Goal: Task Accomplishment & Management: Complete application form

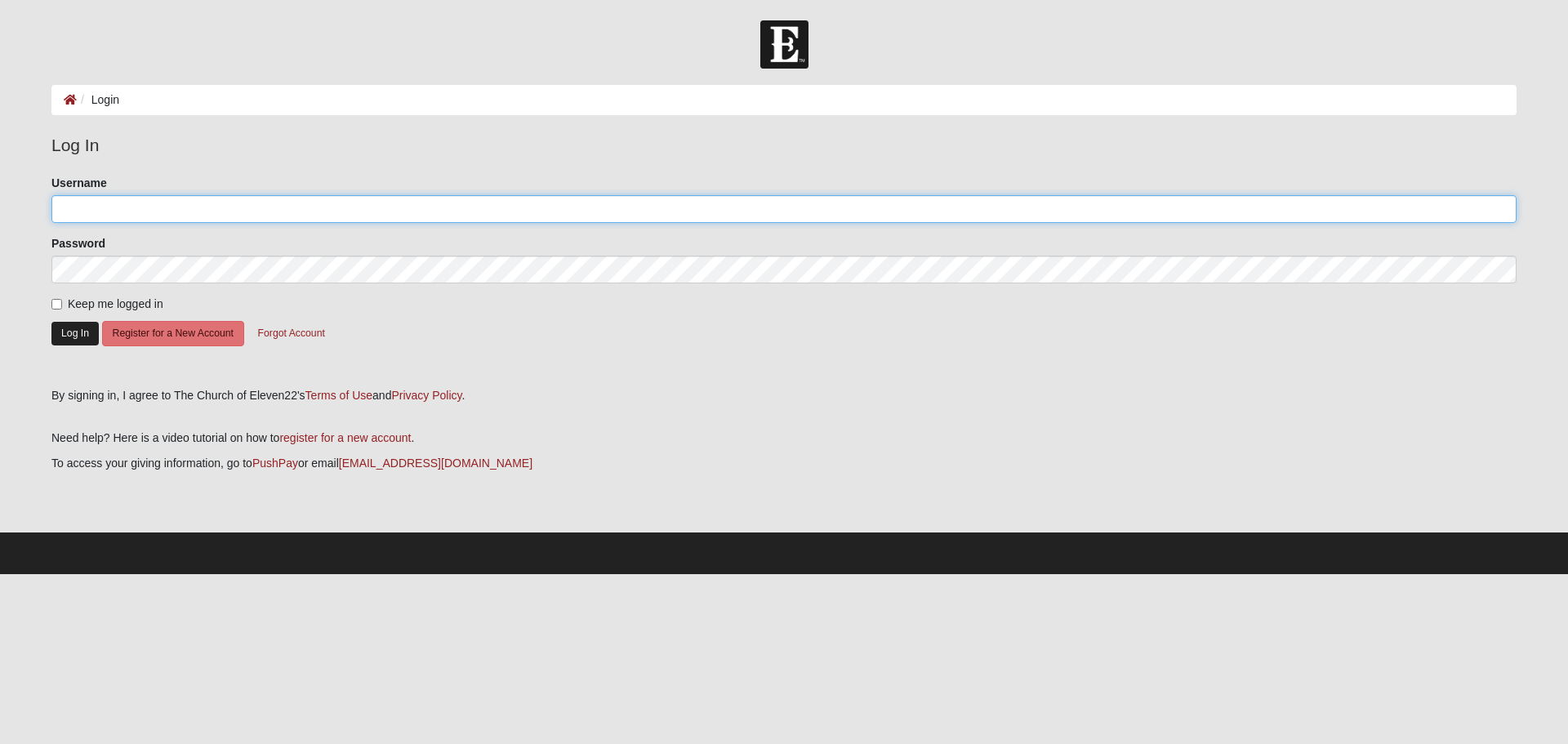
type input "jenale0610"
click at [56, 329] on button "Log In" at bounding box center [75, 333] width 48 height 23
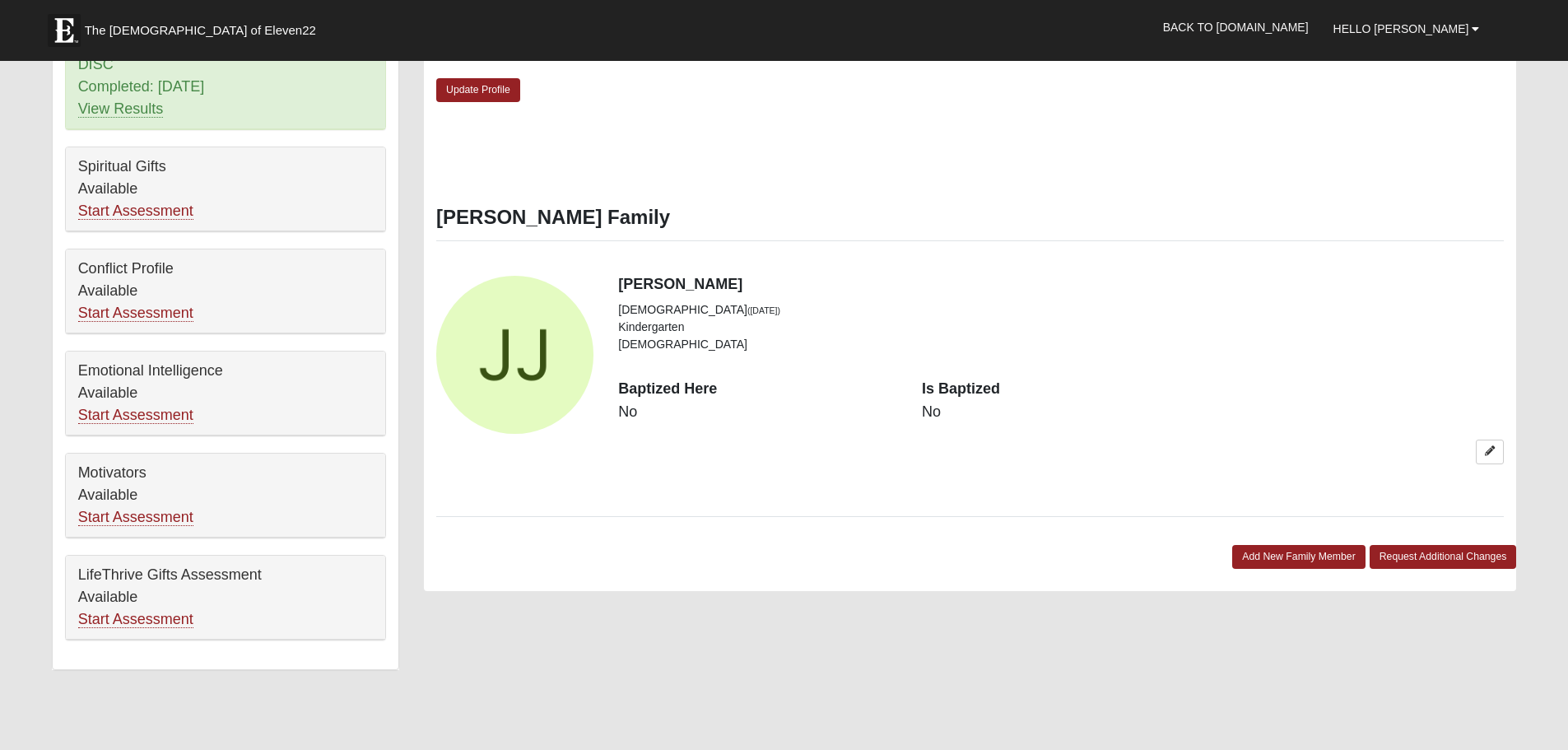
scroll to position [823, 0]
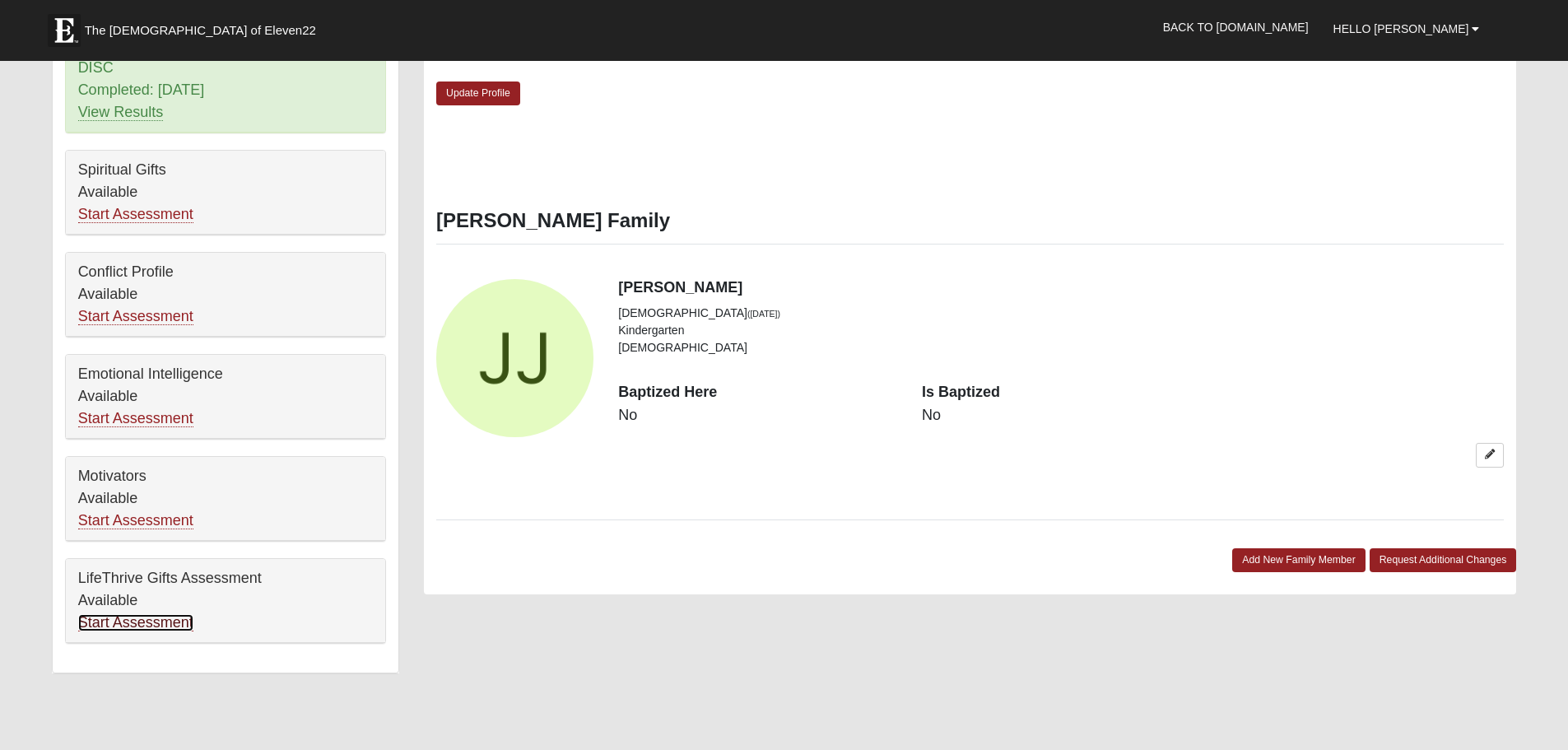
click at [175, 614] on link "Start Assessment" at bounding box center [135, 622] width 116 height 17
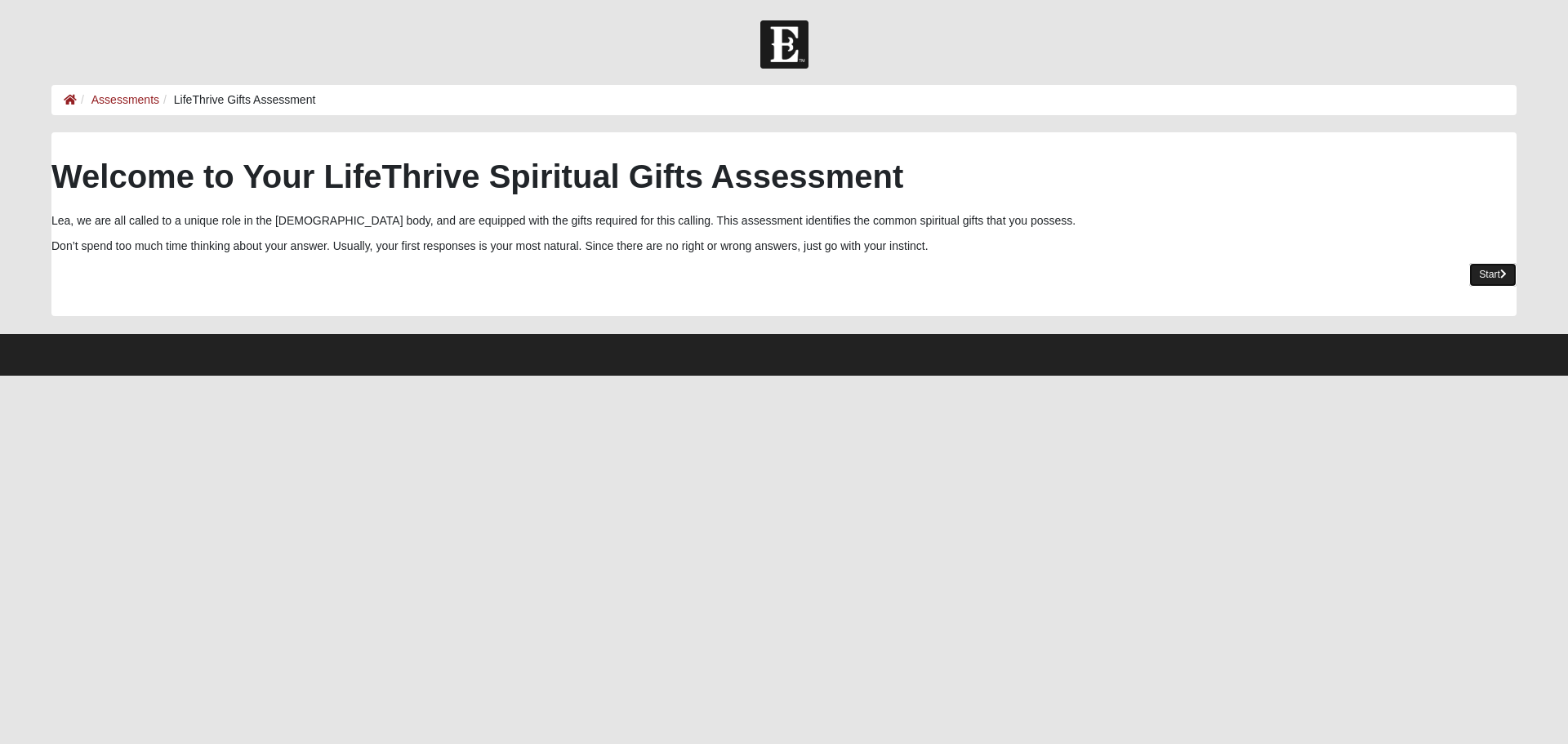
click at [1487, 276] on link "Start" at bounding box center [1492, 274] width 48 height 23
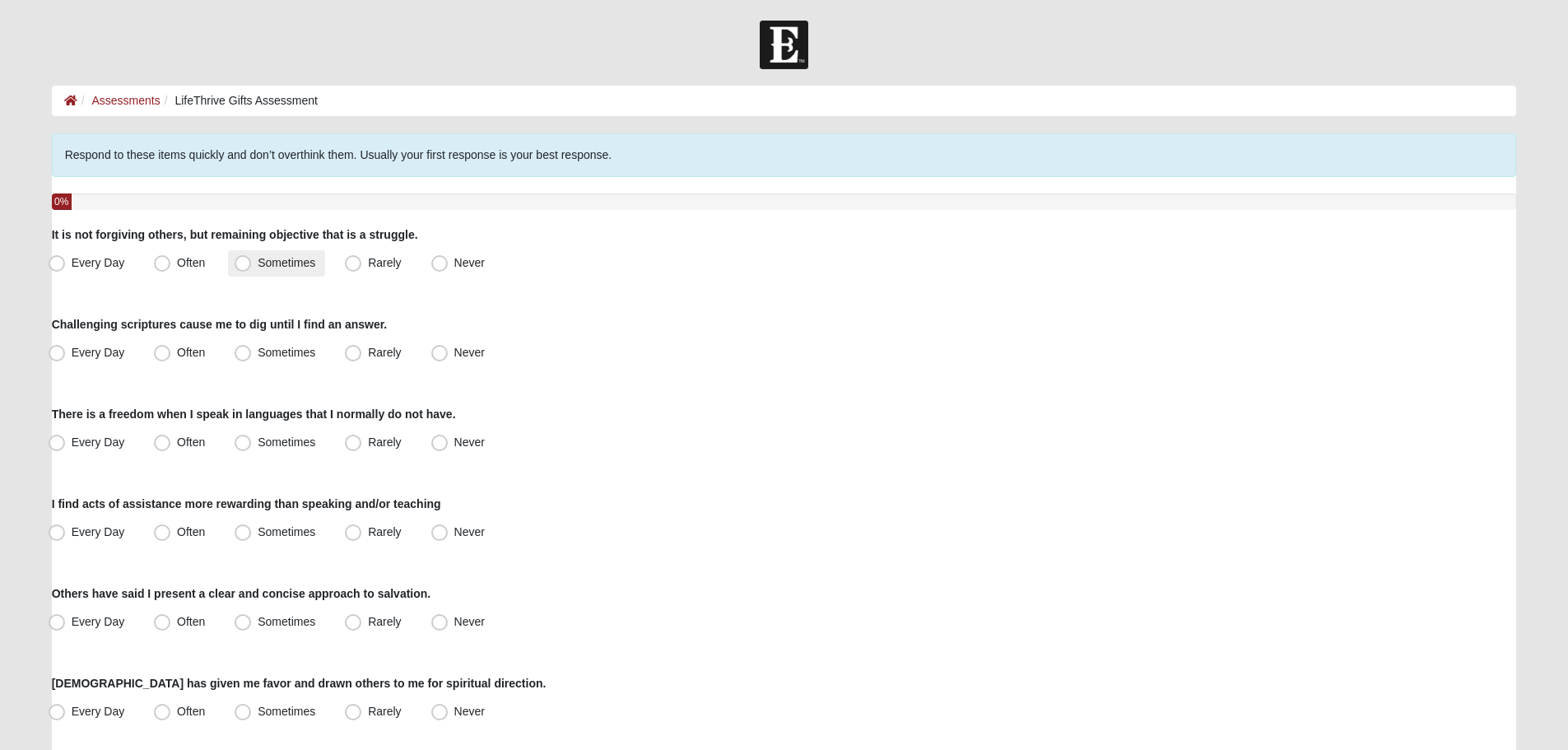
click at [258, 269] on span "Sometimes" at bounding box center [286, 262] width 57 height 13
click at [242, 269] on input "Sometimes" at bounding box center [246, 262] width 10 height 10
radio input "true"
click at [177, 351] on span "Often" at bounding box center [191, 352] width 28 height 13
click at [164, 351] on input "Often" at bounding box center [165, 352] width 10 height 10
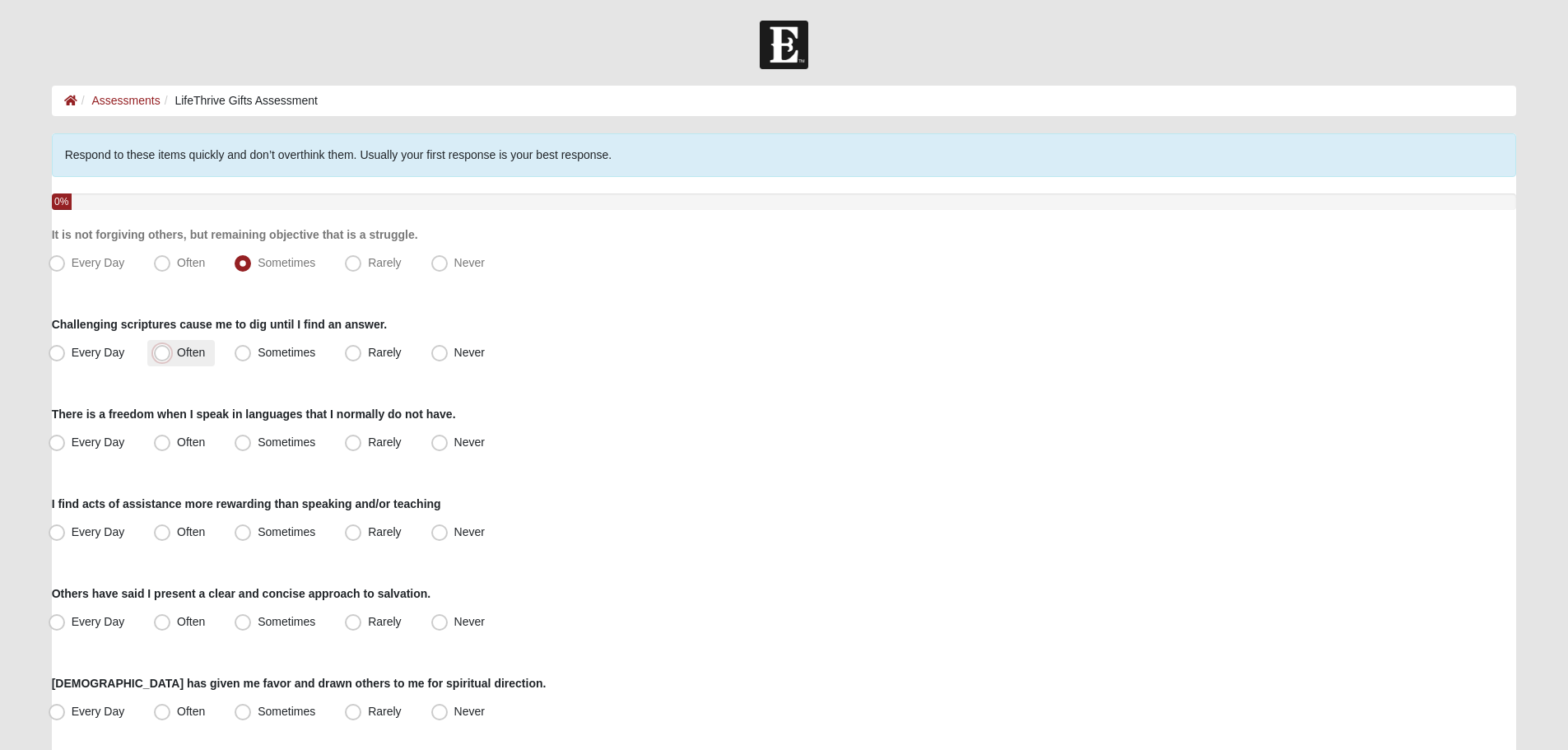
radio input "true"
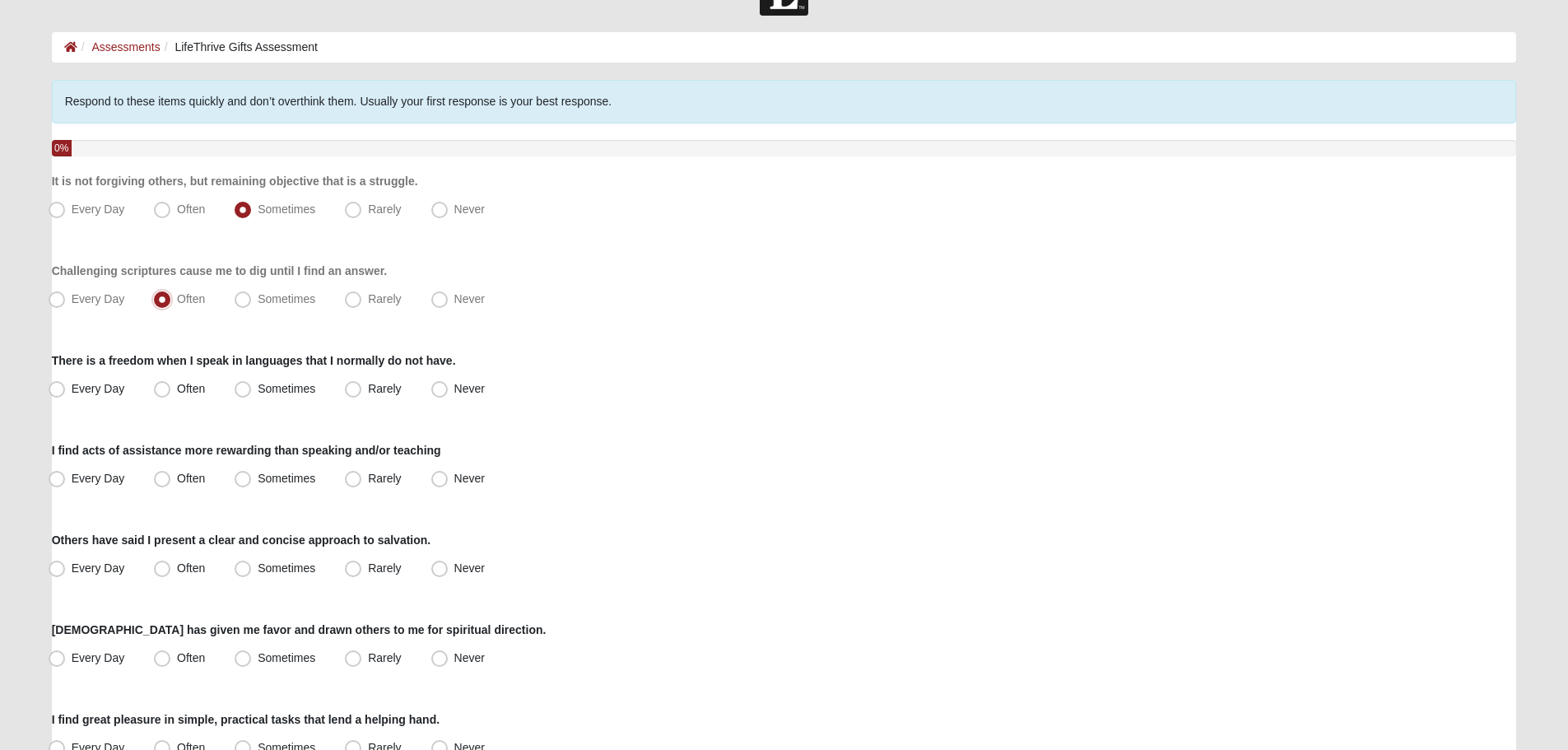
scroll to position [83, 0]
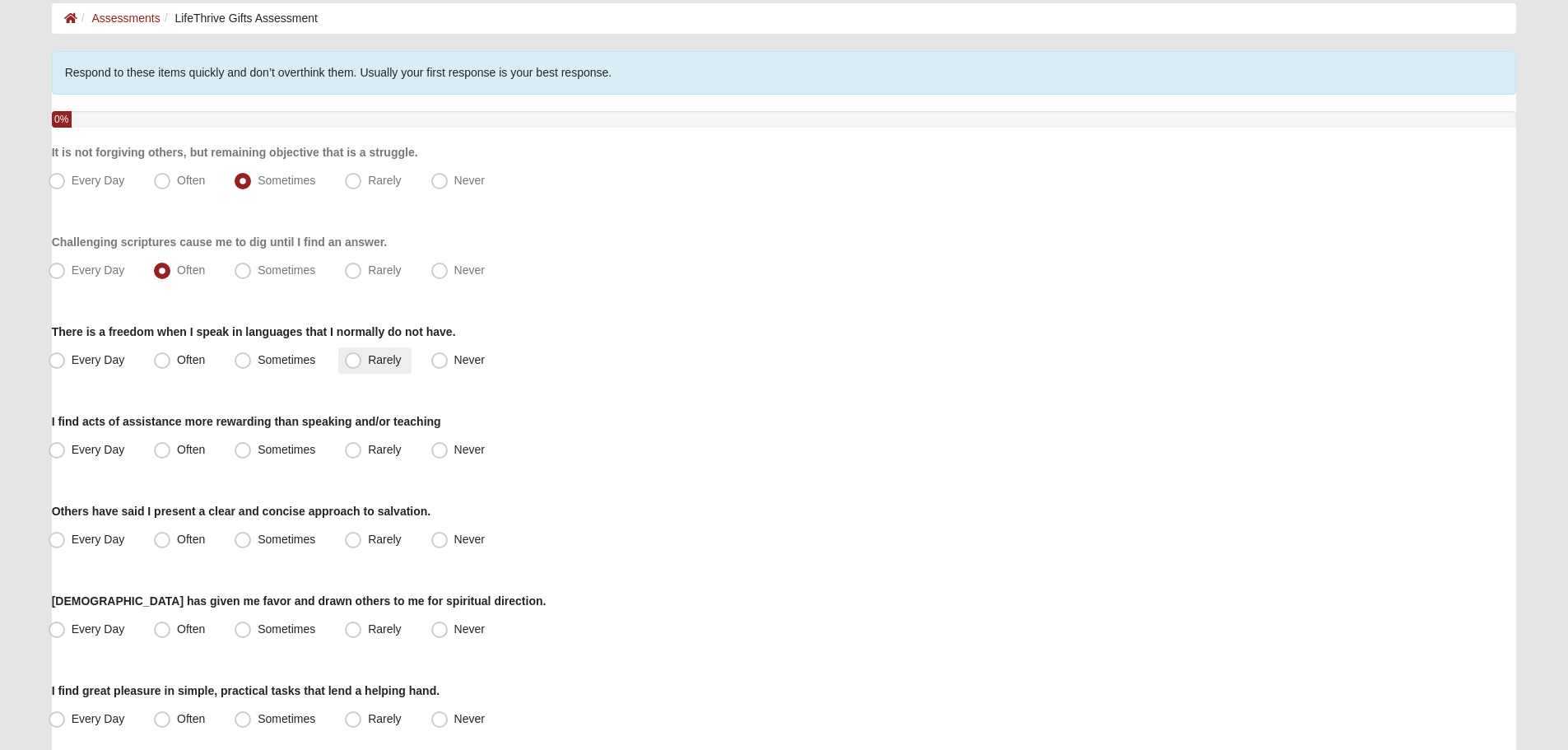
click at [368, 362] on span "Rarely" at bounding box center [384, 360] width 33 height 13
click at [354, 362] on input "Rarely" at bounding box center [356, 359] width 10 height 10
radio input "true"
click at [258, 447] on span "Sometimes" at bounding box center [286, 449] width 57 height 13
click at [248, 447] on input "Sometimes" at bounding box center [246, 449] width 10 height 10
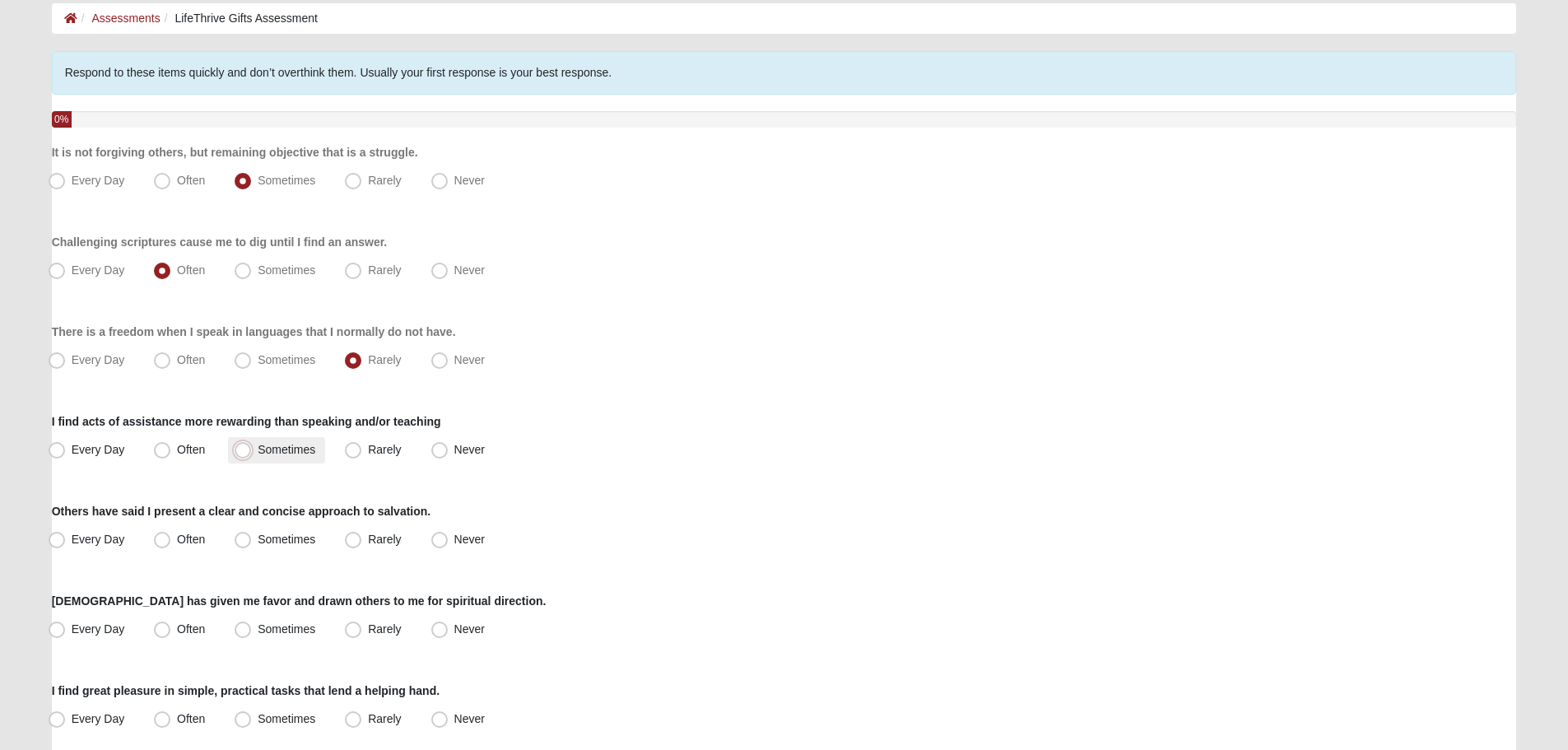
radio input "true"
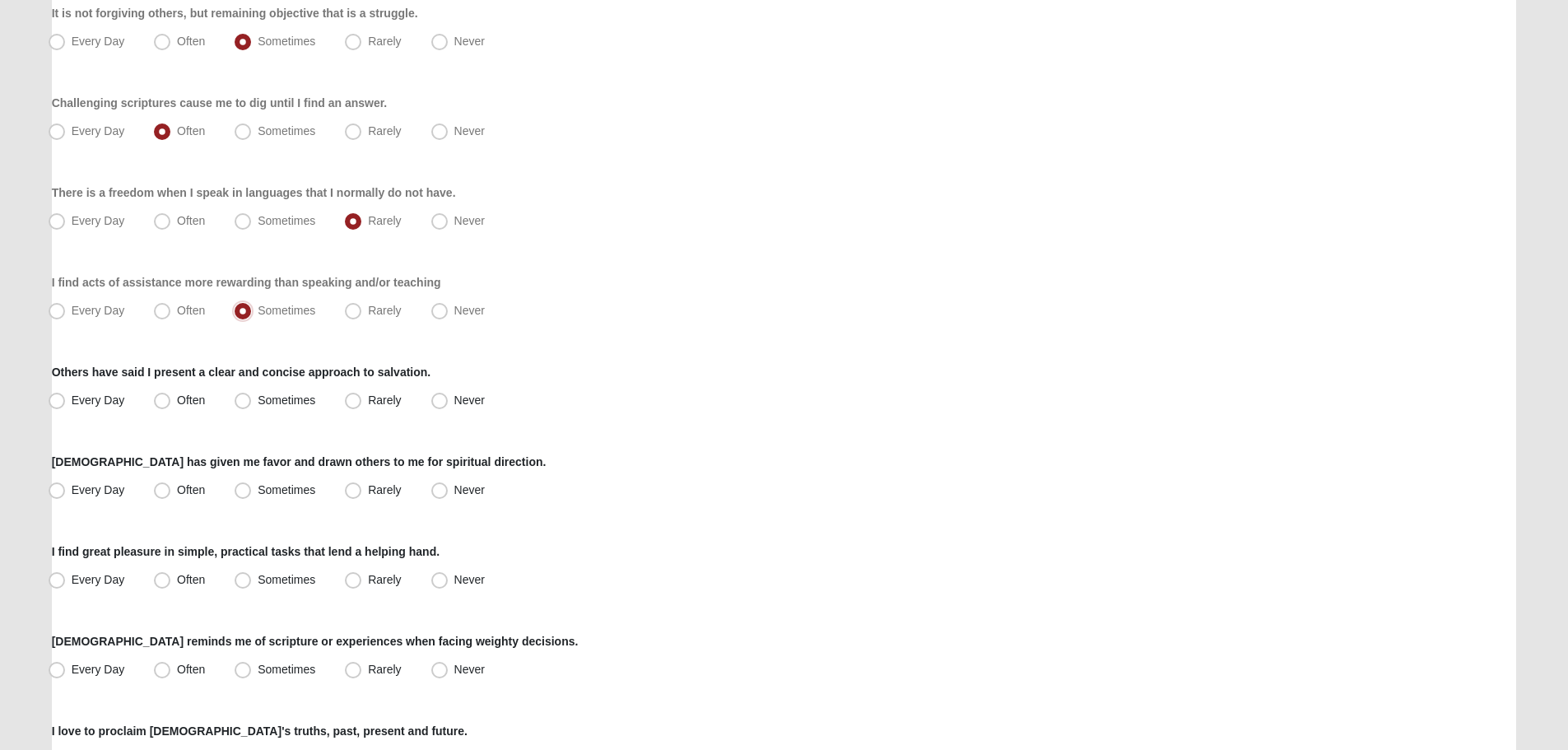
scroll to position [247, 0]
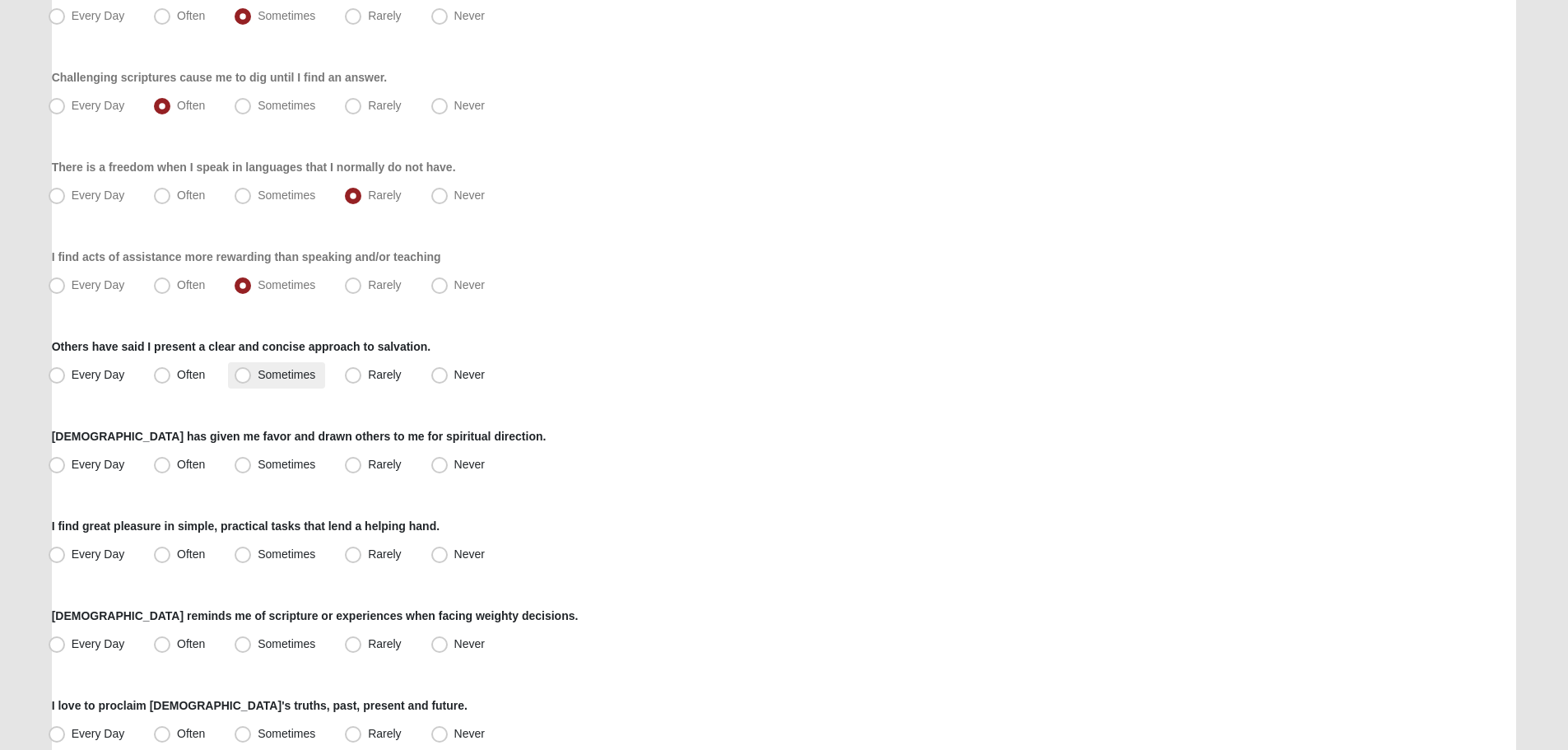
click at [258, 374] on span "Sometimes" at bounding box center [286, 374] width 57 height 13
click at [247, 374] on input "Sometimes" at bounding box center [246, 374] width 10 height 10
radio input "true"
click at [177, 467] on span "Often" at bounding box center [191, 464] width 28 height 13
click at [165, 467] on input "Often" at bounding box center [165, 464] width 10 height 10
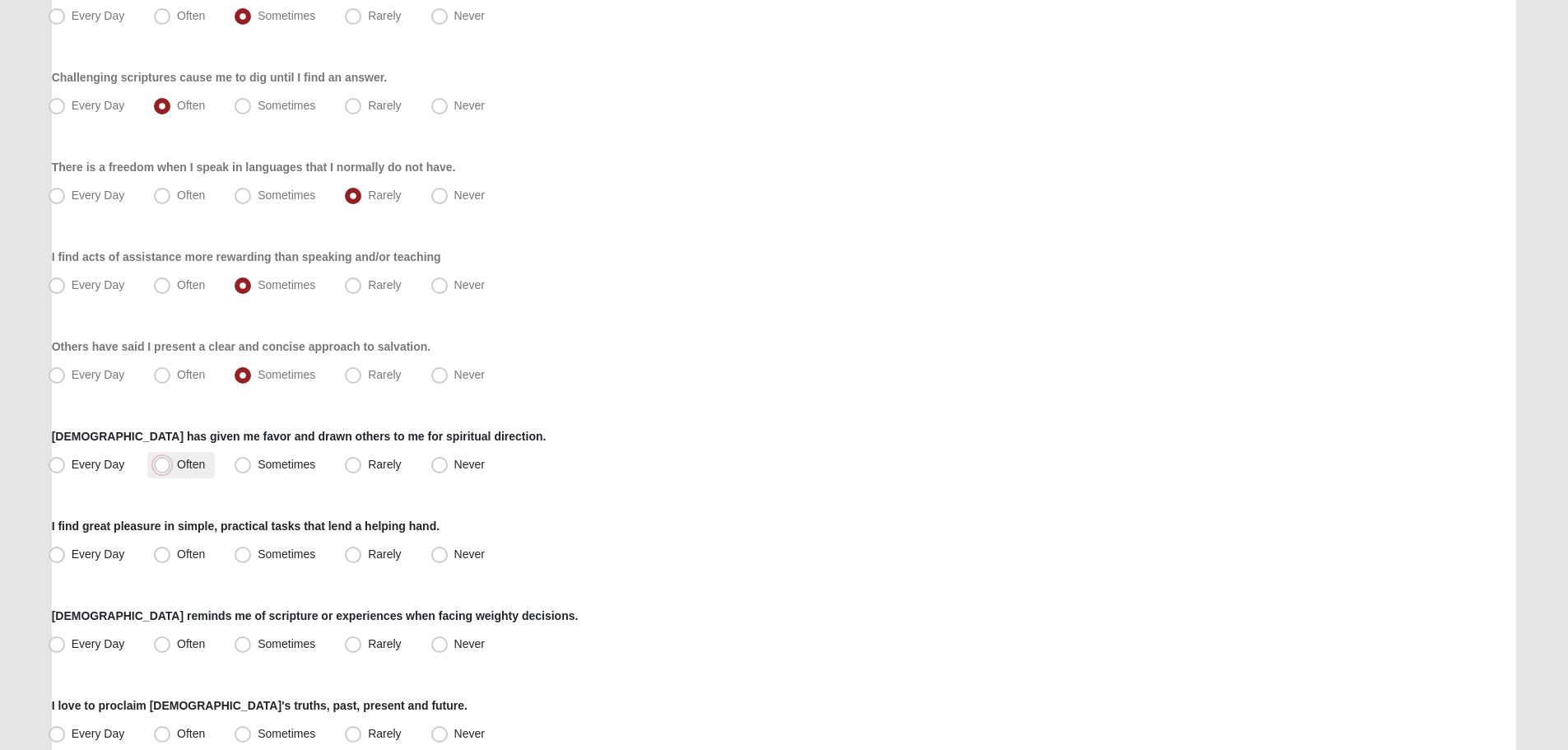
radio input "true"
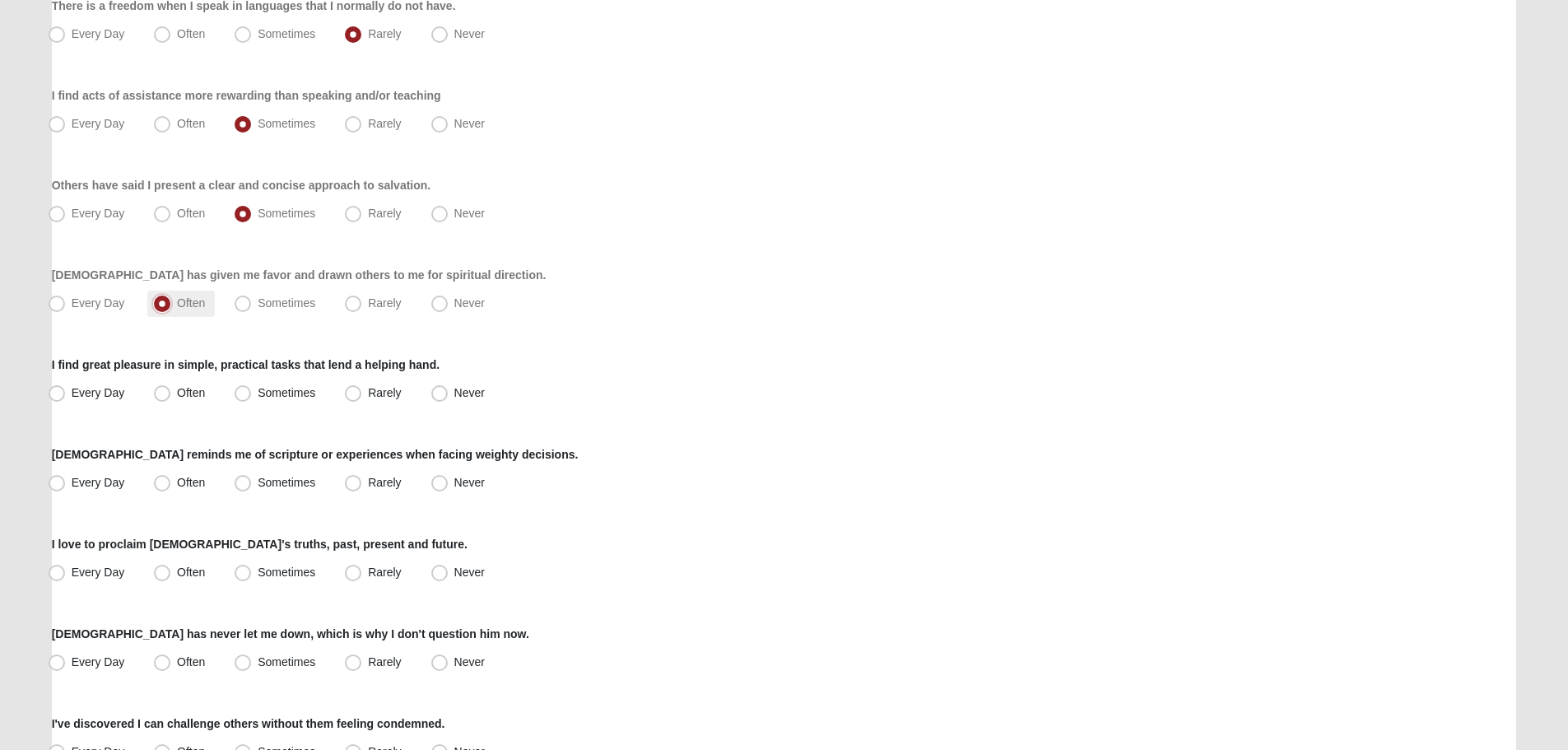
scroll to position [412, 0]
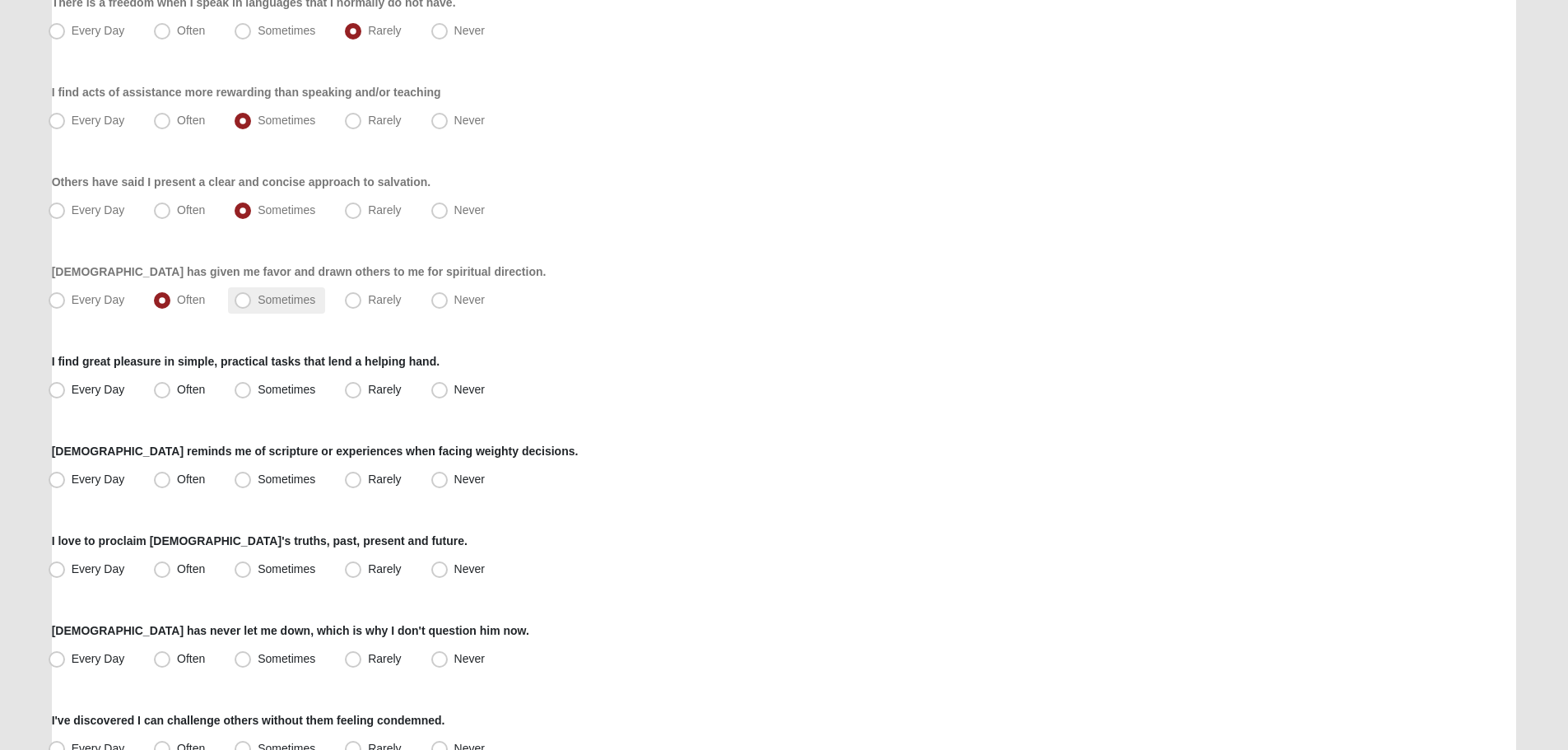
click at [258, 302] on span "Sometimes" at bounding box center [286, 300] width 57 height 13
click at [247, 302] on input "Sometimes" at bounding box center [246, 300] width 10 height 10
radio input "true"
click at [71, 390] on span "Every Day" at bounding box center [98, 389] width 54 height 13
click at [57, 390] on input "Every Day" at bounding box center [60, 389] width 10 height 10
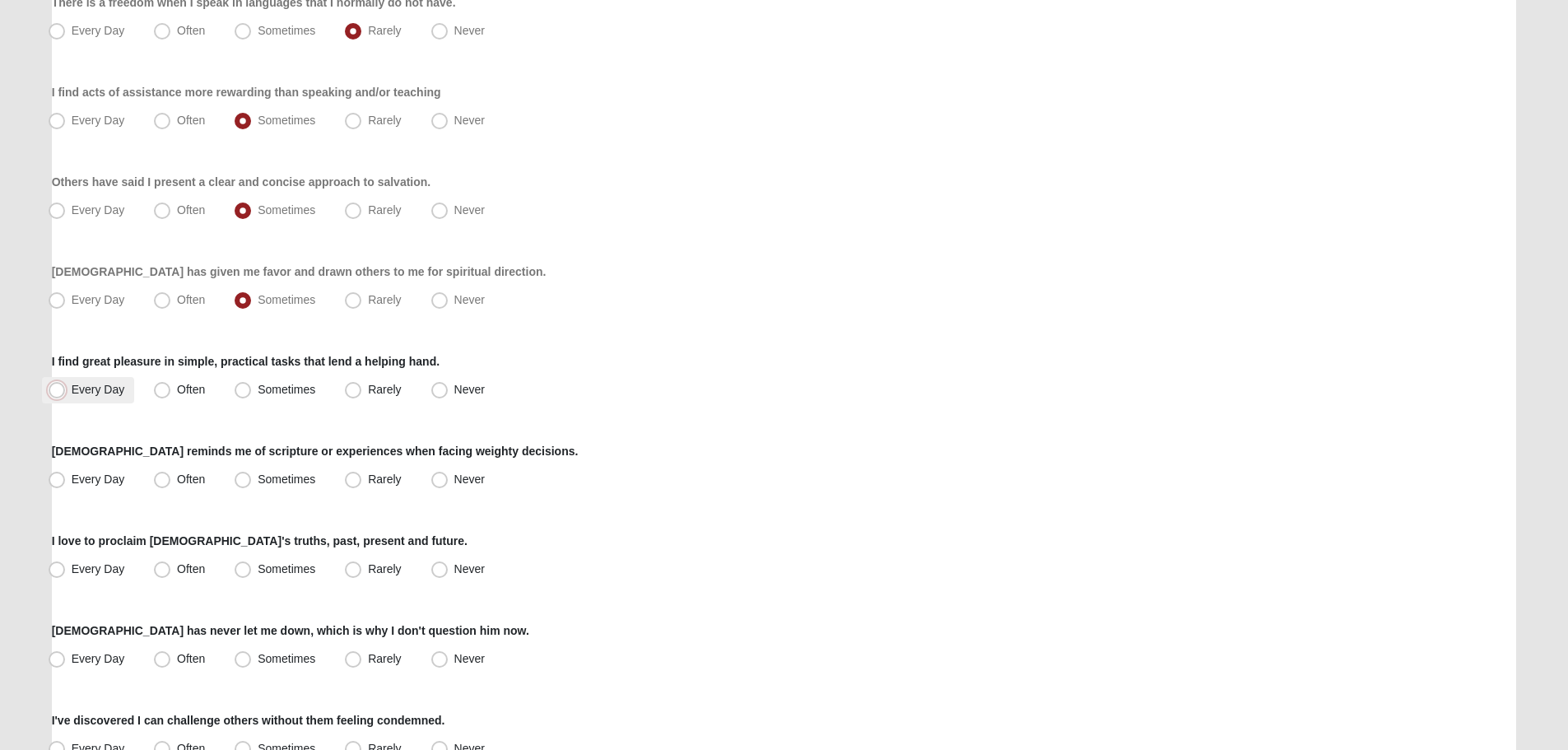
radio input "true"
click at [177, 483] on span "Often" at bounding box center [191, 479] width 28 height 13
click at [161, 483] on input "Often" at bounding box center [165, 478] width 10 height 10
radio input "true"
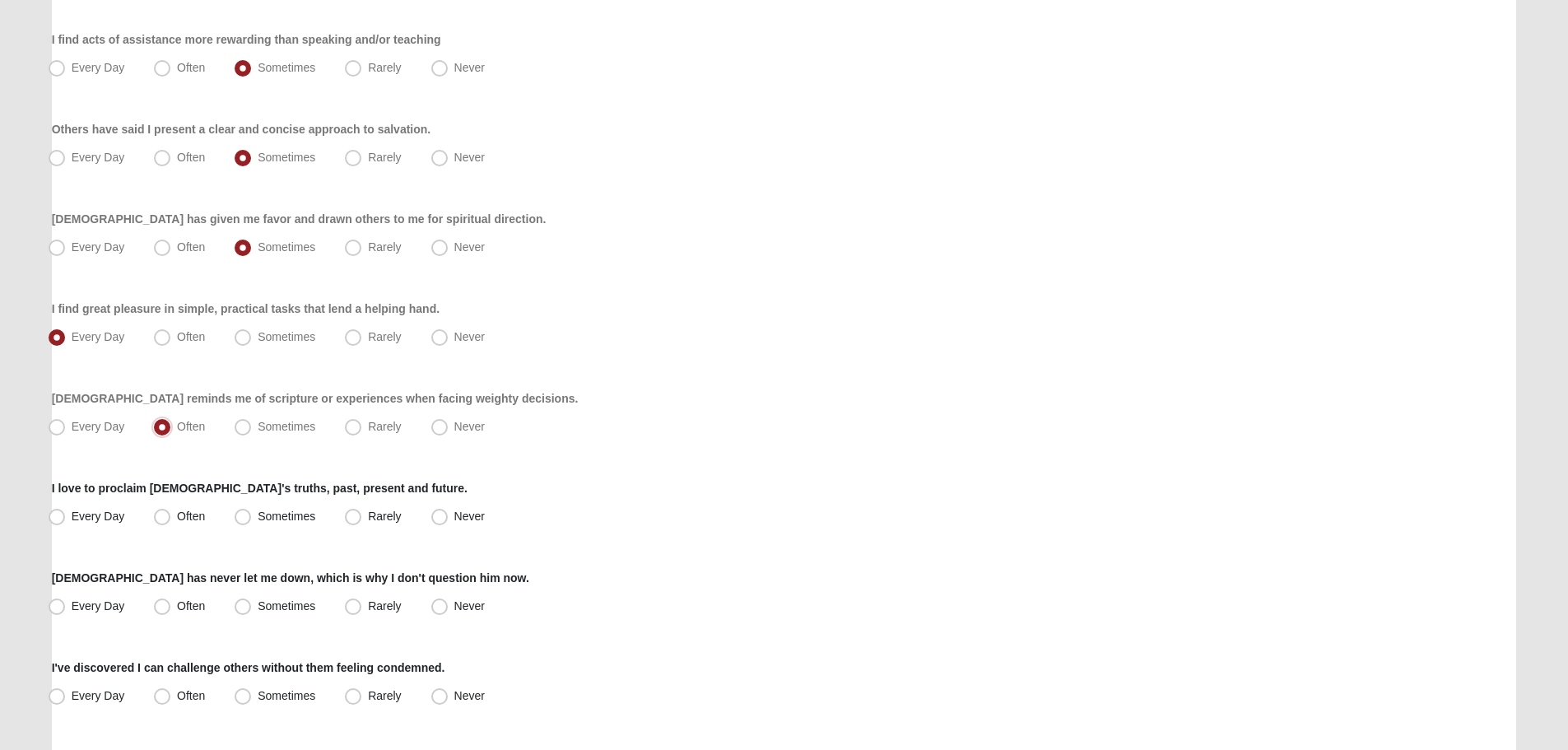
scroll to position [493, 0]
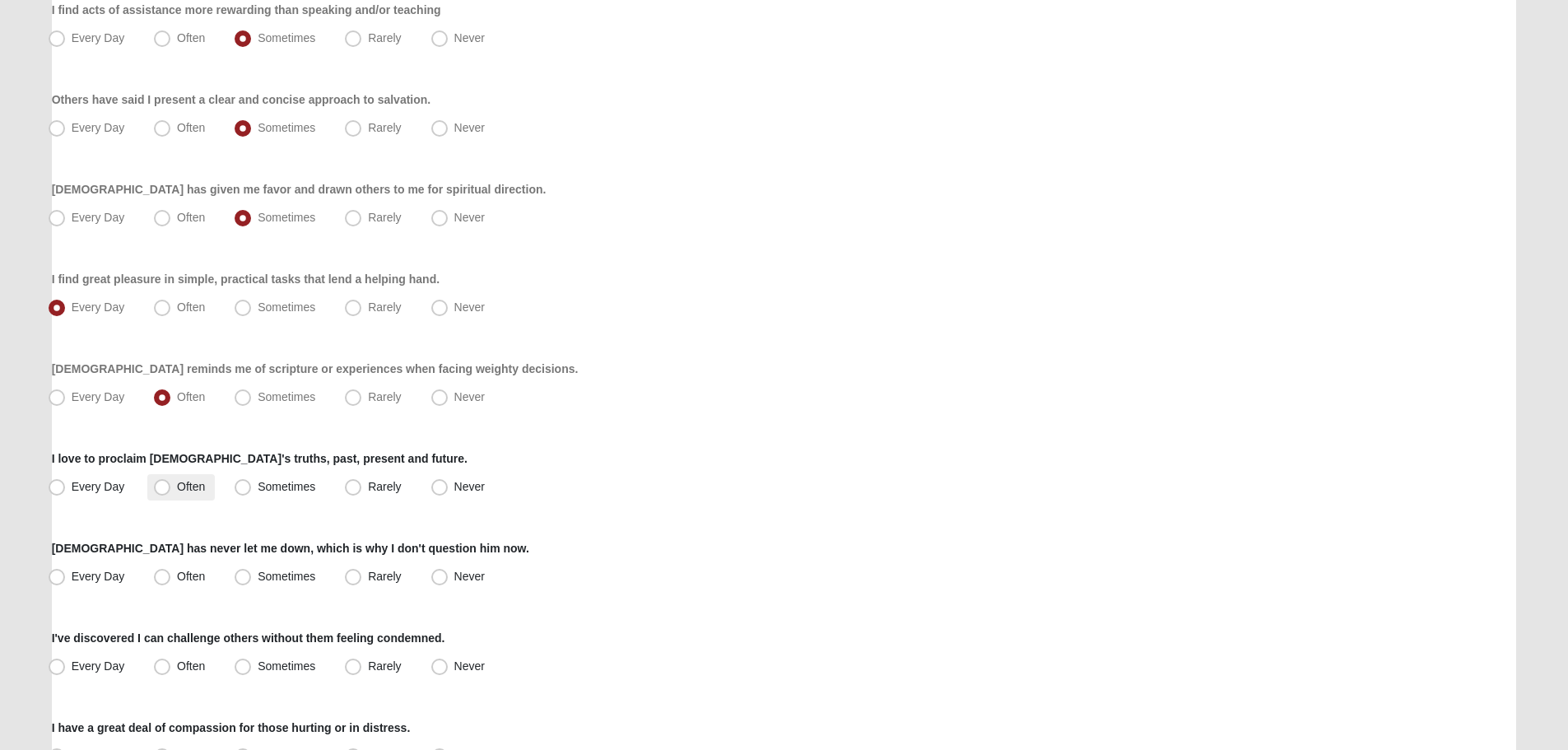
click at [177, 485] on span "Often" at bounding box center [191, 487] width 28 height 13
click at [166, 485] on input "Often" at bounding box center [165, 486] width 10 height 10
radio input "true"
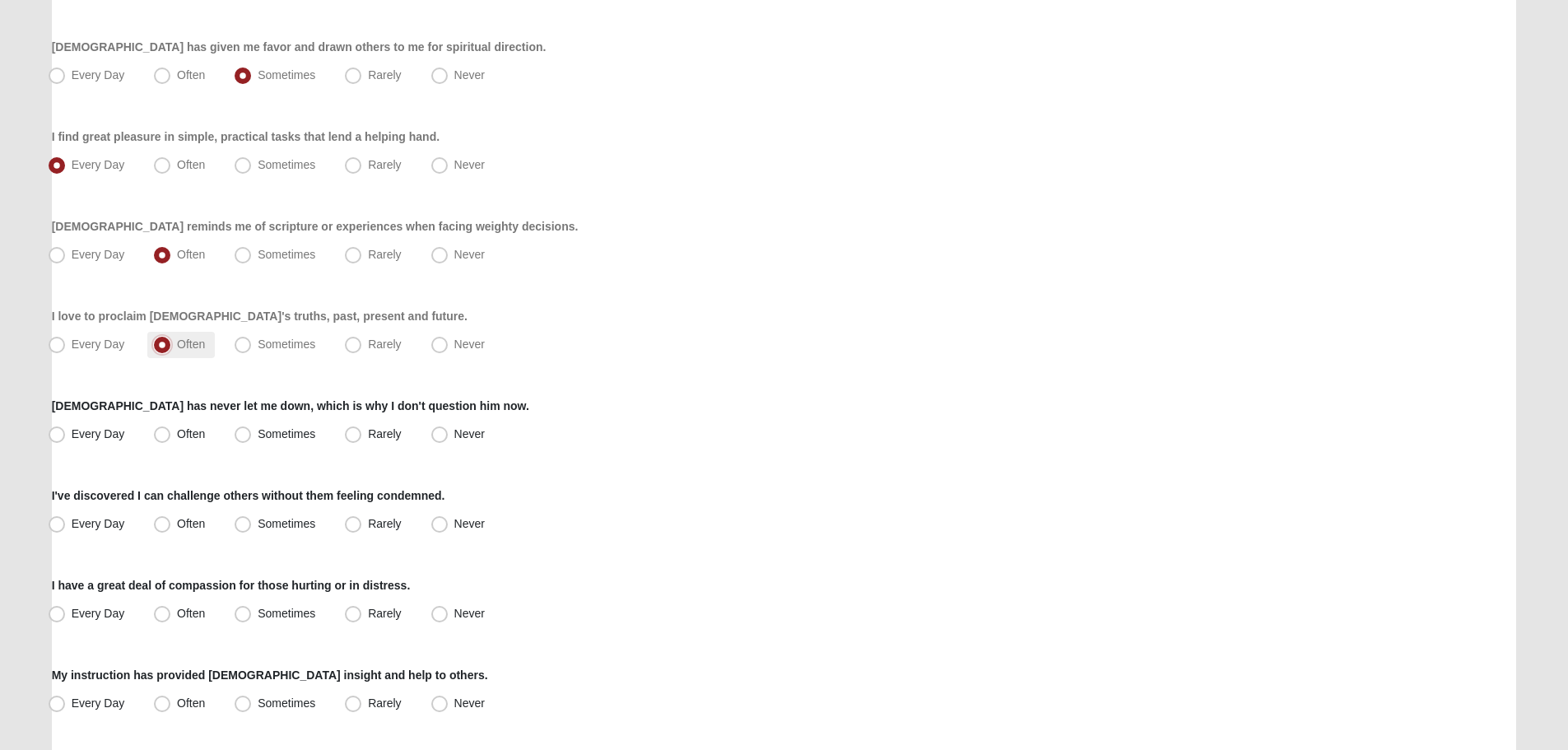
scroll to position [659, 0]
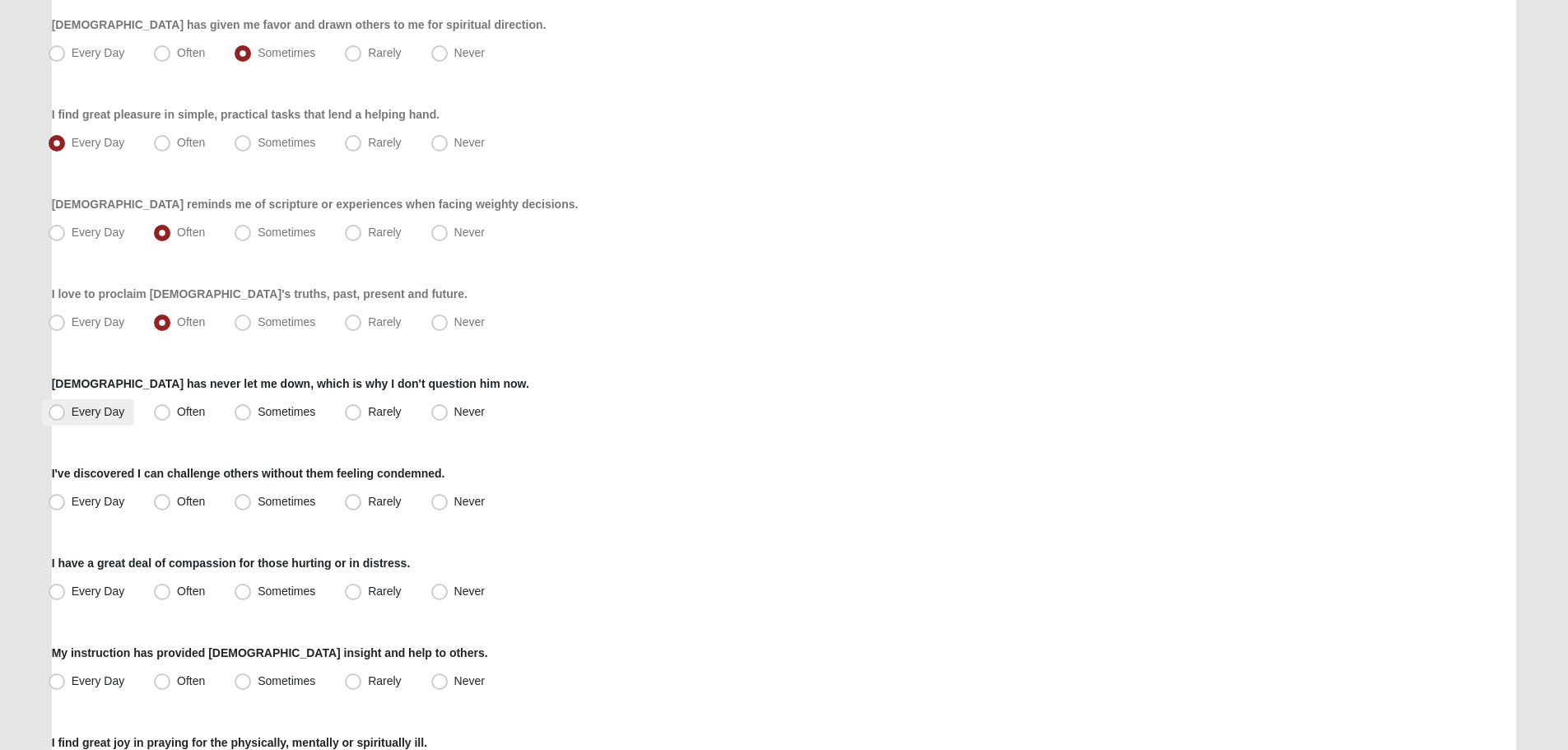
click at [73, 414] on span "Every Day" at bounding box center [98, 412] width 54 height 13
click at [66, 414] on input "Every Day" at bounding box center [60, 412] width 10 height 10
radio input "true"
click at [177, 414] on span "Often" at bounding box center [191, 412] width 28 height 13
click at [161, 414] on input "Often" at bounding box center [165, 412] width 10 height 10
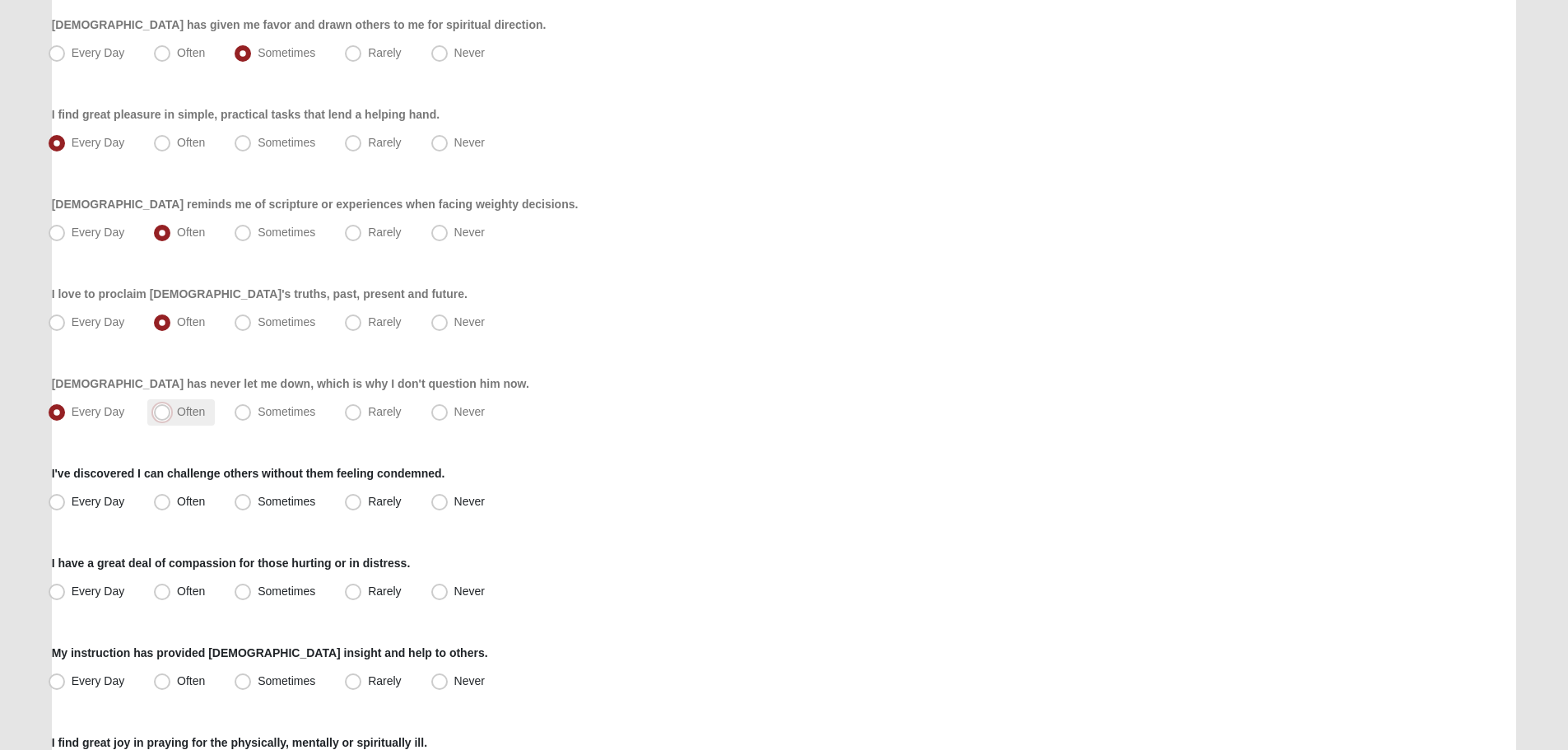
radio input "true"
click at [109, 414] on span "Every Day" at bounding box center [98, 412] width 54 height 13
click at [66, 414] on input "Every Day" at bounding box center [60, 412] width 10 height 10
radio input "true"
click at [258, 501] on span "Sometimes" at bounding box center [286, 501] width 57 height 13
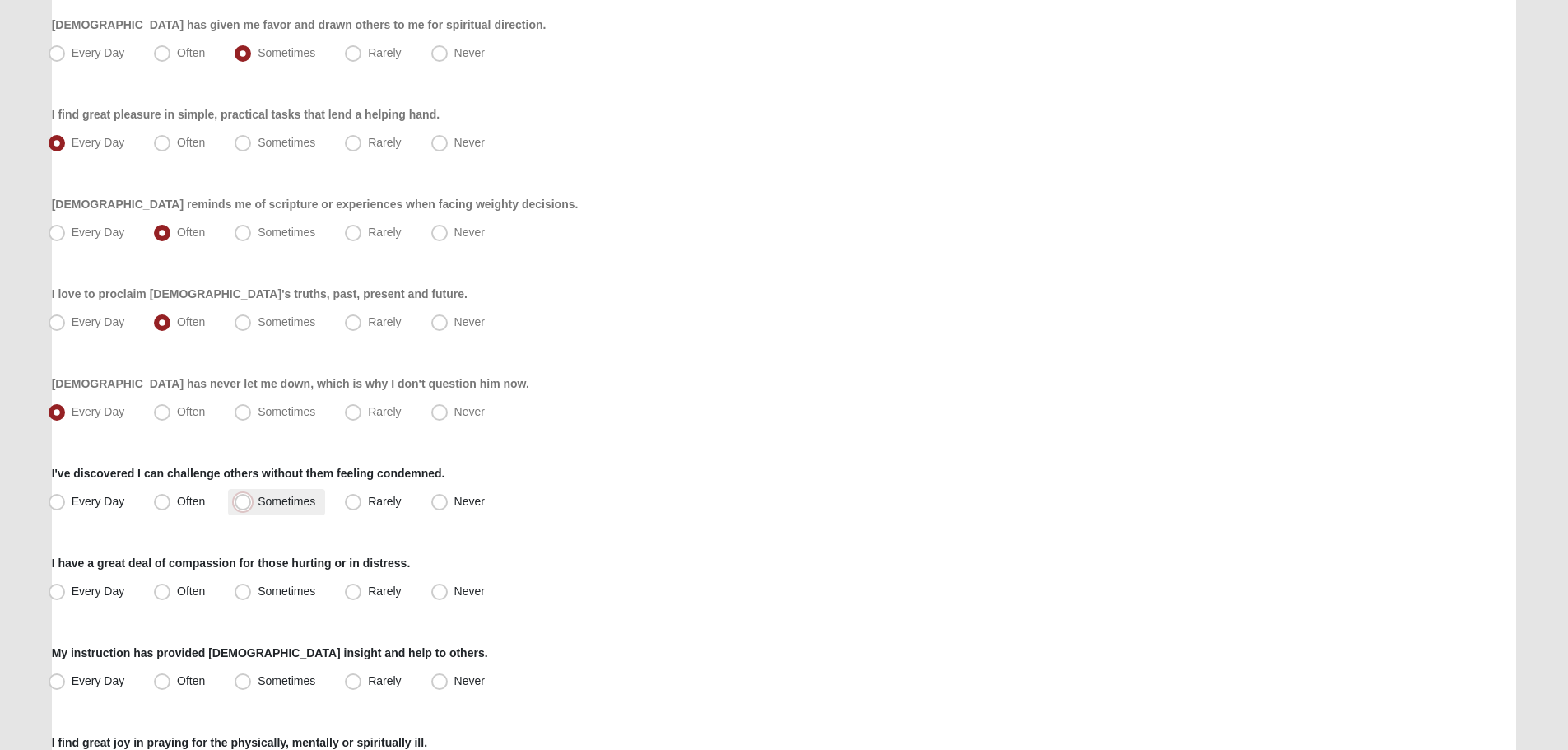
click at [245, 501] on input "Sometimes" at bounding box center [246, 501] width 10 height 10
radio input "true"
click at [173, 496] on label "Often" at bounding box center [181, 502] width 68 height 26
click at [171, 496] on input "Often" at bounding box center [165, 501] width 10 height 10
radio input "true"
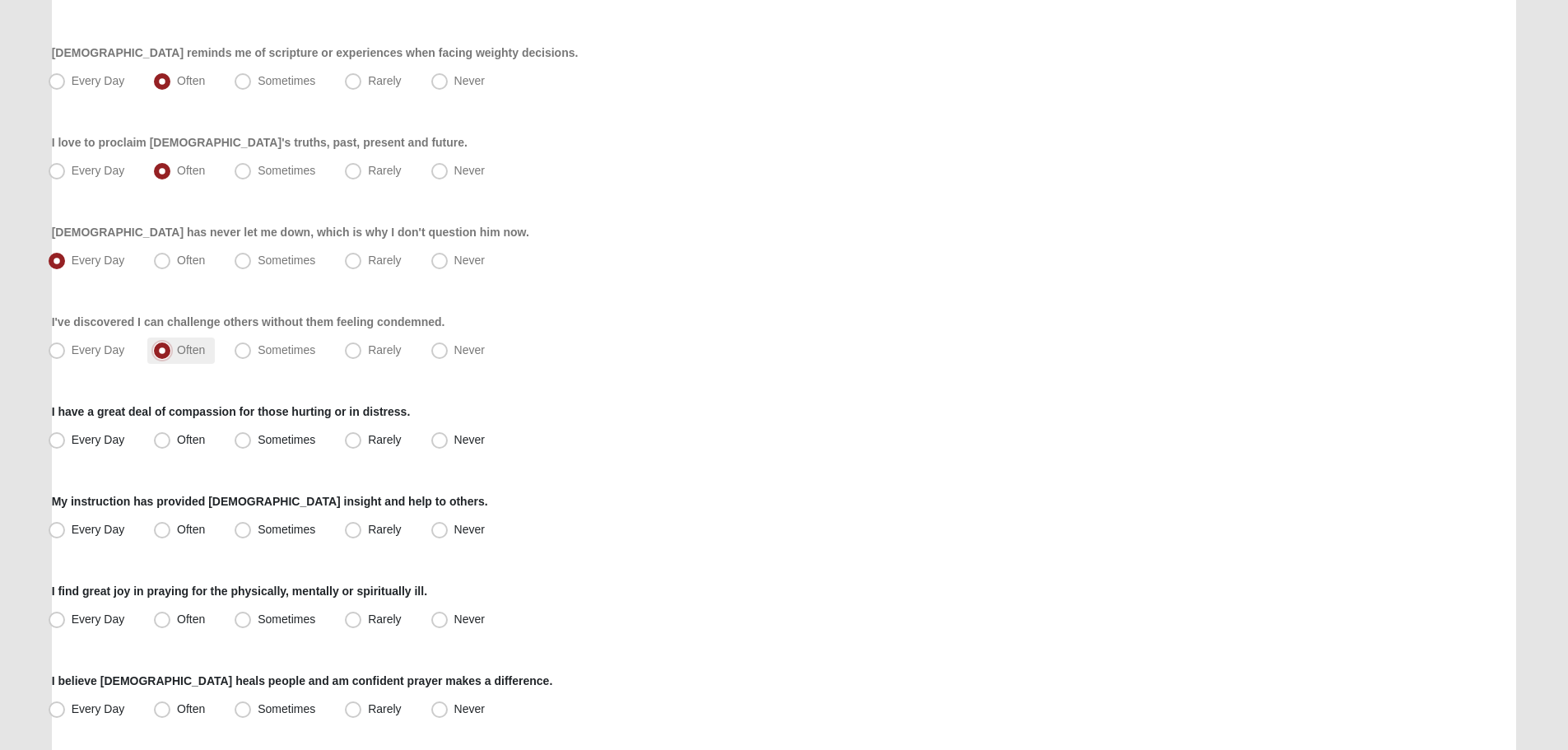
scroll to position [823, 0]
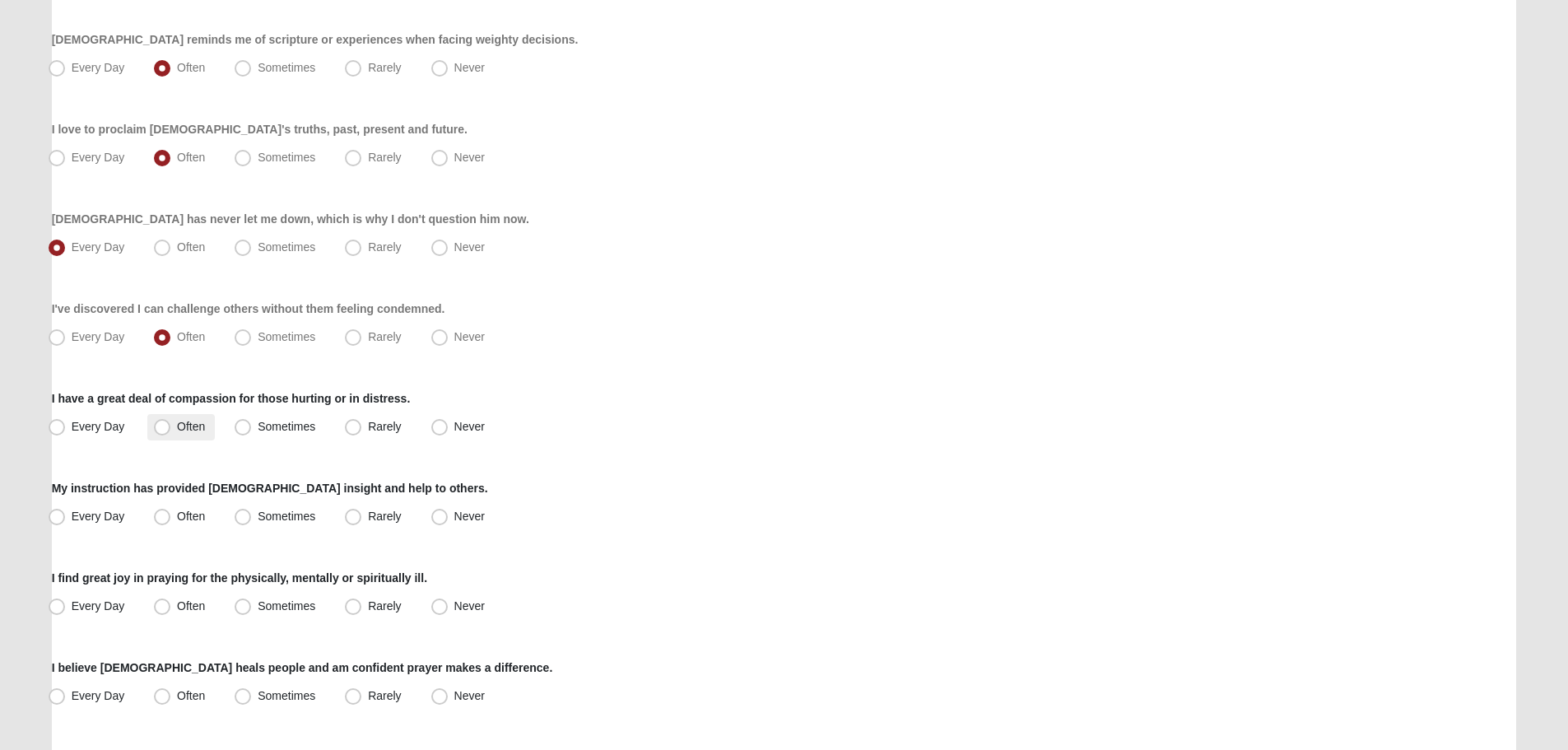
click at [177, 428] on span "Often" at bounding box center [191, 427] width 28 height 13
click at [165, 428] on input "Often" at bounding box center [165, 426] width 10 height 10
radio input "true"
click at [90, 428] on span "Every Day" at bounding box center [98, 427] width 54 height 13
click at [66, 428] on input "Every Day" at bounding box center [60, 426] width 10 height 10
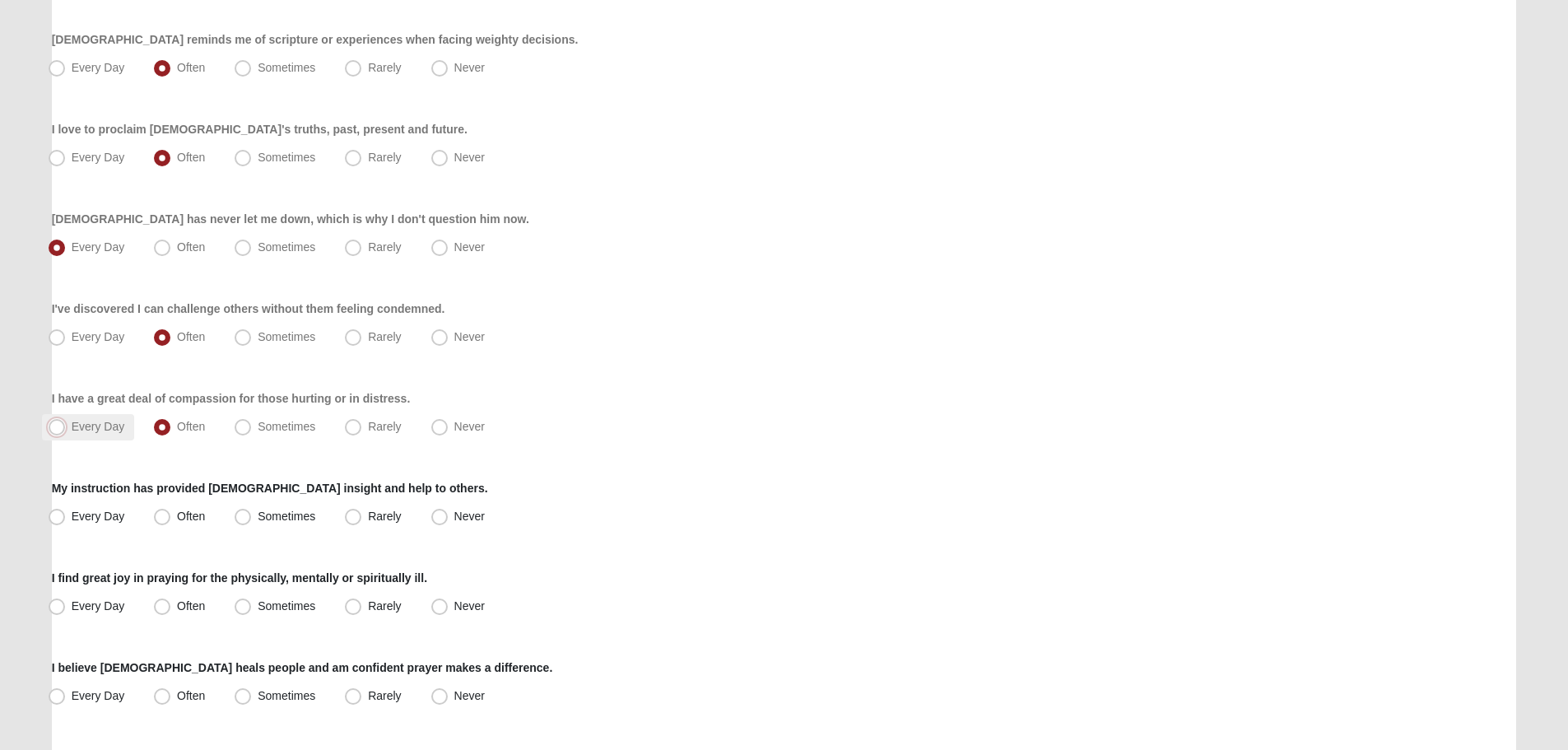
radio input "true"
click at [182, 513] on span "Often" at bounding box center [191, 516] width 28 height 13
click at [171, 513] on input "Often" at bounding box center [165, 516] width 10 height 10
radio input "true"
click at [200, 603] on span "Often" at bounding box center [191, 606] width 28 height 13
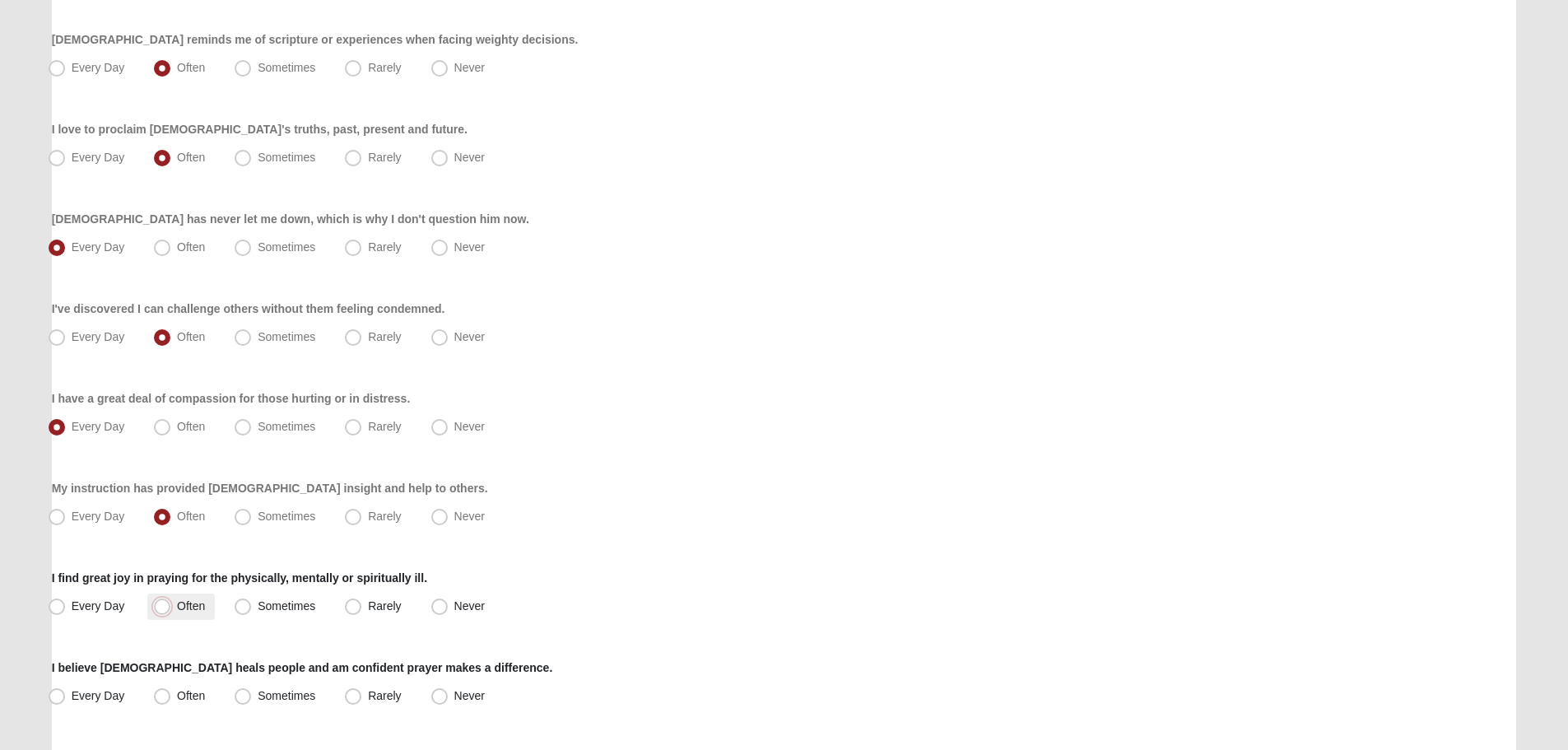
click at [171, 603] on input "Often" at bounding box center [165, 605] width 10 height 10
radio input "true"
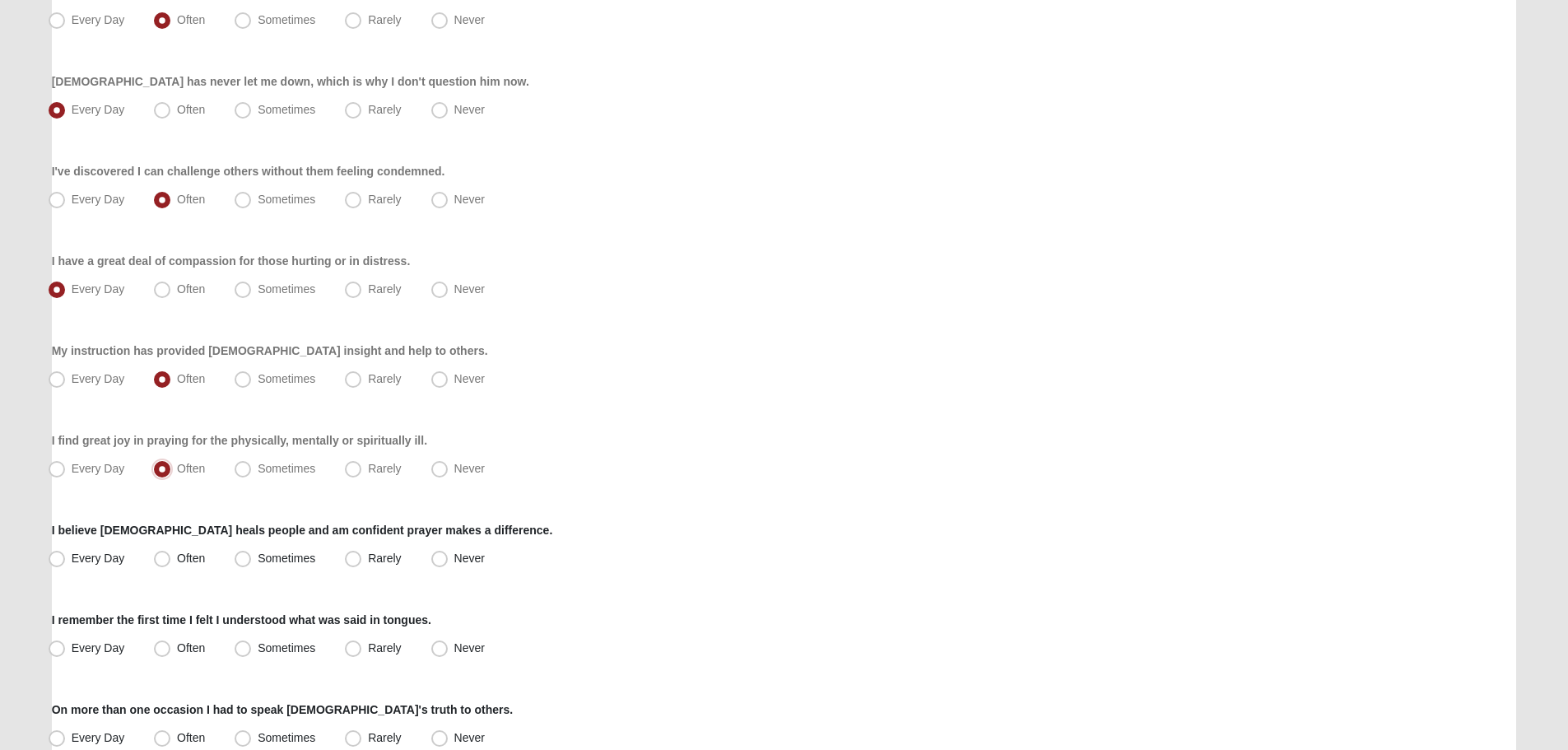
scroll to position [988, 0]
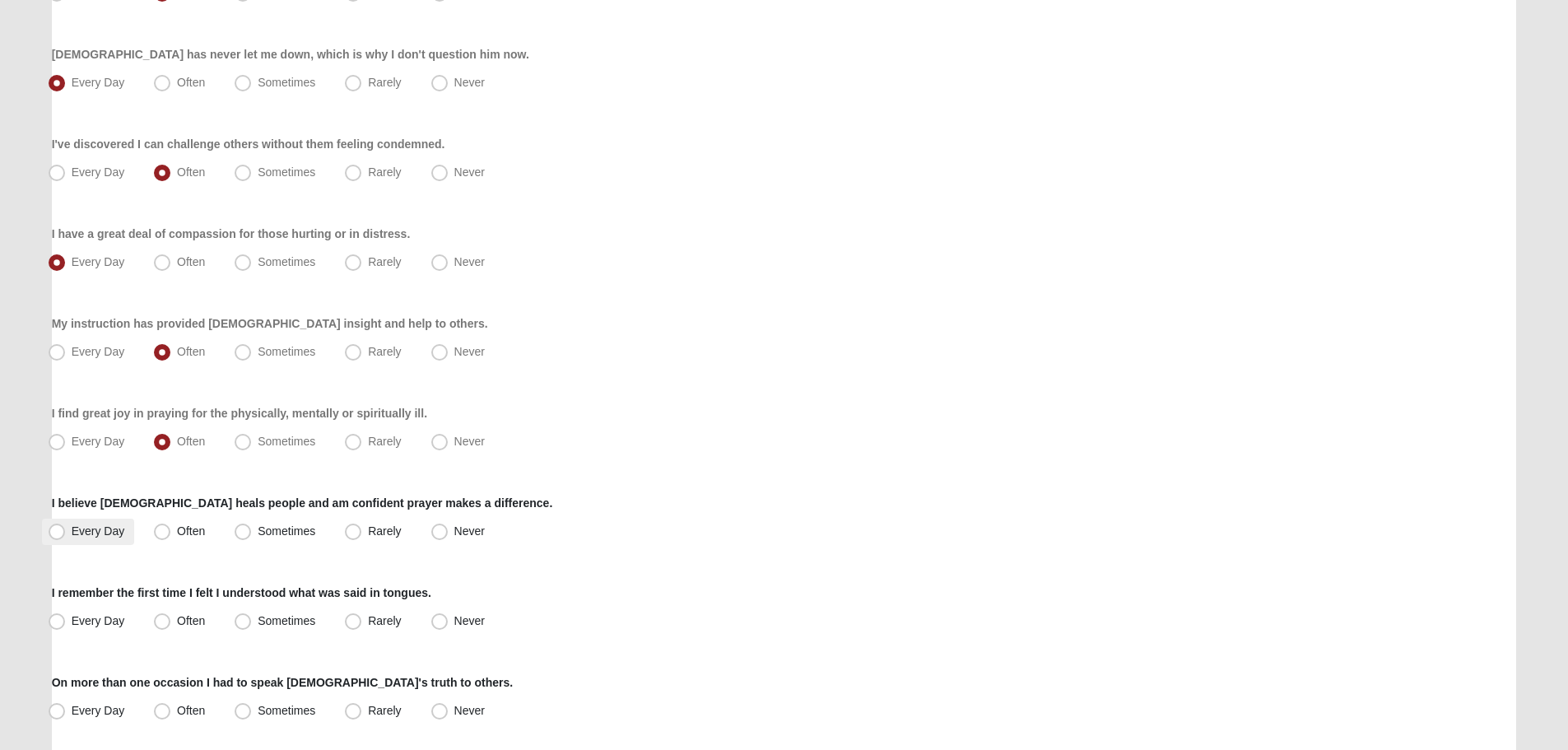
click at [98, 529] on span "Every Day" at bounding box center [98, 531] width 54 height 13
click at [66, 529] on input "Every Day" at bounding box center [60, 531] width 10 height 10
radio input "true"
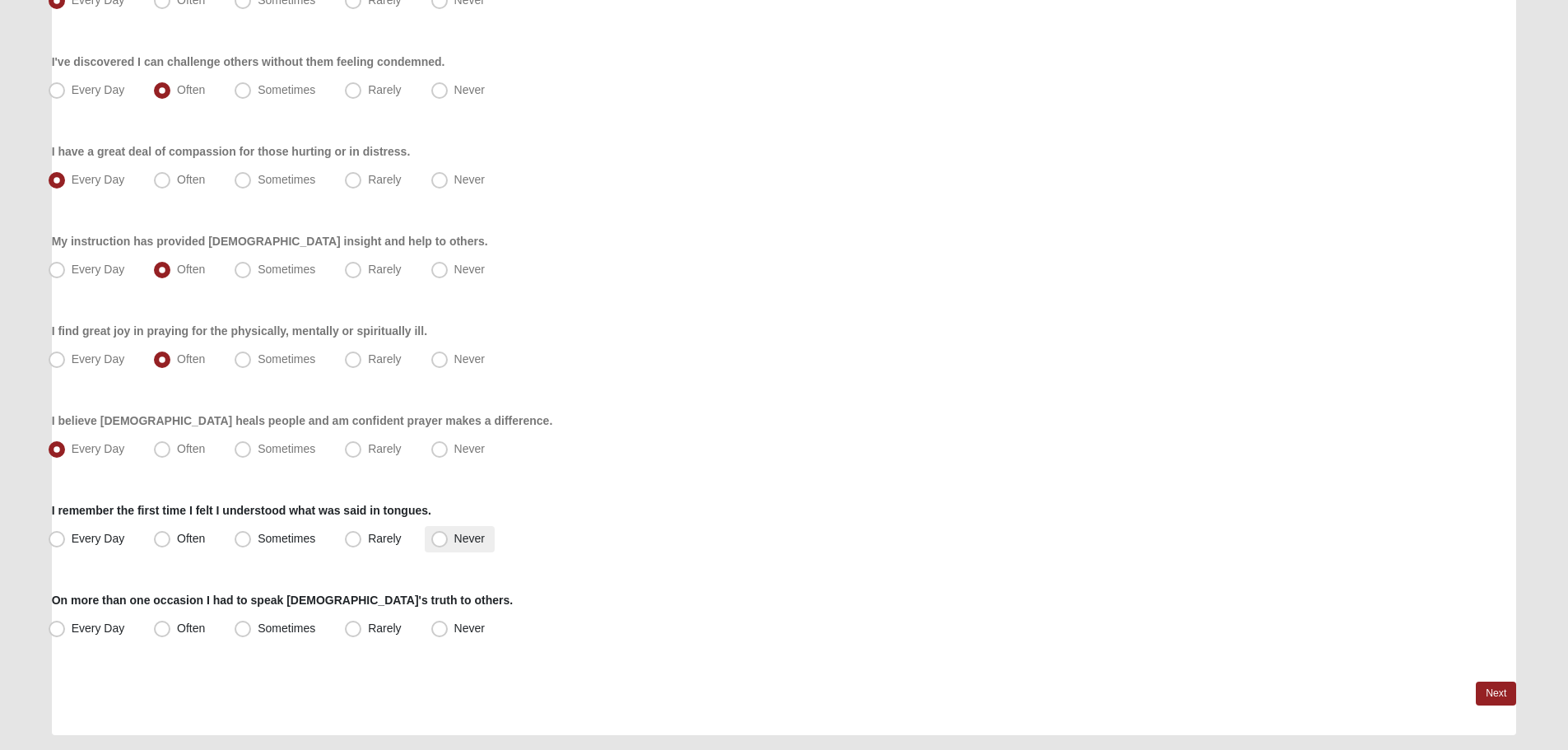
click at [454, 540] on span "Never" at bounding box center [469, 539] width 30 height 13
click at [447, 540] on input "Never" at bounding box center [443, 539] width 10 height 10
radio input "true"
click at [290, 620] on label "Sometimes" at bounding box center [276, 629] width 97 height 26
click at [252, 623] on input "Sometimes" at bounding box center [246, 628] width 10 height 10
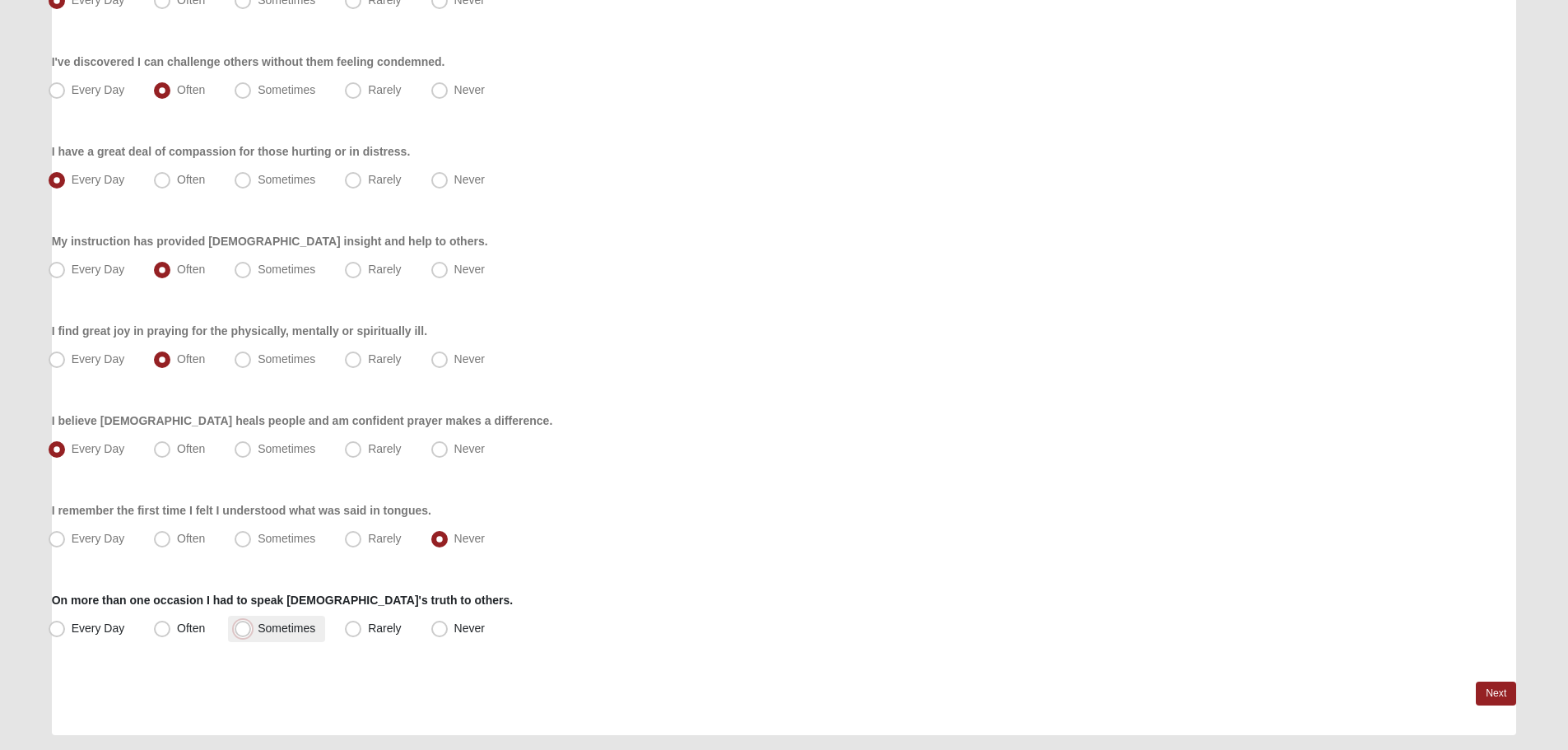
radio input "true"
click at [202, 634] on label "Often" at bounding box center [181, 629] width 68 height 26
click at [171, 633] on input "Often" at bounding box center [165, 628] width 10 height 10
radio input "true"
click at [1495, 699] on link "Next" at bounding box center [1496, 693] width 40 height 23
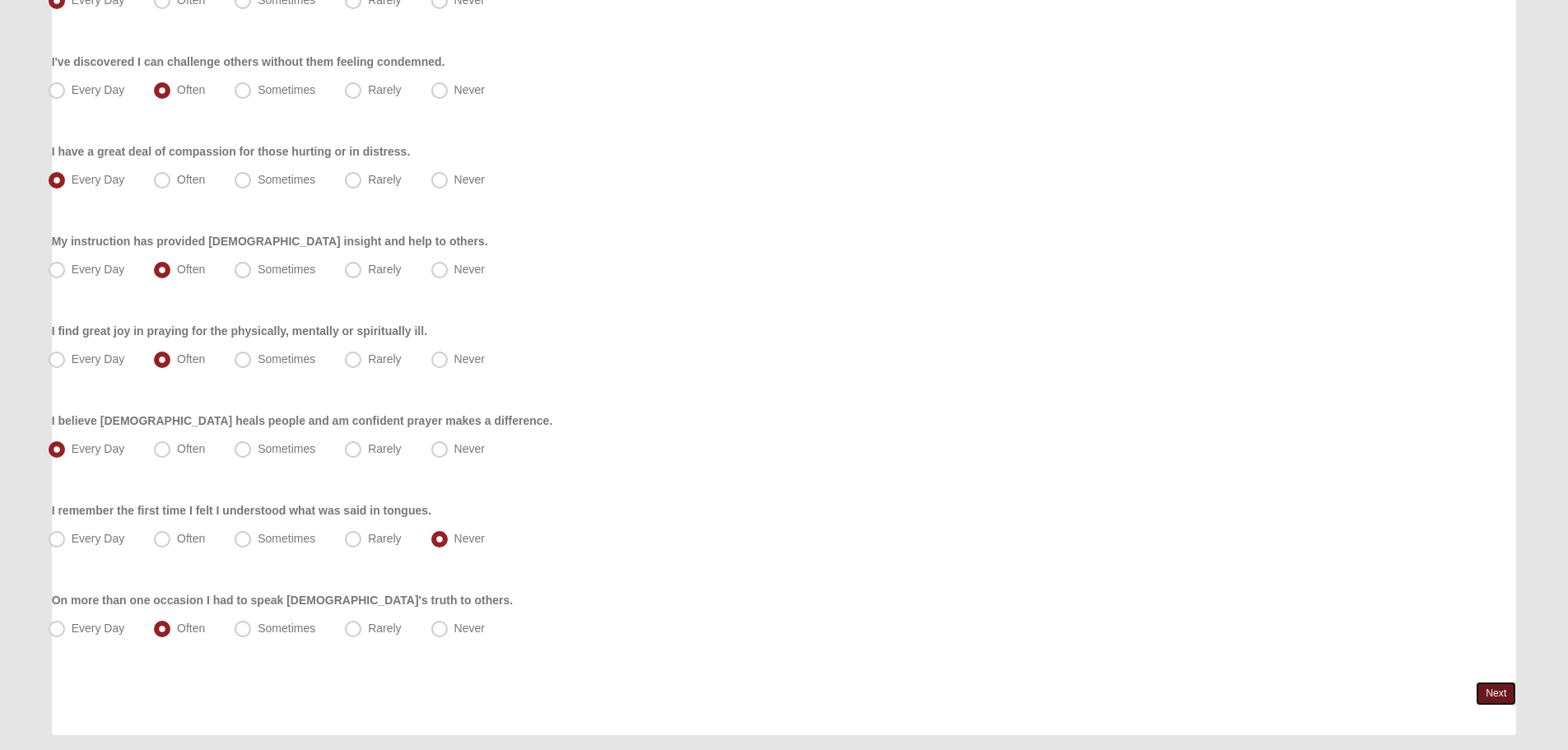
scroll to position [0, 0]
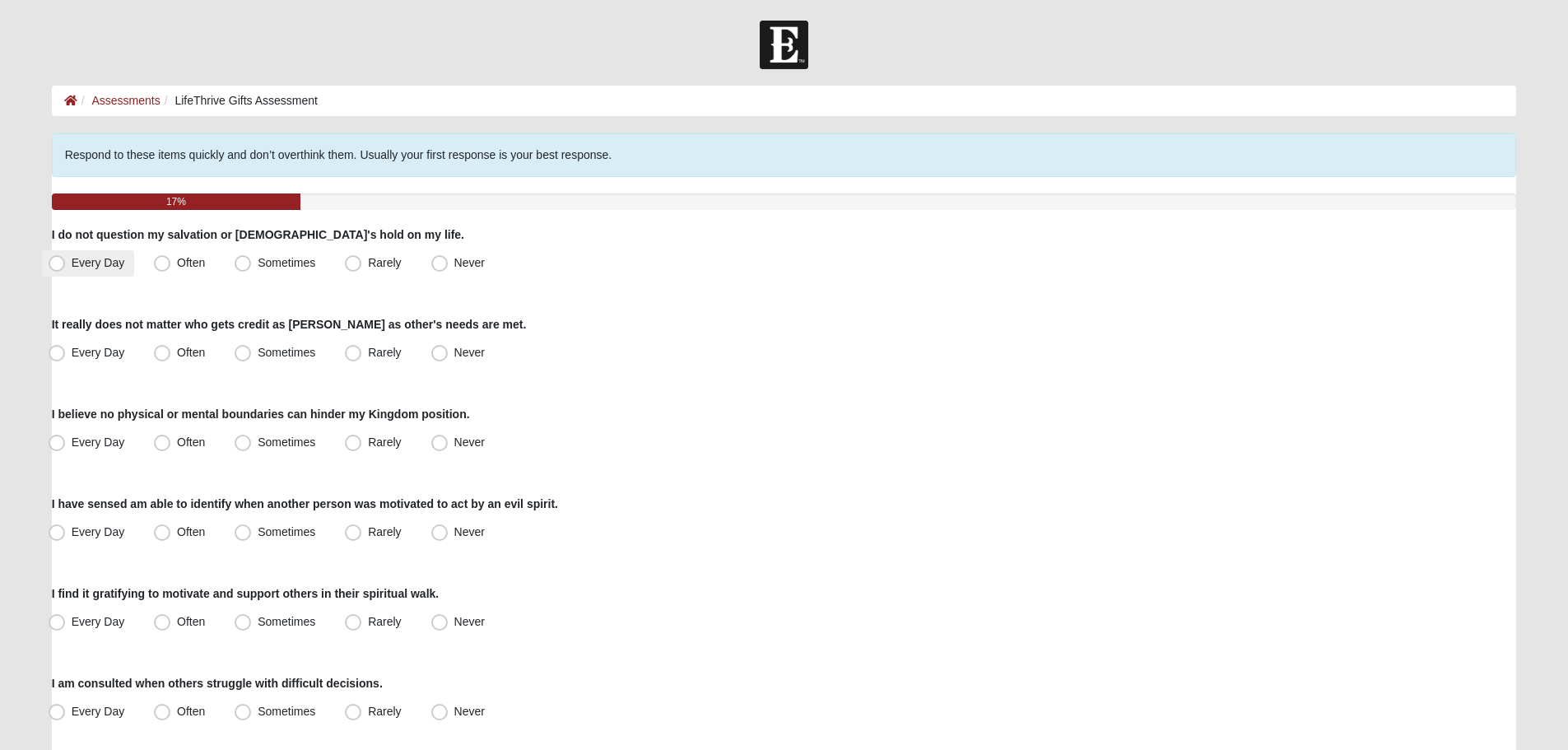
click at [81, 262] on span "Every Day" at bounding box center [98, 262] width 54 height 13
click at [66, 262] on input "Every Day" at bounding box center [60, 262] width 10 height 10
radio input "true"
click at [171, 262] on label "Often" at bounding box center [181, 263] width 68 height 26
click at [171, 262] on input "Often" at bounding box center [165, 262] width 10 height 10
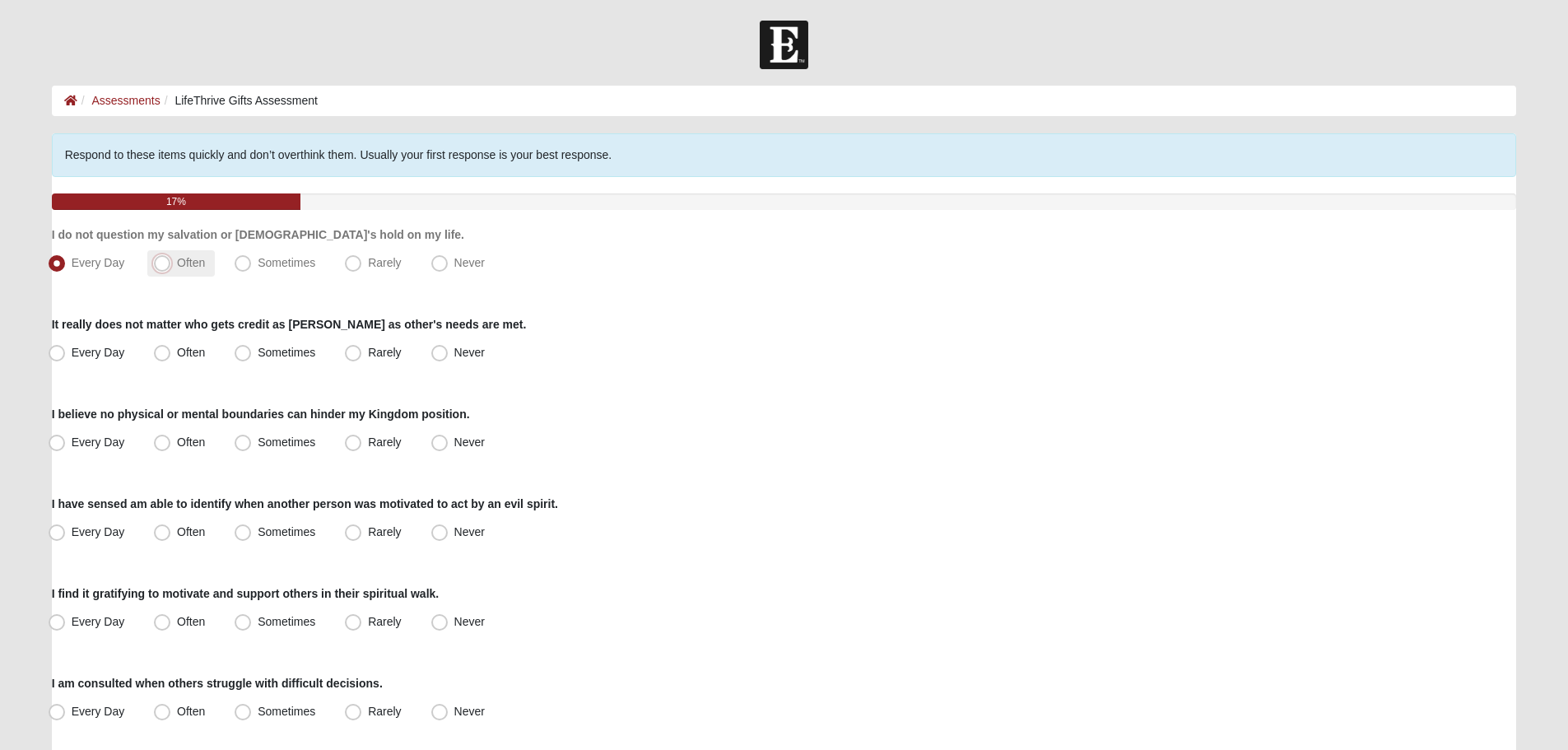
radio input "true"
click at [128, 262] on label "Every Day" at bounding box center [88, 263] width 93 height 26
click at [66, 262] on input "Every Day" at bounding box center [60, 262] width 10 height 10
radio input "true"
click at [127, 349] on label "Every Day" at bounding box center [88, 353] width 93 height 26
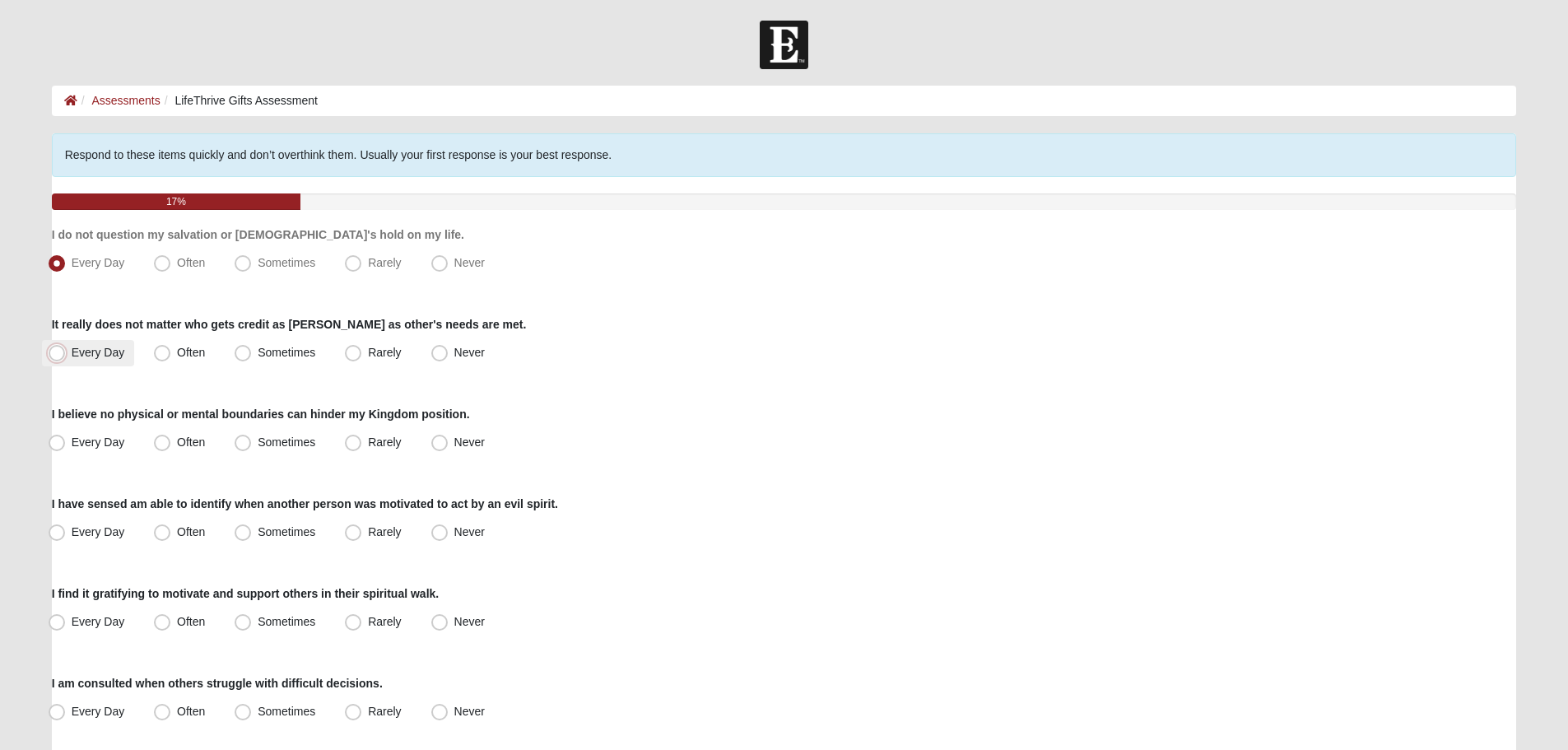
click at [66, 349] on input "Every Day" at bounding box center [60, 352] width 10 height 10
radio input "true"
click at [203, 445] on span "Often" at bounding box center [191, 442] width 28 height 13
click at [171, 445] on input "Often" at bounding box center [165, 442] width 10 height 10
radio input "true"
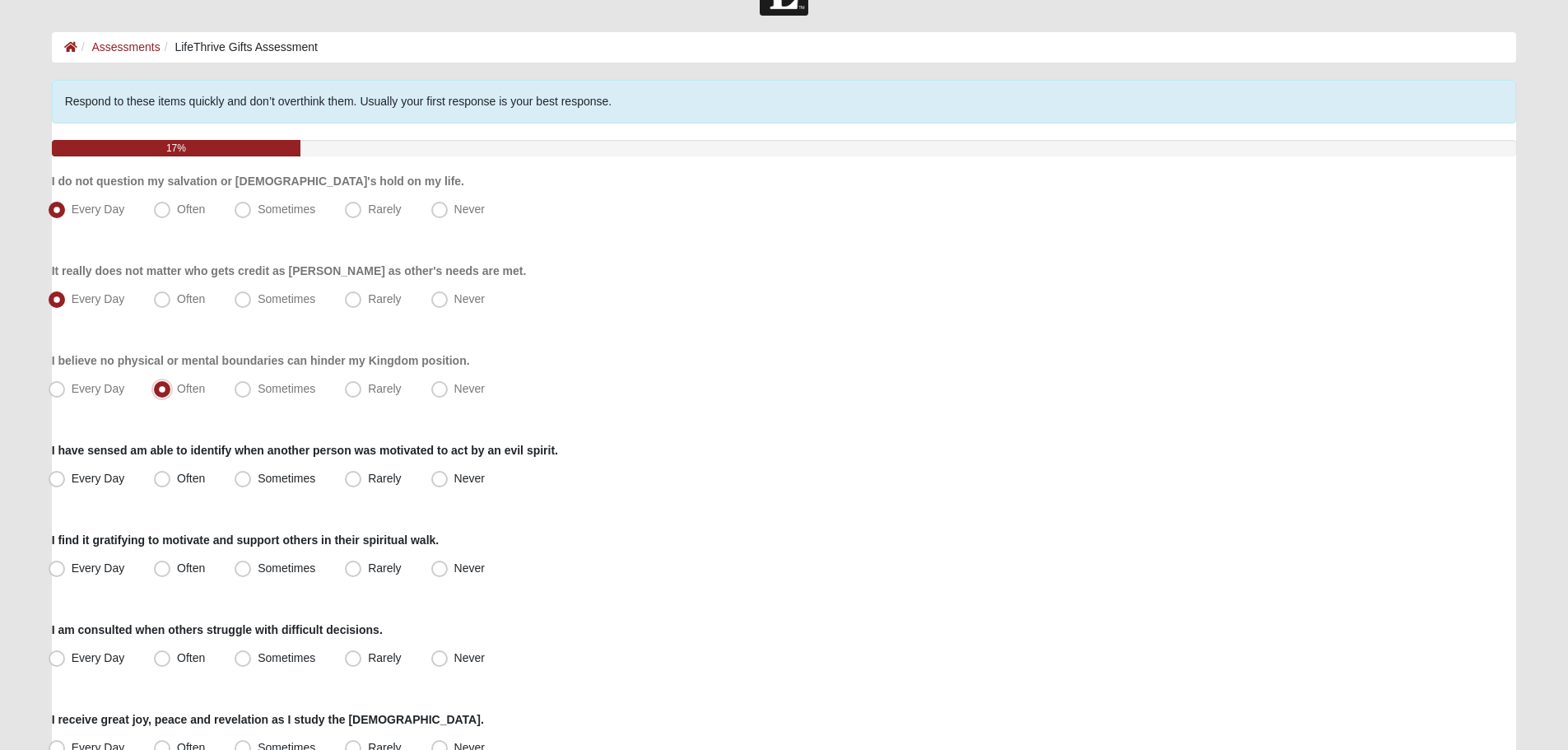
scroll to position [83, 0]
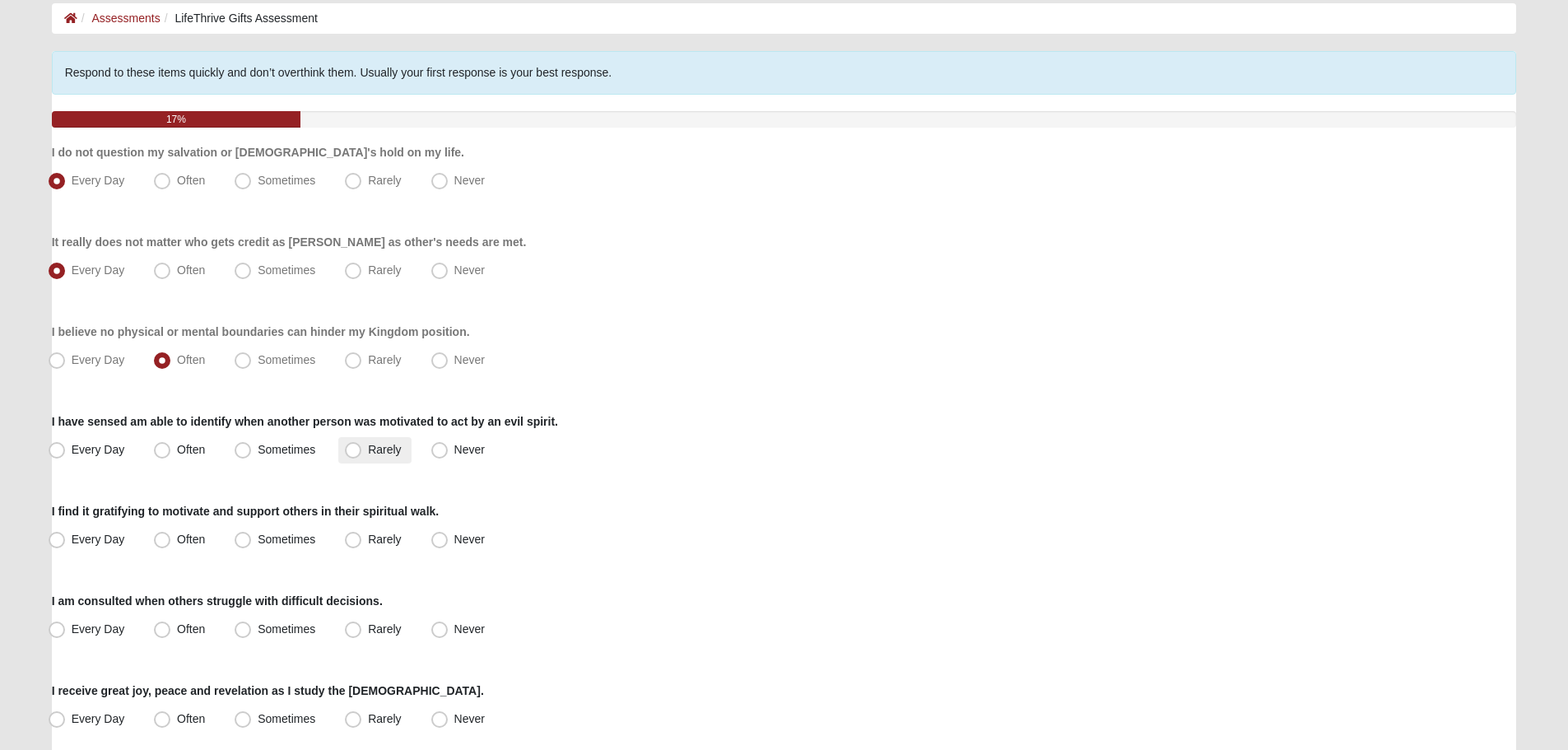
click at [368, 450] on label "Rarely" at bounding box center [374, 450] width 72 height 26
click at [362, 450] on input "Rarely" at bounding box center [356, 449] width 10 height 10
radio input "true"
click at [298, 540] on span "Sometimes" at bounding box center [286, 539] width 57 height 13
click at [252, 540] on input "Sometimes" at bounding box center [246, 539] width 10 height 10
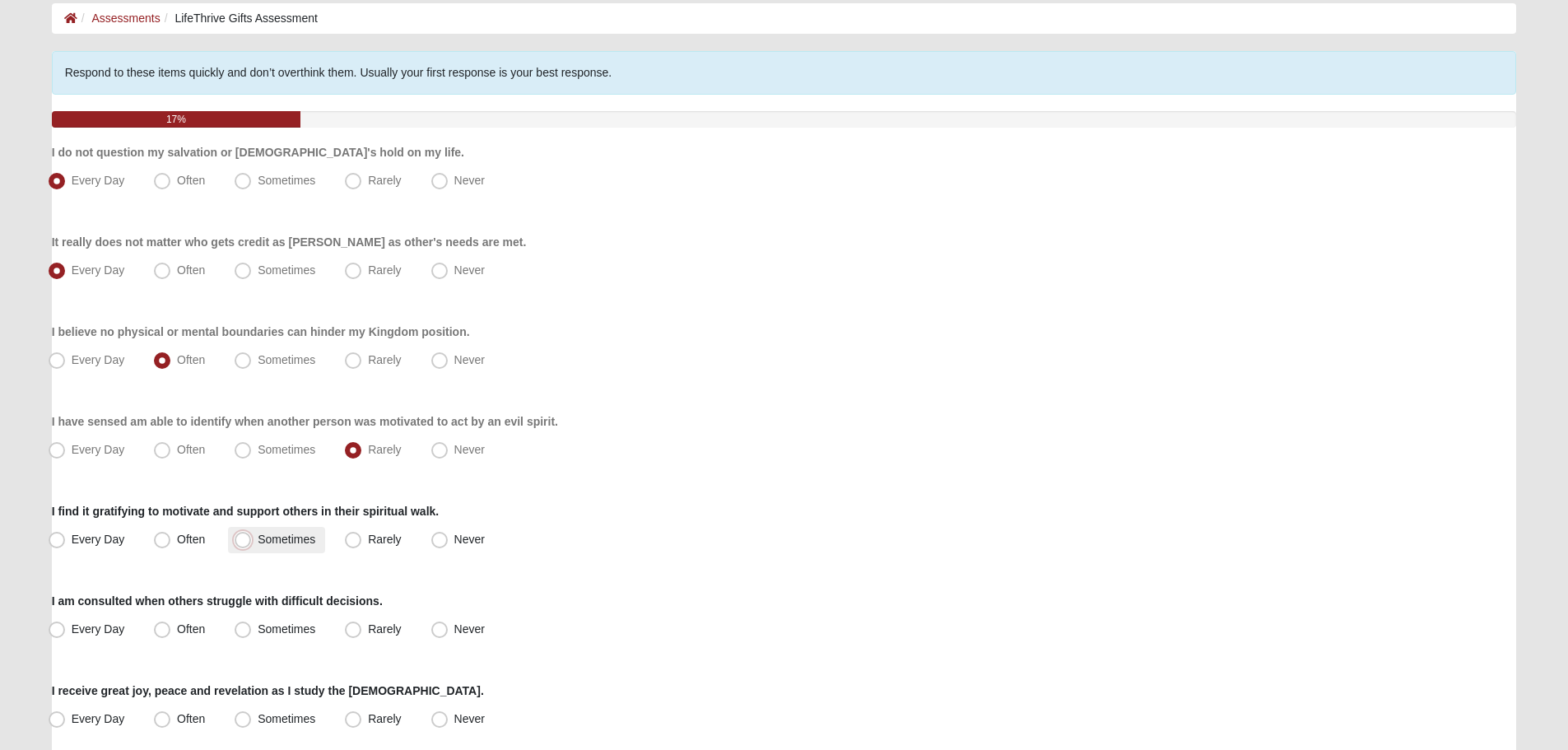
radio input "true"
click at [193, 536] on span "Often" at bounding box center [191, 539] width 28 height 13
click at [171, 536] on input "Often" at bounding box center [165, 539] width 10 height 10
radio input "true"
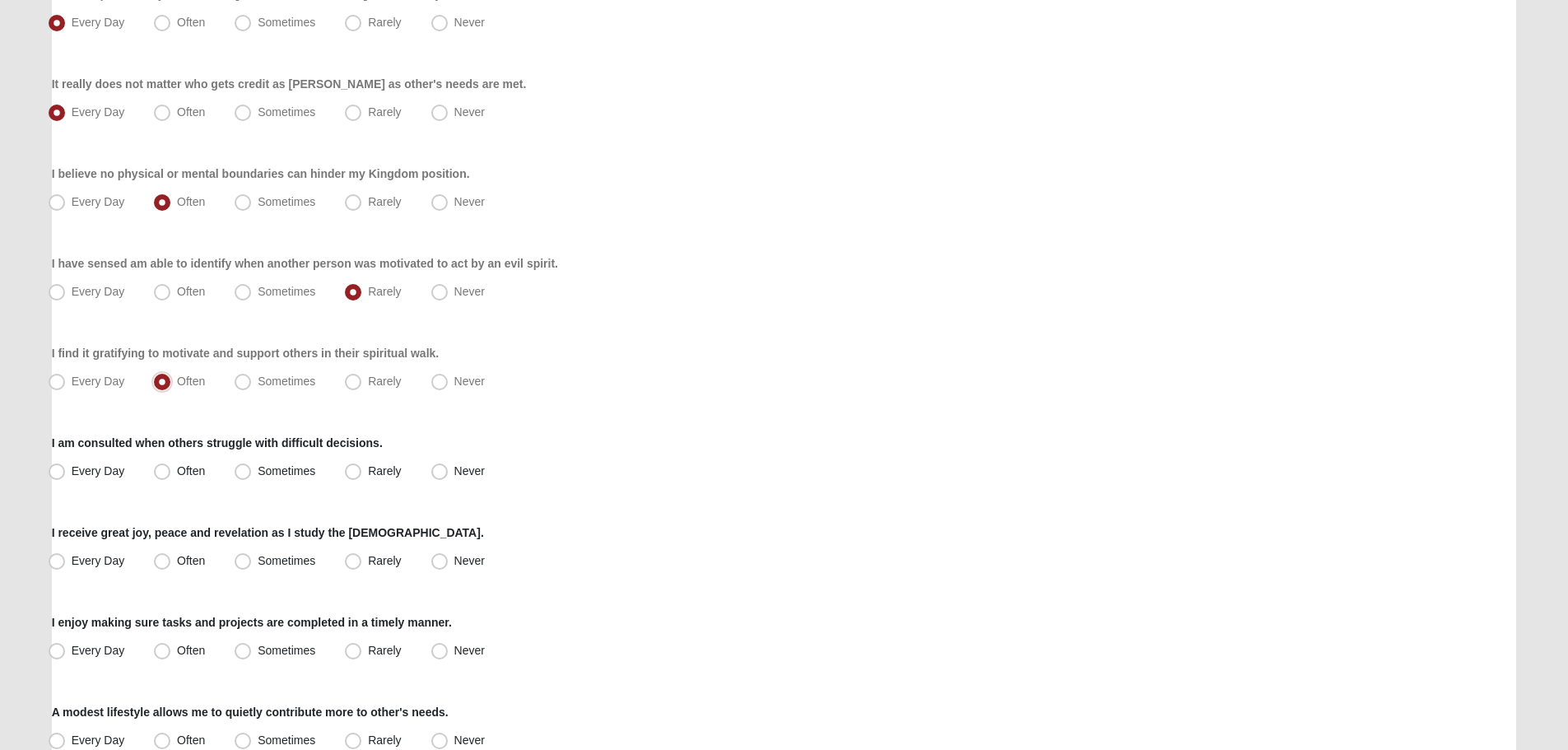
scroll to position [247, 0]
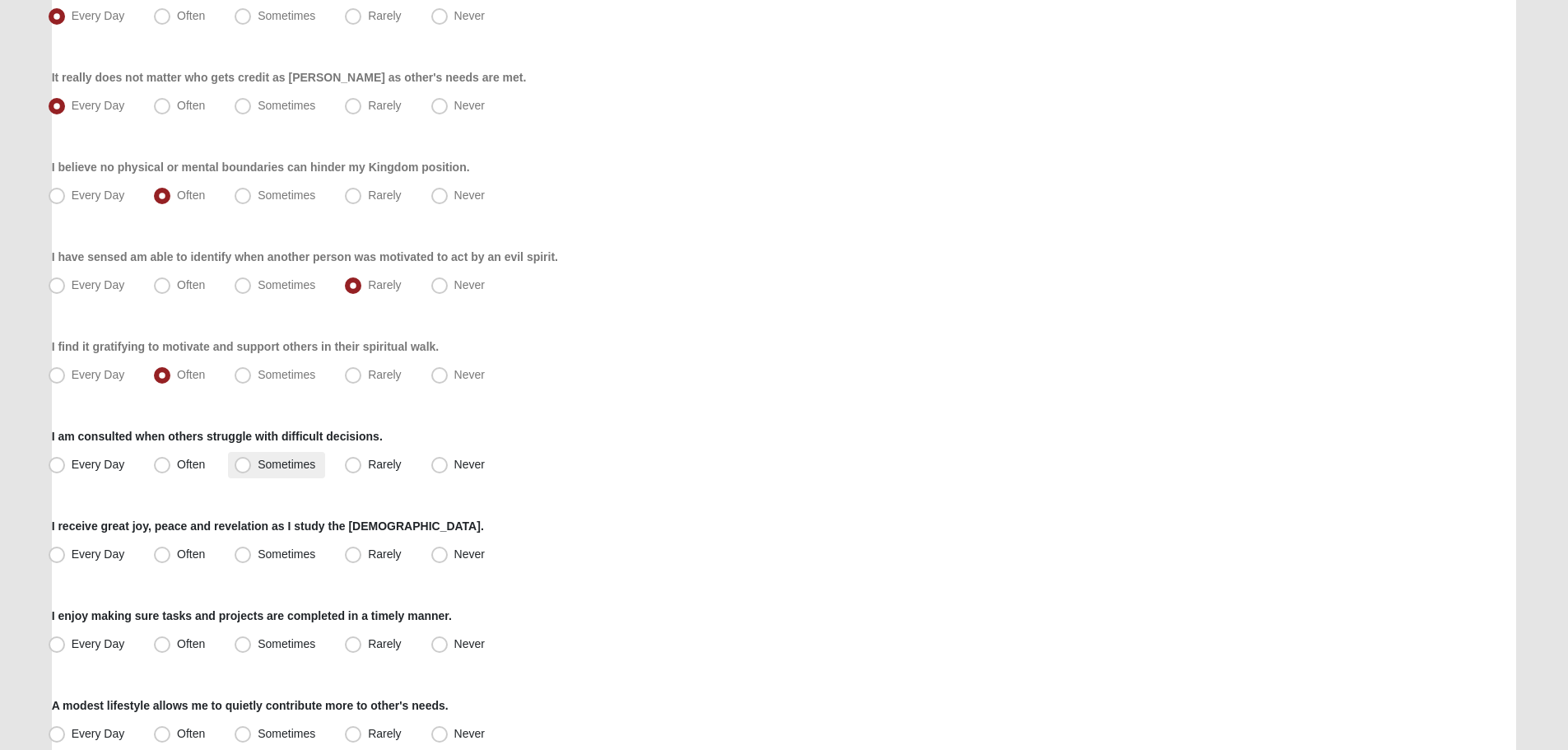
click at [302, 466] on span "Sometimes" at bounding box center [286, 464] width 57 height 13
click at [252, 466] on input "Sometimes" at bounding box center [246, 464] width 10 height 10
radio input "true"
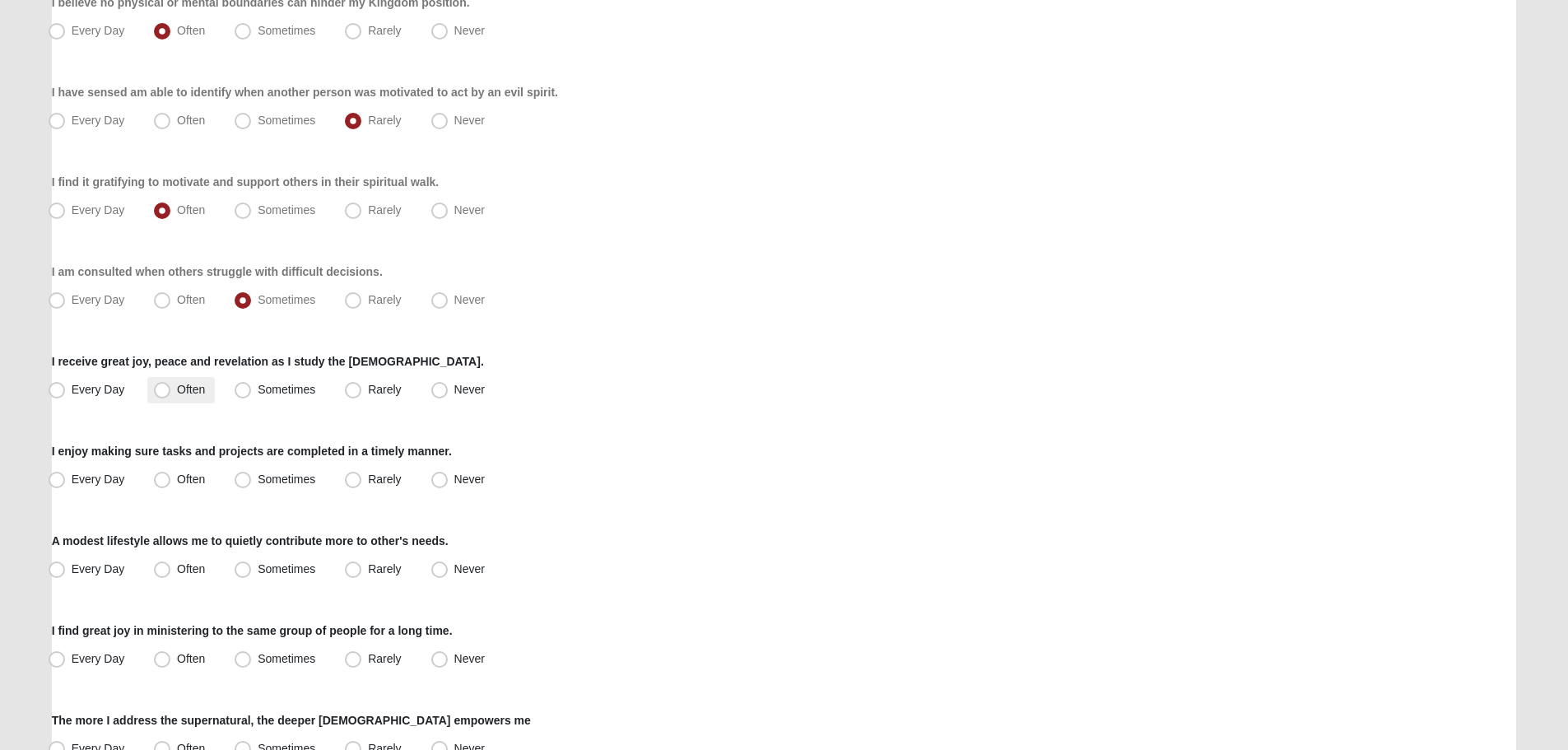
click at [177, 392] on span "Often" at bounding box center [191, 389] width 28 height 13
click at [161, 392] on input "Often" at bounding box center [165, 389] width 10 height 10
radio input "true"
click at [112, 392] on span "Every Day" at bounding box center [98, 389] width 54 height 13
click at [66, 392] on input "Every Day" at bounding box center [60, 389] width 10 height 10
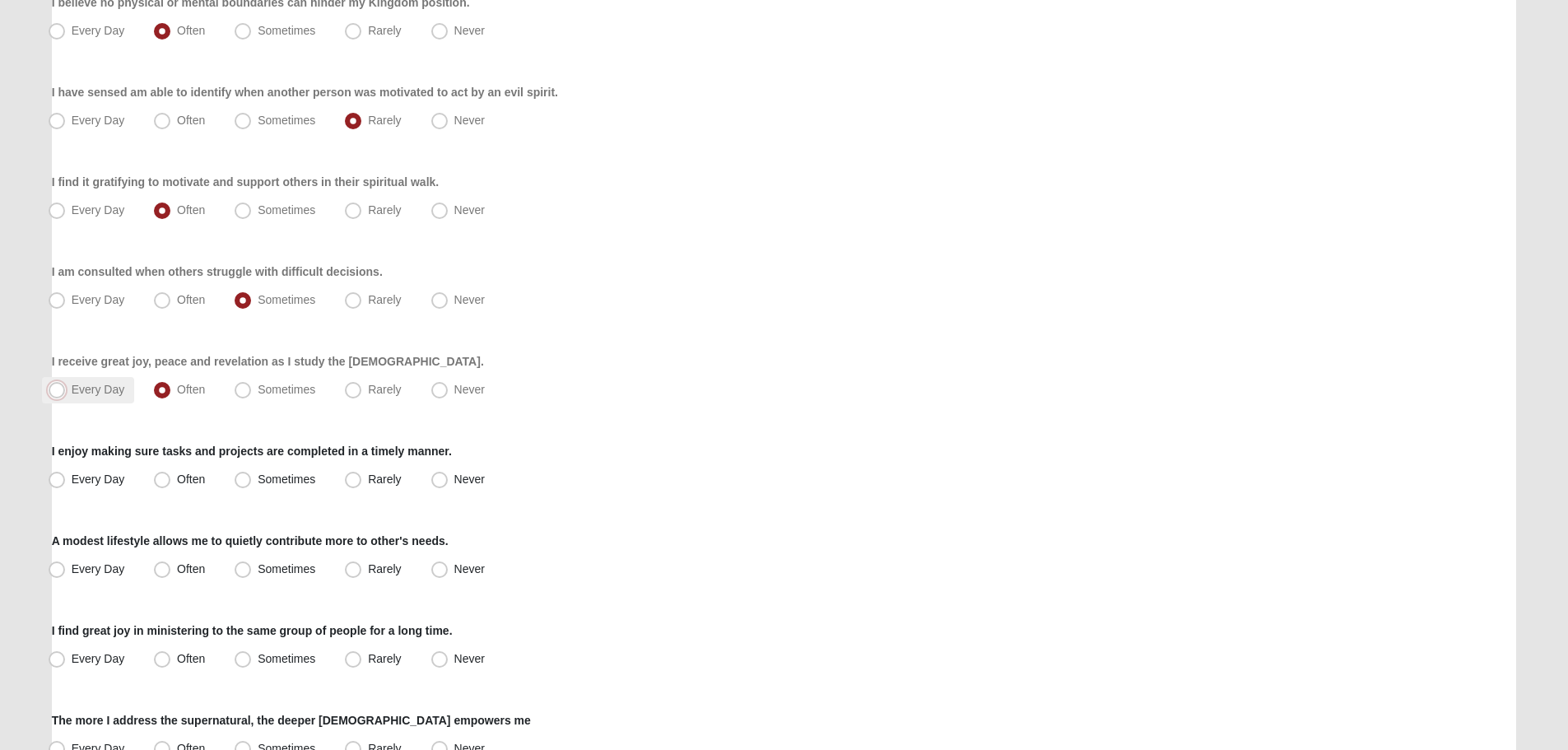
radio input "true"
click at [109, 483] on span "Every Day" at bounding box center [98, 479] width 54 height 13
click at [66, 483] on input "Every Day" at bounding box center [60, 478] width 10 height 10
radio input "true"
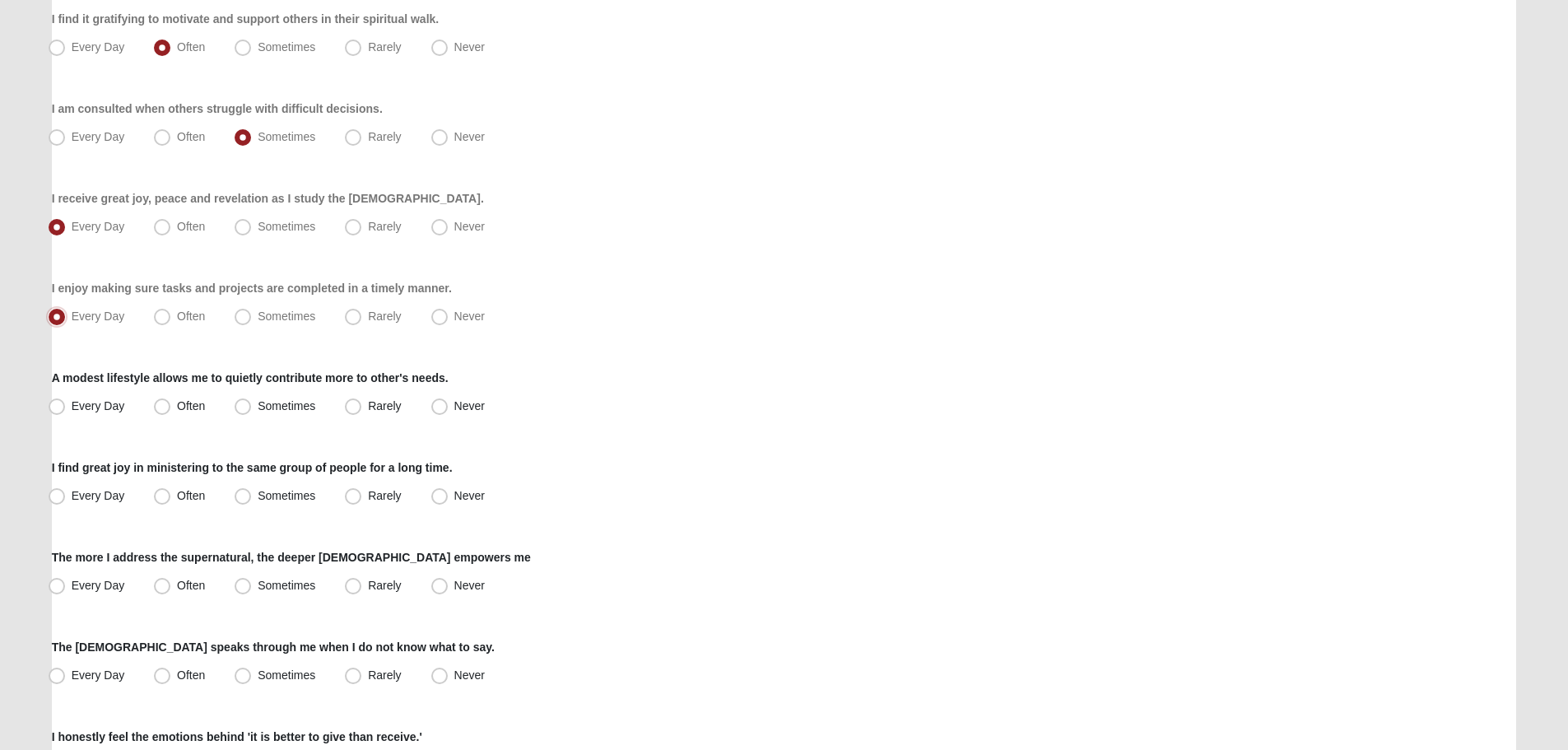
scroll to position [576, 0]
click at [182, 404] on span "Often" at bounding box center [191, 404] width 28 height 13
click at [171, 404] on input "Often" at bounding box center [165, 404] width 10 height 10
radio input "true"
click at [258, 492] on span "Sometimes" at bounding box center [286, 493] width 57 height 13
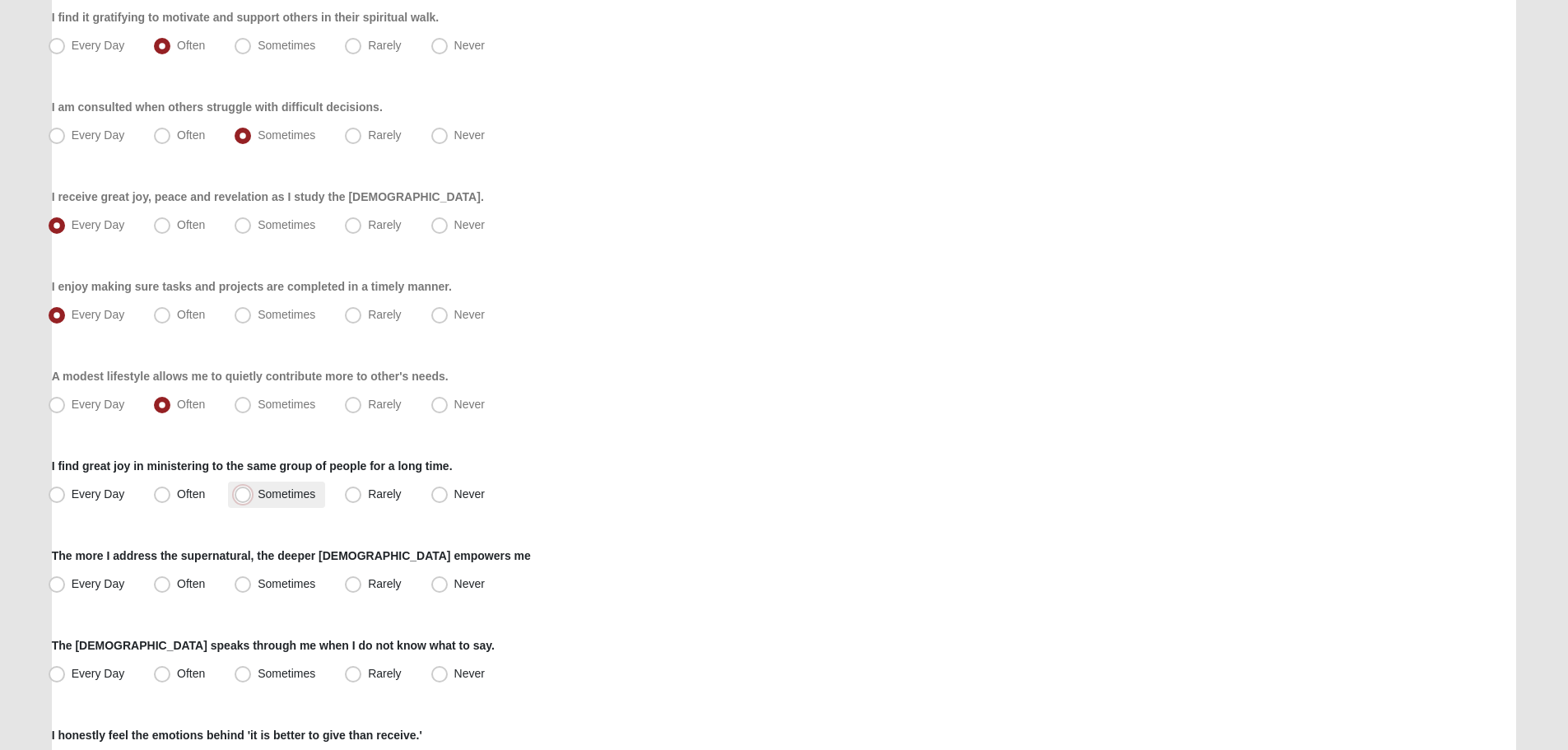
click at [248, 492] on input "Sometimes" at bounding box center [246, 493] width 10 height 10
radio input "true"
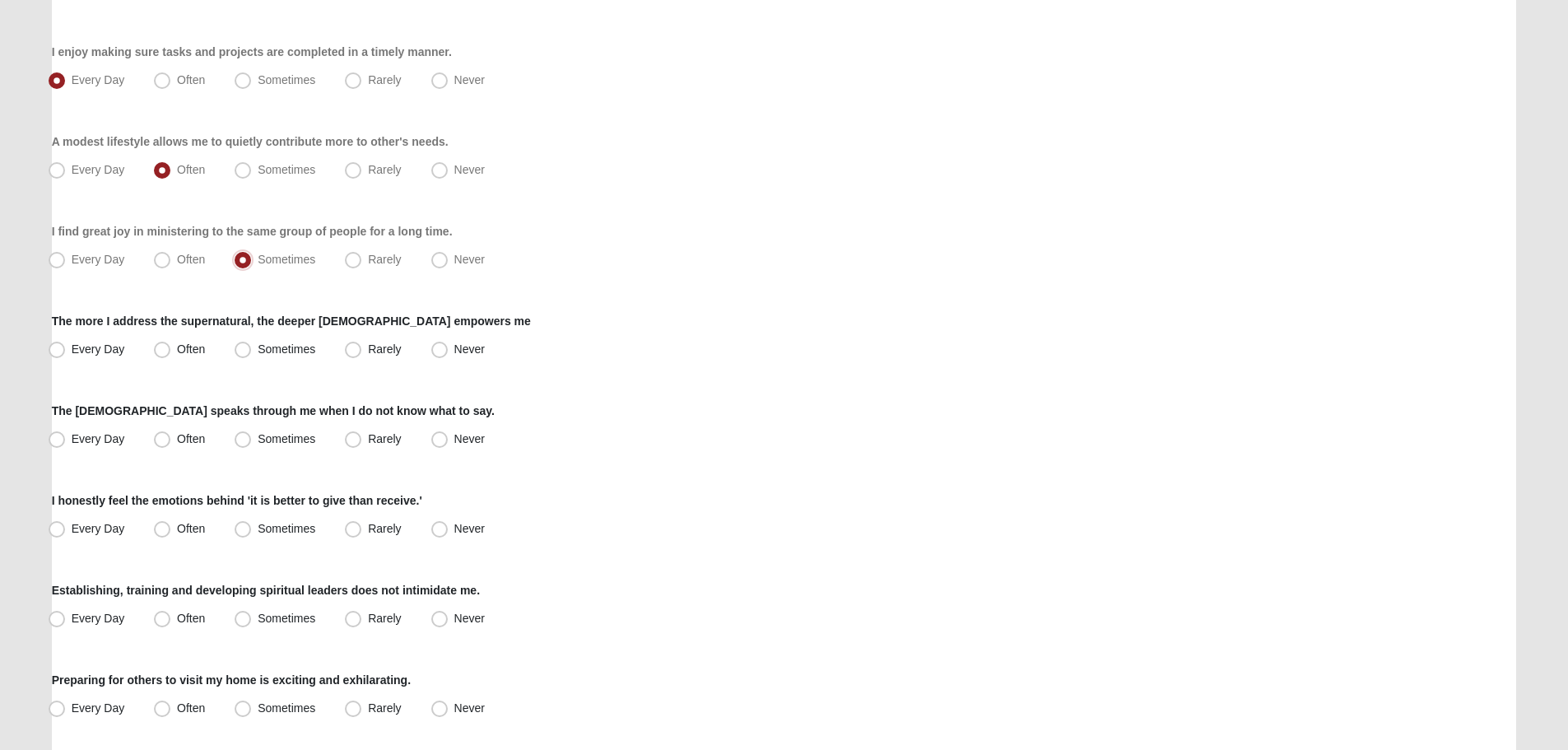
scroll to position [823, 0]
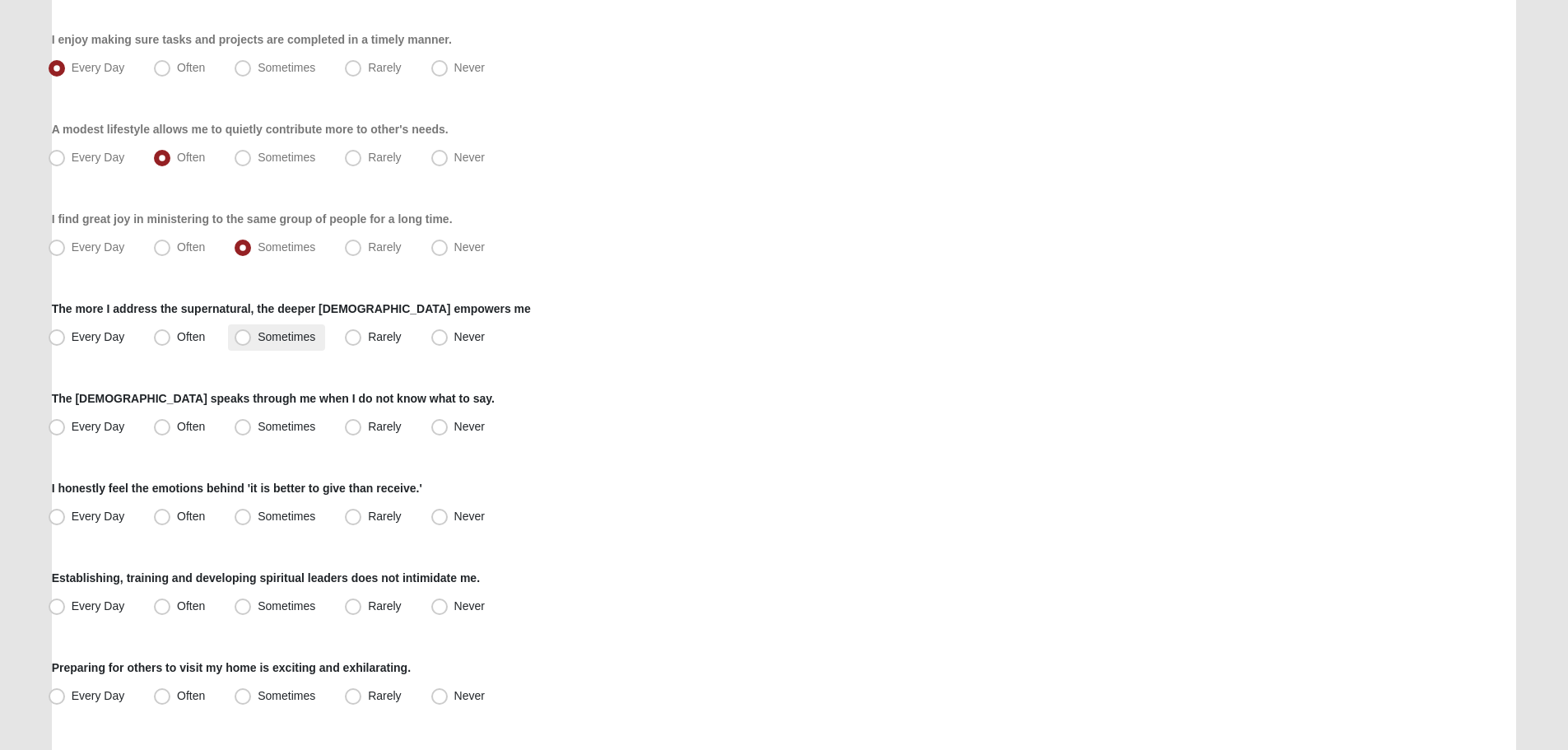
click at [265, 338] on span "Sometimes" at bounding box center [286, 336] width 57 height 13
click at [252, 338] on input "Sometimes" at bounding box center [246, 336] width 10 height 10
radio input "true"
click at [192, 337] on span "Often" at bounding box center [191, 336] width 28 height 13
click at [171, 337] on input "Often" at bounding box center [165, 336] width 10 height 10
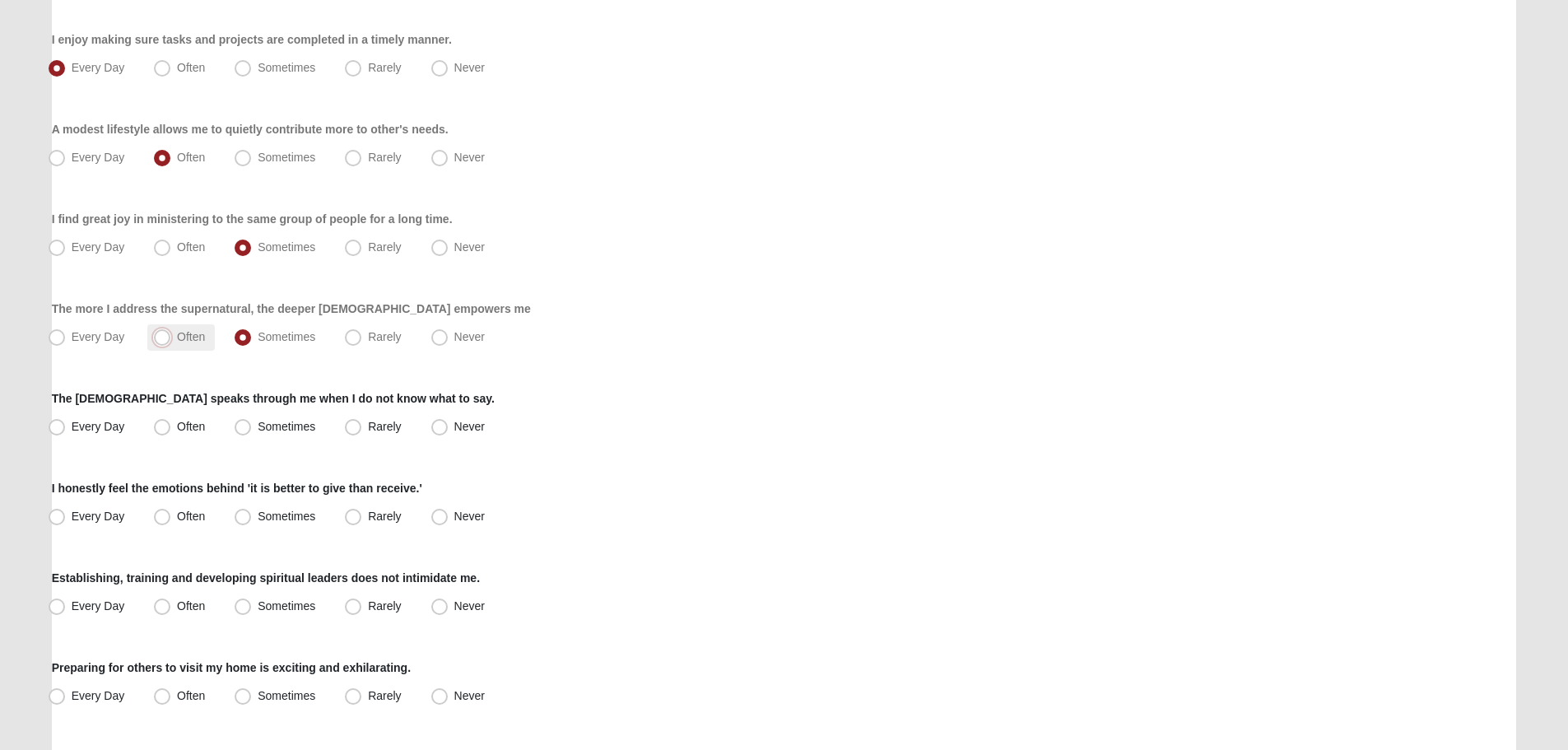
radio input "true"
click at [186, 427] on span "Often" at bounding box center [191, 427] width 28 height 13
click at [171, 427] on input "Often" at bounding box center [165, 426] width 10 height 10
radio input "true"
click at [186, 515] on span "Often" at bounding box center [191, 516] width 28 height 13
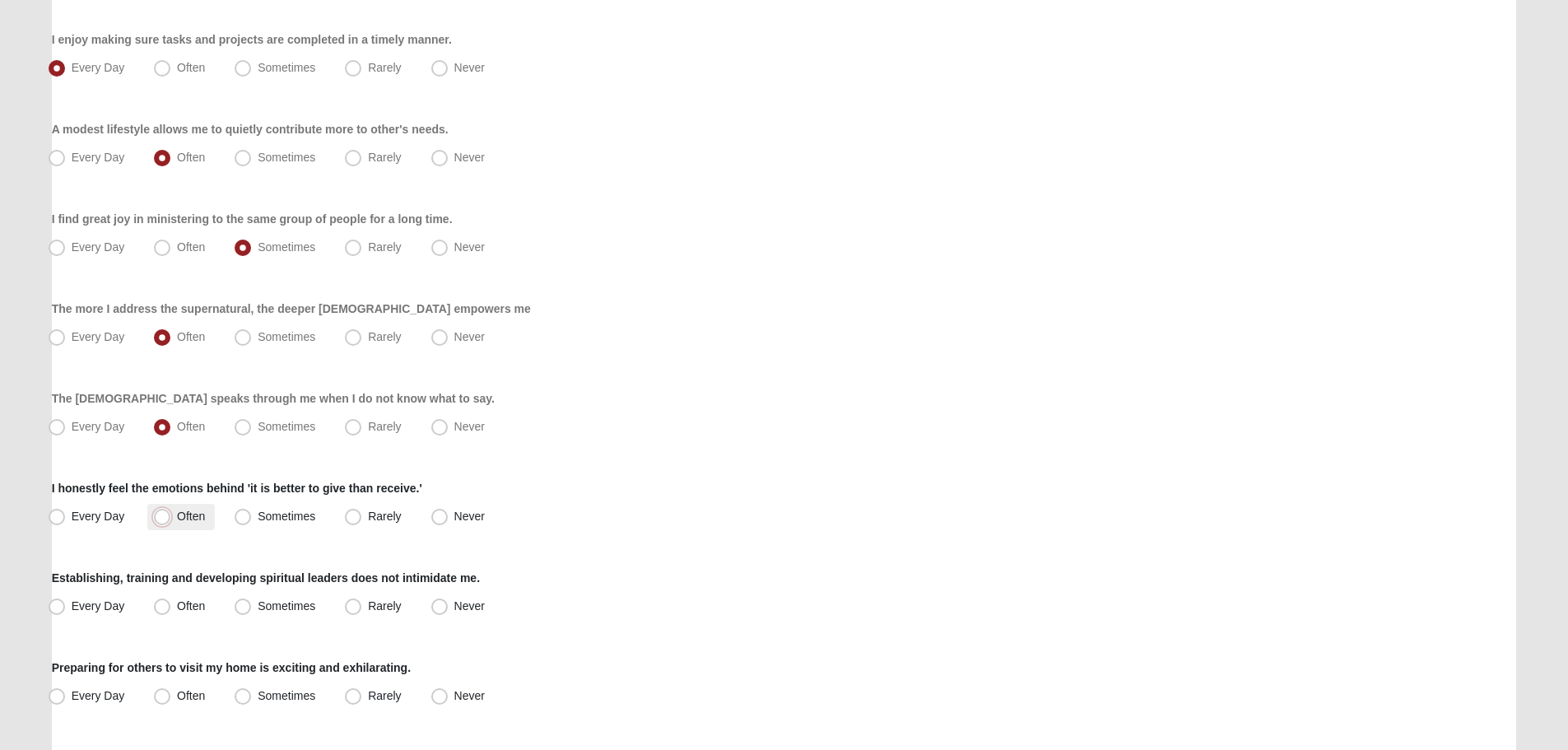
click at [171, 515] on input "Often" at bounding box center [165, 516] width 10 height 10
radio input "true"
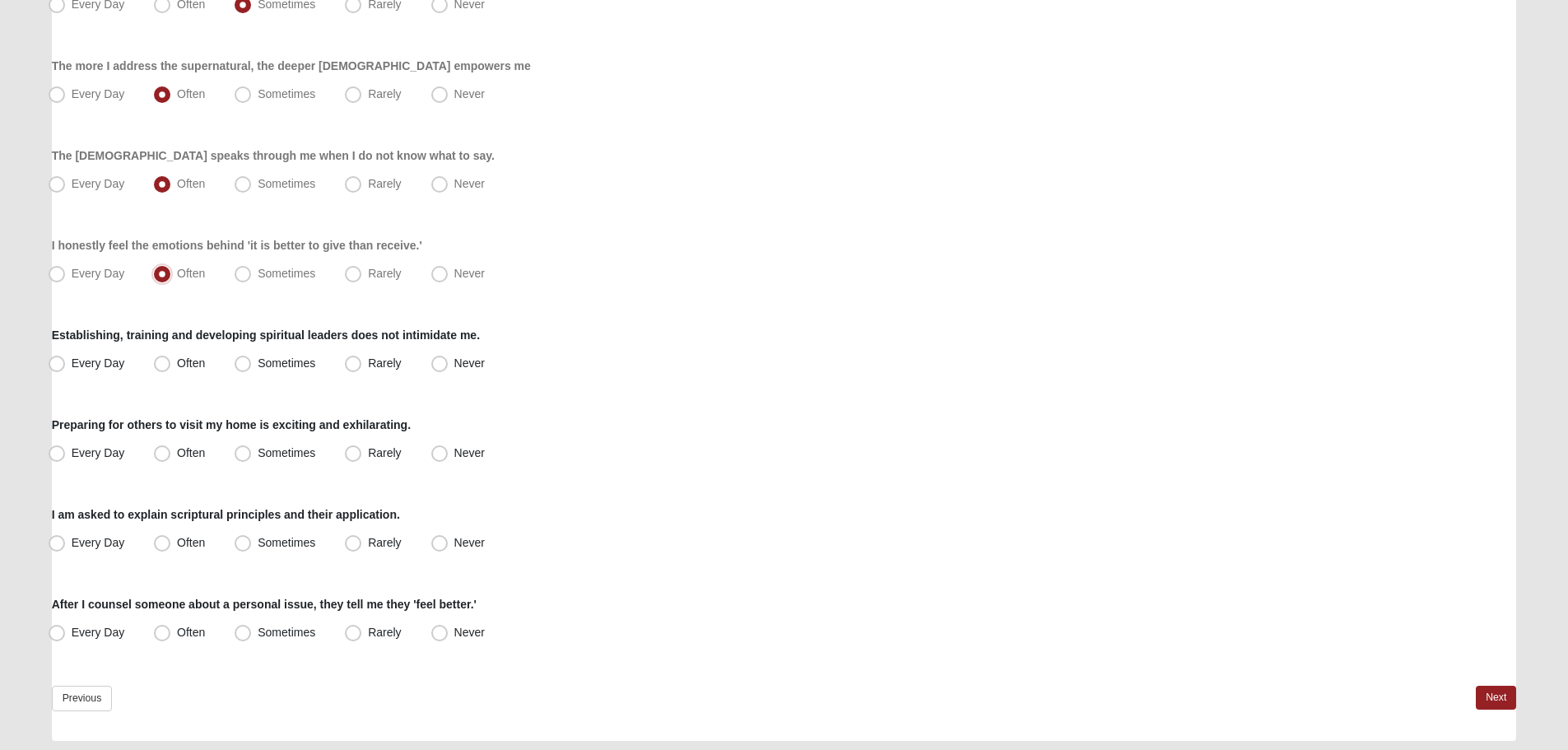
scroll to position [1070, 0]
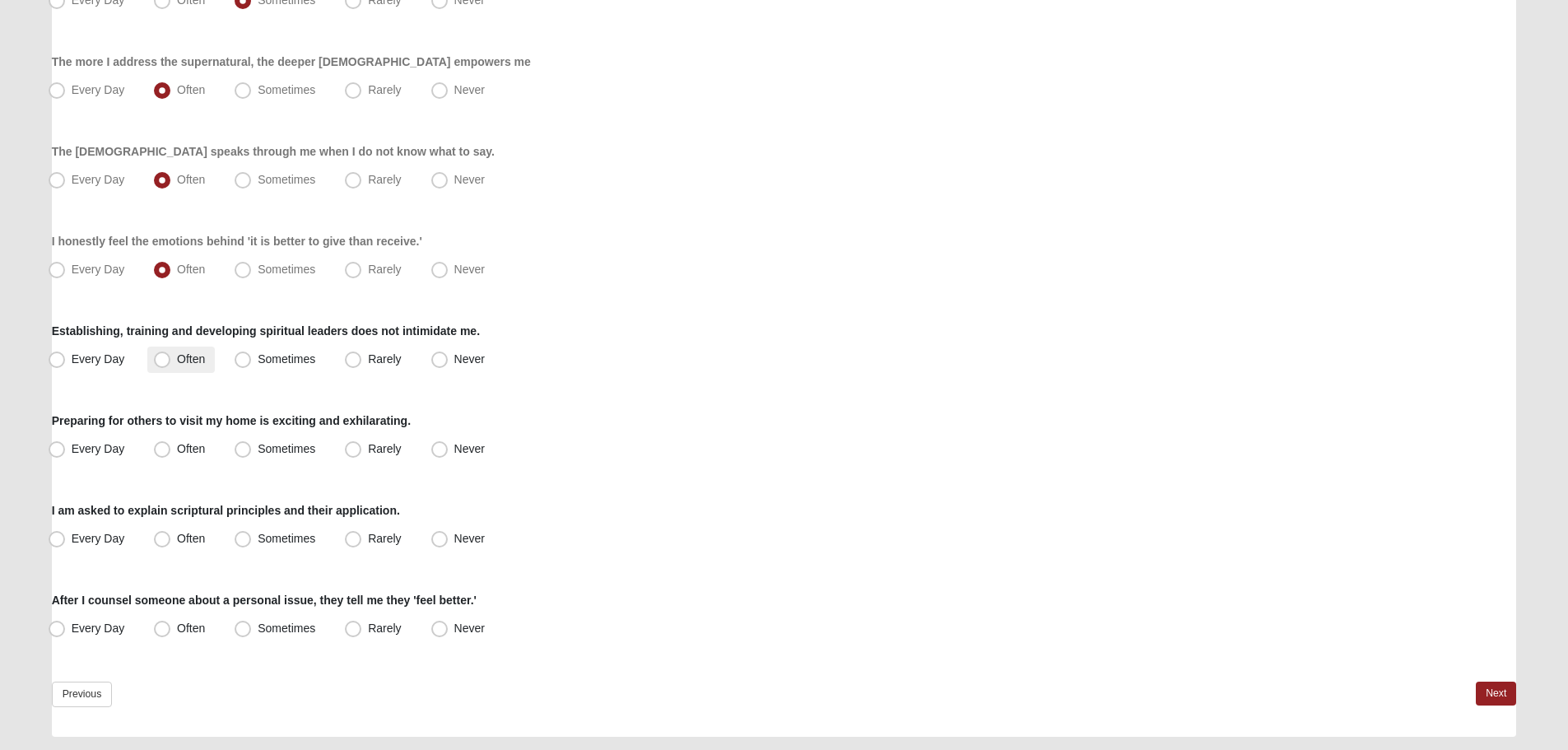
click at [183, 352] on label "Often" at bounding box center [181, 360] width 68 height 26
click at [171, 354] on input "Often" at bounding box center [165, 359] width 10 height 10
radio input "true"
click at [179, 447] on span "Often" at bounding box center [191, 448] width 28 height 13
click at [171, 447] on input "Often" at bounding box center [165, 448] width 10 height 10
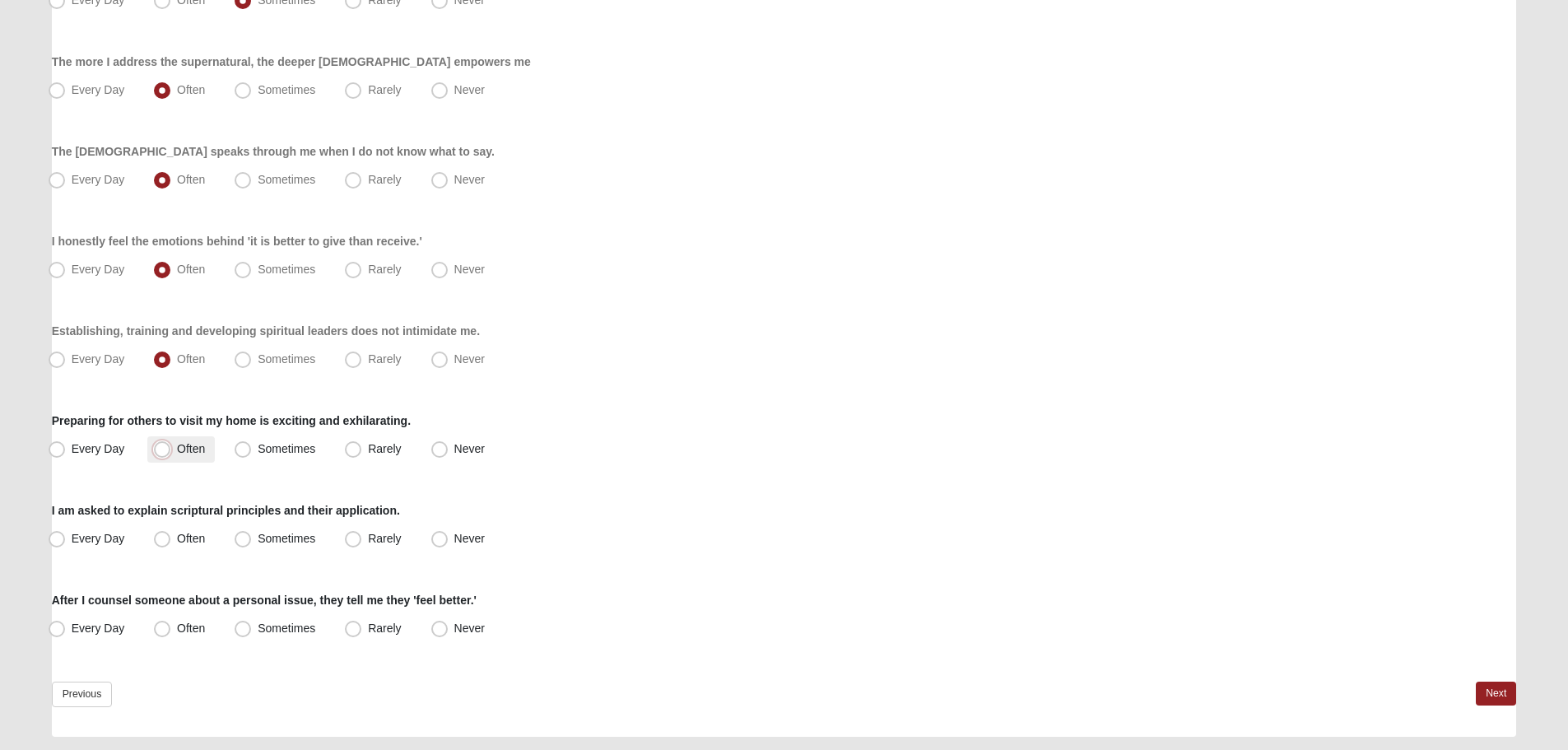
radio input "true"
click at [289, 540] on span "Sometimes" at bounding box center [286, 539] width 57 height 13
click at [252, 540] on input "Sometimes" at bounding box center [246, 539] width 10 height 10
radio input "true"
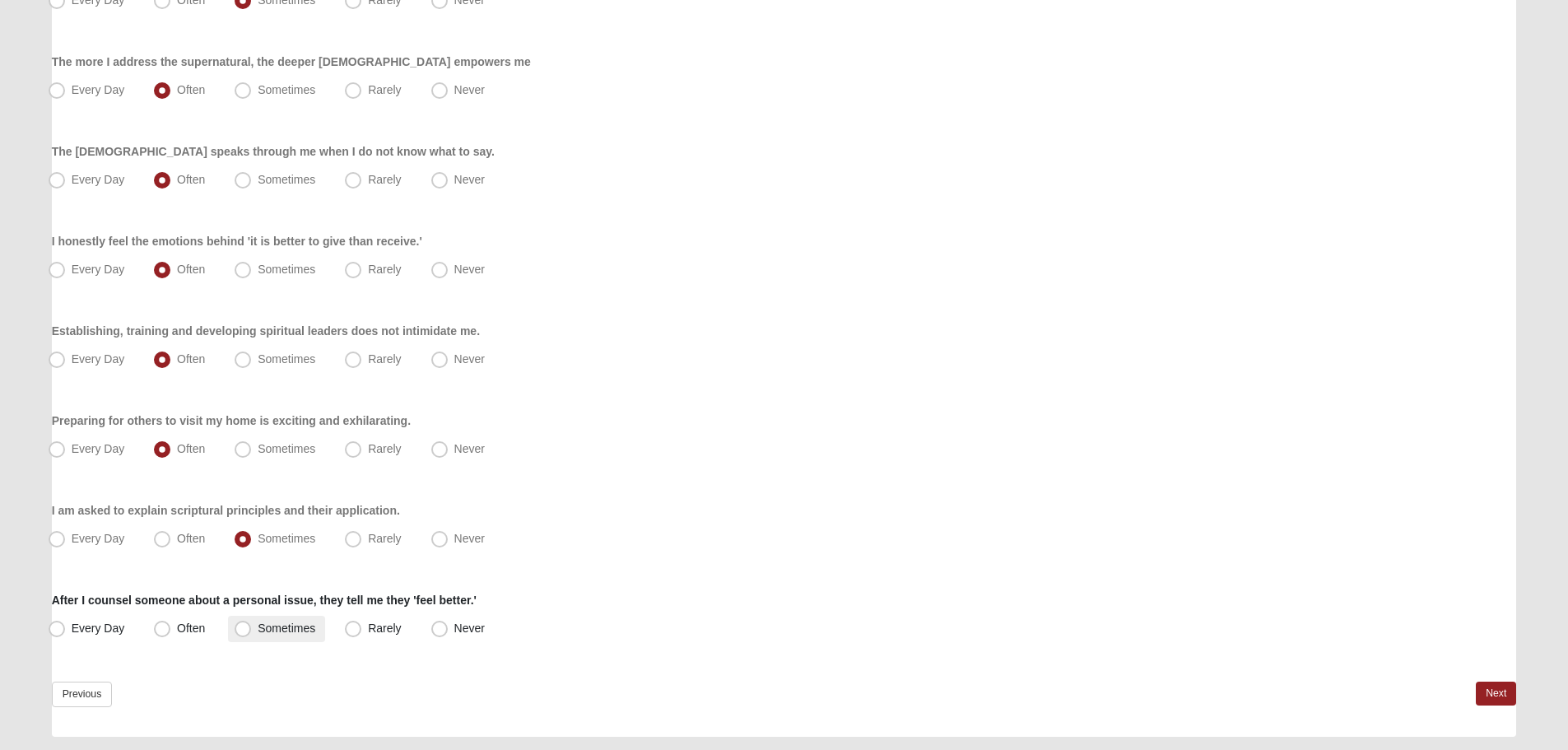
drag, startPoint x: 275, startPoint y: 623, endPoint x: 283, endPoint y: 626, distance: 8.5
click at [275, 625] on span "Sometimes" at bounding box center [286, 628] width 57 height 13
click at [252, 625] on input "Sometimes" at bounding box center [246, 628] width 10 height 10
radio input "true"
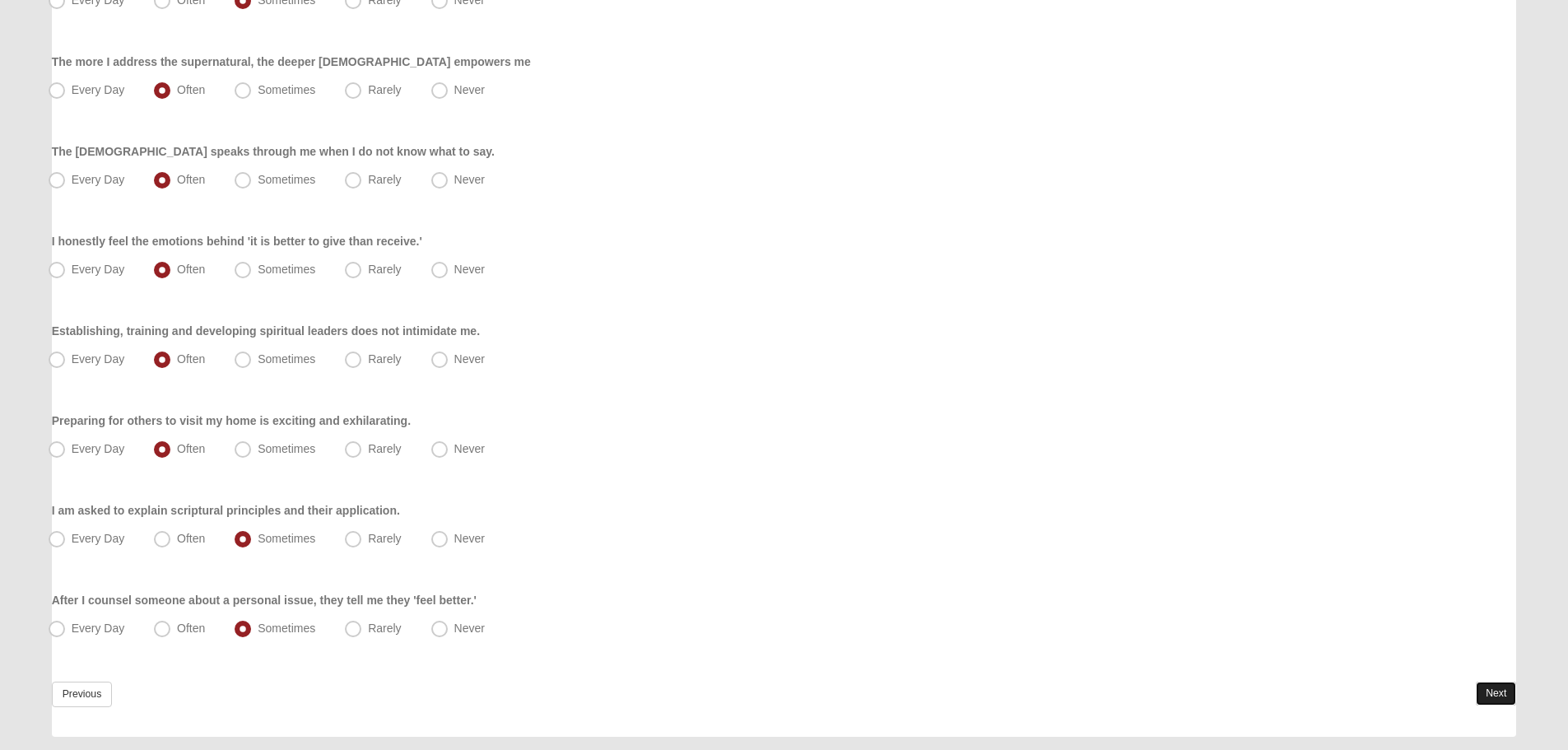
click at [1508, 693] on link "Next" at bounding box center [1496, 693] width 40 height 23
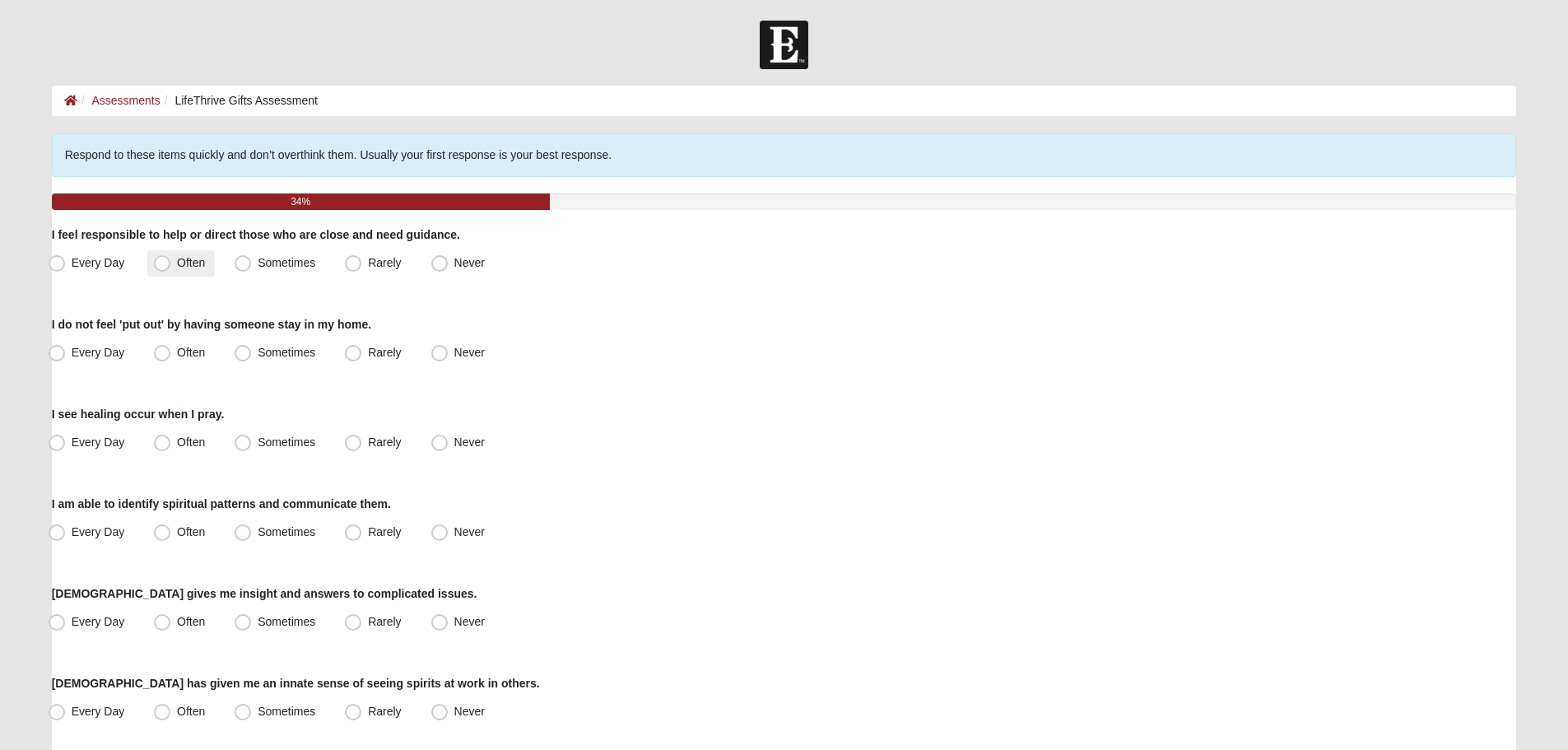
click at [199, 257] on span "Often" at bounding box center [191, 262] width 28 height 13
click at [171, 258] on input "Often" at bounding box center [165, 262] width 10 height 10
radio input "true"
click at [258, 356] on span "Sometimes" at bounding box center [286, 352] width 57 height 13
click at [252, 356] on input "Sometimes" at bounding box center [246, 352] width 10 height 10
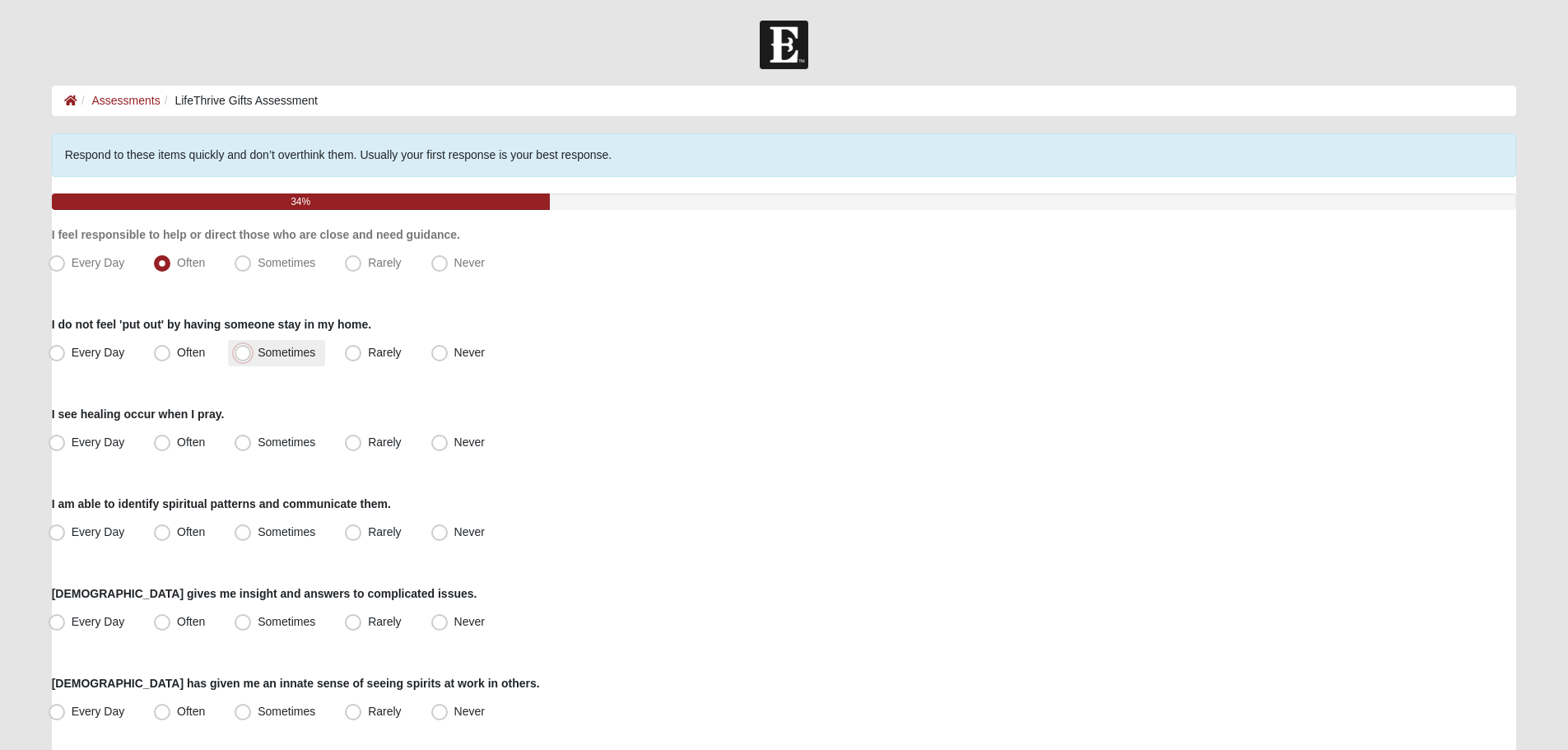
radio input "true"
click at [193, 434] on label "Often" at bounding box center [181, 443] width 68 height 26
click at [171, 437] on input "Often" at bounding box center [165, 442] width 10 height 10
radio input "true"
click at [296, 536] on span "Sometimes" at bounding box center [286, 532] width 57 height 13
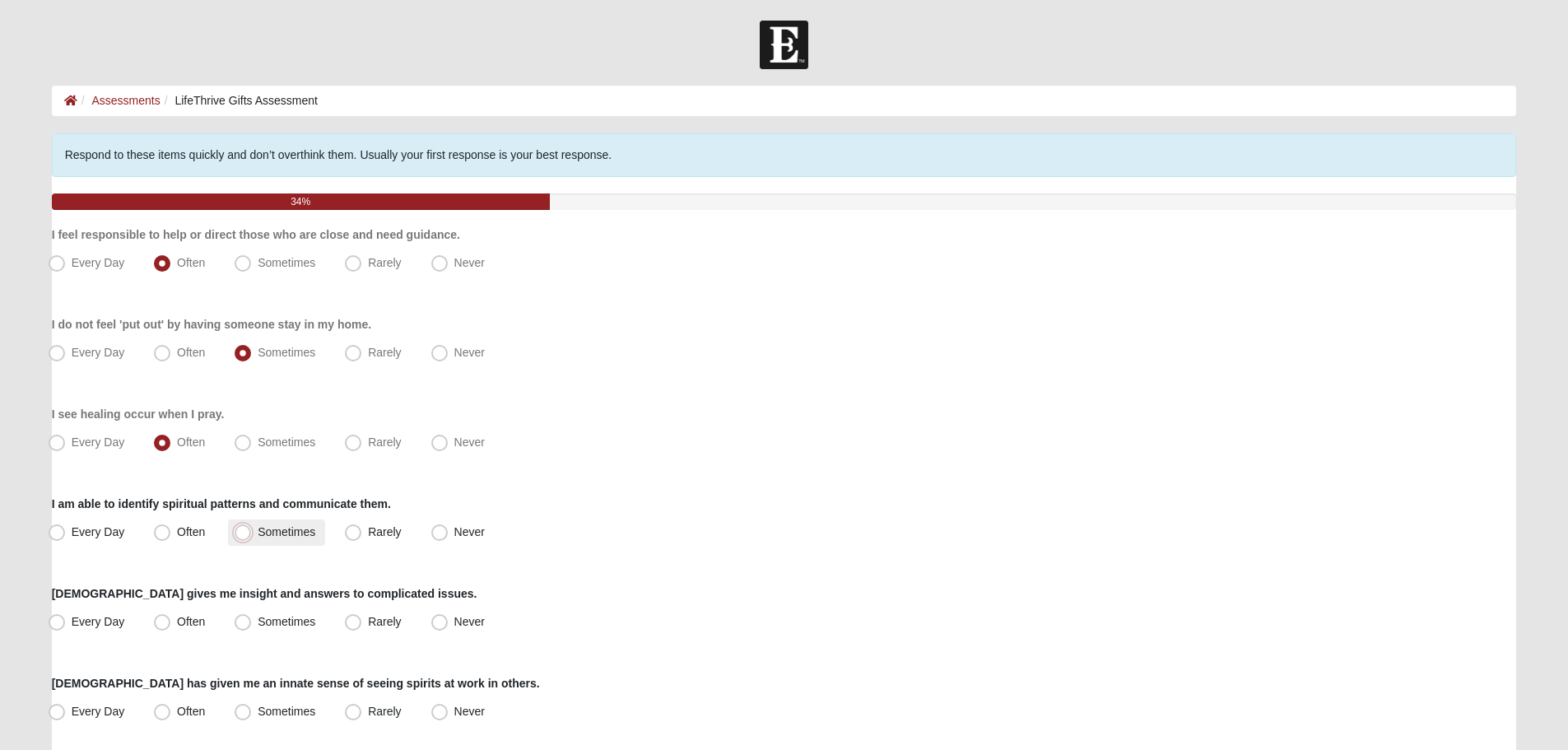
click at [252, 536] on input "Sometimes" at bounding box center [246, 532] width 10 height 10
radio input "true"
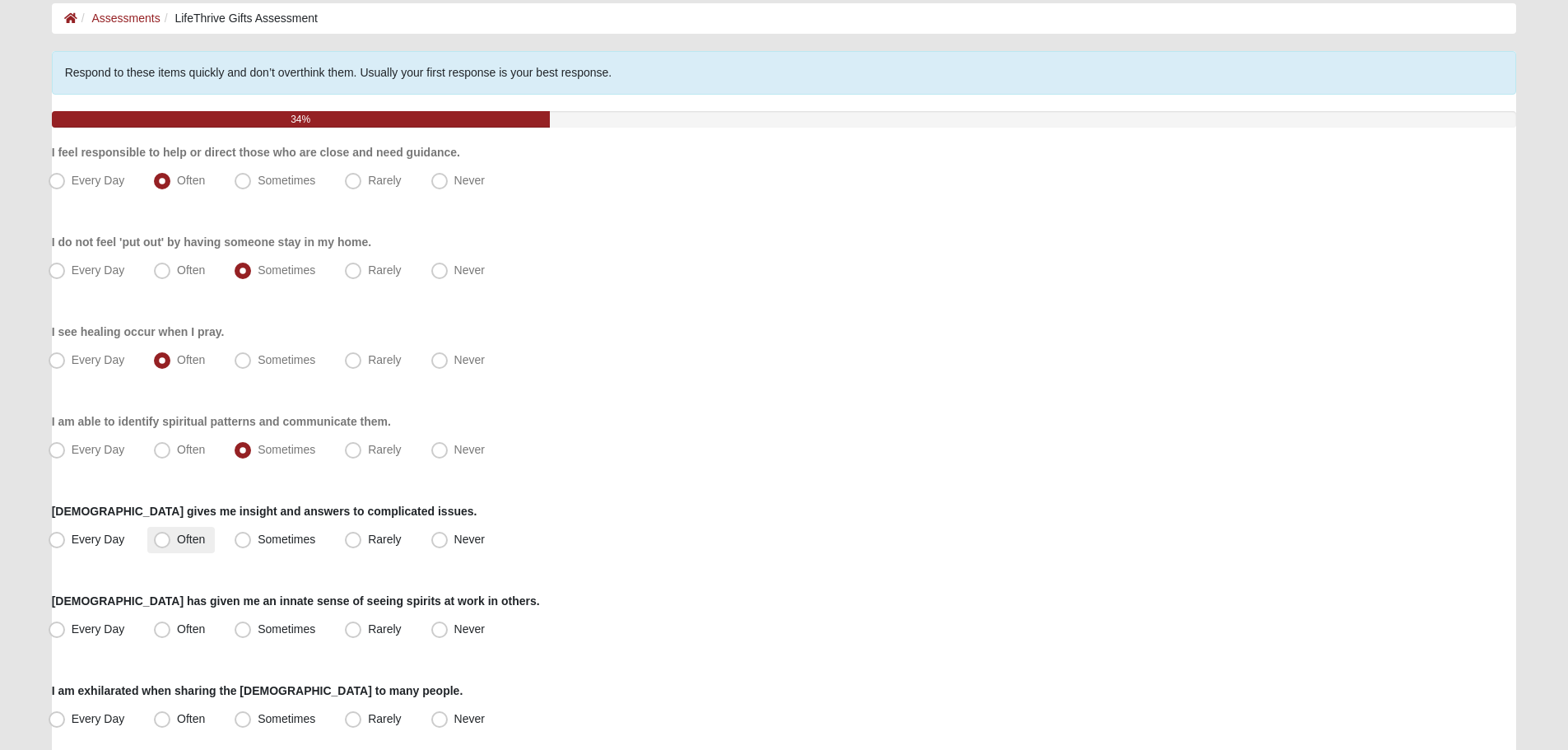
click at [196, 536] on span "Often" at bounding box center [191, 539] width 28 height 13
click at [171, 536] on input "Often" at bounding box center [165, 539] width 10 height 10
radio input "true"
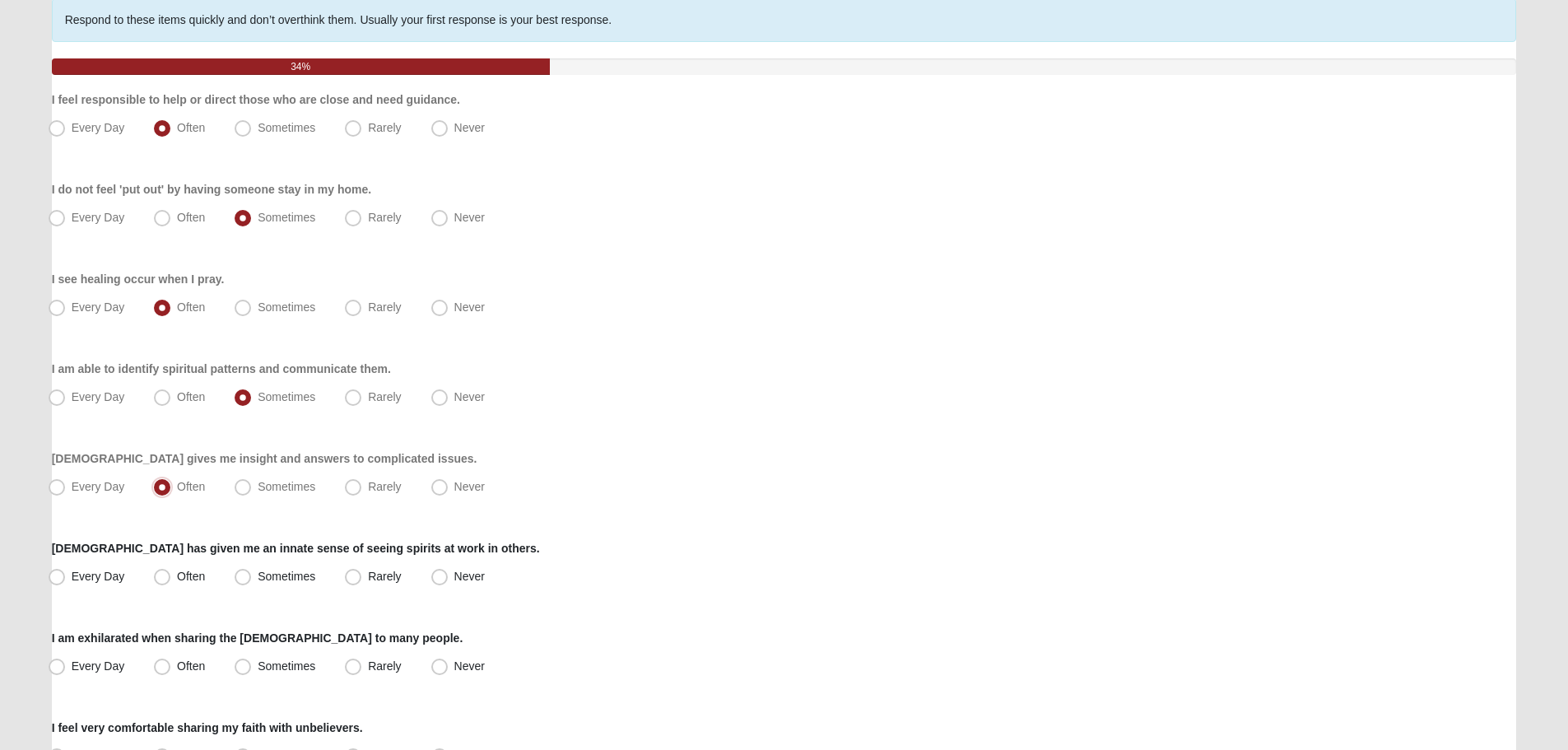
scroll to position [164, 0]
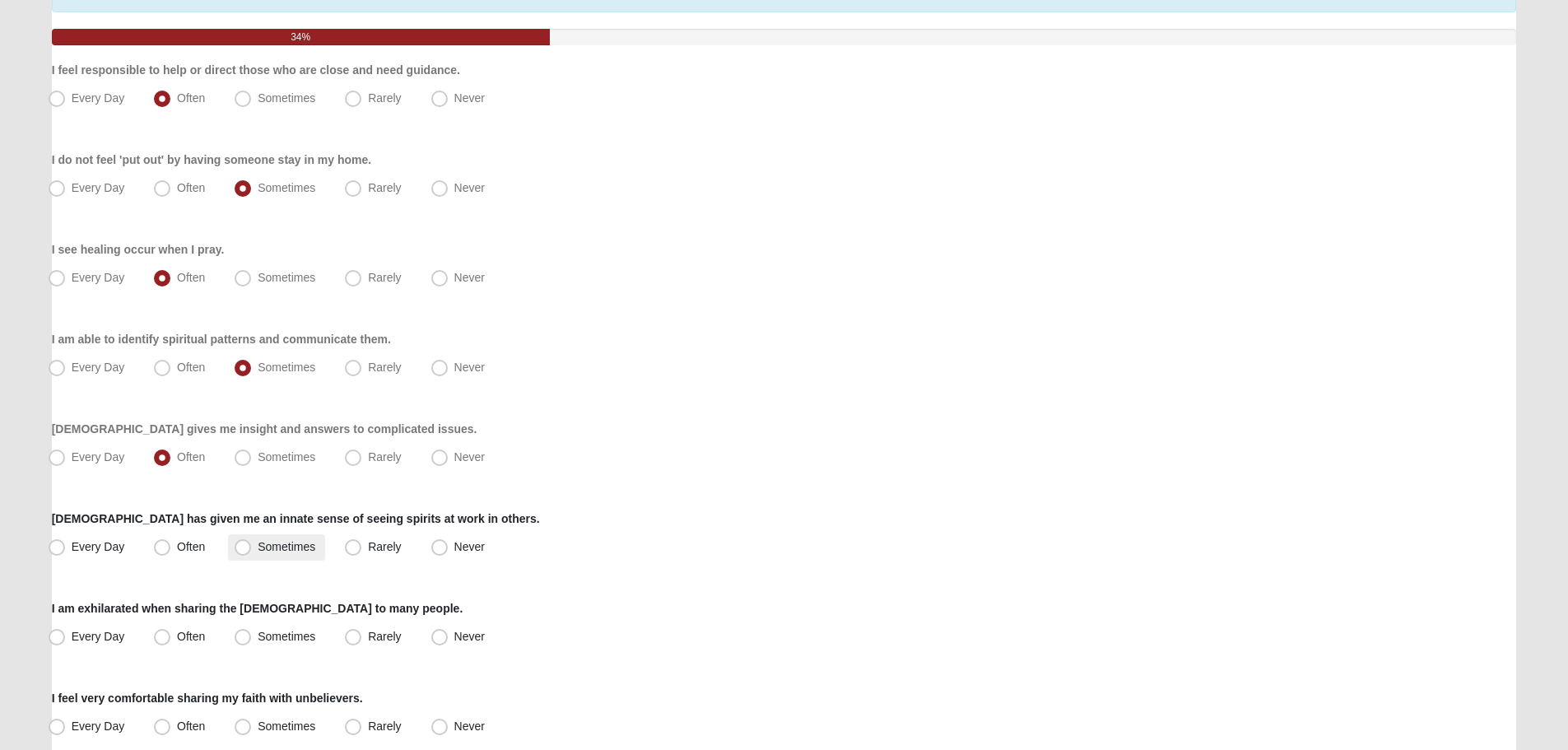
click at [306, 542] on span "Sometimes" at bounding box center [286, 547] width 57 height 13
click at [252, 542] on input "Sometimes" at bounding box center [246, 546] width 10 height 10
radio input "true"
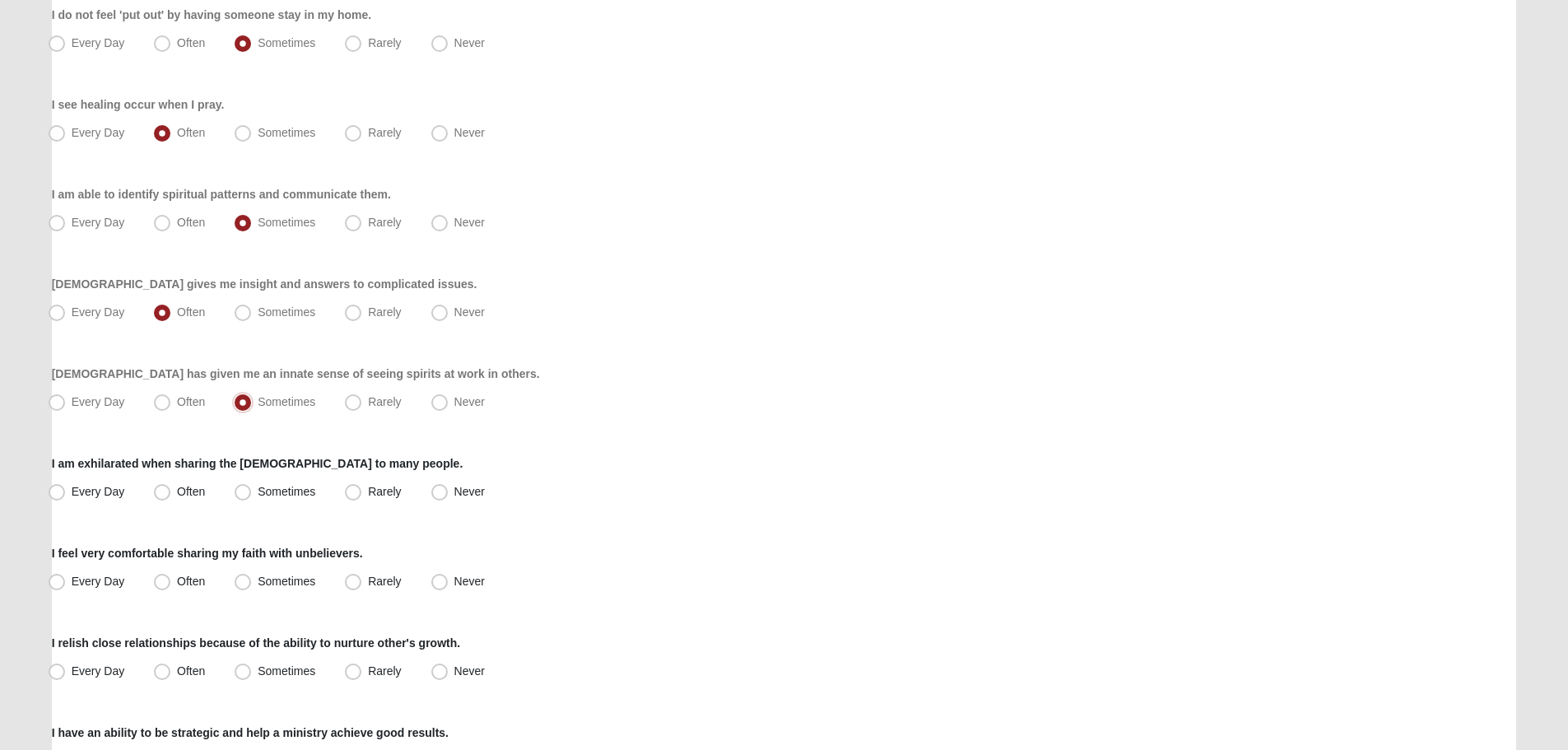
scroll to position [329, 0]
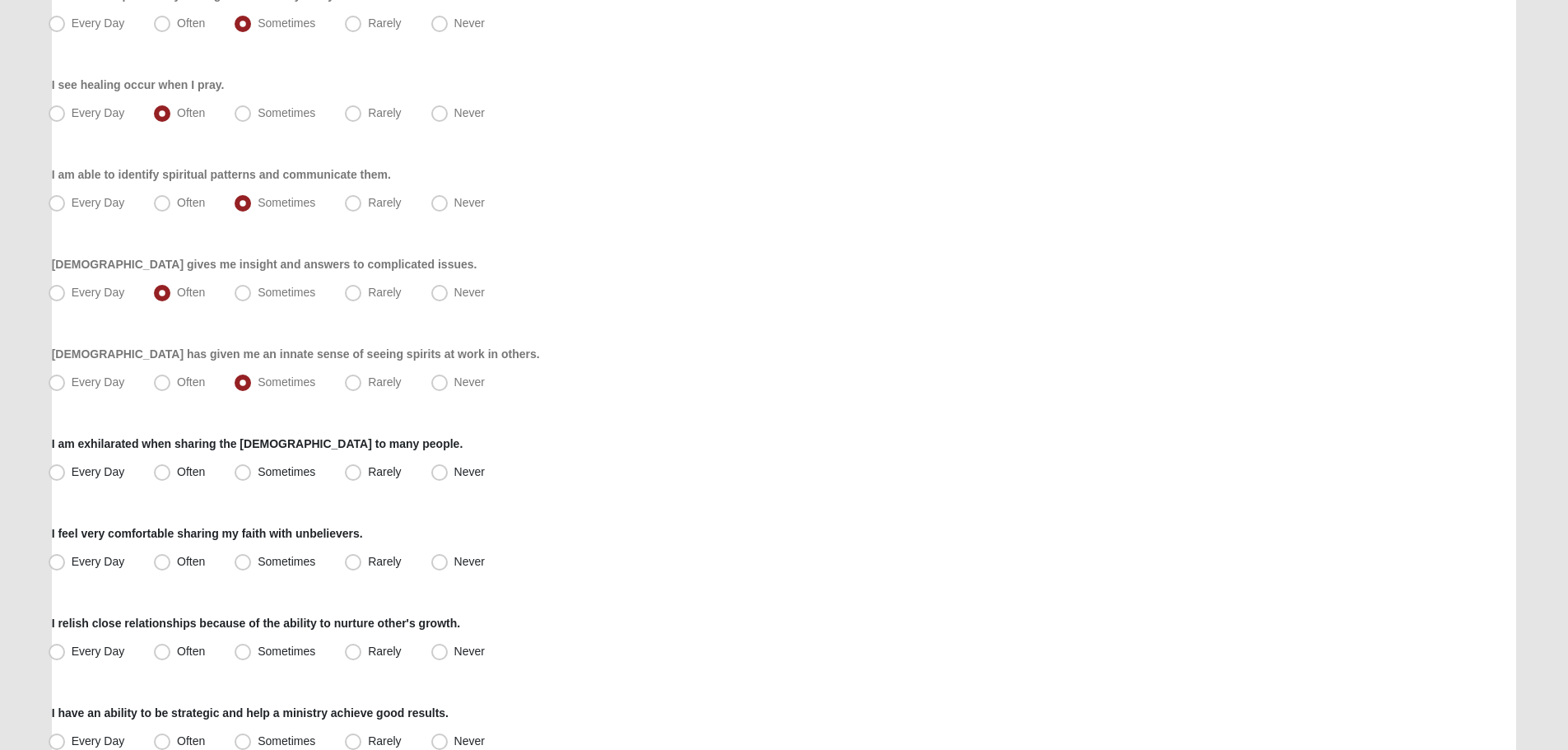
click at [223, 469] on div "Every Day Often Sometimes Rarely Never" at bounding box center [784, 473] width 1466 height 26
click at [191, 469] on span "Often" at bounding box center [191, 472] width 28 height 13
click at [171, 469] on input "Often" at bounding box center [165, 472] width 10 height 10
radio input "true"
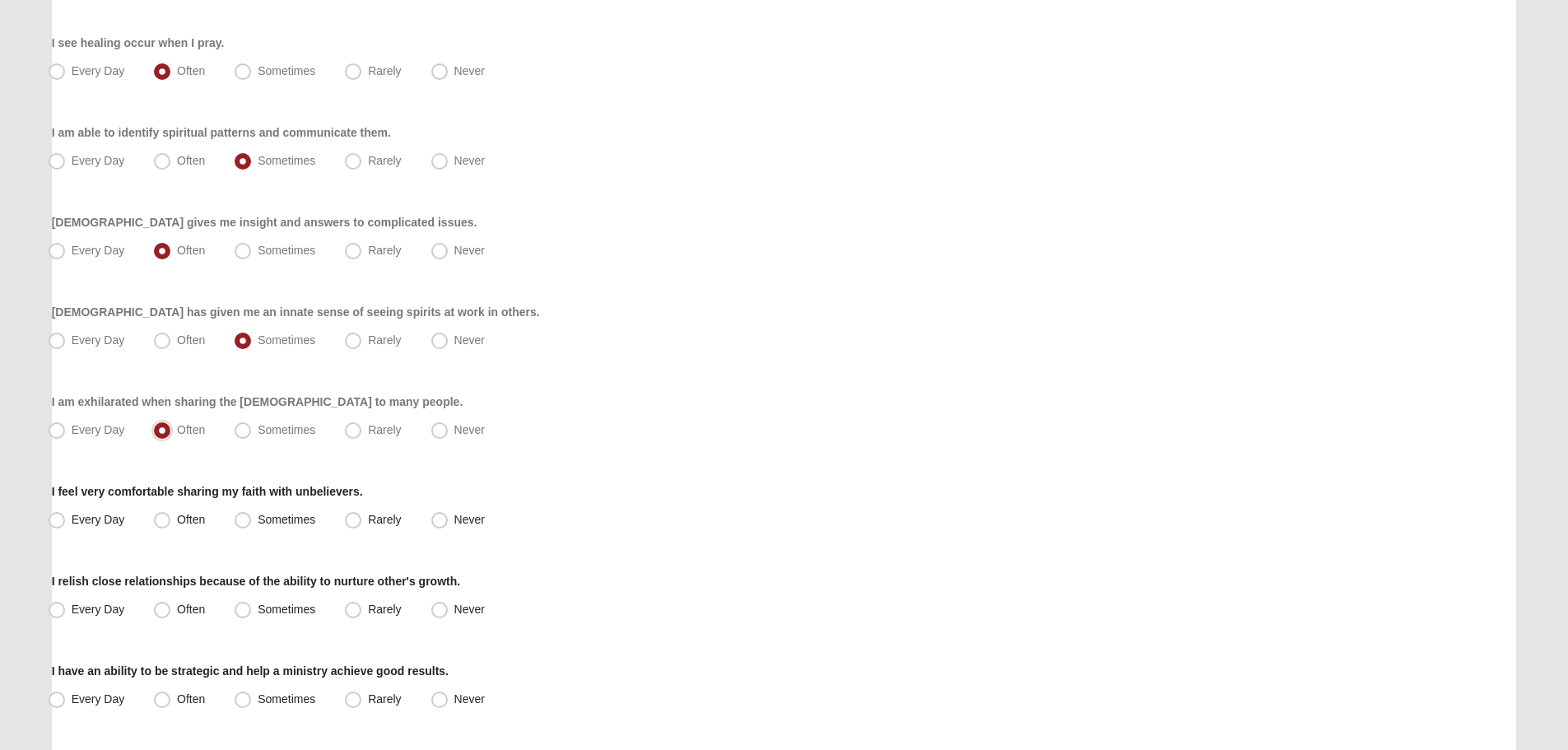
scroll to position [412, 0]
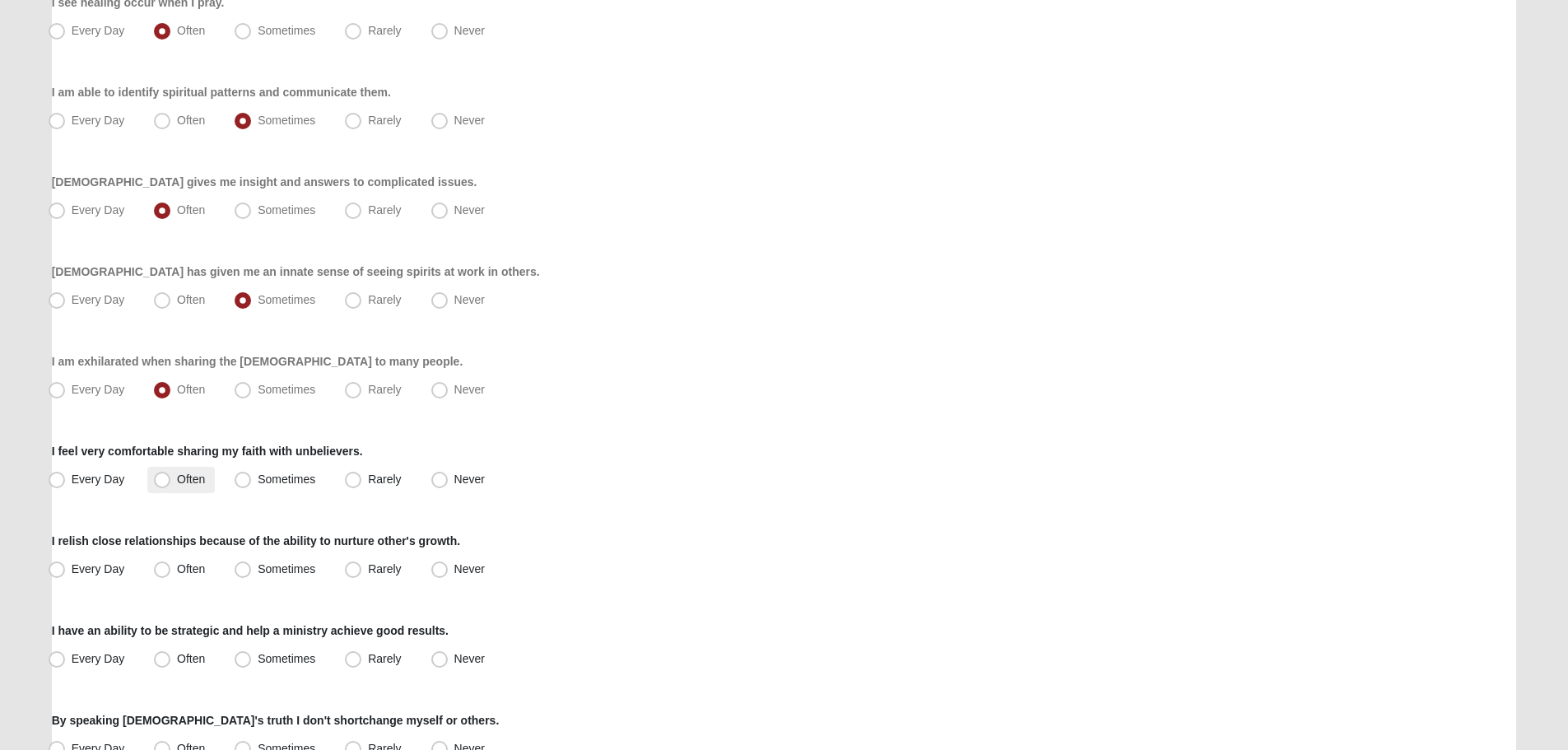
click at [196, 482] on span "Often" at bounding box center [191, 479] width 28 height 13
click at [171, 482] on input "Often" at bounding box center [165, 478] width 10 height 10
radio input "true"
click at [280, 568] on span "Sometimes" at bounding box center [286, 569] width 57 height 13
click at [252, 568] on input "Sometimes" at bounding box center [246, 569] width 10 height 10
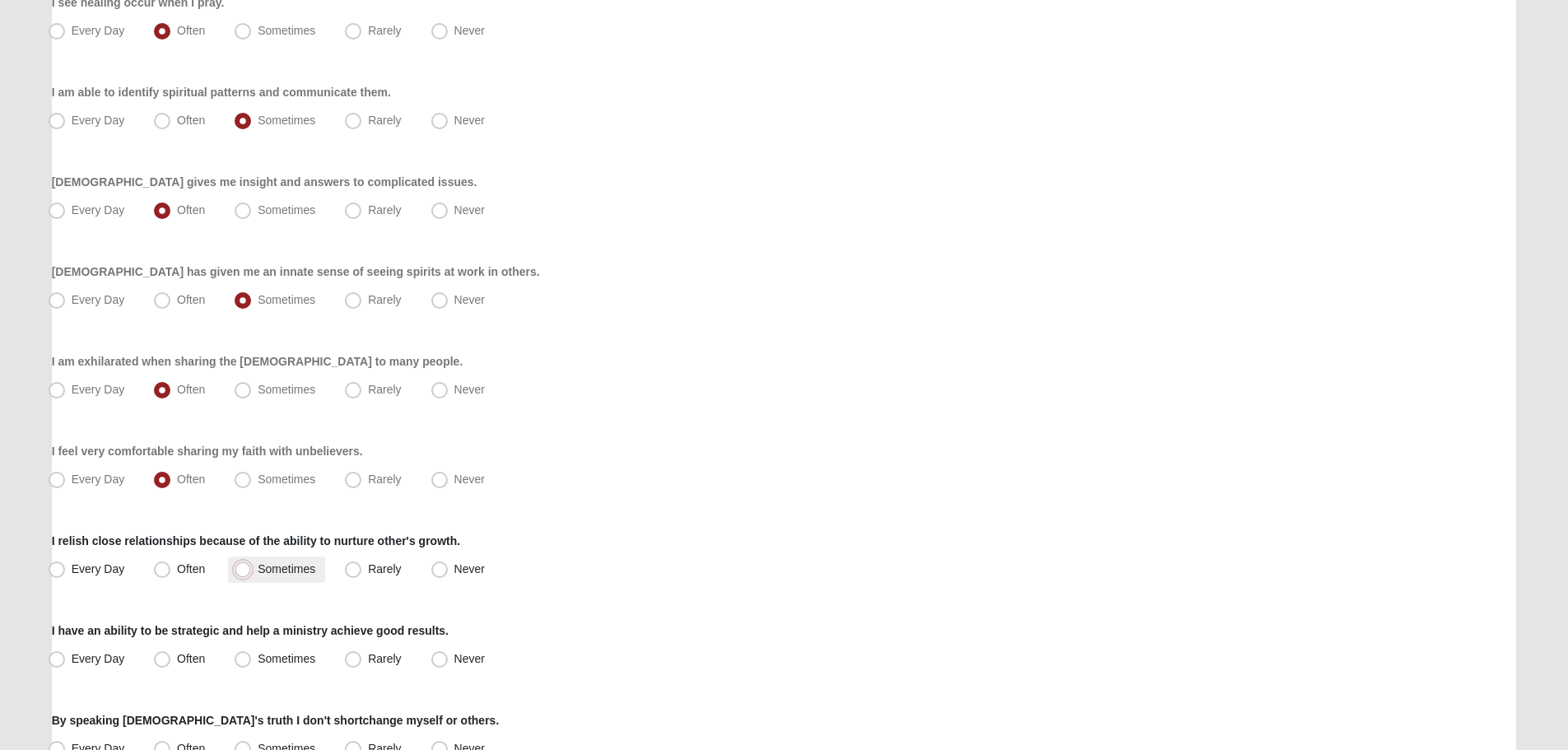
radio input "true"
click at [184, 576] on label "Often" at bounding box center [181, 570] width 68 height 26
click at [171, 574] on input "Often" at bounding box center [165, 569] width 10 height 10
radio input "true"
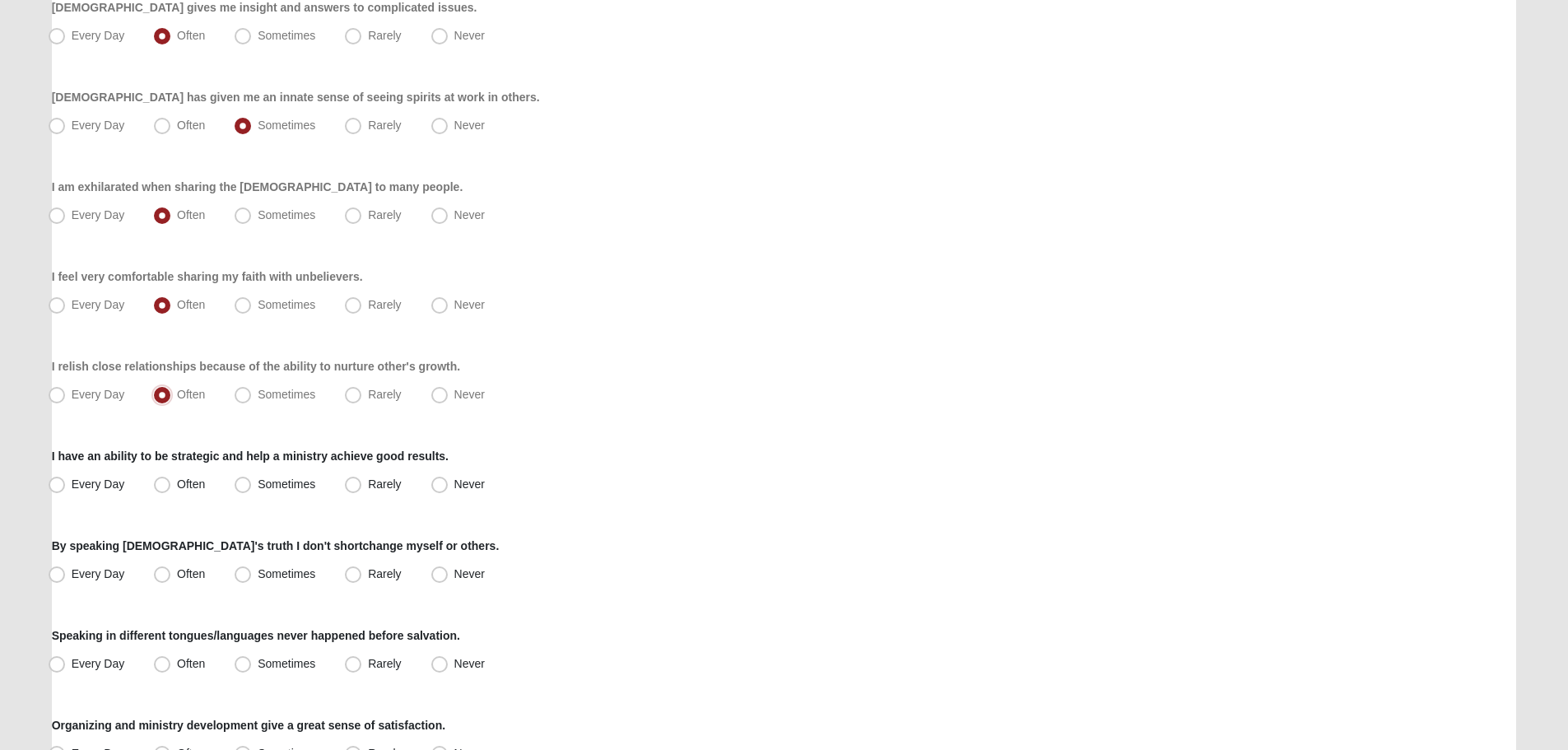
scroll to position [659, 0]
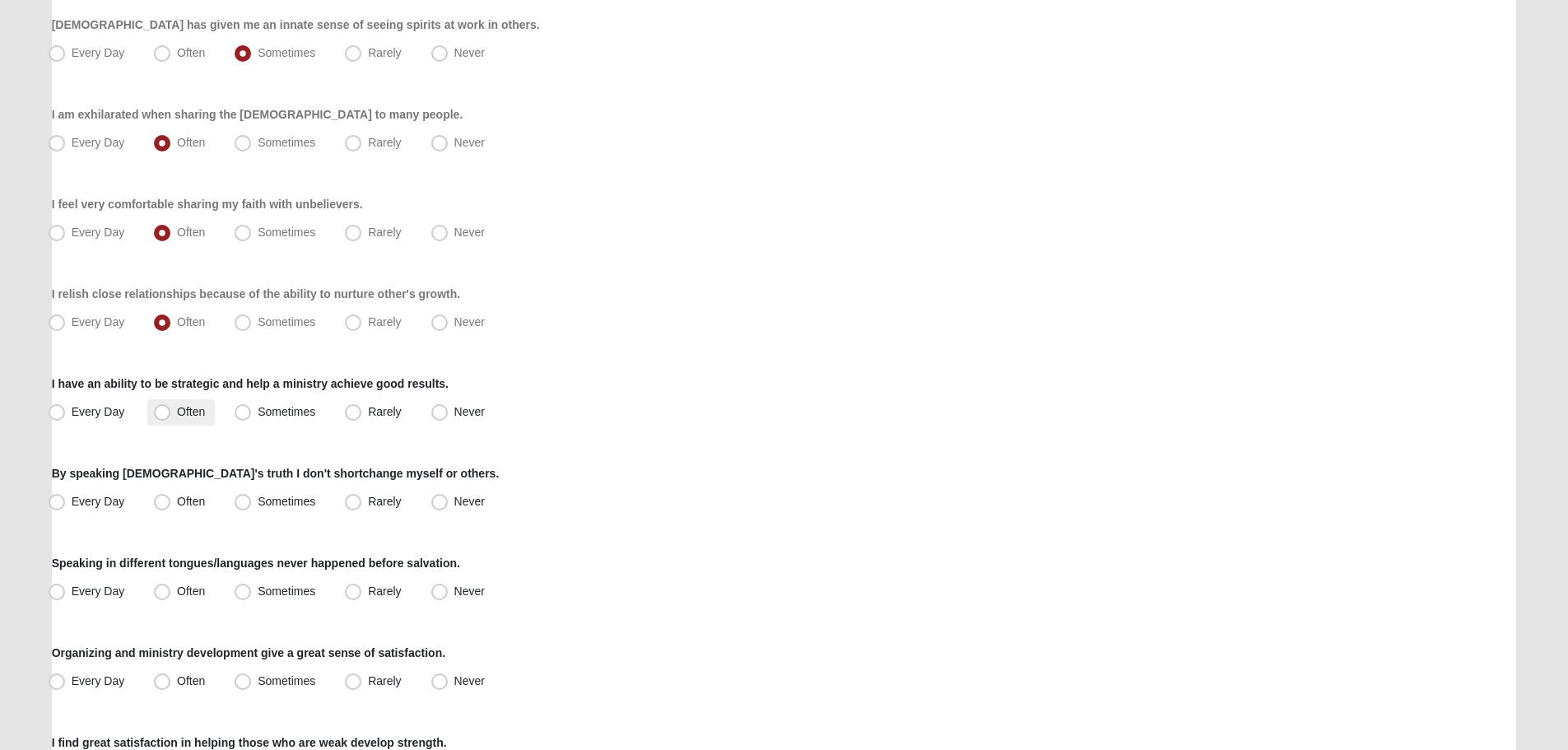
click at [182, 414] on span "Often" at bounding box center [191, 412] width 28 height 13
click at [171, 414] on input "Often" at bounding box center [165, 412] width 10 height 10
radio input "true"
click at [177, 495] on span "Often" at bounding box center [191, 501] width 28 height 13
click at [168, 496] on input "Often" at bounding box center [165, 501] width 10 height 10
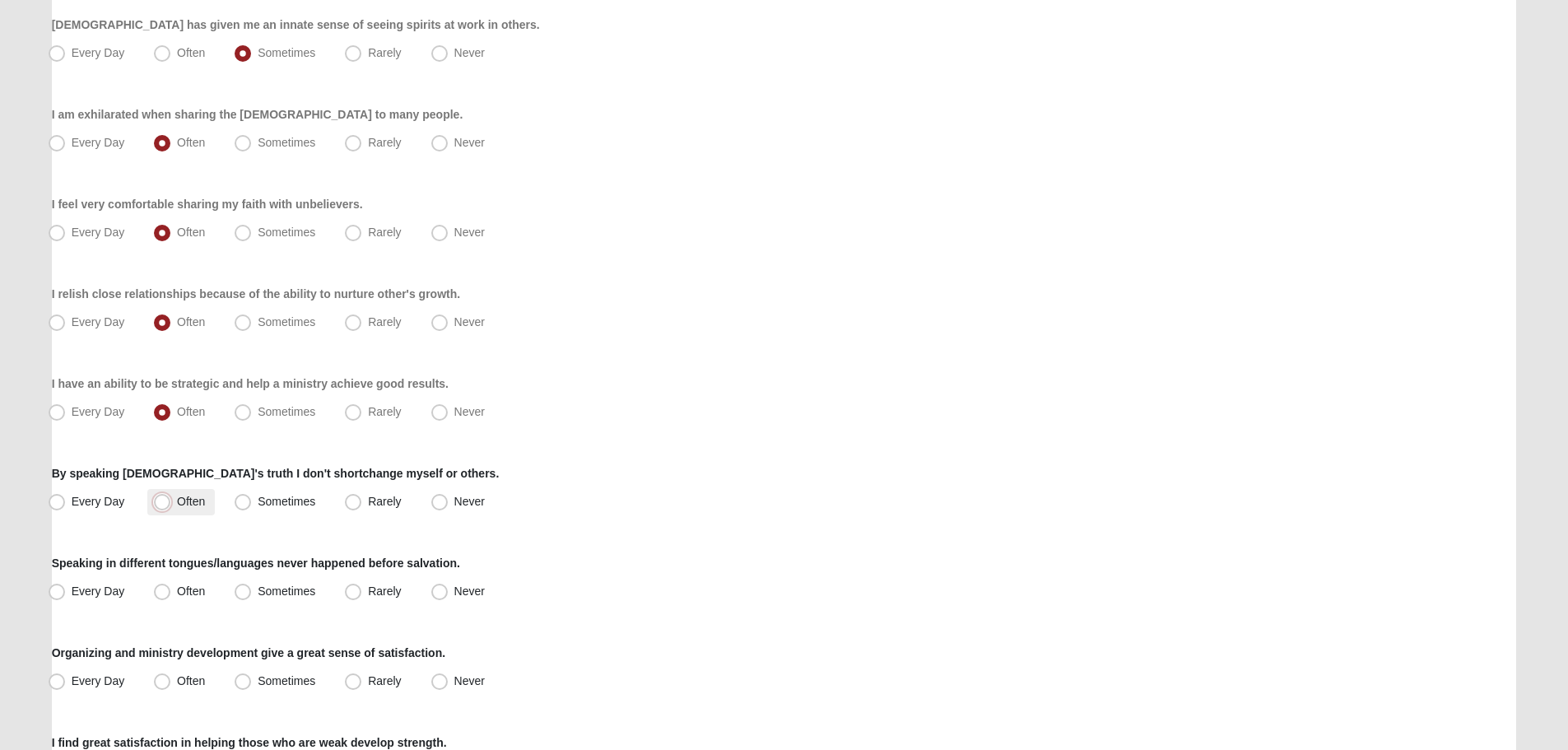
radio input "true"
click at [454, 594] on span "Never" at bounding box center [469, 591] width 30 height 13
click at [441, 594] on input "Never" at bounding box center [443, 591] width 10 height 10
radio input "true"
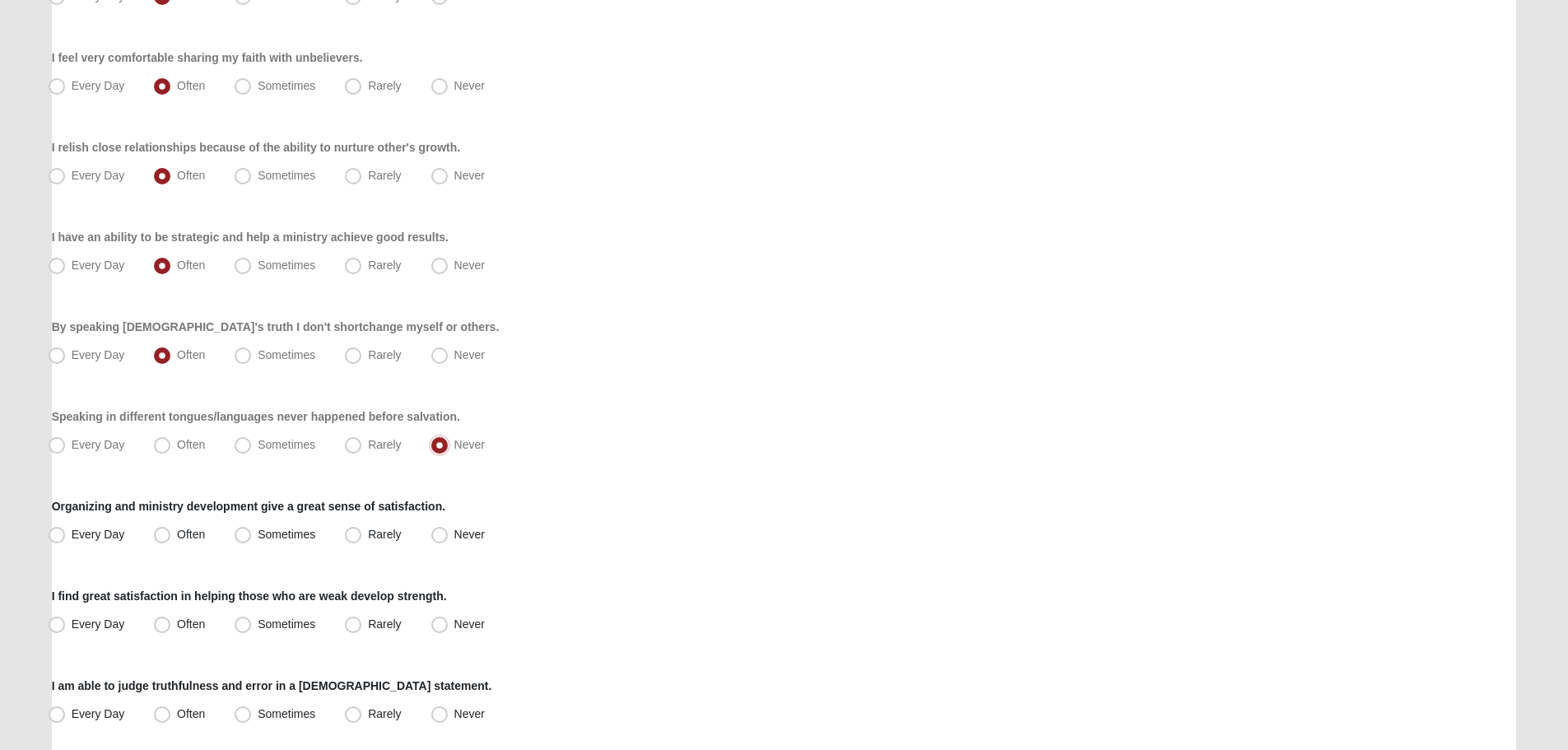
scroll to position [823, 0]
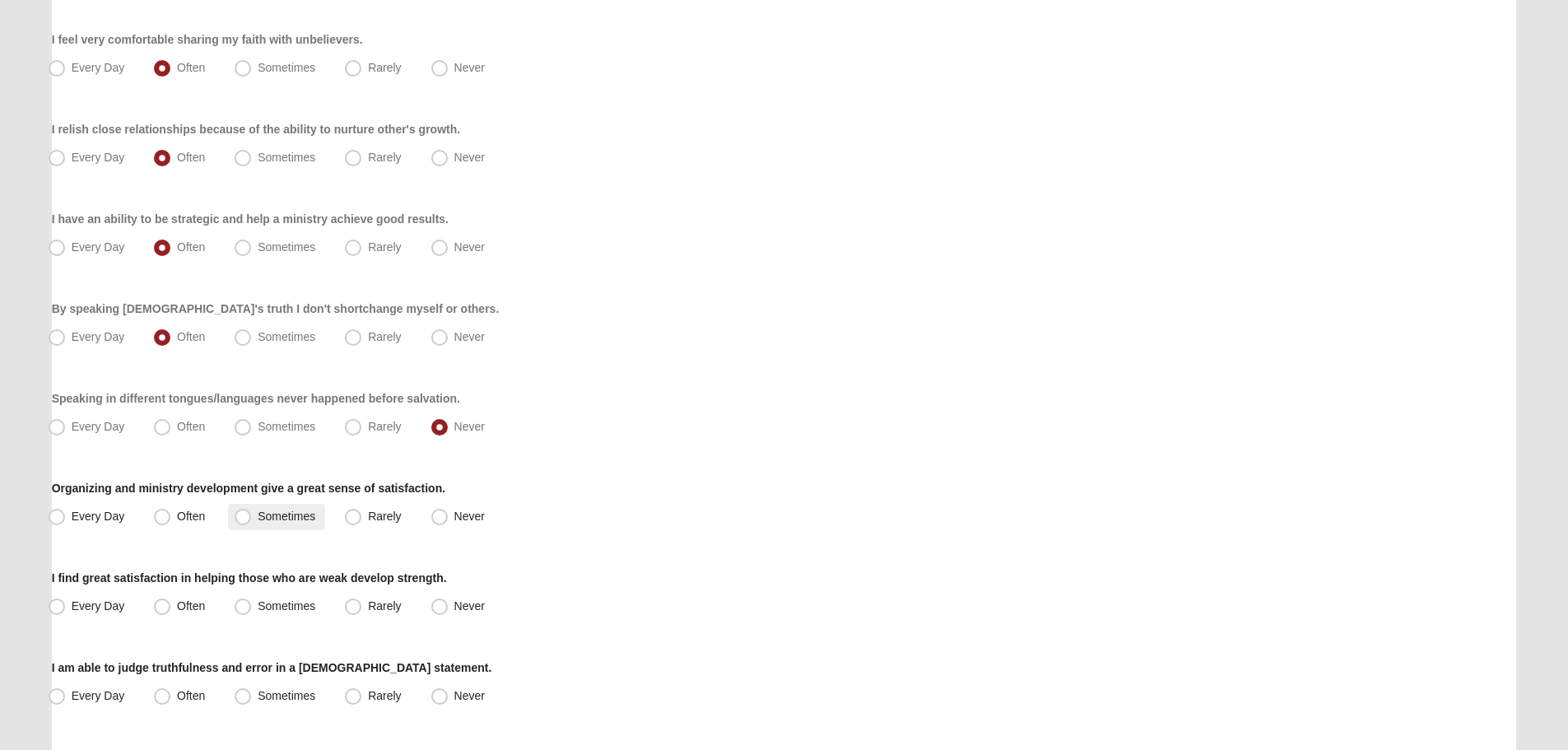
click at [268, 521] on span "Sometimes" at bounding box center [286, 516] width 57 height 13
click at [252, 521] on input "Sometimes" at bounding box center [246, 516] width 10 height 10
radio input "true"
click at [185, 523] on label "Often" at bounding box center [181, 517] width 68 height 26
click at [171, 522] on input "Often" at bounding box center [165, 516] width 10 height 10
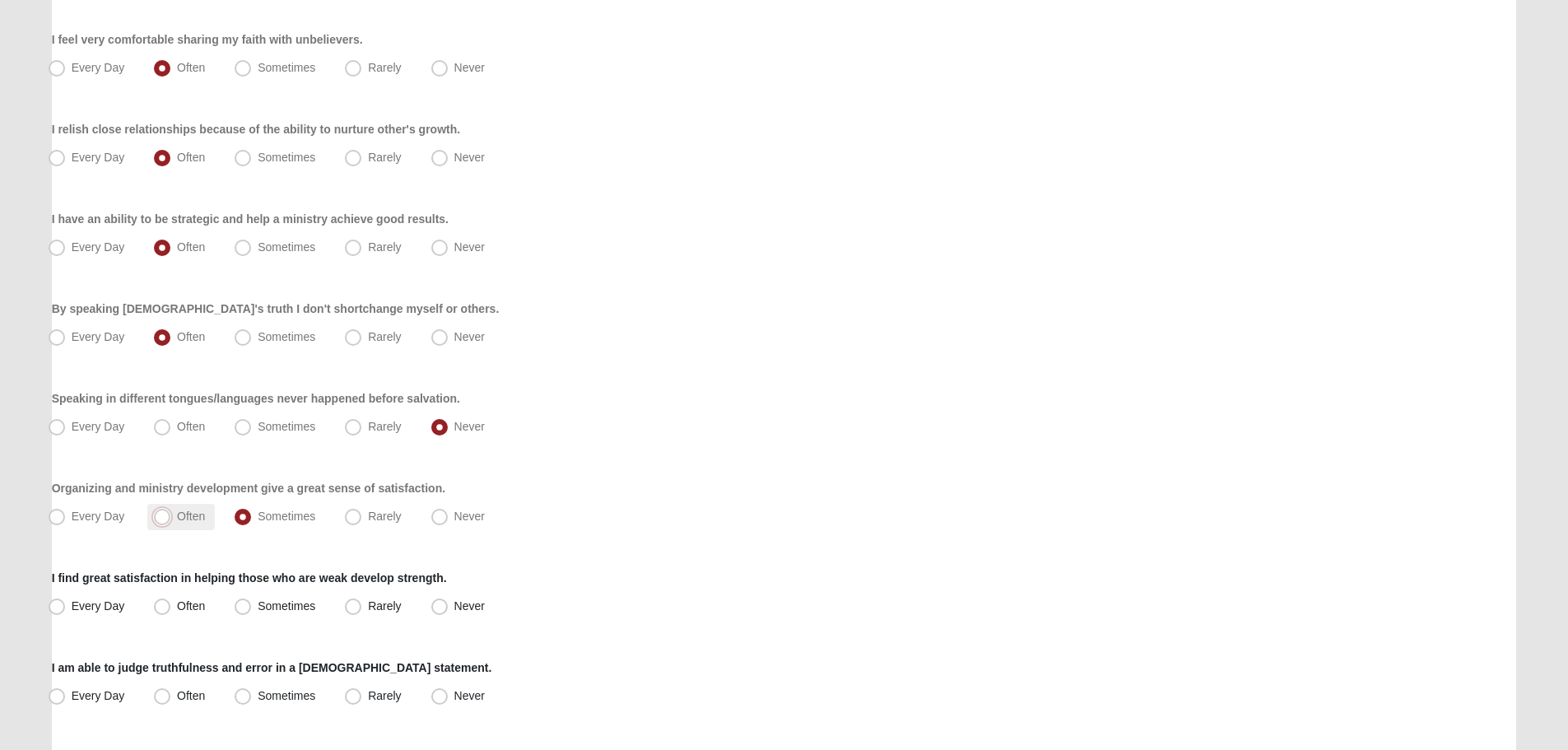
radio input "true"
click at [190, 605] on span "Often" at bounding box center [191, 606] width 28 height 13
click at [171, 605] on input "Often" at bounding box center [165, 605] width 10 height 10
radio input "true"
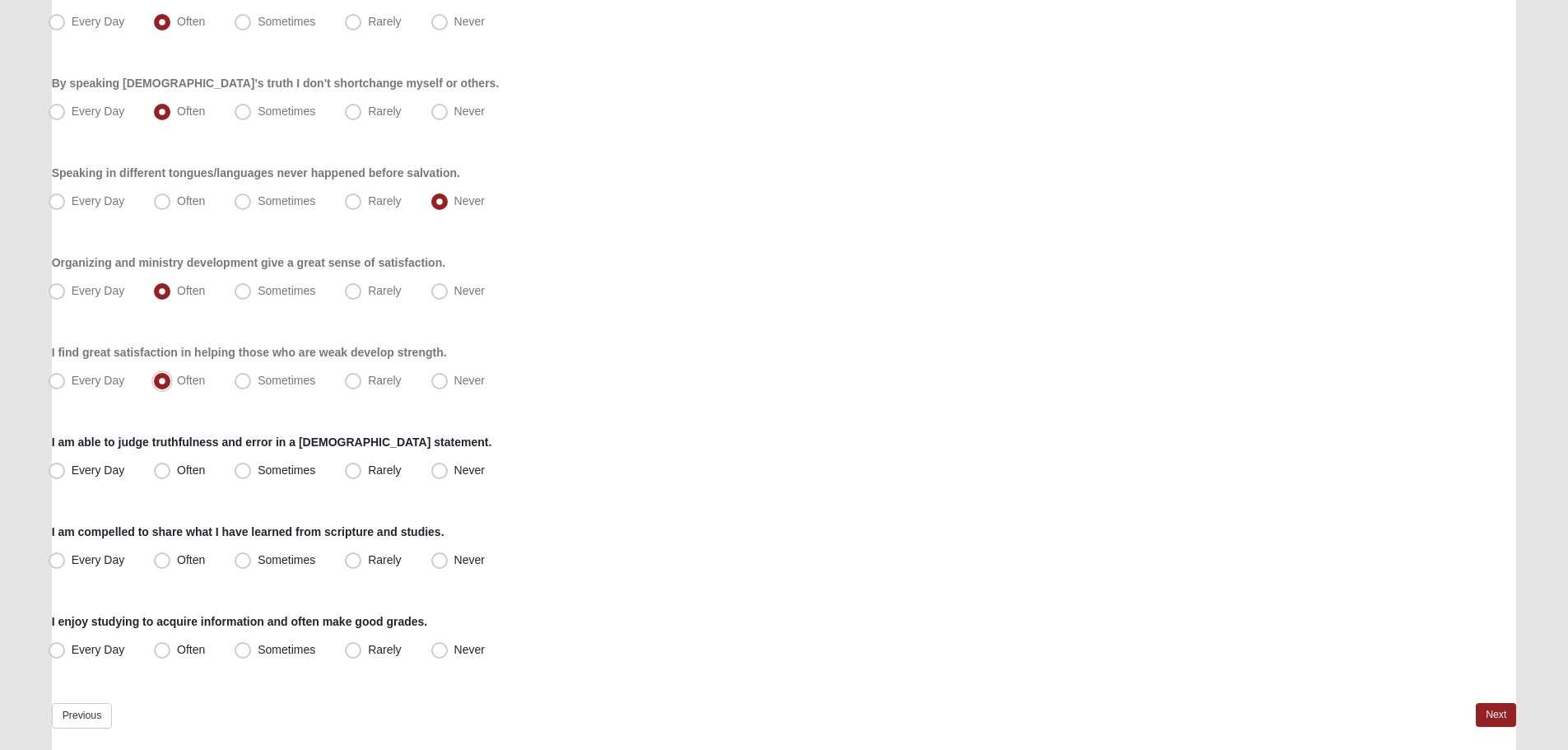
scroll to position [1117, 0]
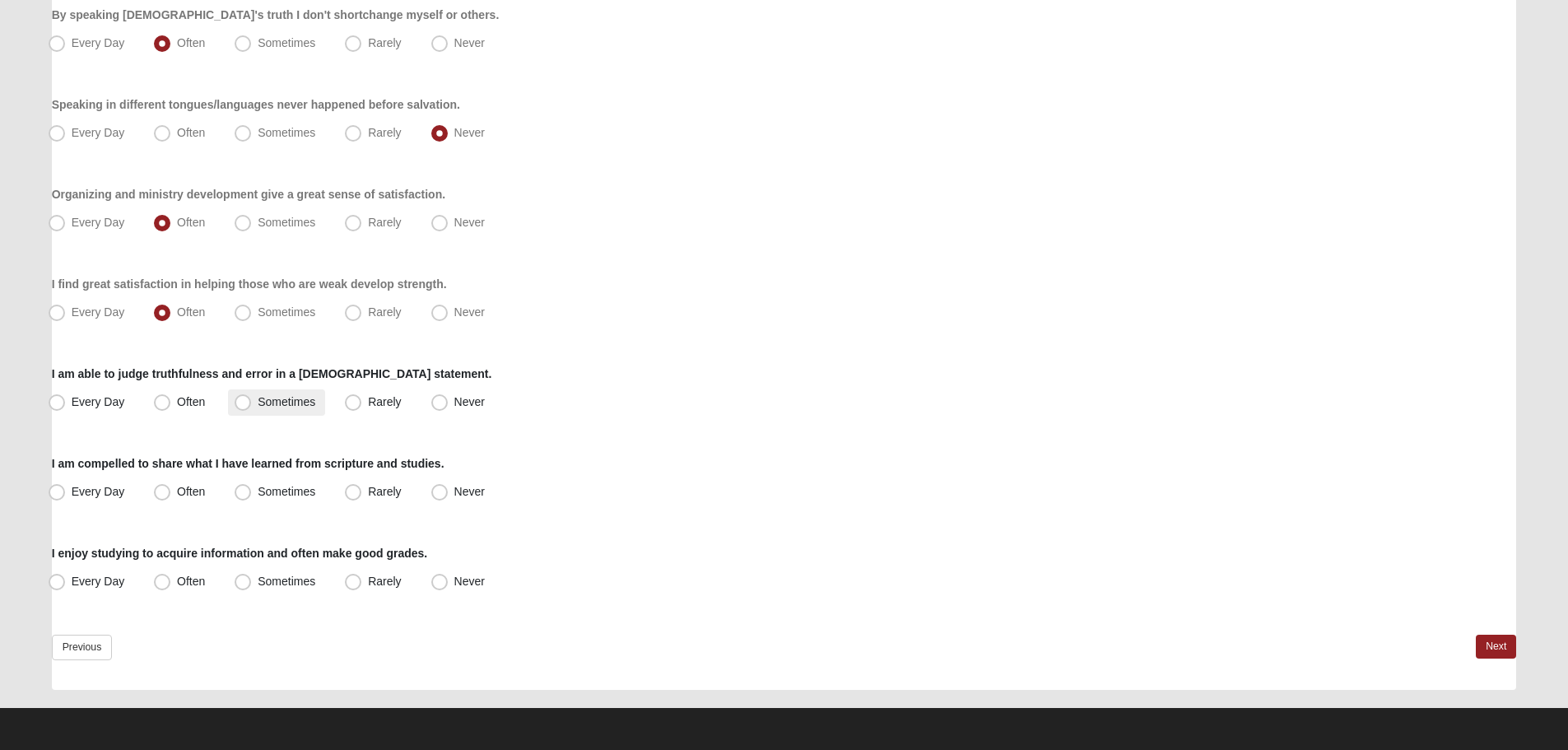
click at [261, 403] on span "Sometimes" at bounding box center [286, 401] width 57 height 13
click at [252, 403] on input "Sometimes" at bounding box center [246, 401] width 10 height 10
radio input "true"
click at [196, 494] on span "Often" at bounding box center [191, 492] width 28 height 13
click at [171, 494] on input "Often" at bounding box center [165, 492] width 10 height 10
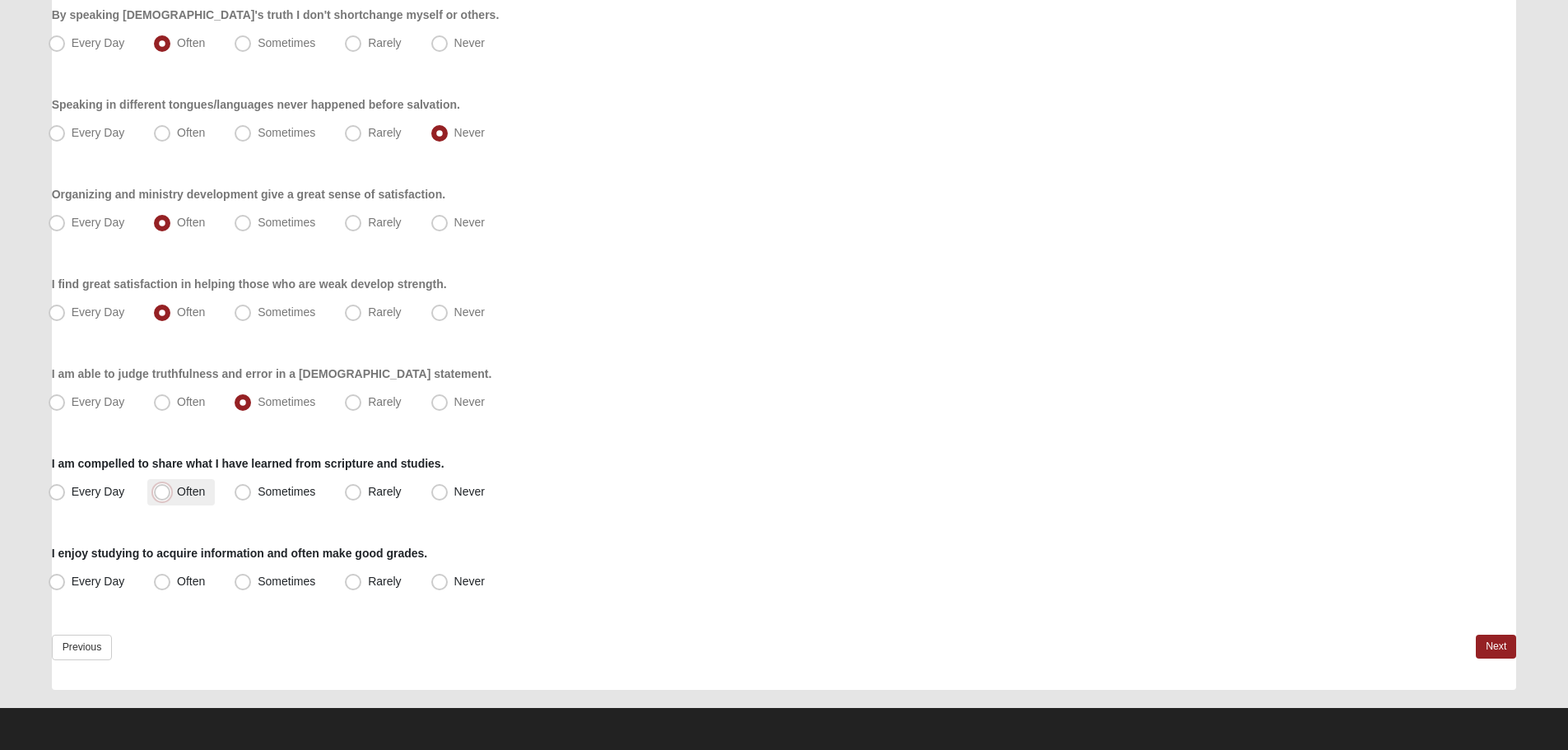
radio input "true"
click at [192, 580] on span "Often" at bounding box center [191, 581] width 28 height 13
click at [171, 580] on input "Often" at bounding box center [165, 581] width 10 height 10
radio input "true"
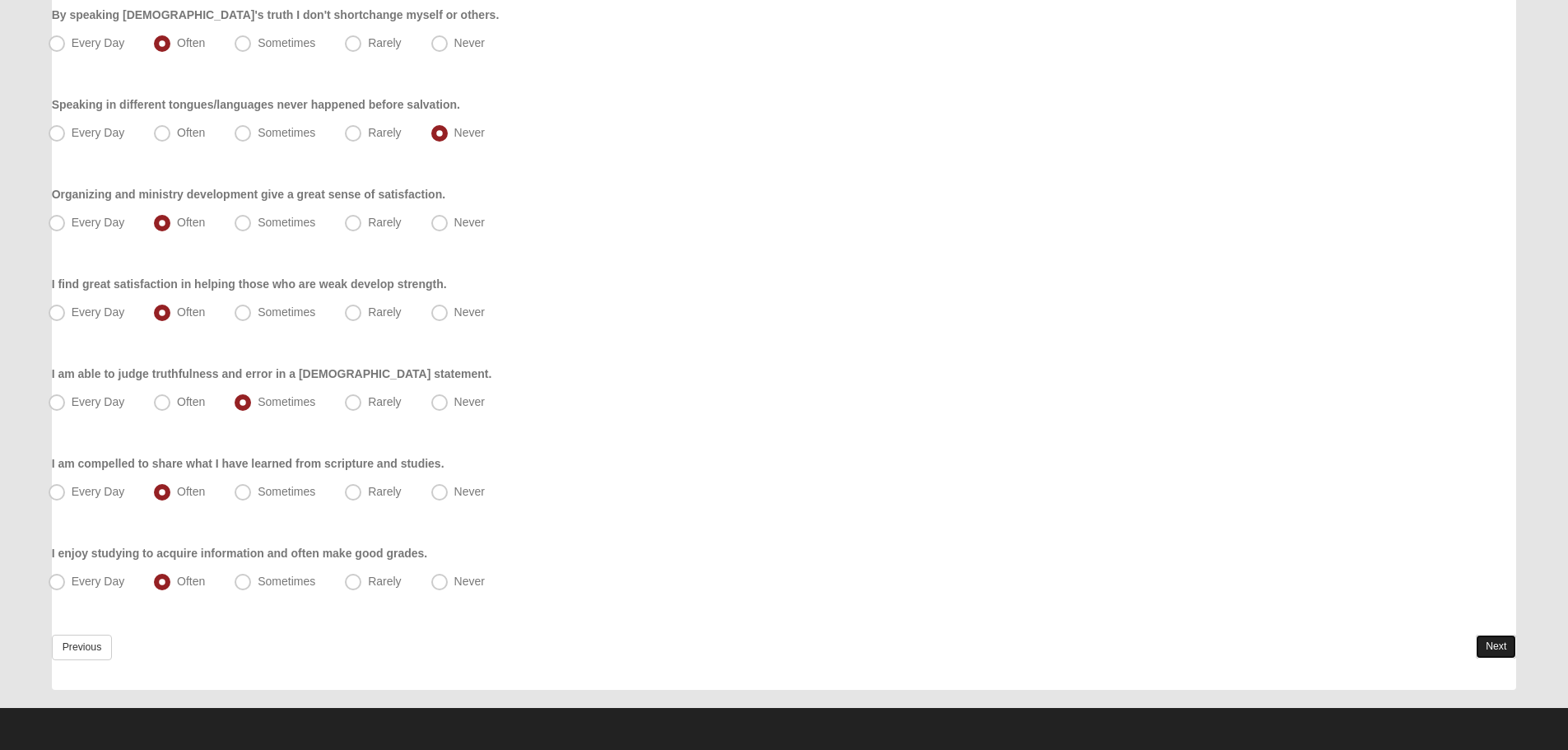
click at [1505, 649] on link "Next" at bounding box center [1496, 646] width 40 height 23
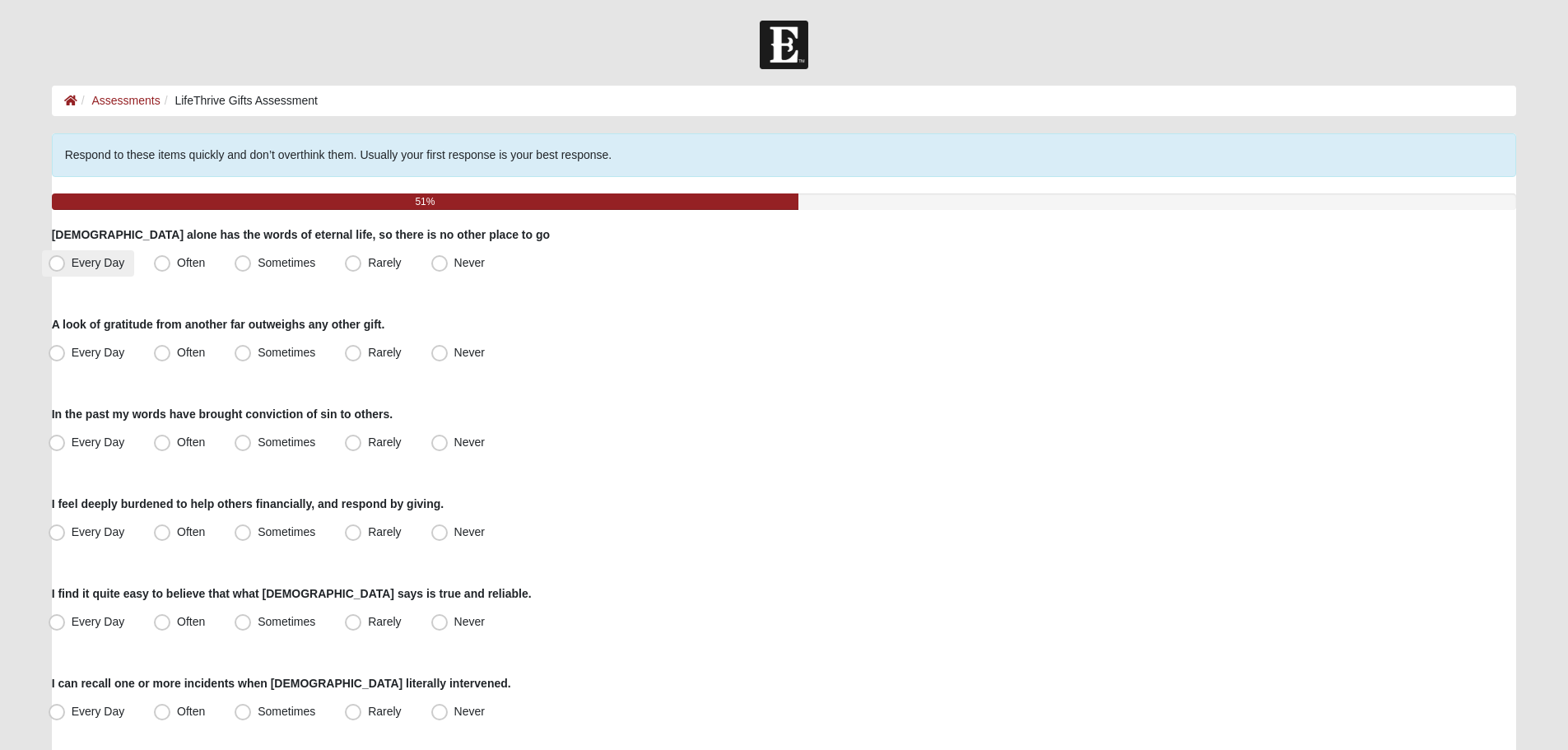
click at [72, 261] on span "Every Day" at bounding box center [98, 262] width 54 height 13
click at [66, 261] on input "Every Day" at bounding box center [60, 262] width 10 height 10
radio input "true"
click at [102, 352] on span "Every Day" at bounding box center [98, 352] width 54 height 13
click at [66, 352] on input "Every Day" at bounding box center [60, 352] width 10 height 10
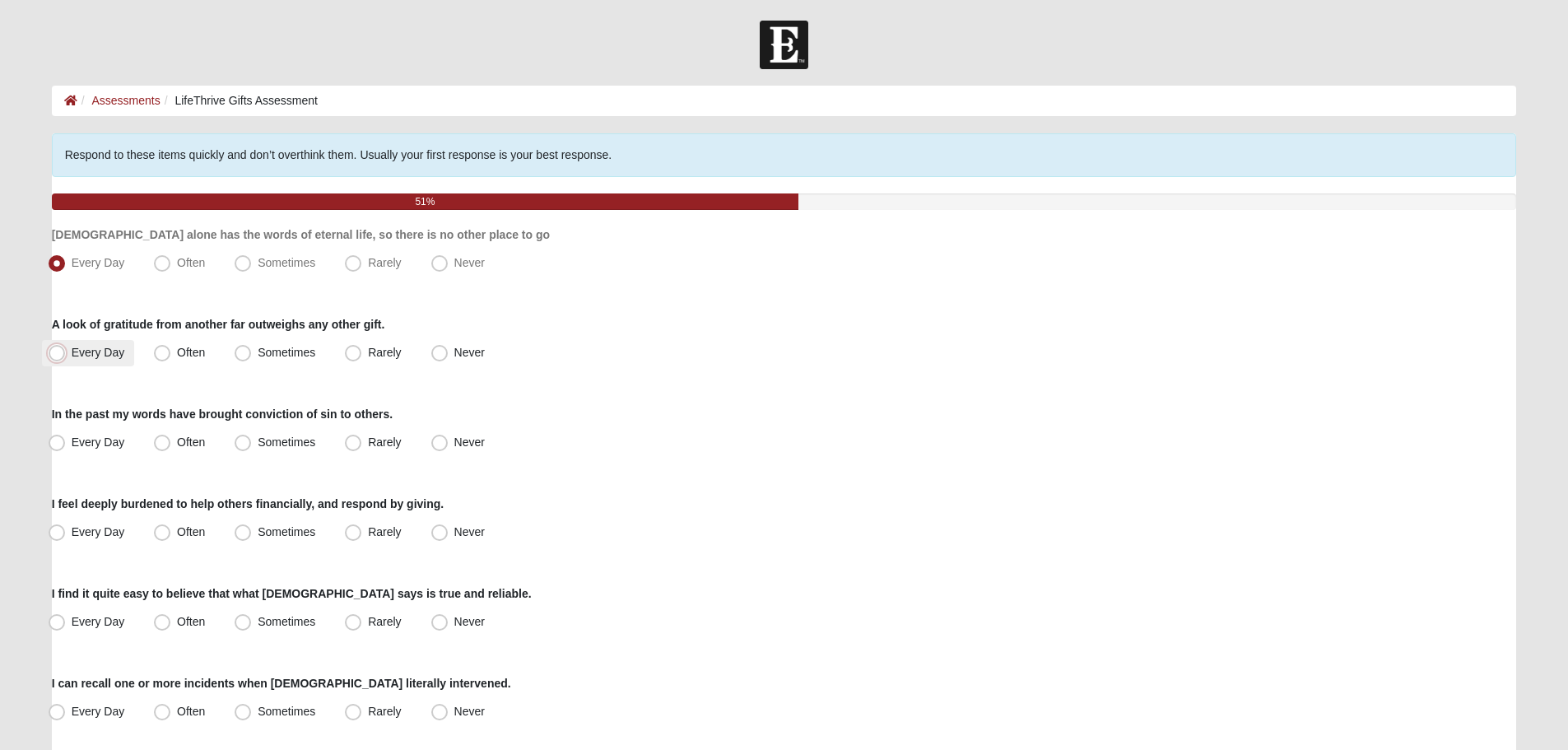
radio input "true"
click at [258, 437] on label "Sometimes" at bounding box center [276, 443] width 97 height 26
click at [252, 437] on input "Sometimes" at bounding box center [246, 442] width 10 height 10
radio input "true"
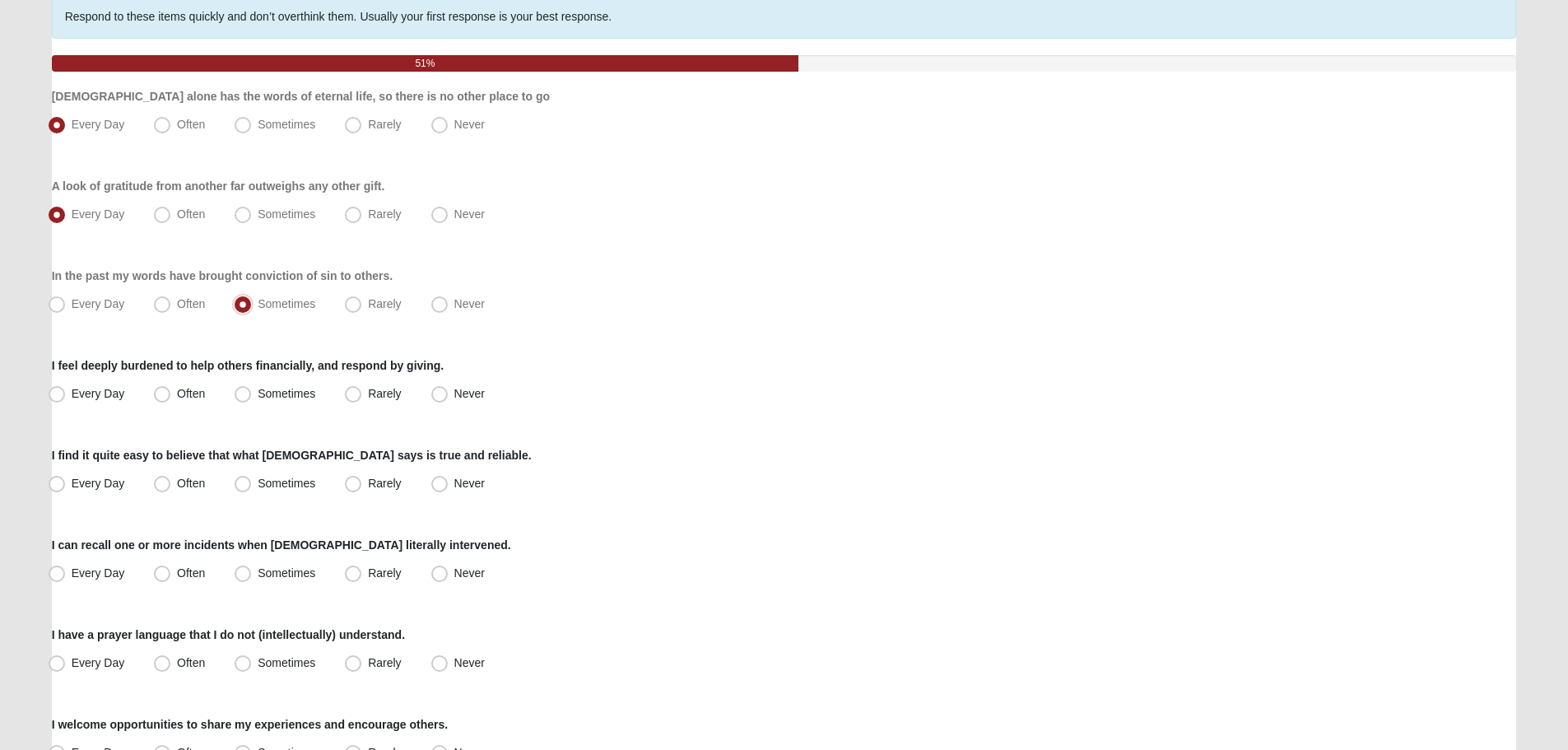
scroll to position [164, 0]
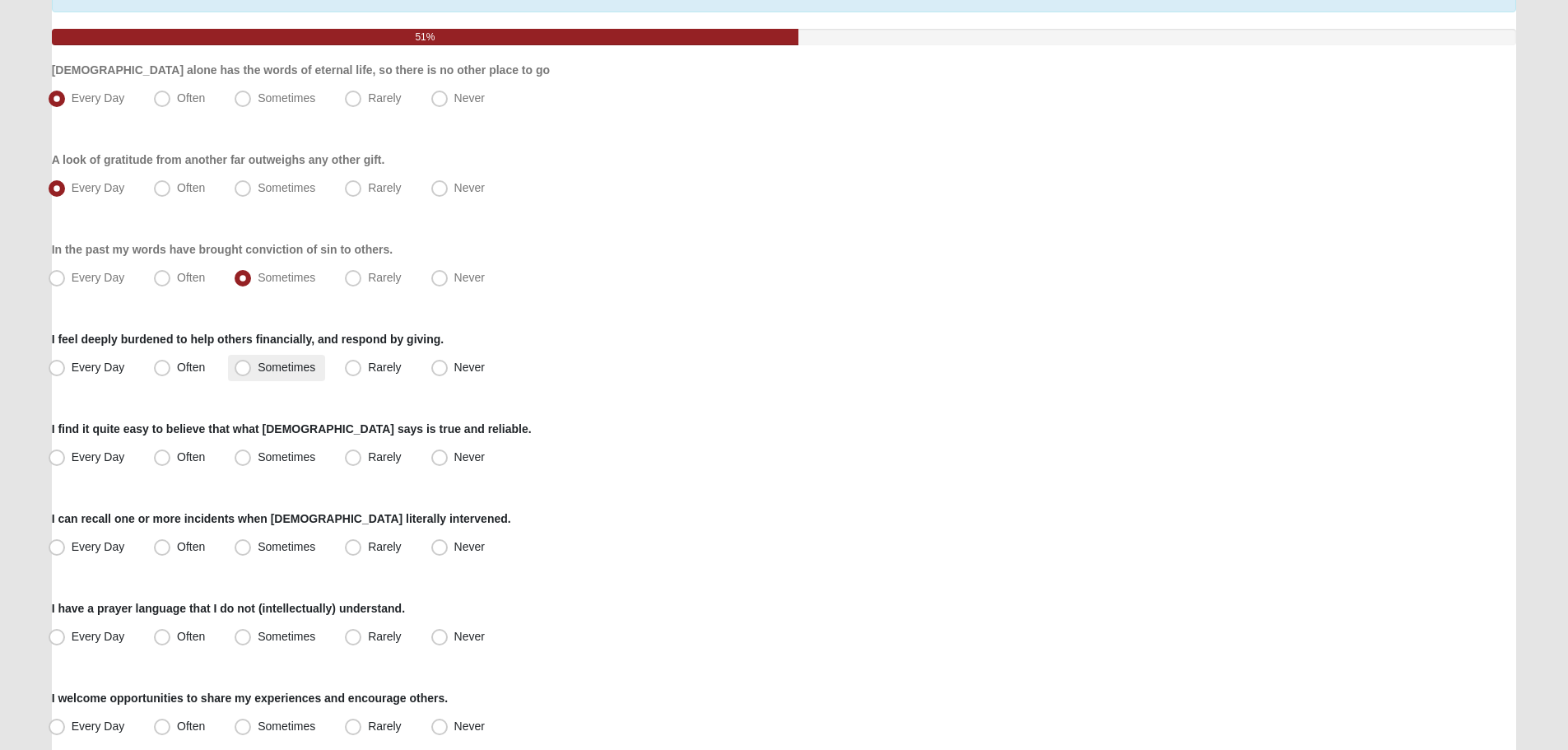
click at [258, 360] on label "Sometimes" at bounding box center [276, 367] width 97 height 26
click at [252, 362] on input "Sometimes" at bounding box center [246, 367] width 10 height 10
radio input "true"
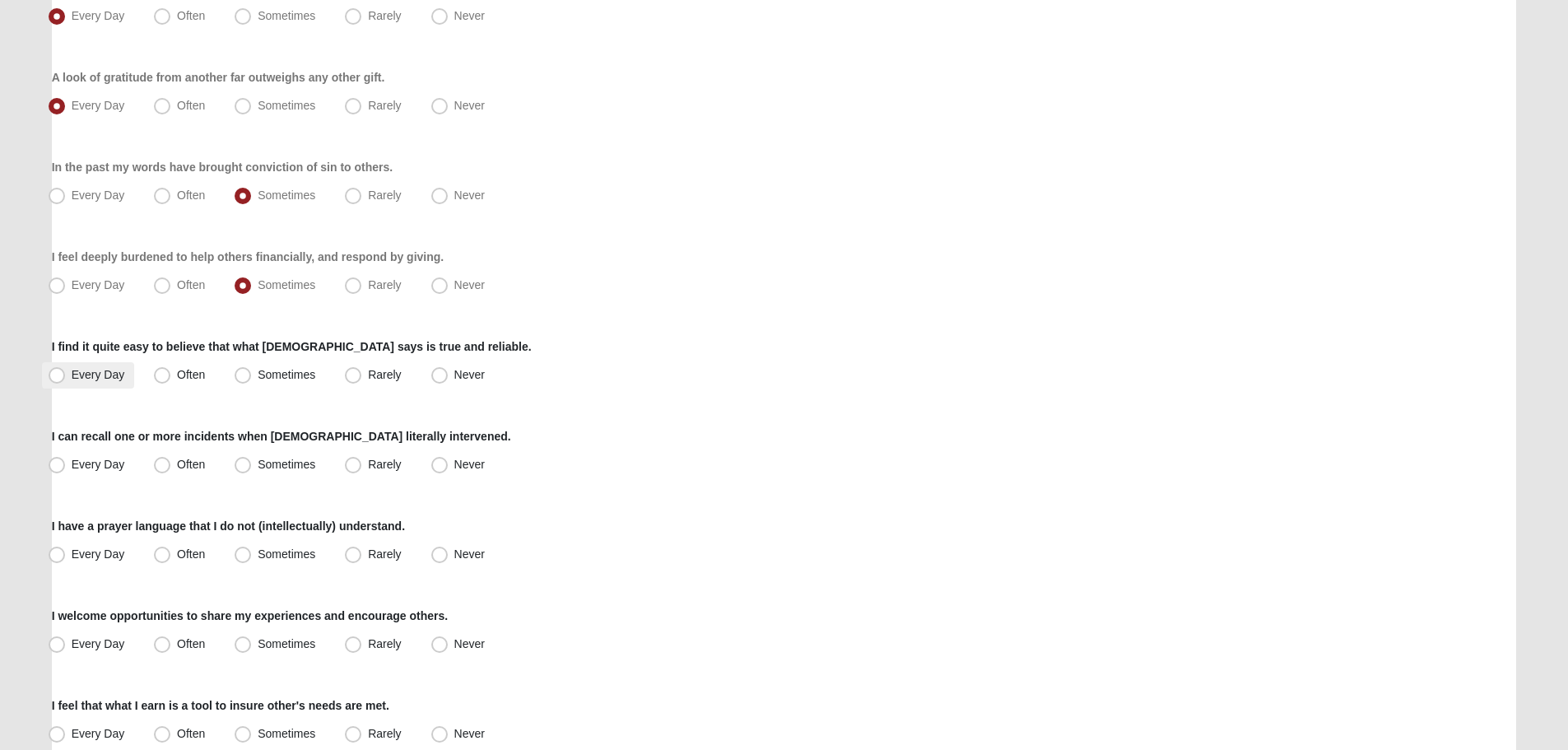
click at [103, 380] on span "Every Day" at bounding box center [98, 374] width 54 height 13
click at [66, 380] on input "Every Day" at bounding box center [60, 374] width 10 height 10
radio input "true"
click at [108, 461] on span "Every Day" at bounding box center [98, 464] width 54 height 13
click at [66, 461] on input "Every Day" at bounding box center [60, 464] width 10 height 10
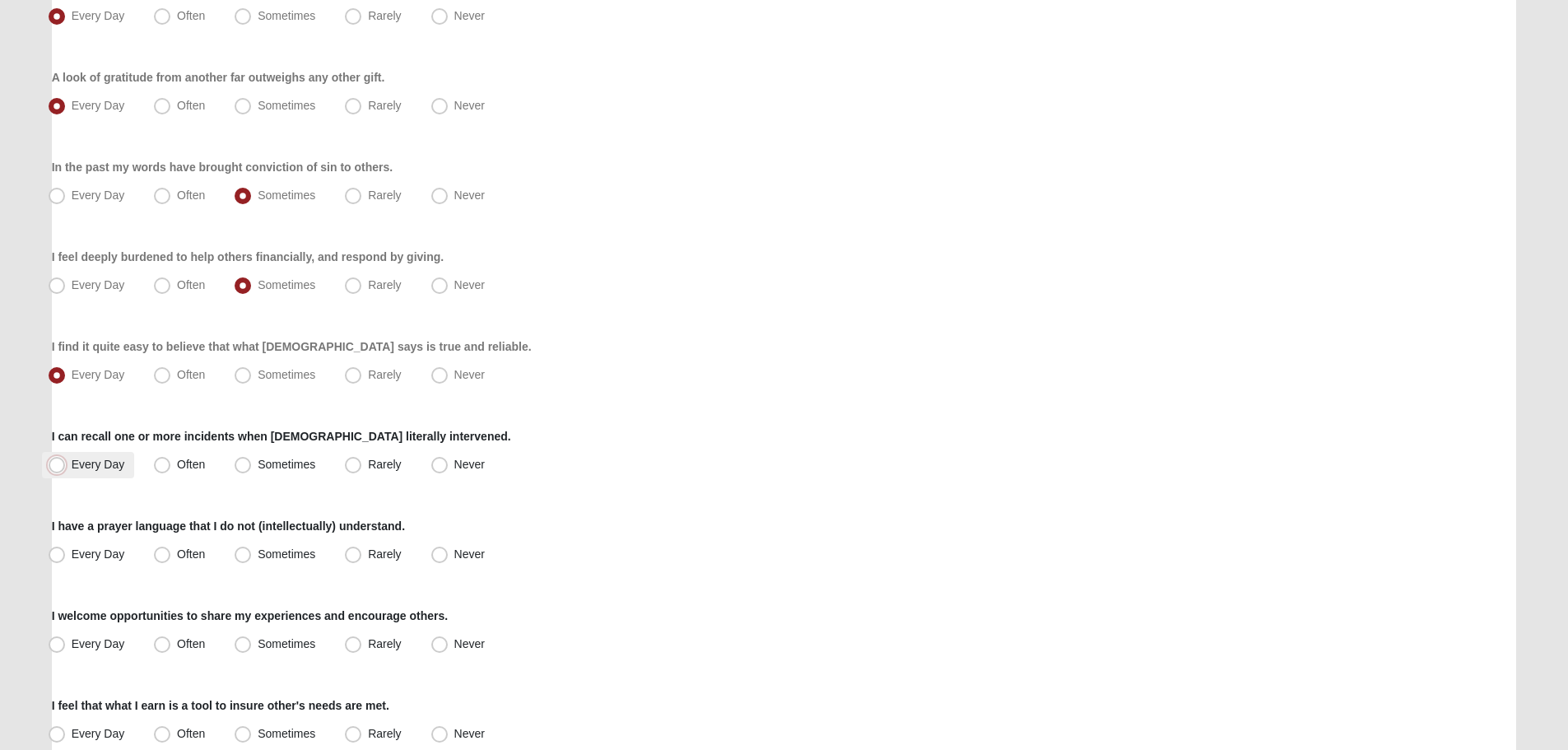
radio input "true"
click at [149, 461] on label "Often" at bounding box center [181, 465] width 68 height 26
click at [161, 461] on input "Often" at bounding box center [165, 464] width 10 height 10
radio input "true"
click at [368, 555] on span "Rarely" at bounding box center [384, 554] width 33 height 13
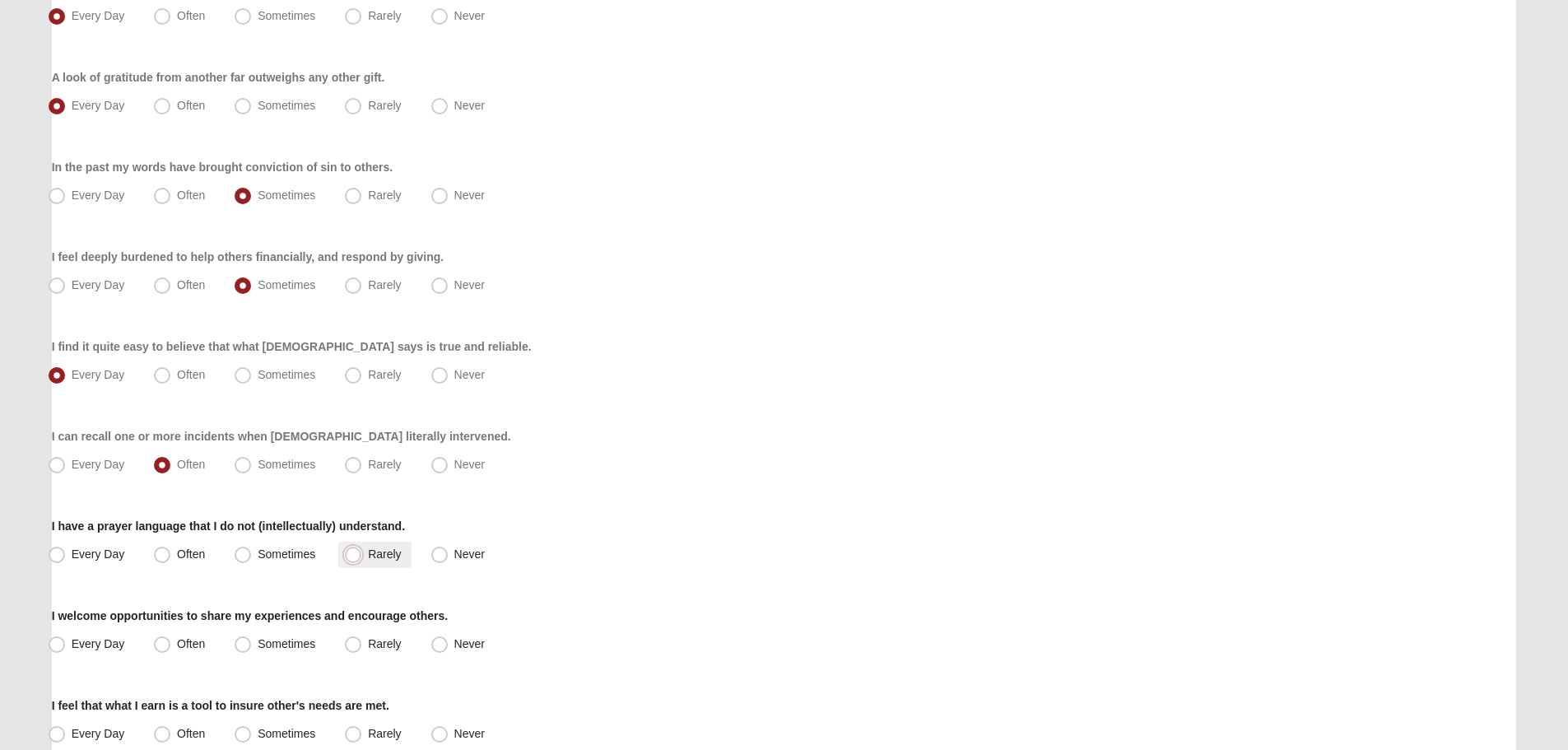
click at [352, 555] on input "Rarely" at bounding box center [356, 554] width 10 height 10
radio input "true"
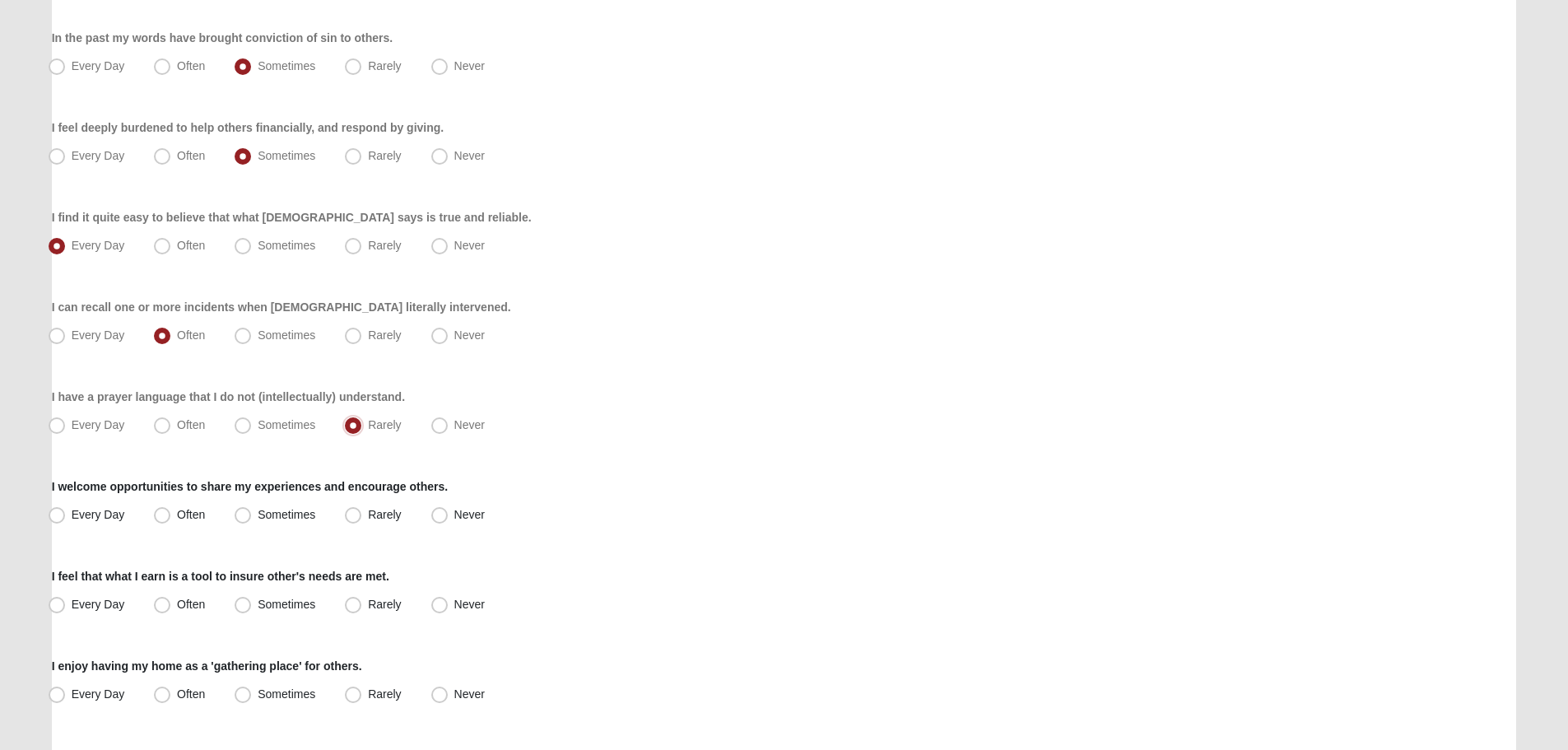
scroll to position [412, 0]
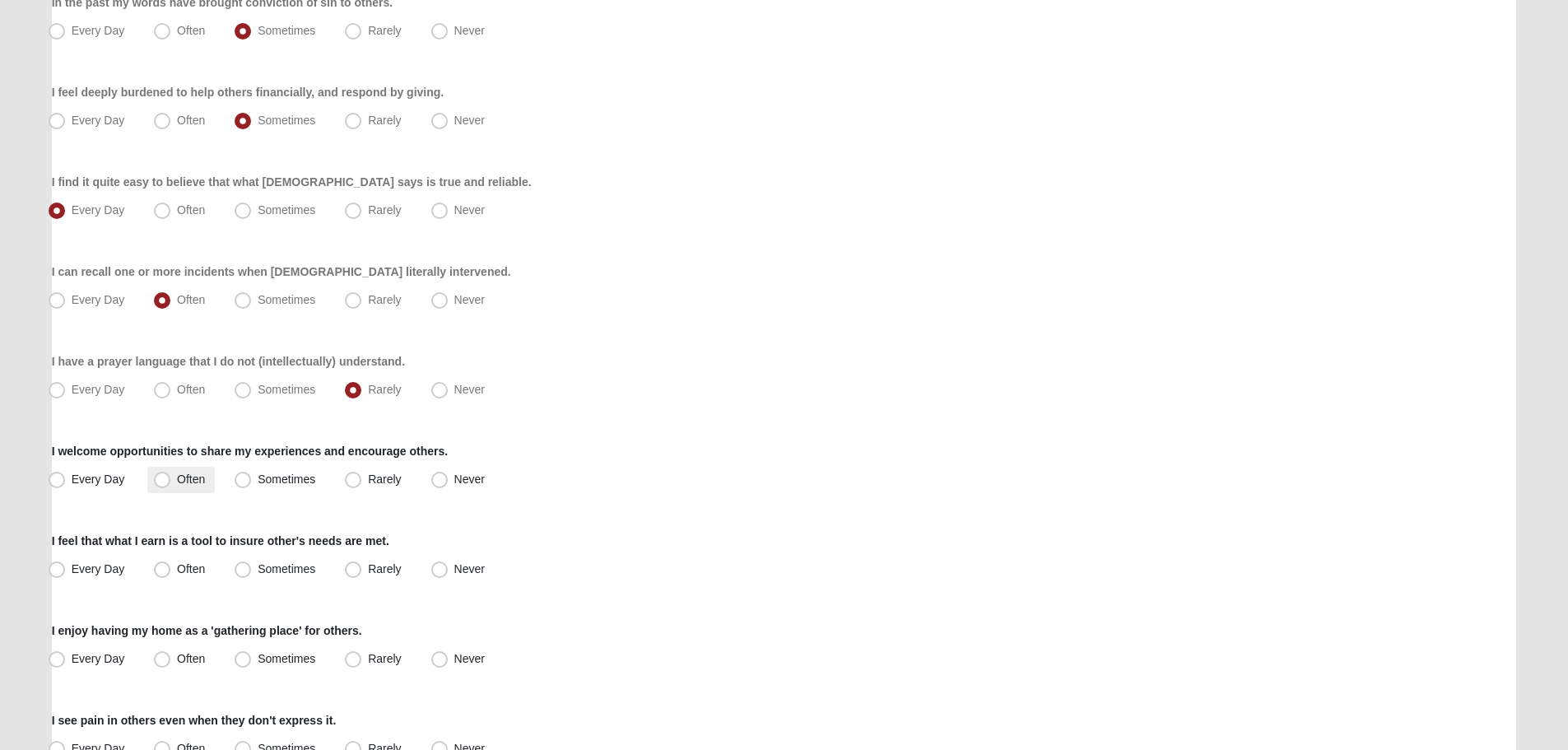
click at [207, 485] on label "Often" at bounding box center [181, 480] width 68 height 26
click at [171, 485] on input "Often" at bounding box center [165, 478] width 10 height 10
radio input "true"
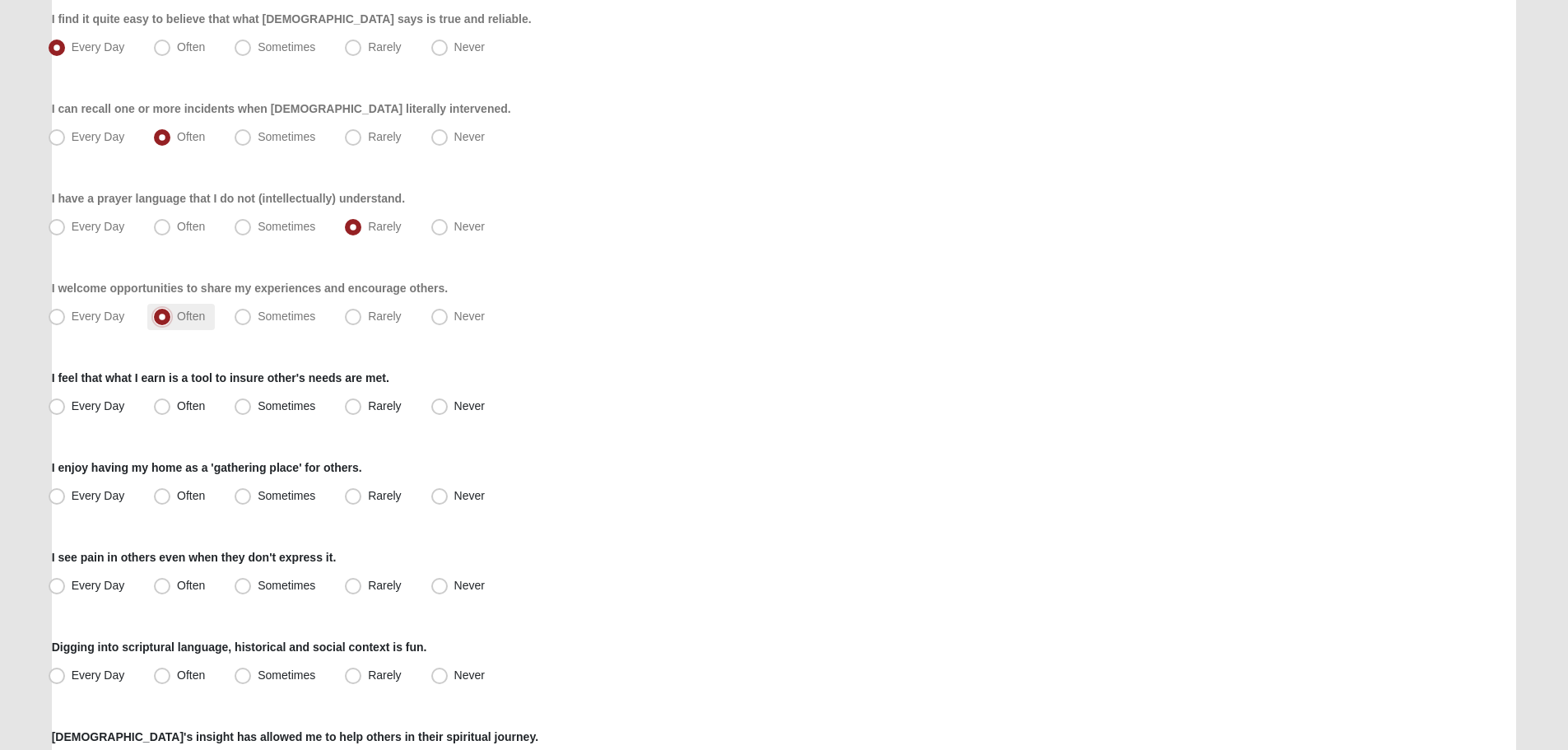
scroll to position [576, 0]
click at [185, 412] on label "Often" at bounding box center [181, 405] width 68 height 26
click at [171, 410] on input "Often" at bounding box center [165, 404] width 10 height 10
radio input "true"
click at [183, 487] on label "Often" at bounding box center [181, 494] width 68 height 26
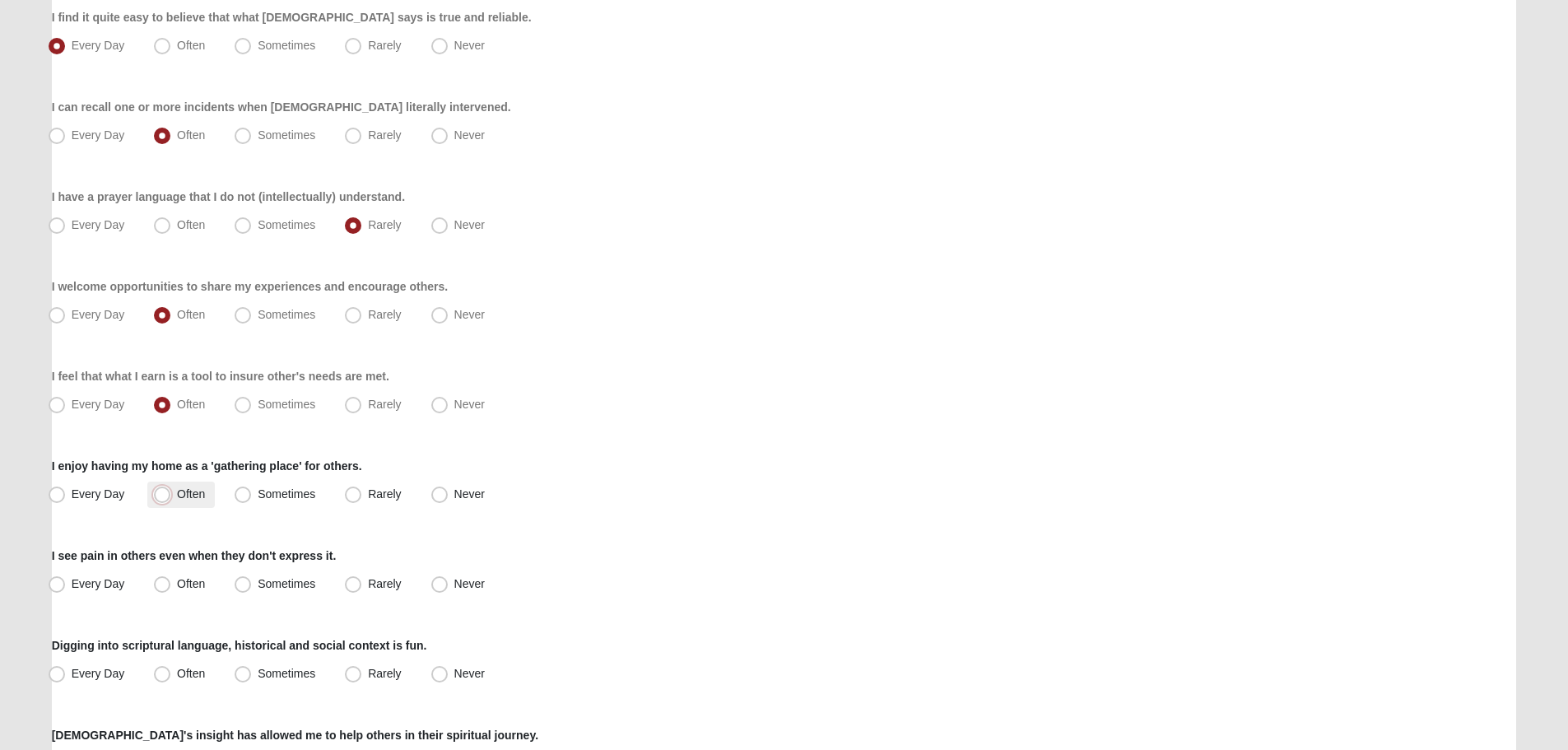
click at [171, 489] on input "Often" at bounding box center [165, 493] width 10 height 10
radio input "true"
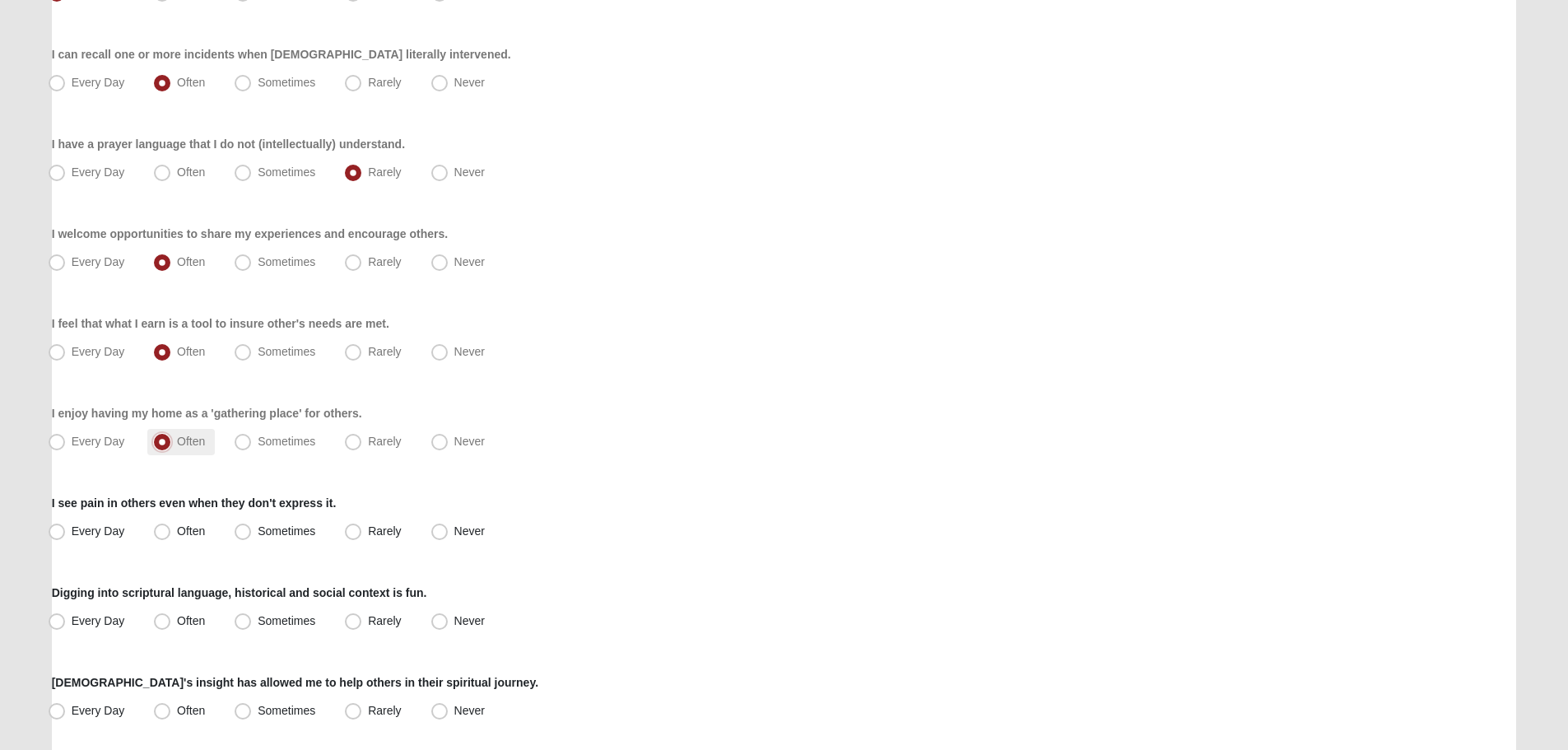
scroll to position [659, 0]
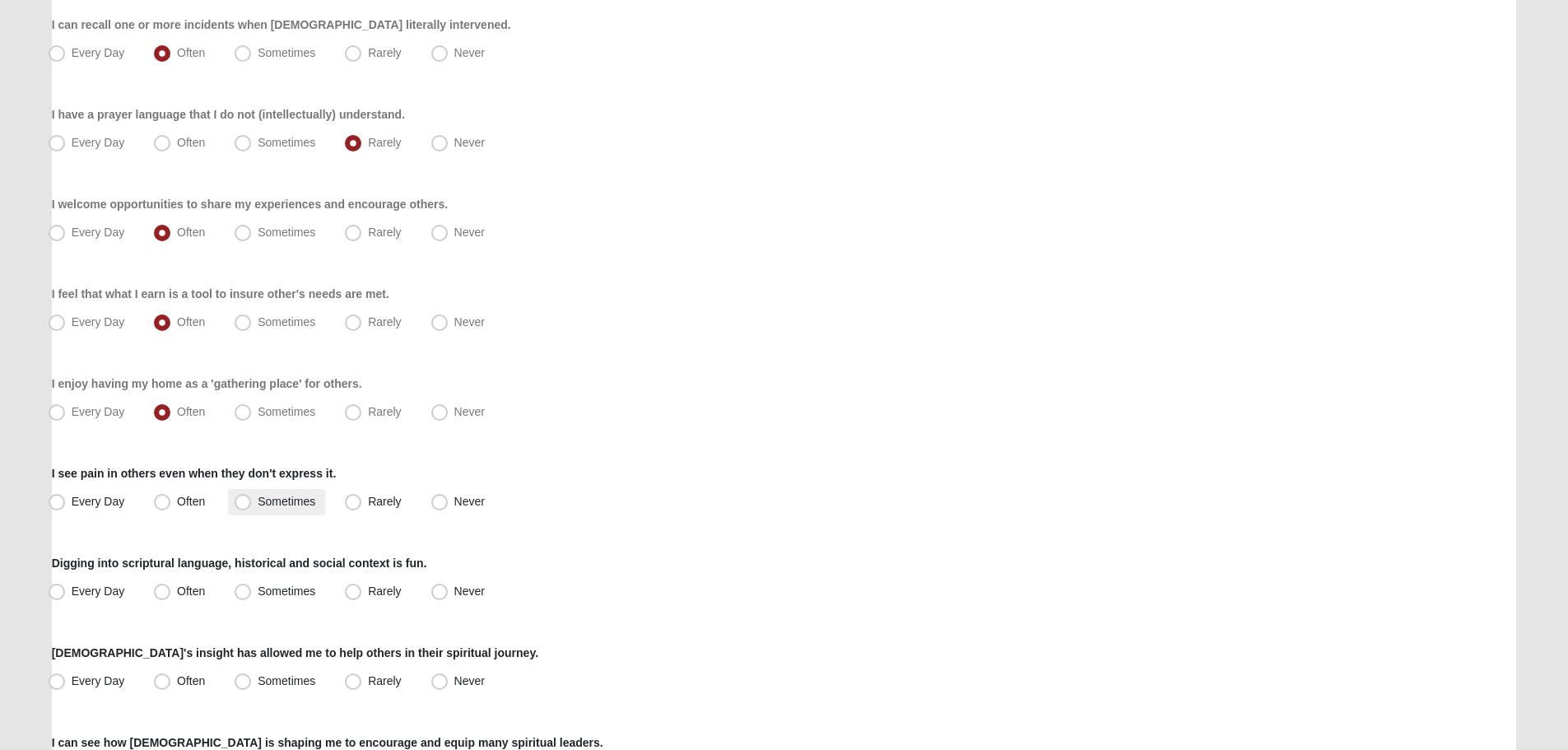
click at [259, 511] on label "Sometimes" at bounding box center [276, 502] width 97 height 26
click at [252, 507] on input "Sometimes" at bounding box center [246, 501] width 10 height 10
radio input "true"
click at [204, 587] on span "Often" at bounding box center [191, 591] width 28 height 13
click at [171, 587] on input "Often" at bounding box center [165, 591] width 10 height 10
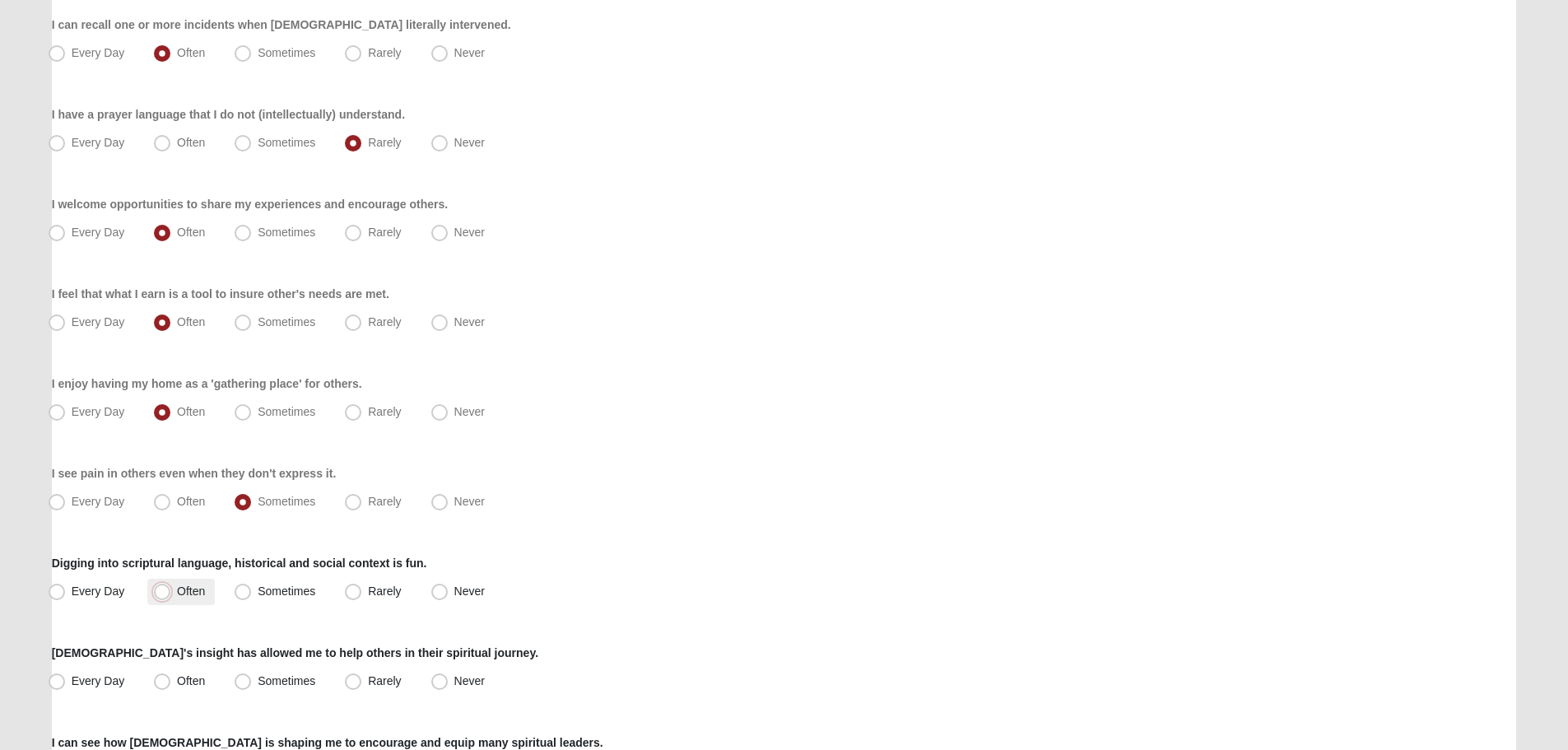
radio input "true"
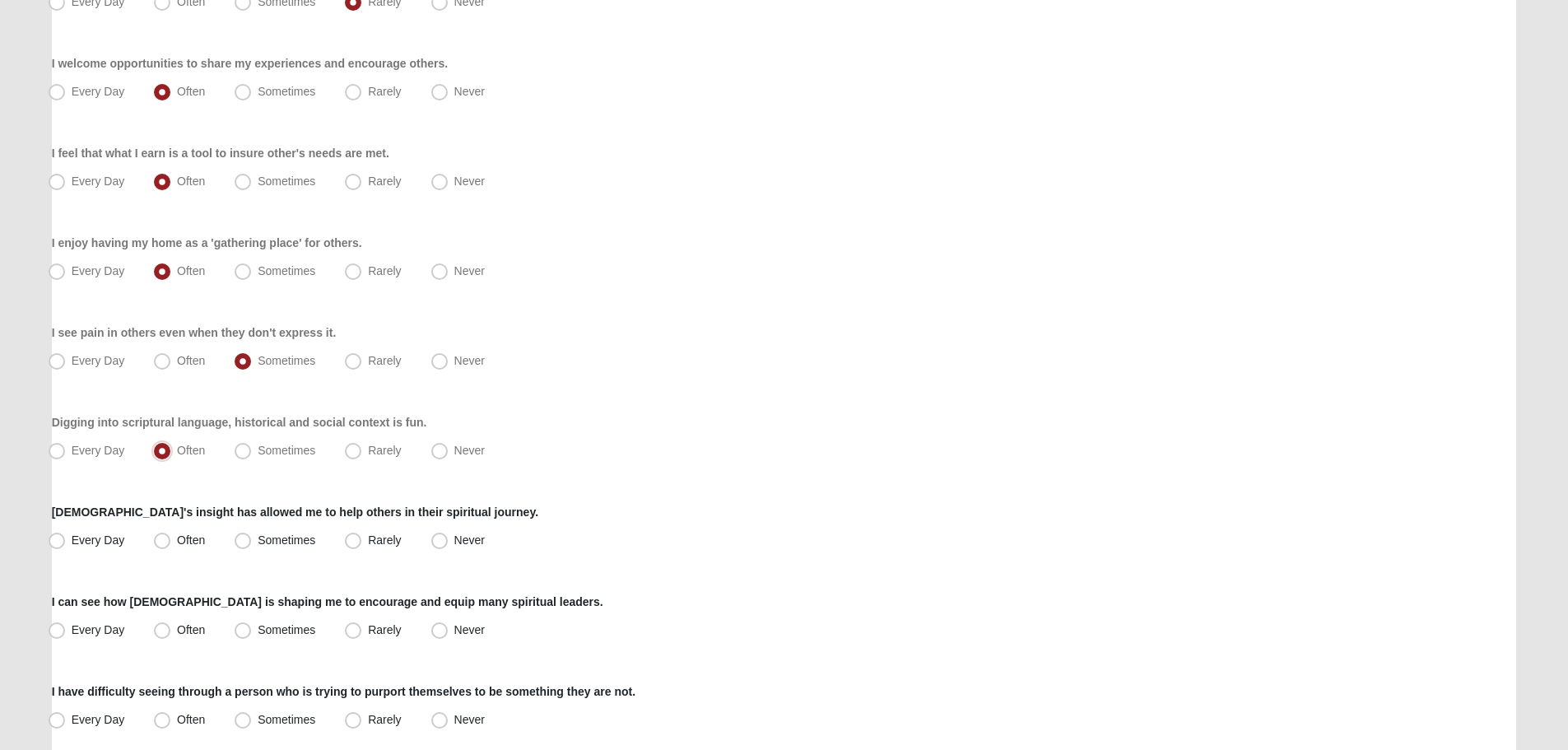
scroll to position [823, 0]
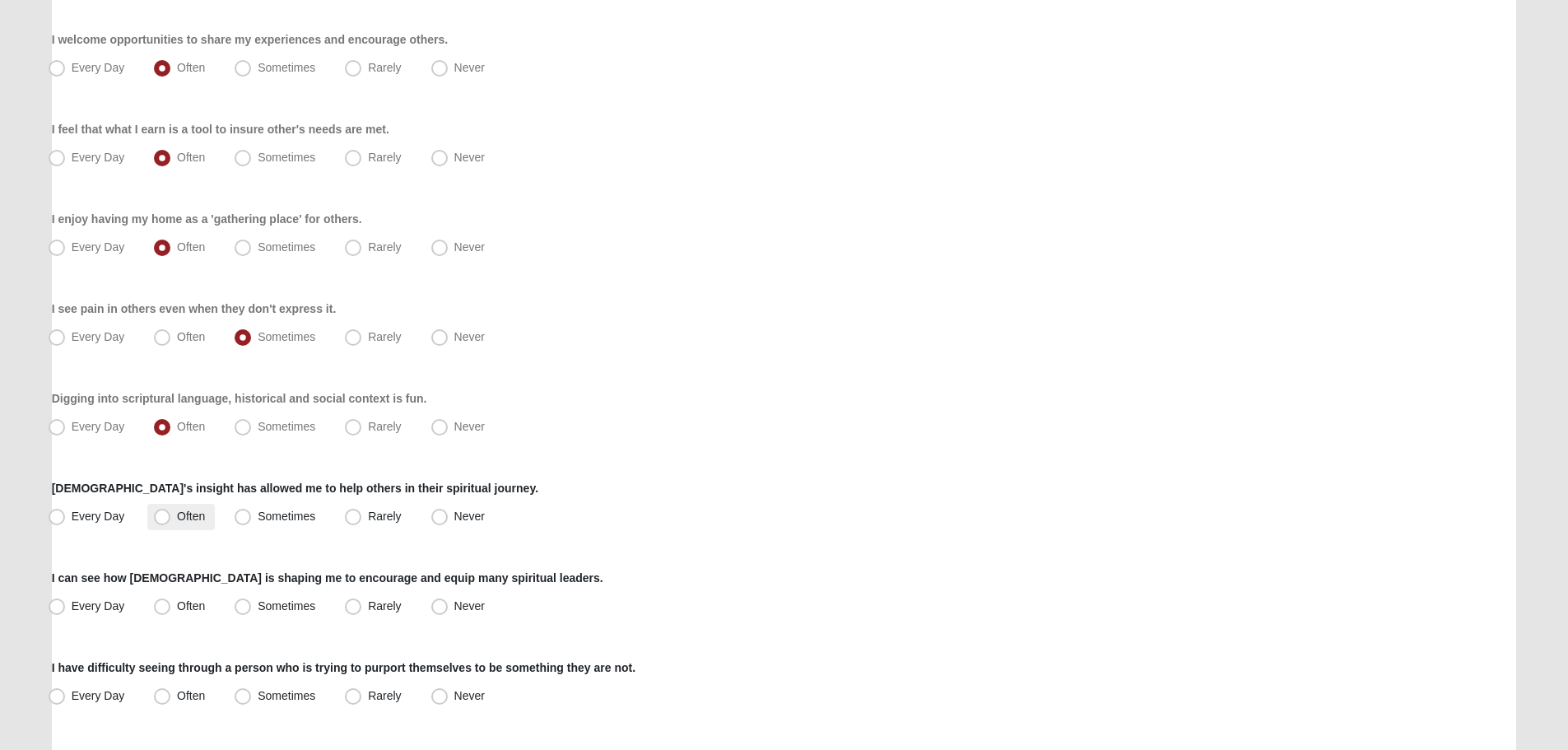
click at [180, 509] on span "Often" at bounding box center [191, 516] width 28 height 13
click at [171, 511] on input "Often" at bounding box center [165, 516] width 10 height 10
radio input "true"
click at [258, 607] on span "Sometimes" at bounding box center [286, 606] width 57 height 13
click at [250, 607] on input "Sometimes" at bounding box center [246, 605] width 10 height 10
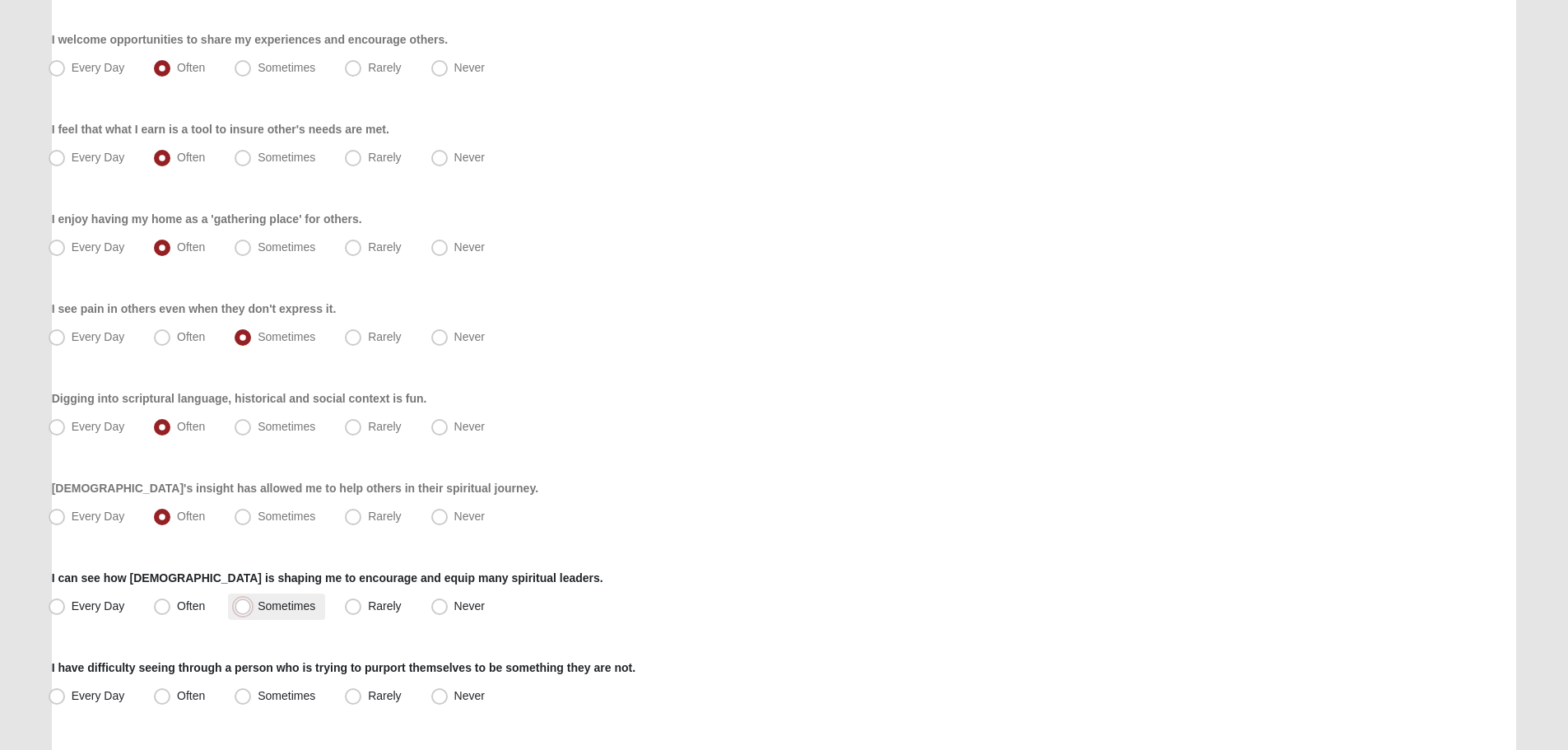
radio input "true"
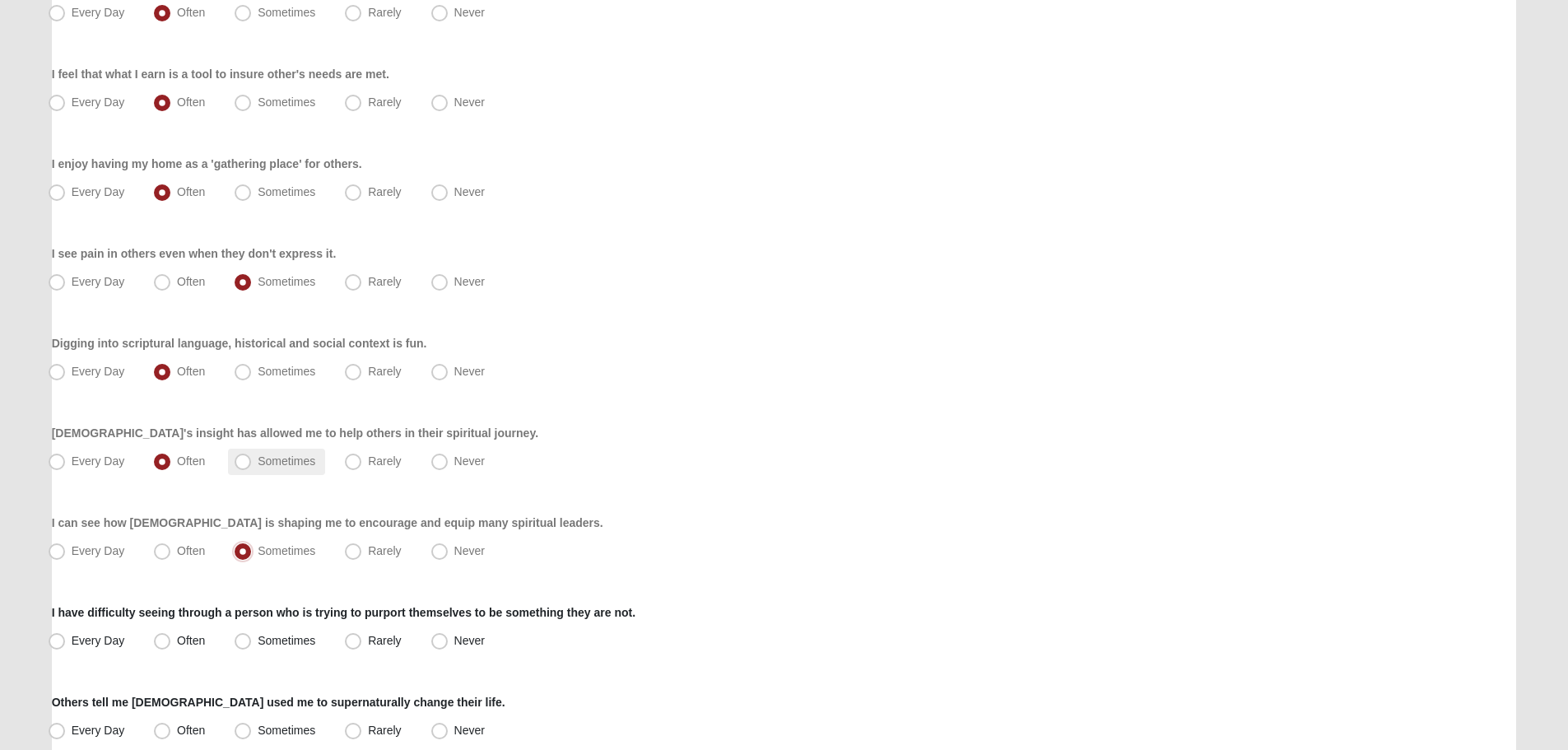
scroll to position [905, 0]
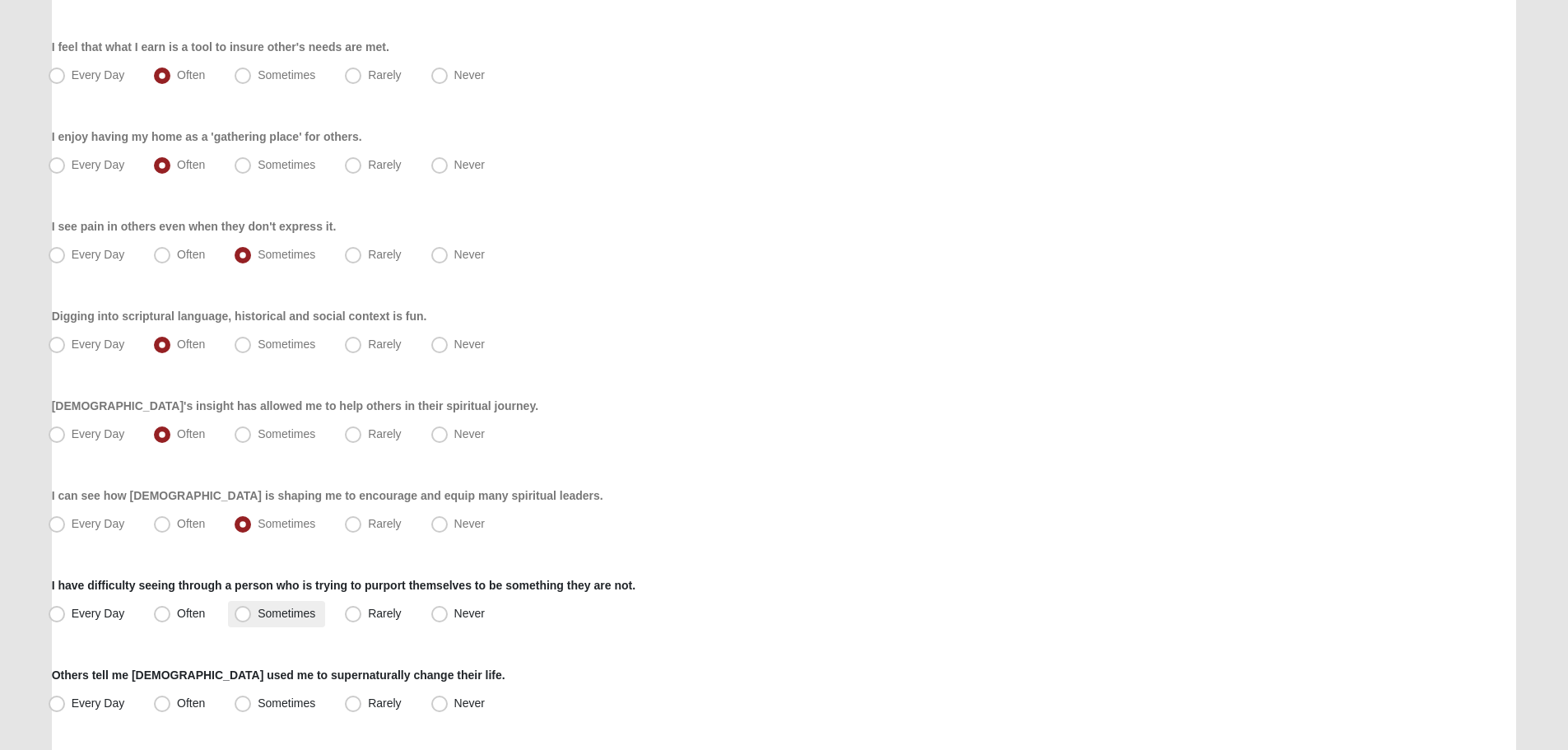
click at [286, 611] on span "Sometimes" at bounding box center [286, 613] width 57 height 13
click at [252, 611] on input "Sometimes" at bounding box center [246, 613] width 10 height 10
radio input "true"
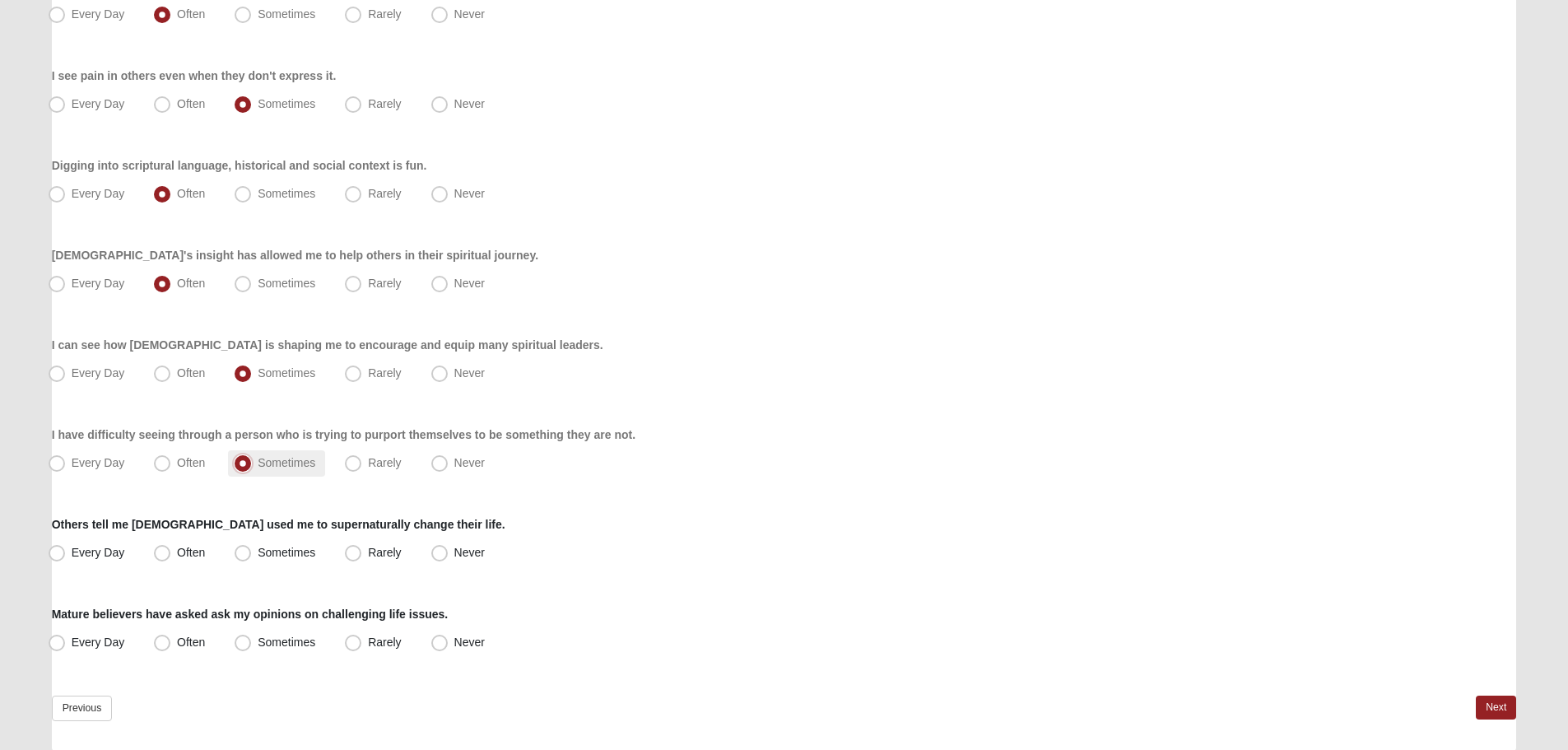
scroll to position [1070, 0]
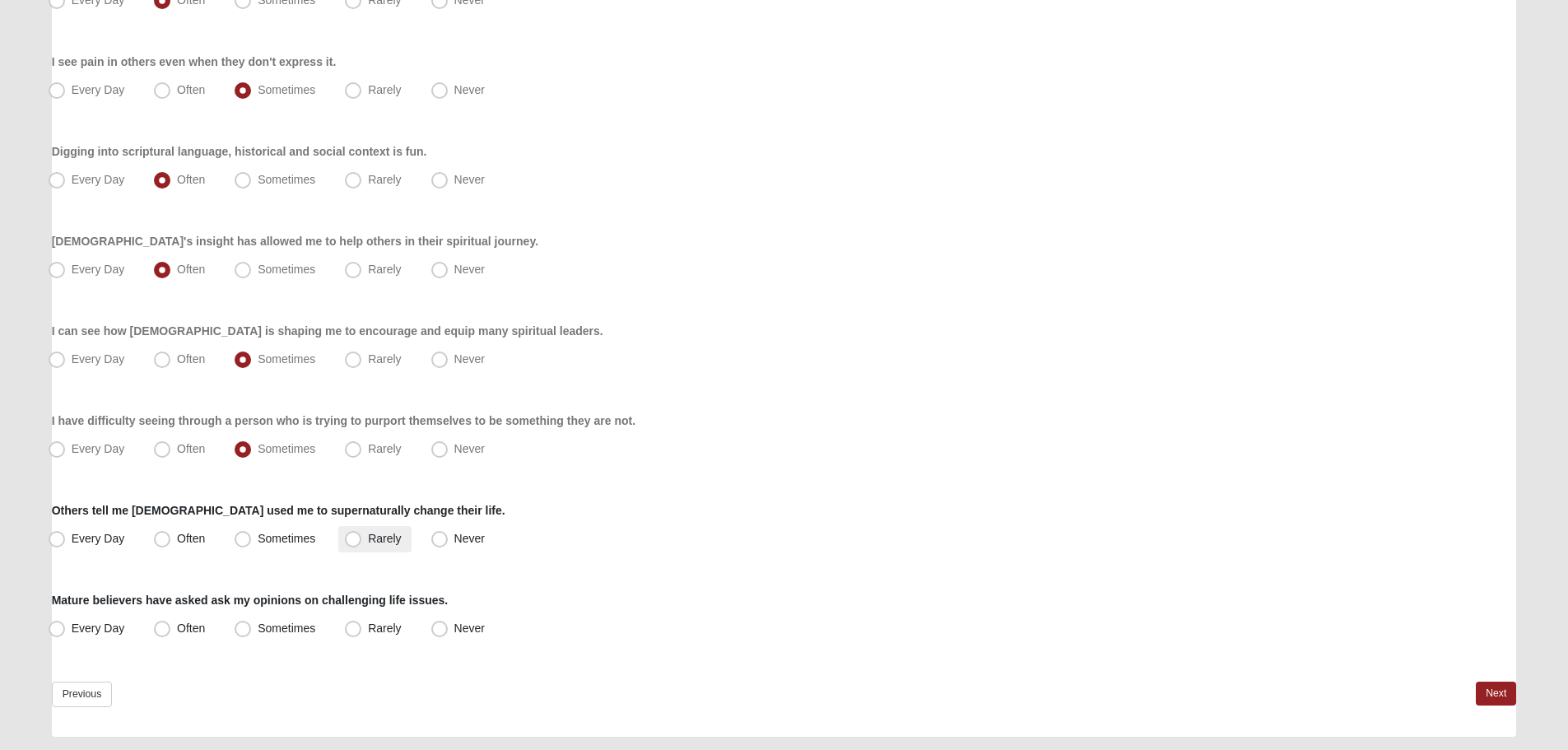
click at [392, 541] on span "Rarely" at bounding box center [384, 539] width 33 height 13
click at [362, 541] on input "Rarely" at bounding box center [356, 539] width 10 height 10
radio input "true"
click at [390, 632] on span "Rarely" at bounding box center [384, 628] width 33 height 13
click at [362, 632] on input "Rarely" at bounding box center [356, 628] width 10 height 10
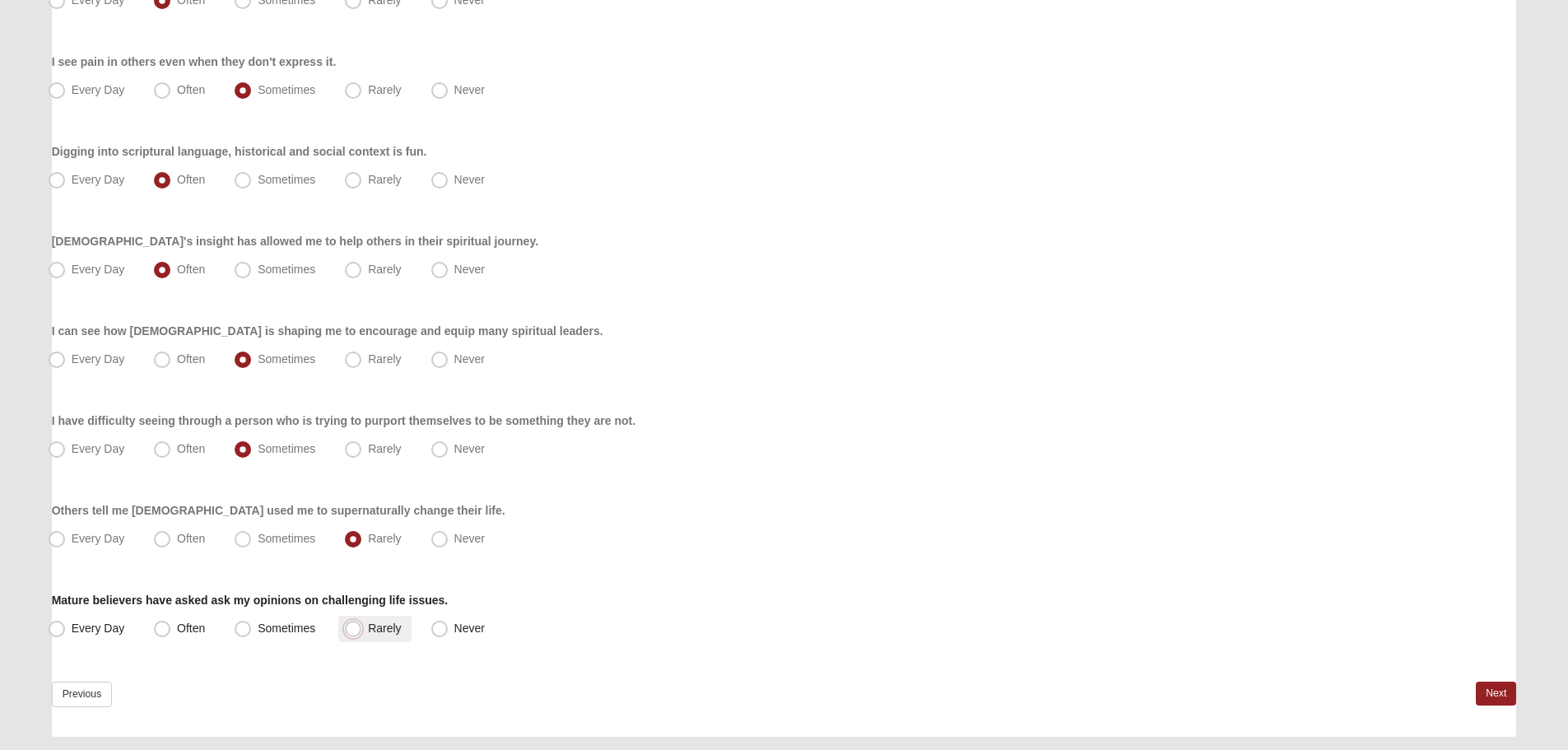
radio input "true"
click at [1499, 698] on link "Next" at bounding box center [1496, 693] width 40 height 23
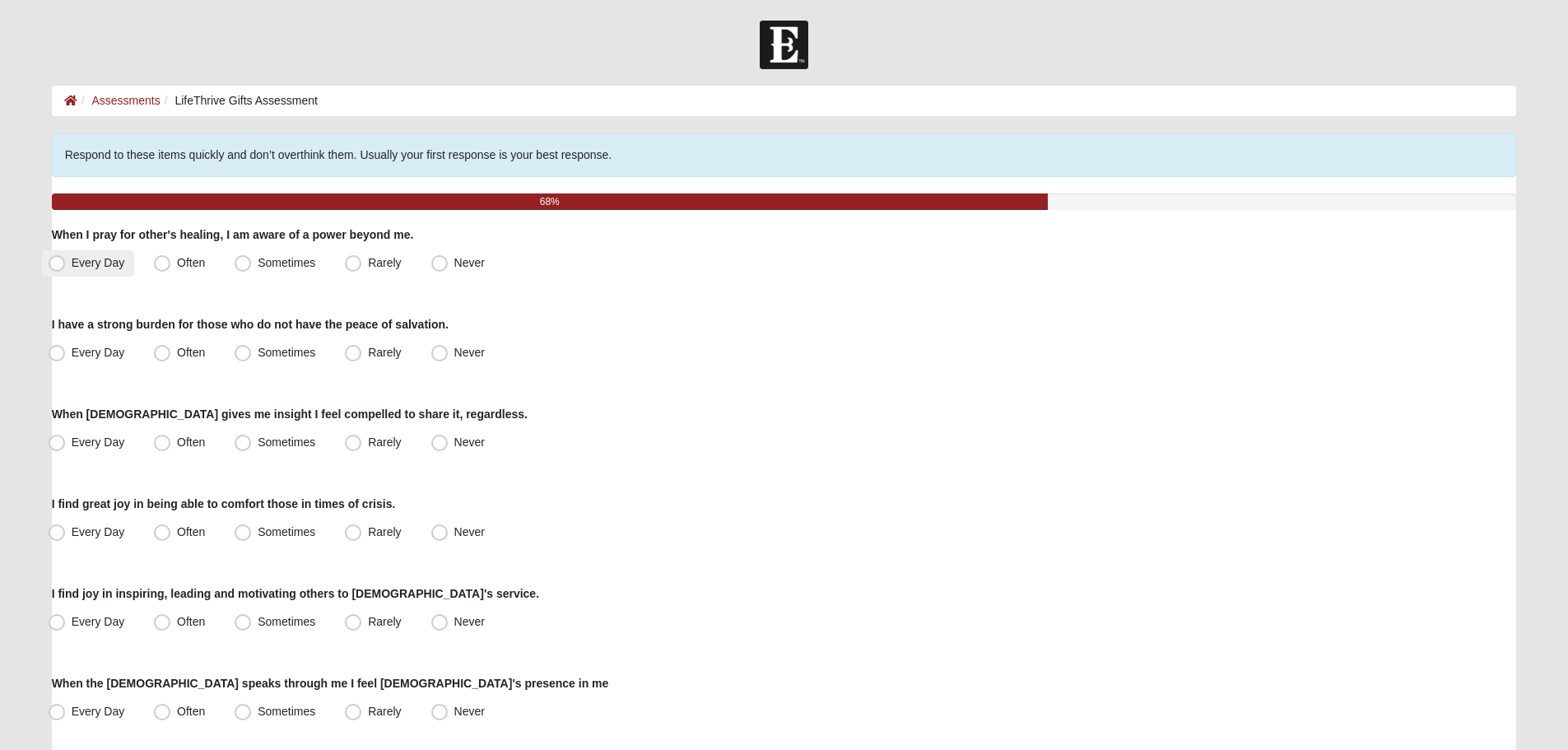
click at [108, 267] on span "Every Day" at bounding box center [98, 262] width 54 height 13
click at [66, 267] on input "Every Day" at bounding box center [60, 262] width 10 height 10
radio input "true"
click at [368, 357] on span "Rarely" at bounding box center [384, 352] width 33 height 13
click at [358, 357] on input "Rarely" at bounding box center [356, 352] width 10 height 10
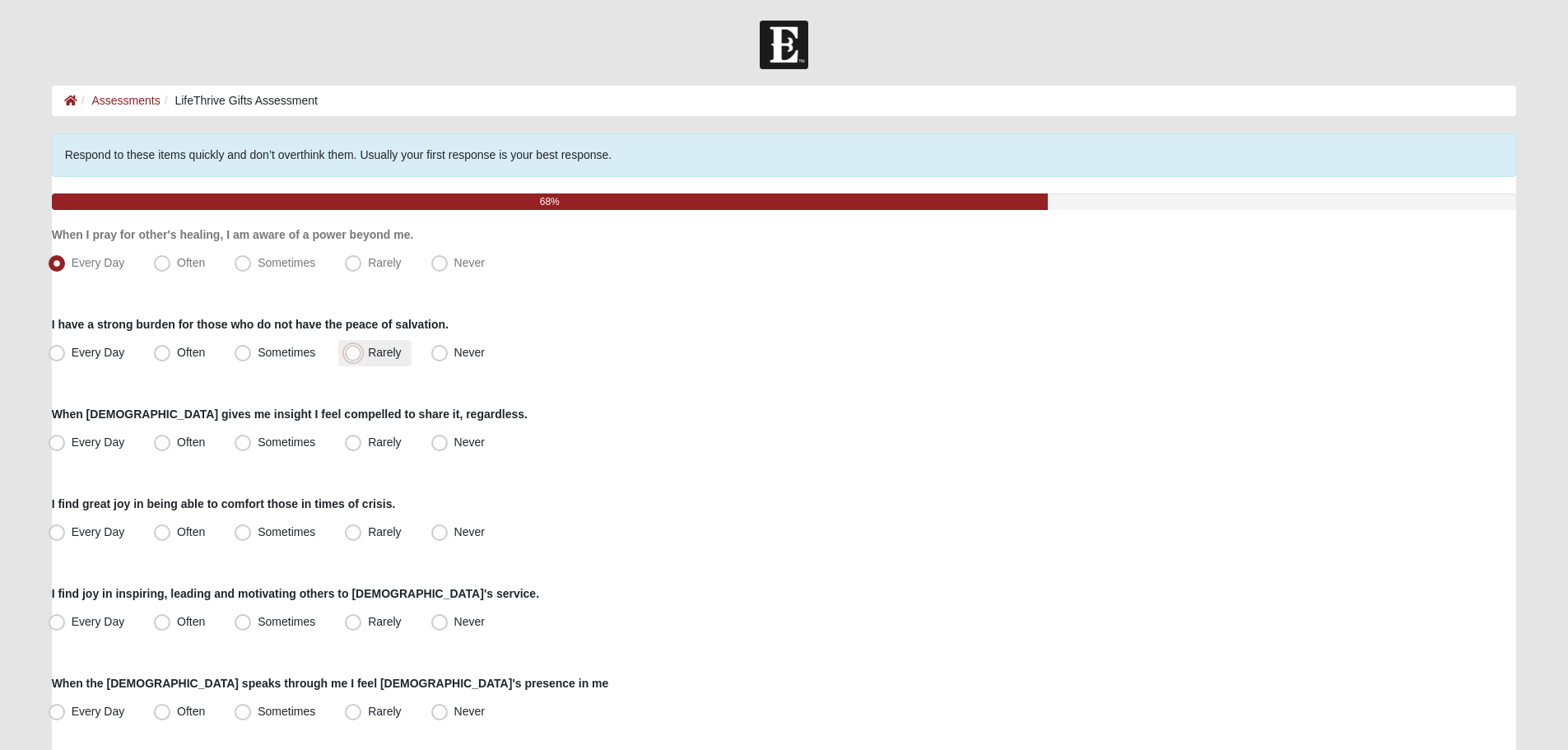
radio input "true"
click at [310, 356] on span "Sometimes" at bounding box center [286, 352] width 57 height 13
click at [252, 356] on input "Sometimes" at bounding box center [246, 352] width 10 height 10
radio input "true"
click at [258, 440] on span "Sometimes" at bounding box center [286, 442] width 57 height 13
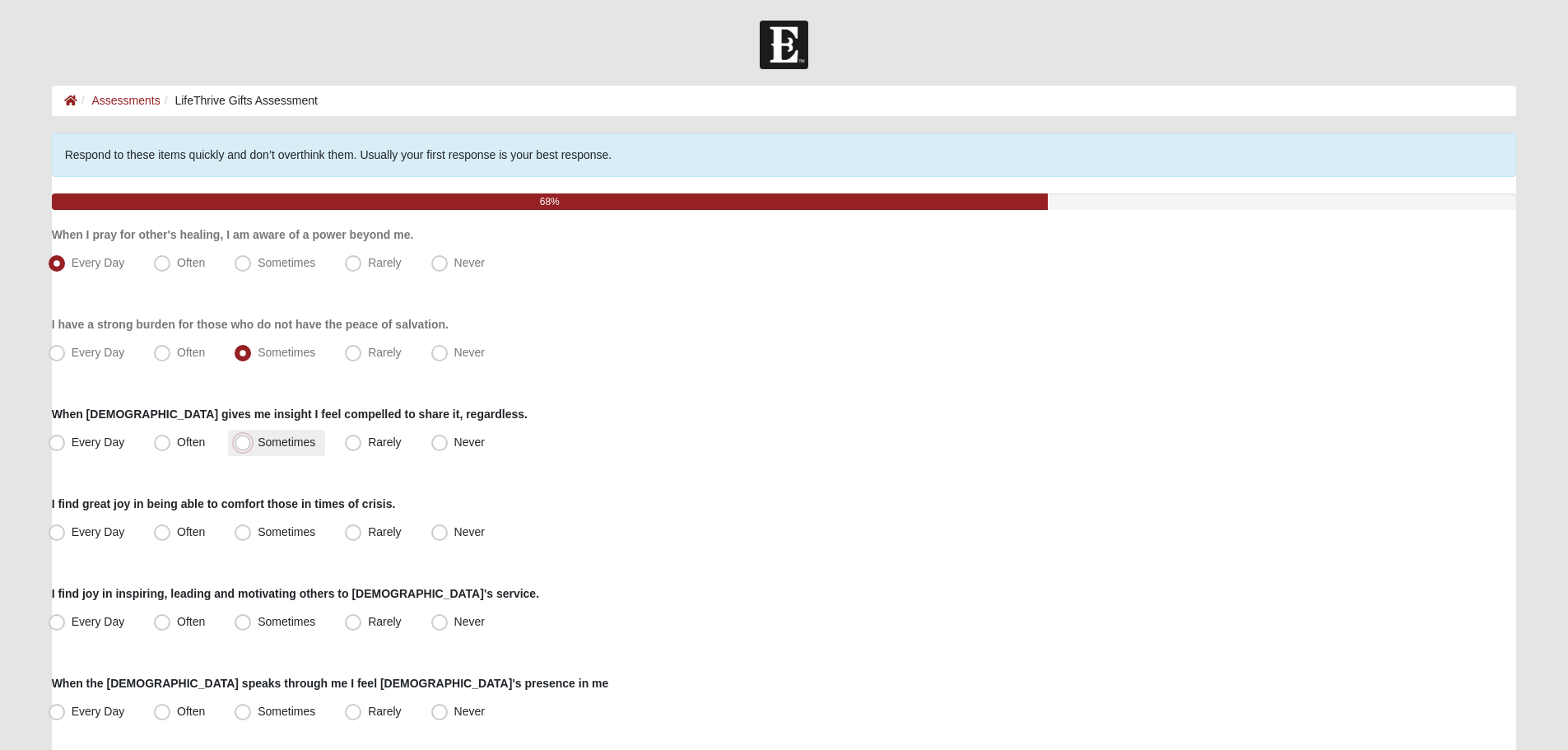
click at [246, 440] on input "Sometimes" at bounding box center [246, 442] width 10 height 10
radio input "true"
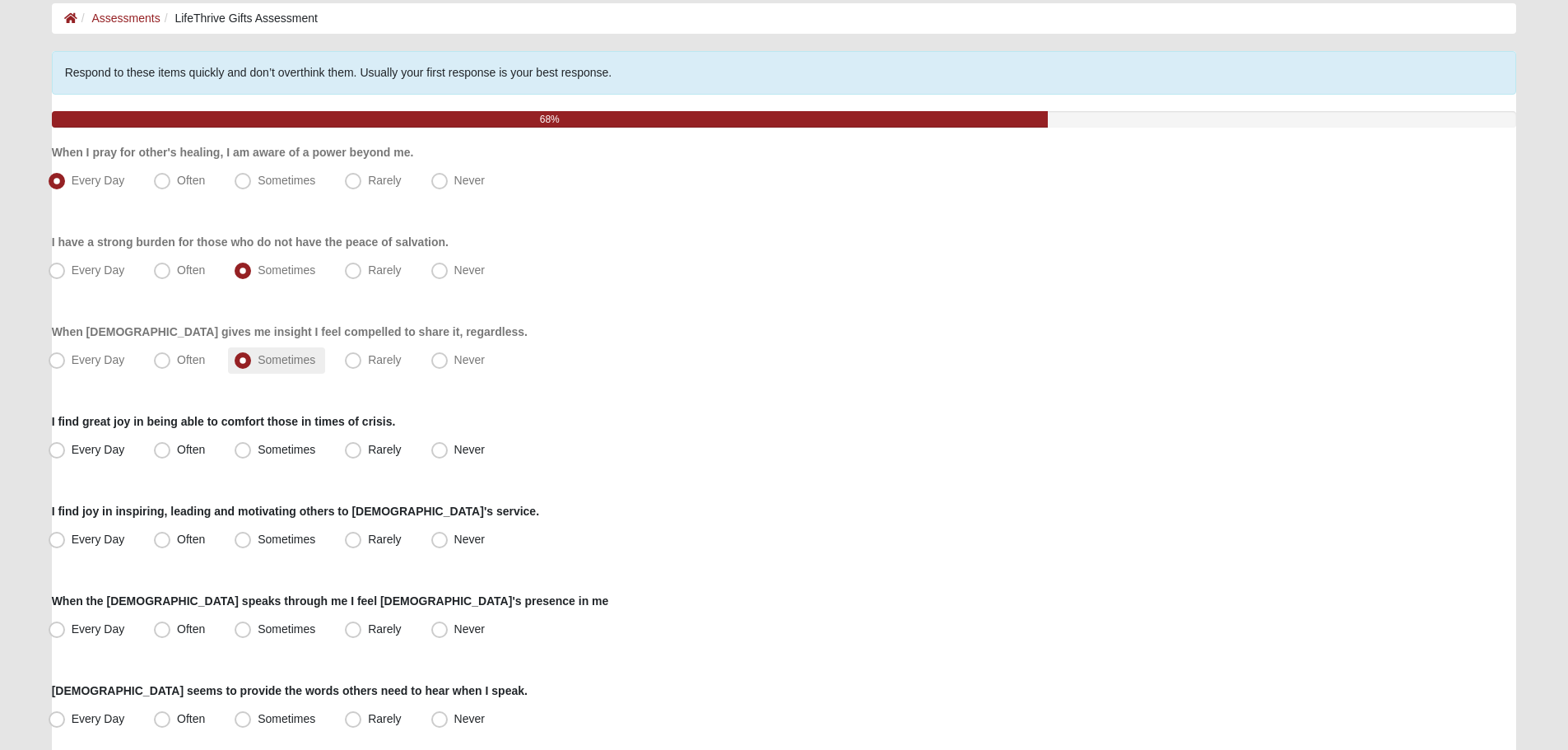
click at [246, 440] on label "Sometimes" at bounding box center [276, 450] width 97 height 26
click at [246, 445] on input "Sometimes" at bounding box center [246, 449] width 10 height 10
radio input "true"
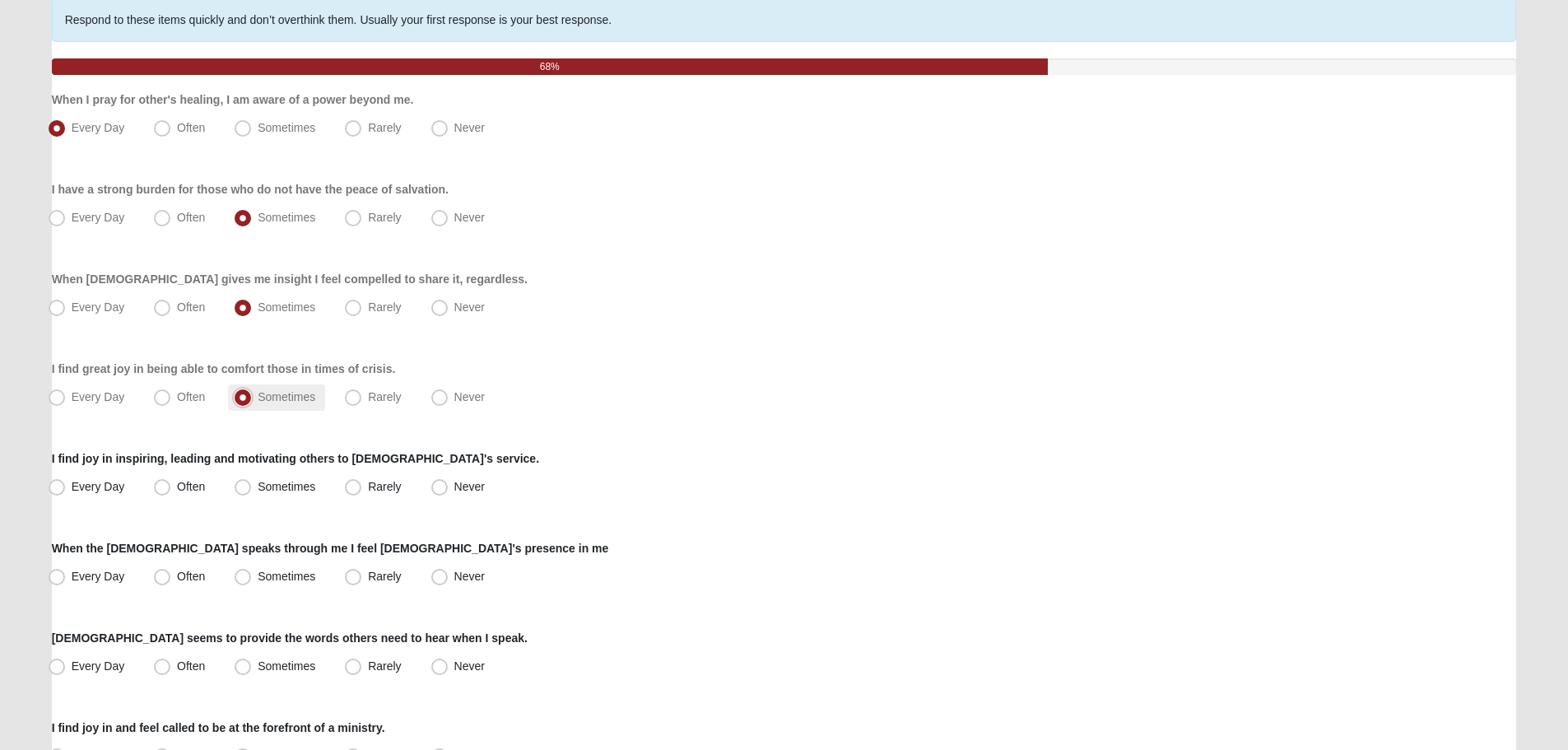
scroll to position [164, 0]
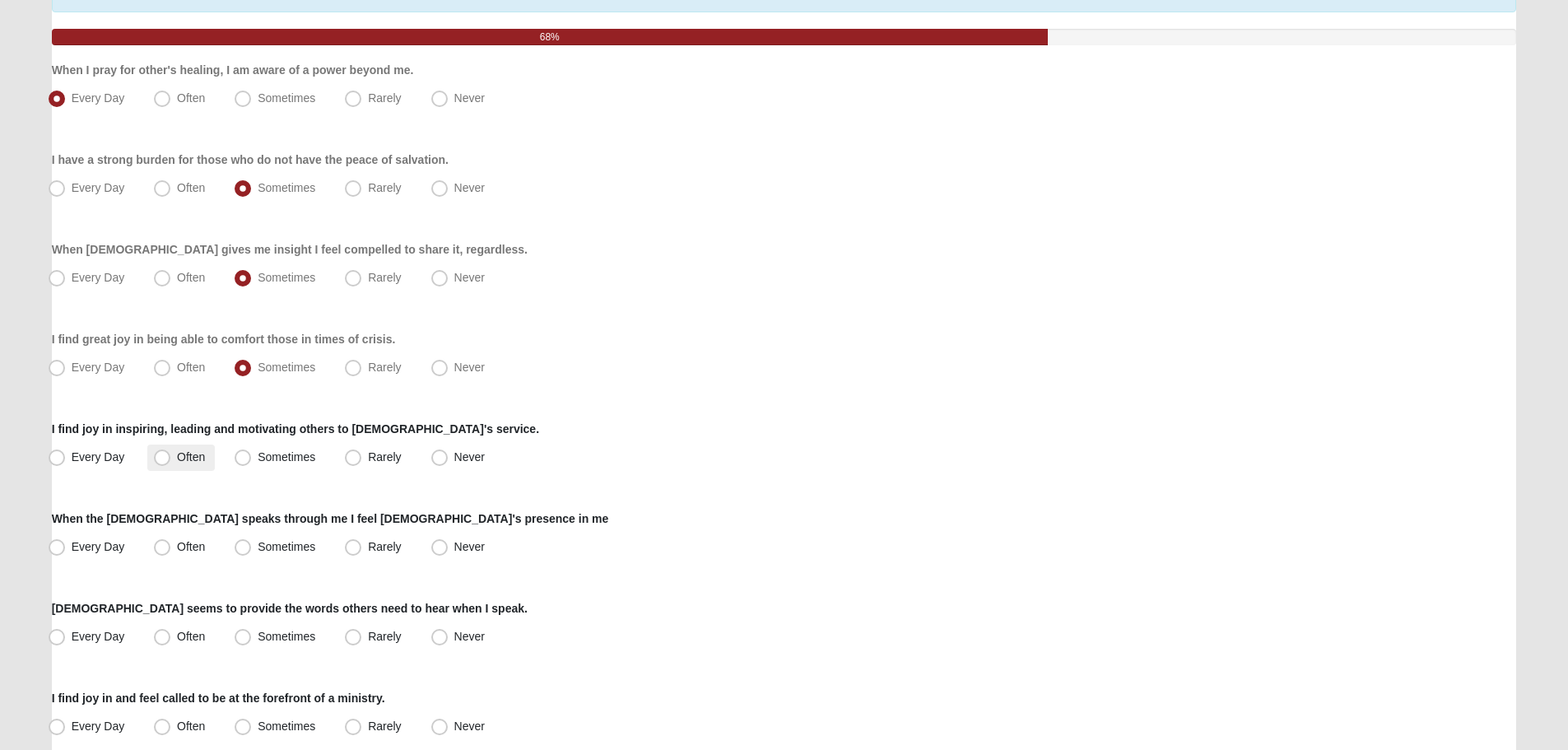
click at [203, 445] on label "Often" at bounding box center [181, 458] width 68 height 26
click at [171, 452] on input "Often" at bounding box center [165, 457] width 10 height 10
radio input "true"
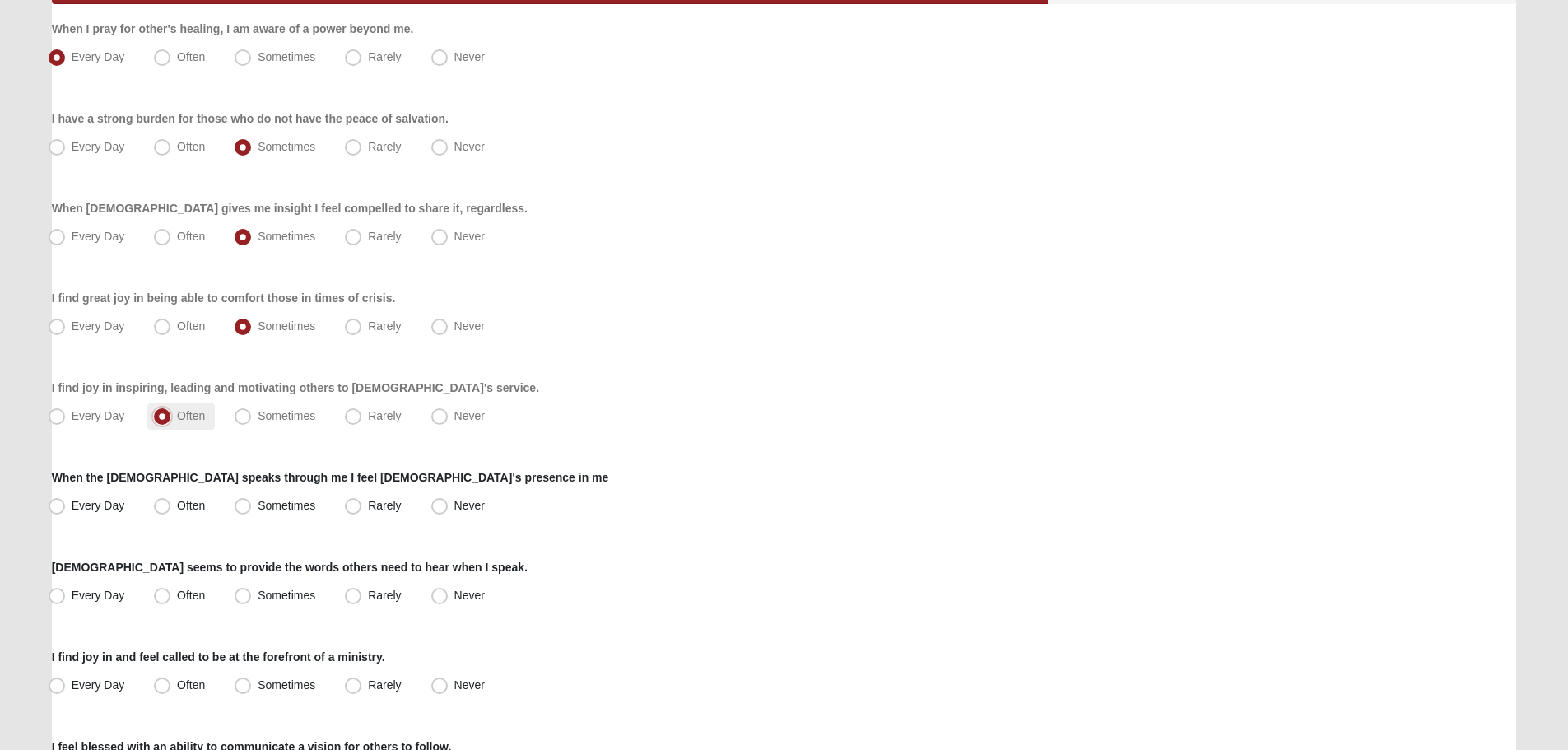
scroll to position [247, 0]
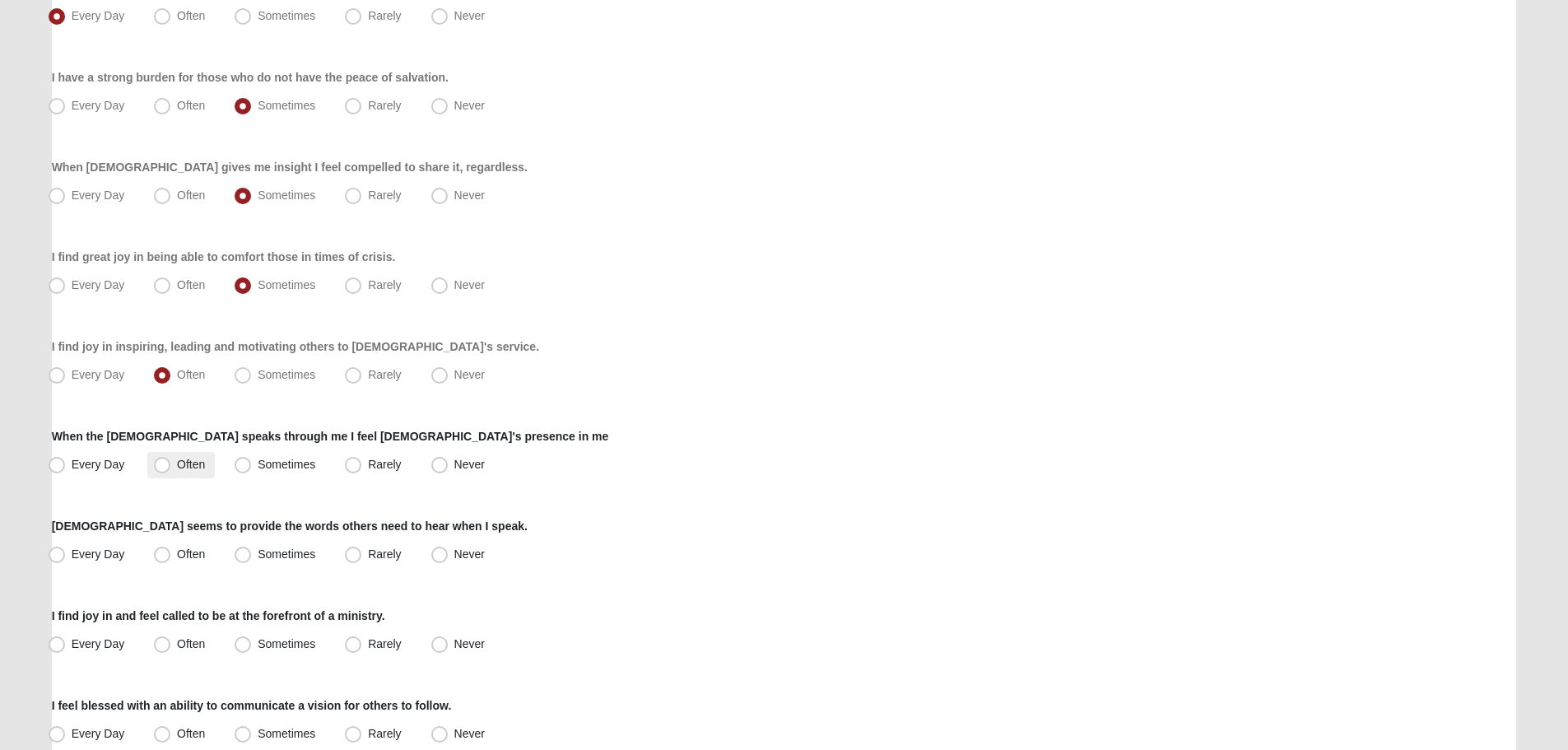
click at [196, 461] on span "Often" at bounding box center [191, 464] width 28 height 13
click at [171, 461] on input "Often" at bounding box center [165, 464] width 10 height 10
radio input "true"
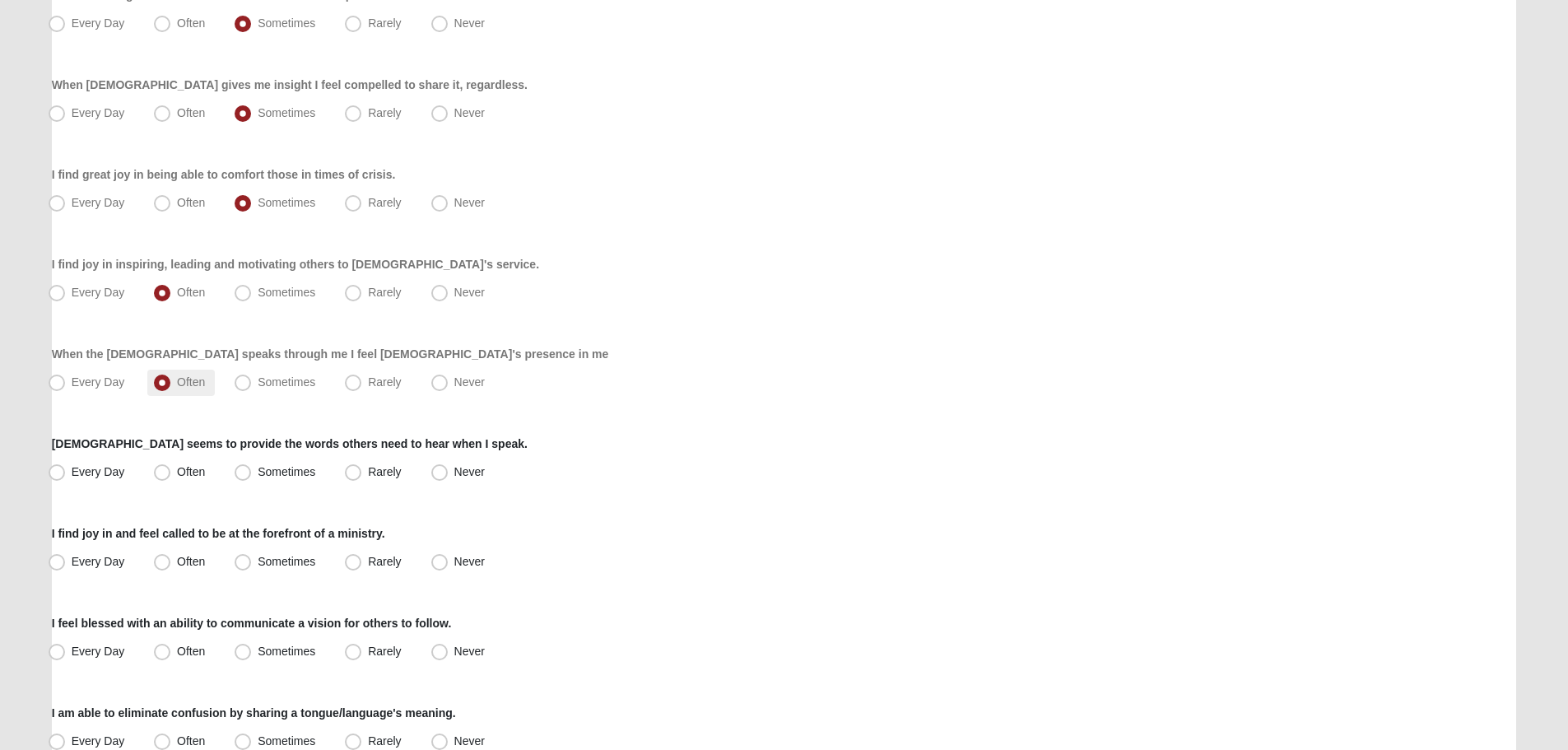
click at [196, 461] on label "Often" at bounding box center [181, 473] width 68 height 26
click at [171, 467] on input "Often" at bounding box center [165, 472] width 10 height 10
radio input "true"
click at [307, 559] on span "Sometimes" at bounding box center [286, 561] width 57 height 13
click at [252, 559] on input "Sometimes" at bounding box center [246, 561] width 10 height 10
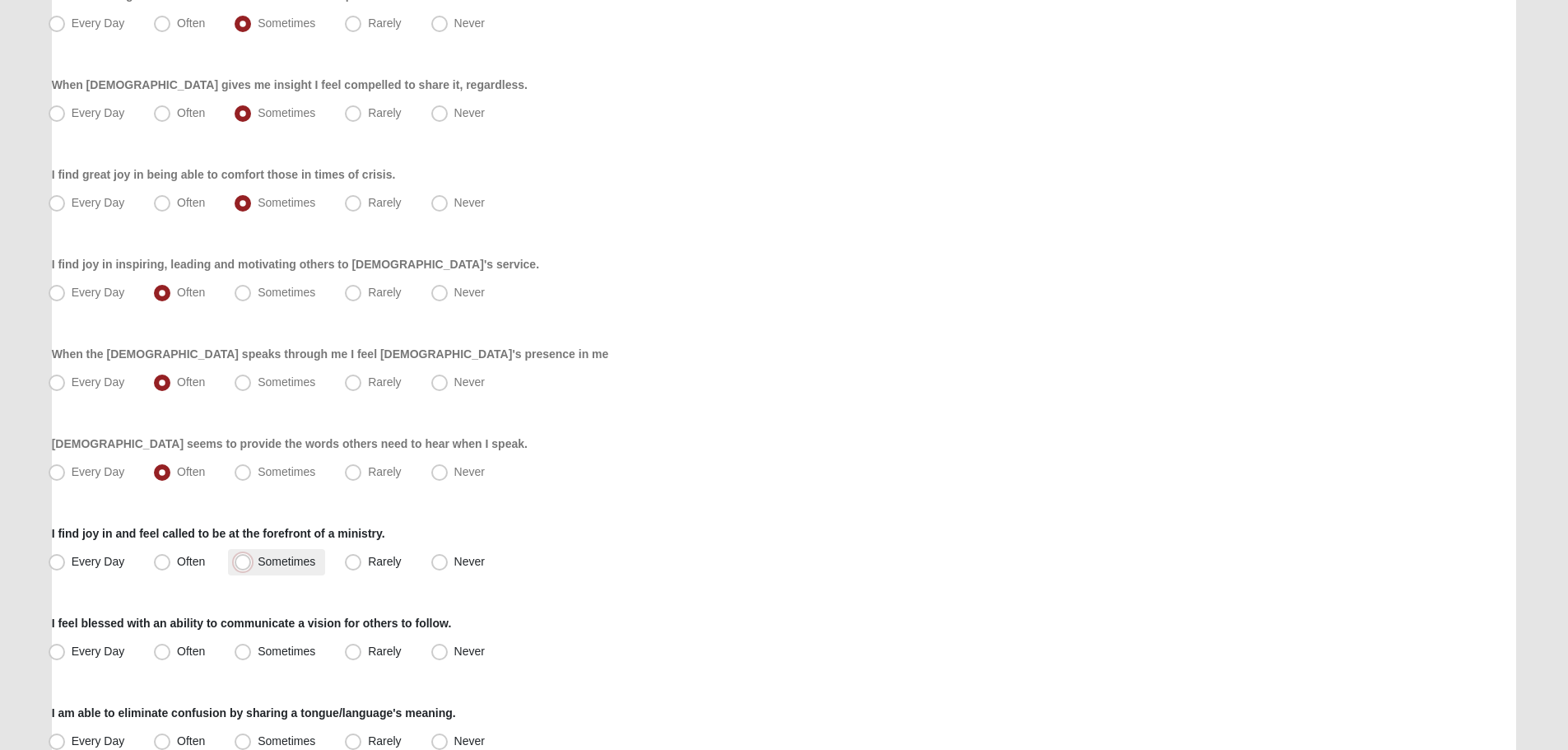
radio input "true"
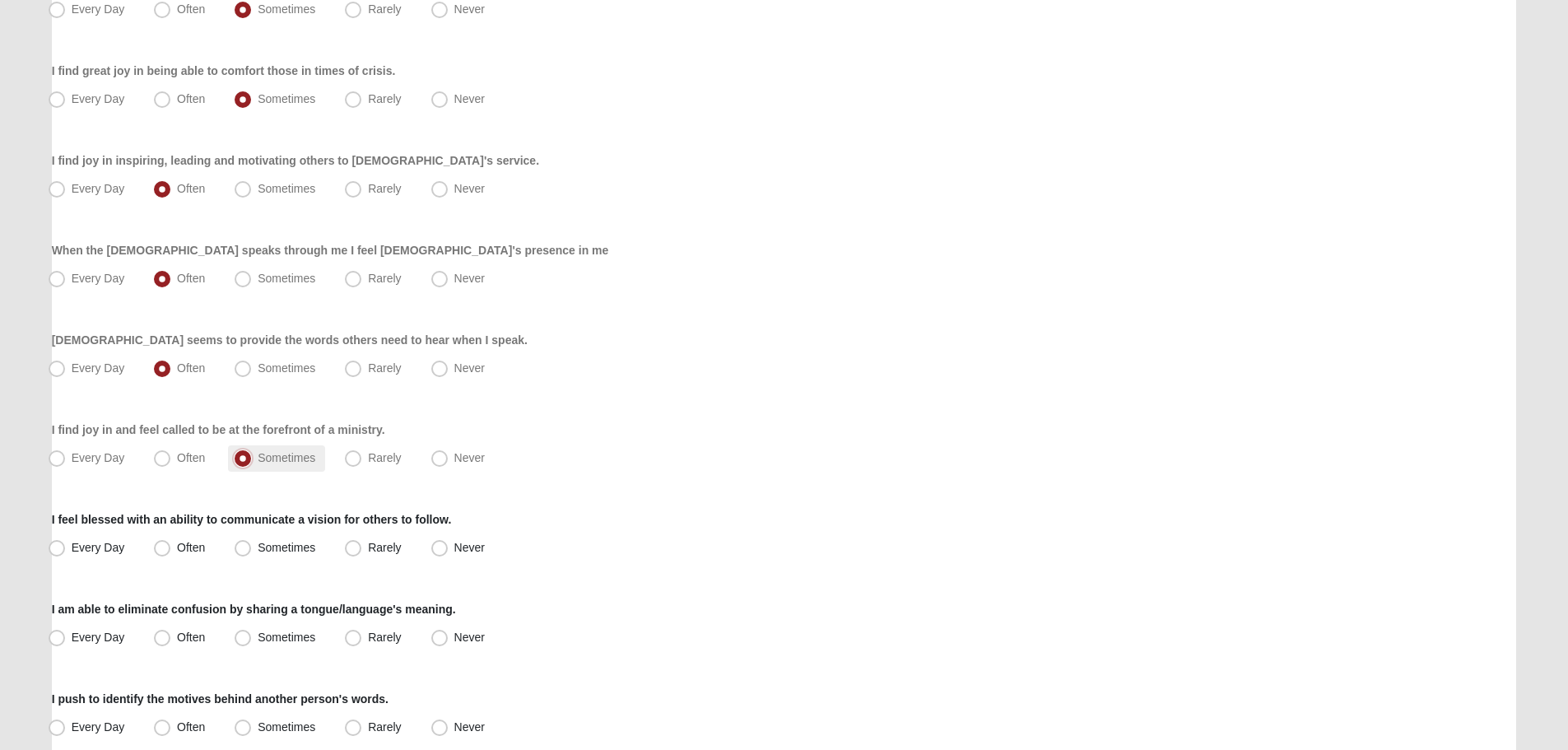
scroll to position [493, 0]
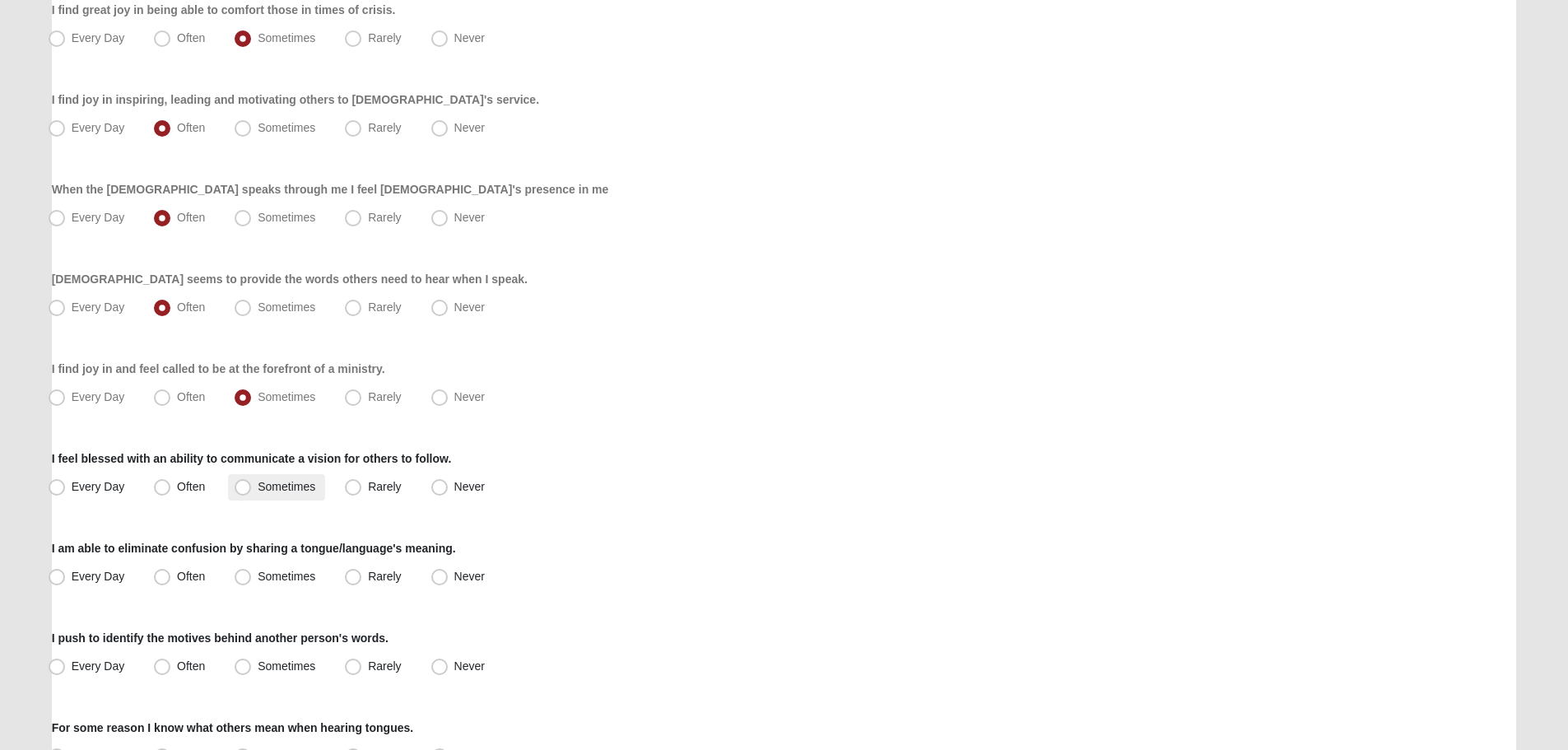
click at [286, 485] on span "Sometimes" at bounding box center [286, 487] width 57 height 13
click at [252, 485] on input "Sometimes" at bounding box center [246, 486] width 10 height 10
radio input "true"
click at [476, 584] on label "Never" at bounding box center [460, 577] width 70 height 26
click at [448, 582] on input "Never" at bounding box center [443, 576] width 10 height 10
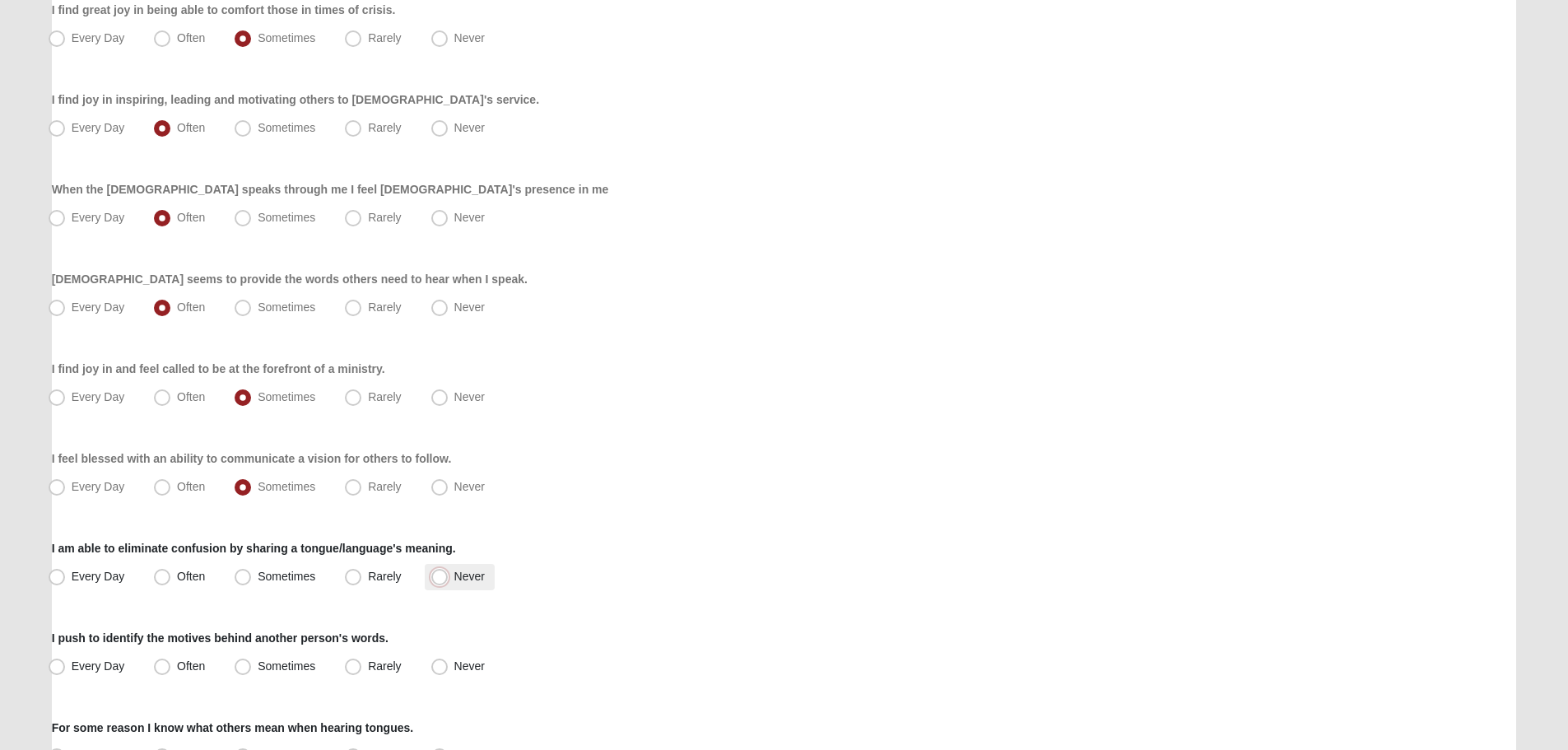
radio input "true"
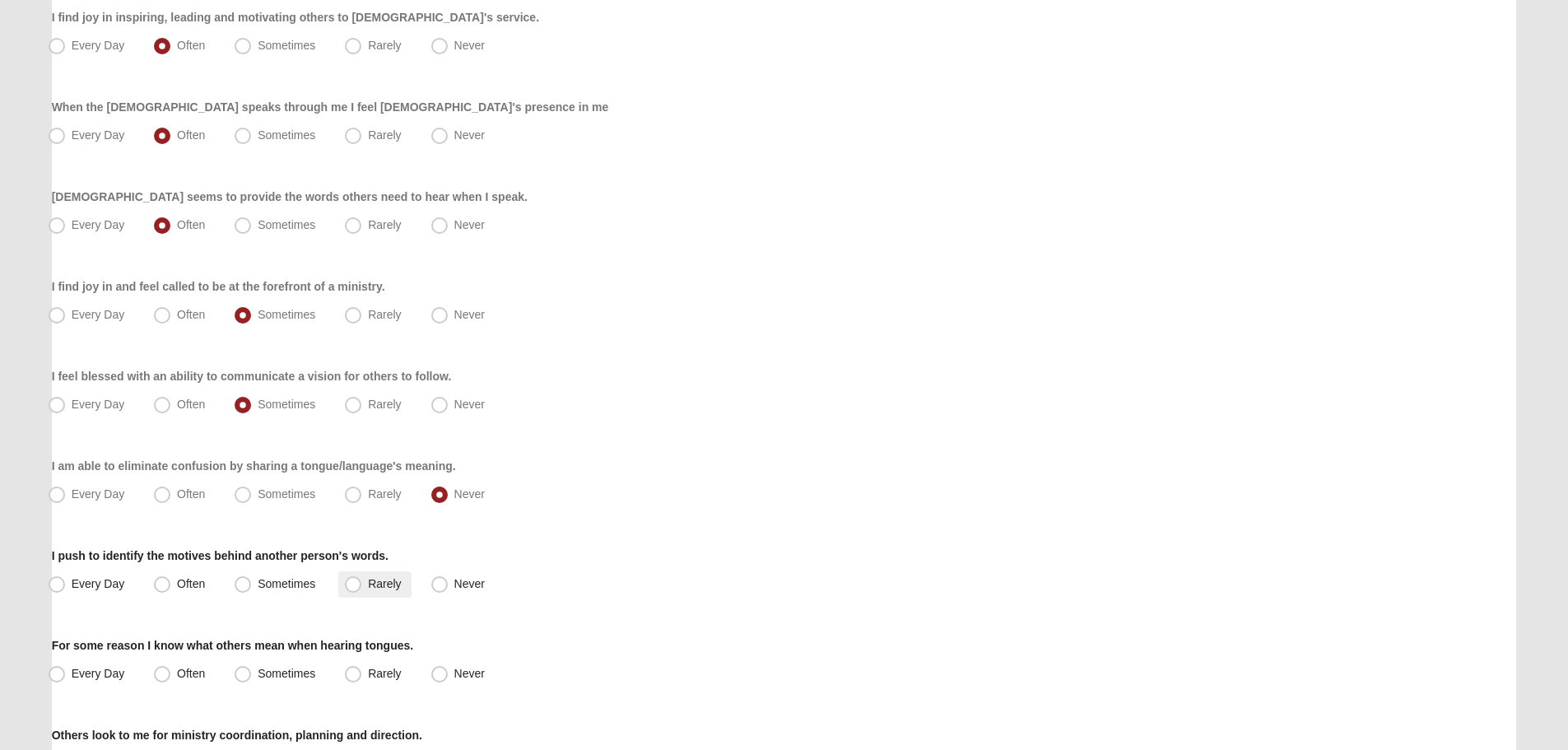
click at [392, 577] on span "Rarely" at bounding box center [384, 584] width 33 height 13
click at [362, 579] on input "Rarely" at bounding box center [356, 584] width 10 height 10
radio input "true"
click at [308, 576] on label "Sometimes" at bounding box center [276, 585] width 97 height 26
click at [252, 579] on input "Sometimes" at bounding box center [246, 584] width 10 height 10
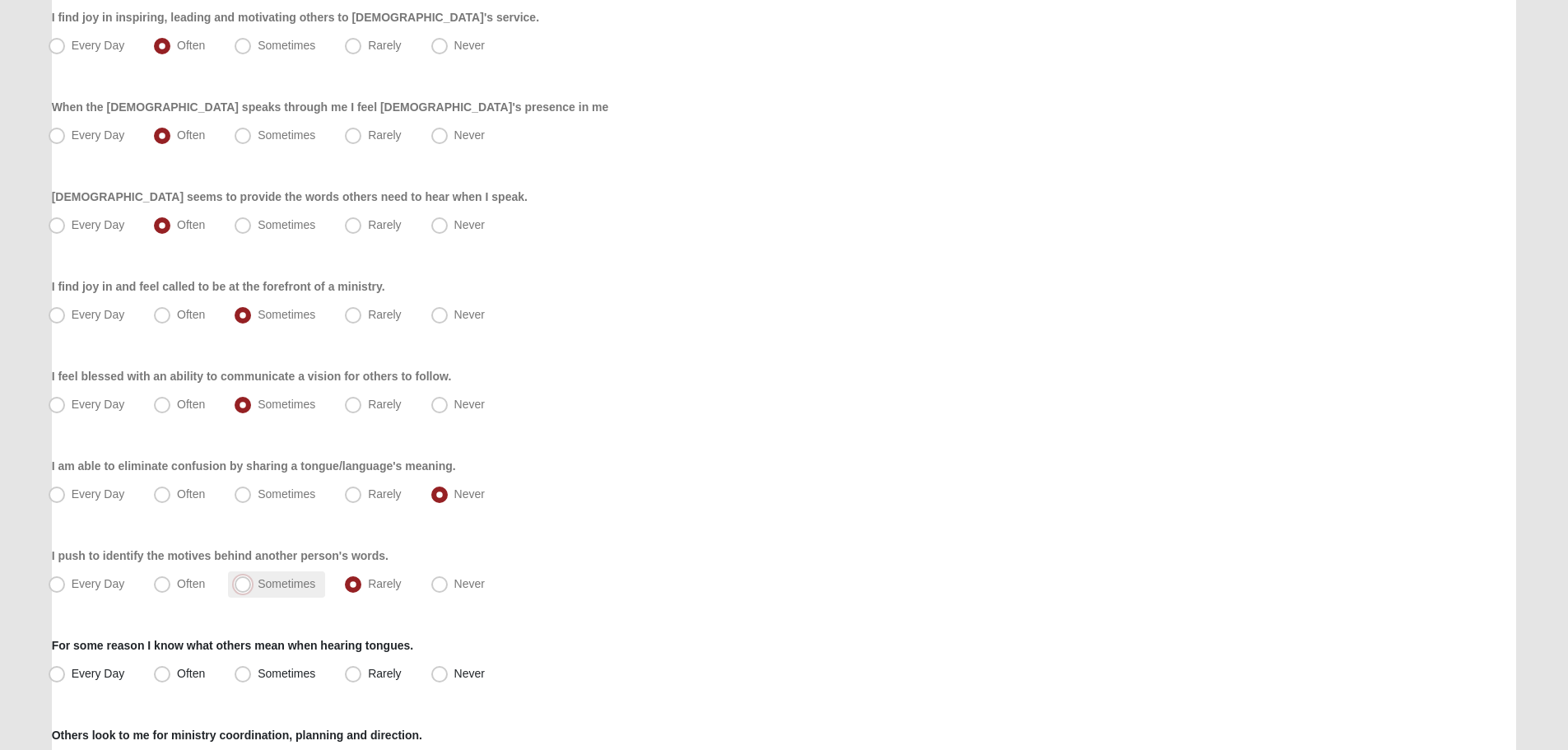
radio input "true"
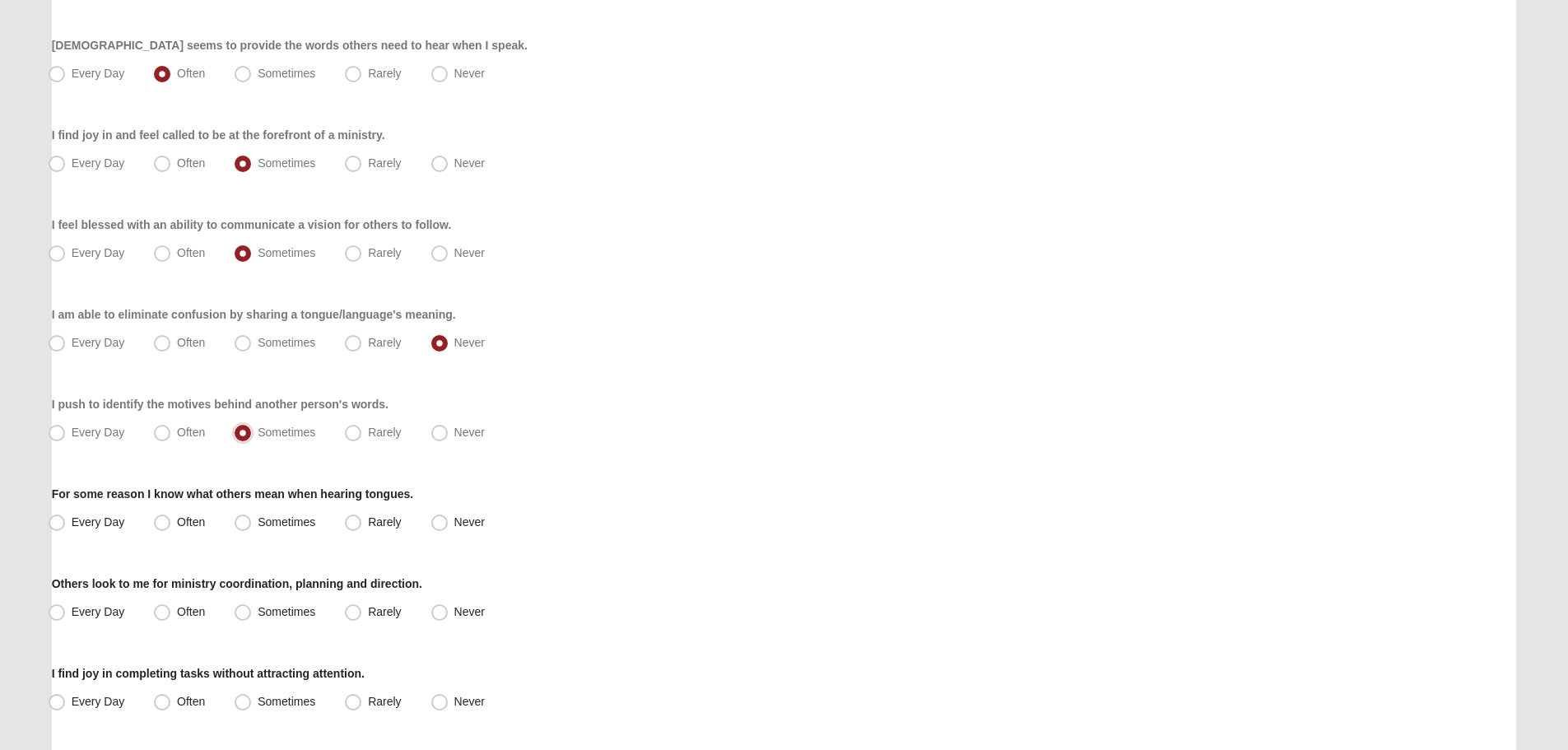
scroll to position [741, 0]
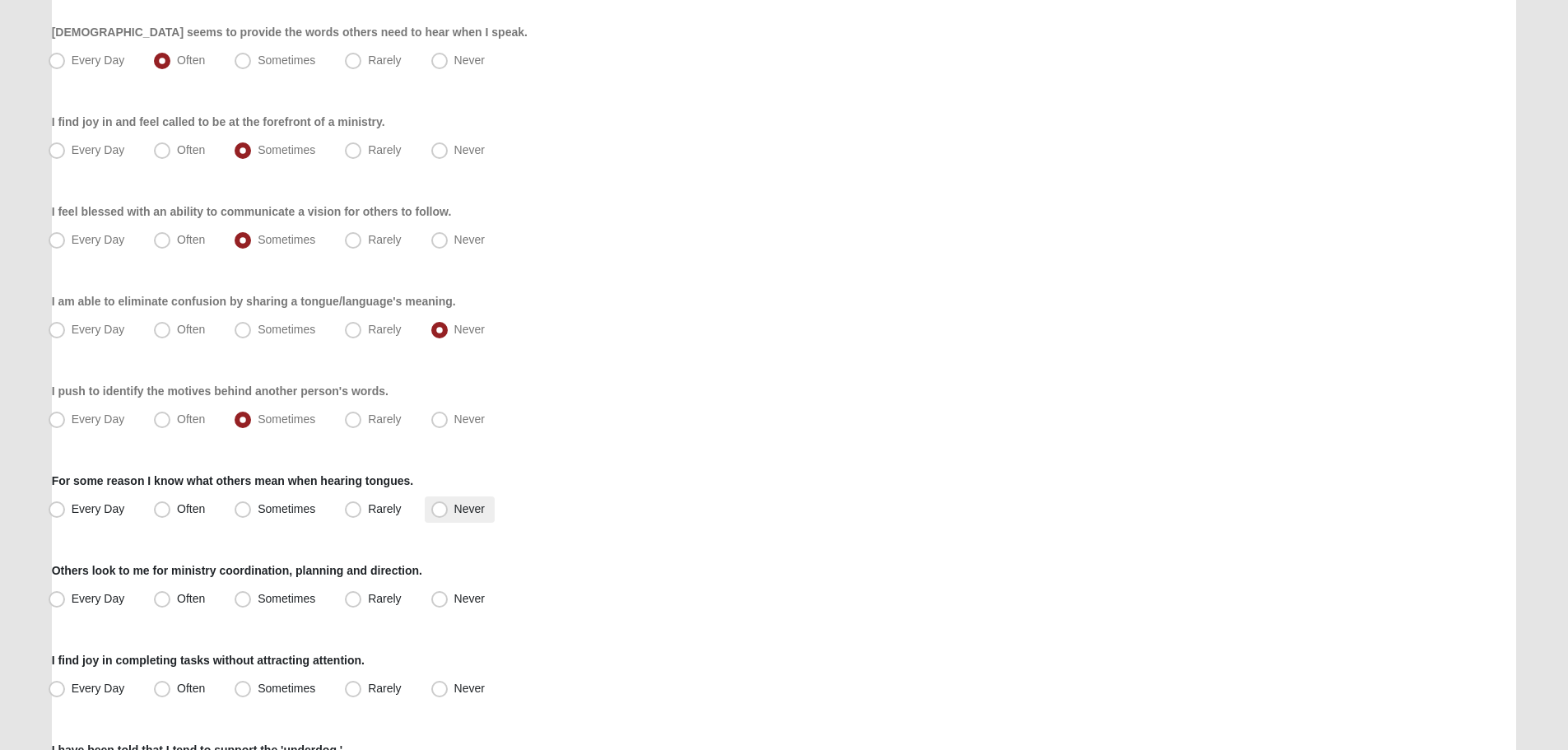
click at [461, 507] on span "Never" at bounding box center [469, 508] width 30 height 13
click at [448, 507] on input "Never" at bounding box center [443, 508] width 10 height 10
radio input "true"
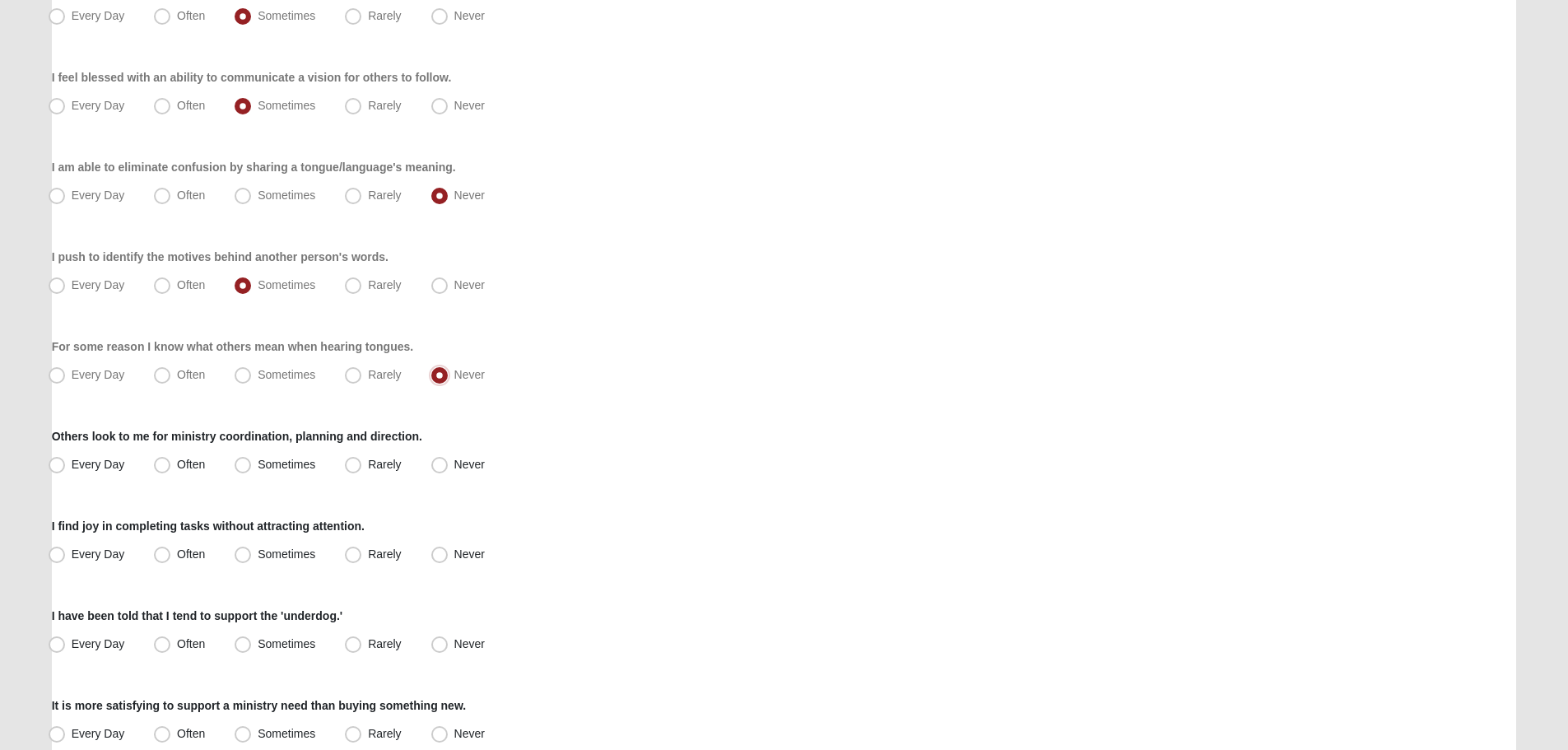
scroll to position [905, 0]
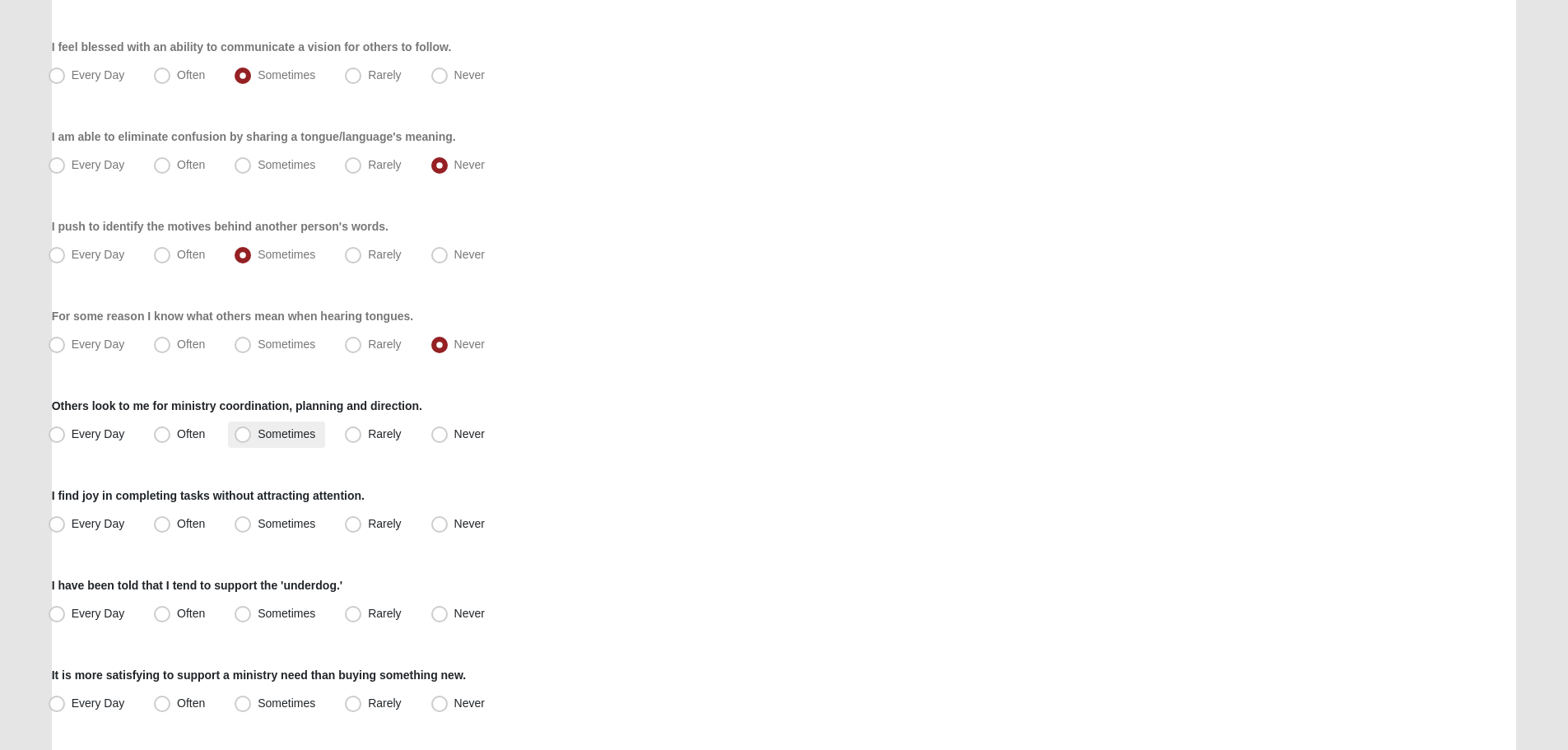
click at [321, 434] on label "Sometimes" at bounding box center [276, 434] width 97 height 26
click at [252, 434] on input "Sometimes" at bounding box center [246, 433] width 10 height 10
radio input "true"
click at [196, 528] on span "Often" at bounding box center [191, 523] width 28 height 13
click at [171, 528] on input "Often" at bounding box center [165, 523] width 10 height 10
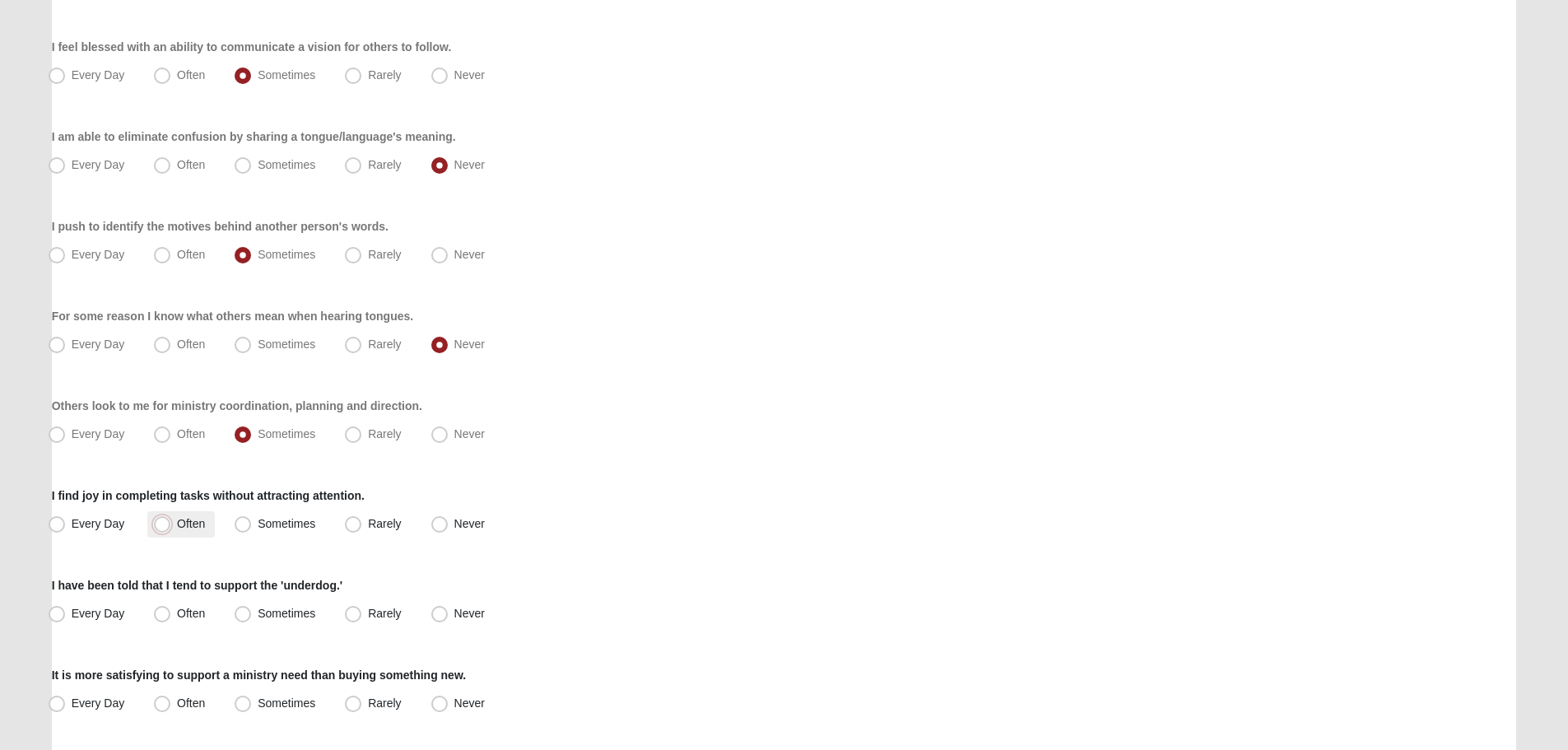
radio input "true"
click at [181, 606] on span "Often" at bounding box center [191, 613] width 28 height 13
click at [171, 608] on input "Often" at bounding box center [165, 613] width 10 height 10
radio input "true"
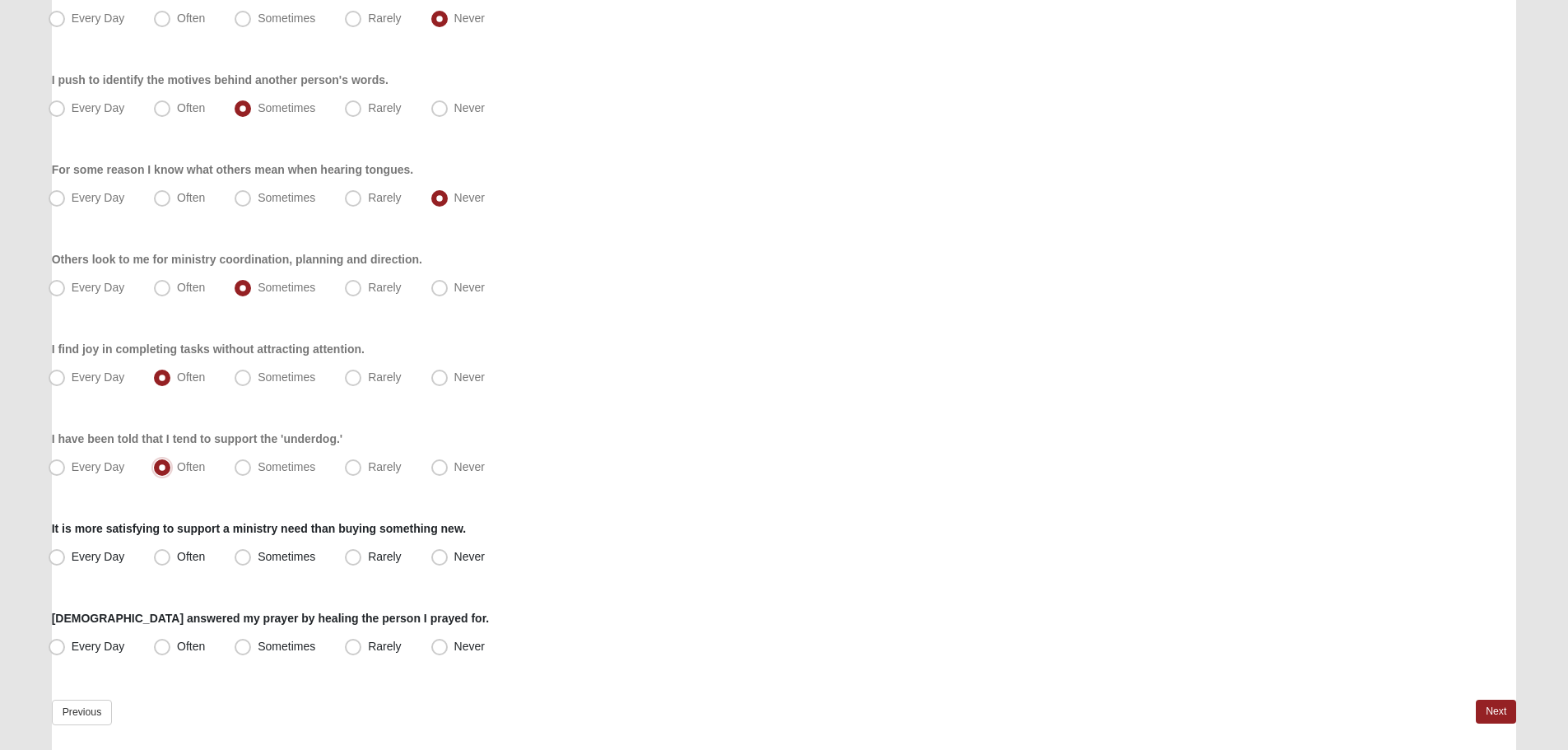
scroll to position [1070, 0]
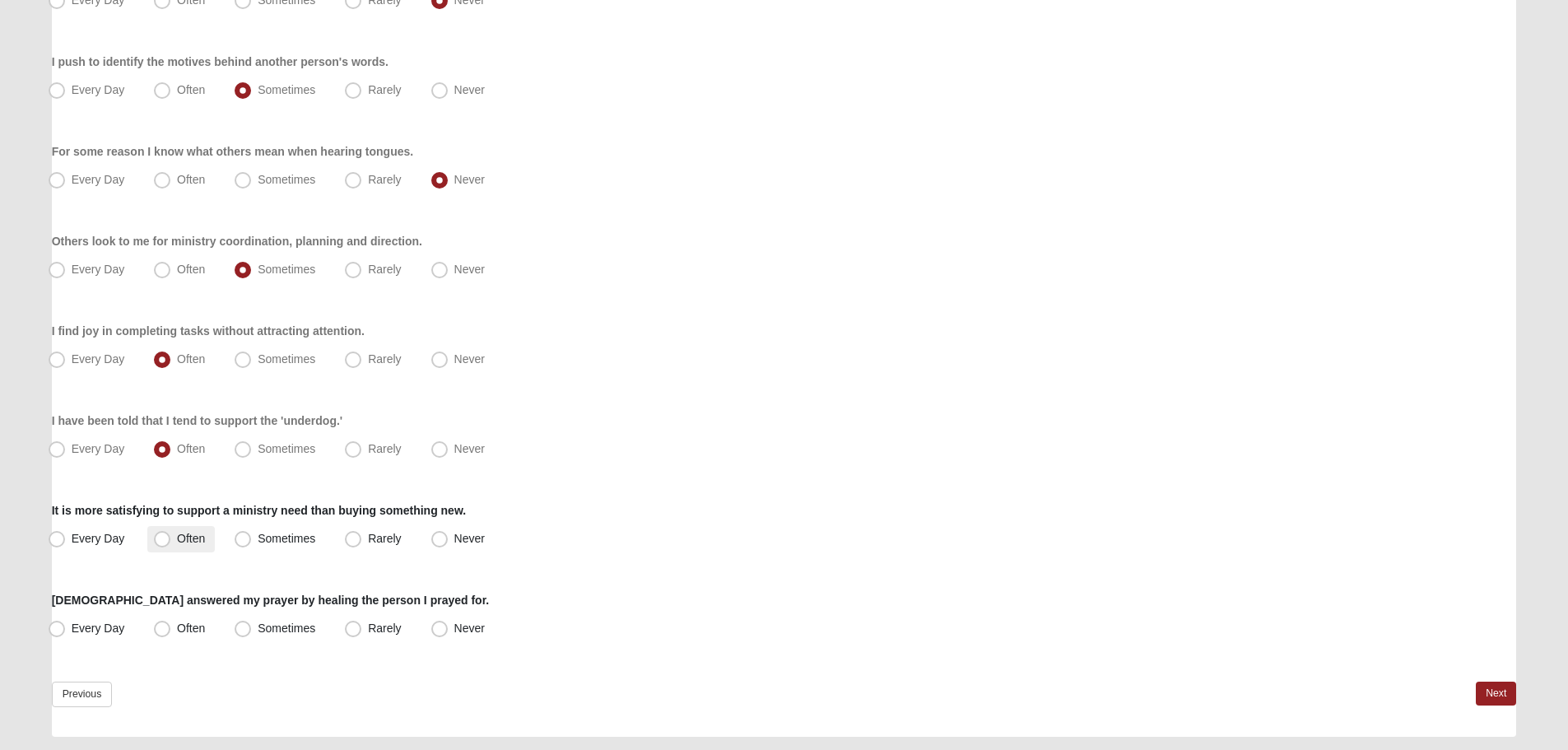
click at [203, 542] on span "Often" at bounding box center [191, 539] width 28 height 13
click at [171, 542] on input "Often" at bounding box center [165, 539] width 10 height 10
radio input "true"
click at [198, 619] on label "Often" at bounding box center [181, 629] width 68 height 26
click at [171, 623] on input "Often" at bounding box center [165, 628] width 10 height 10
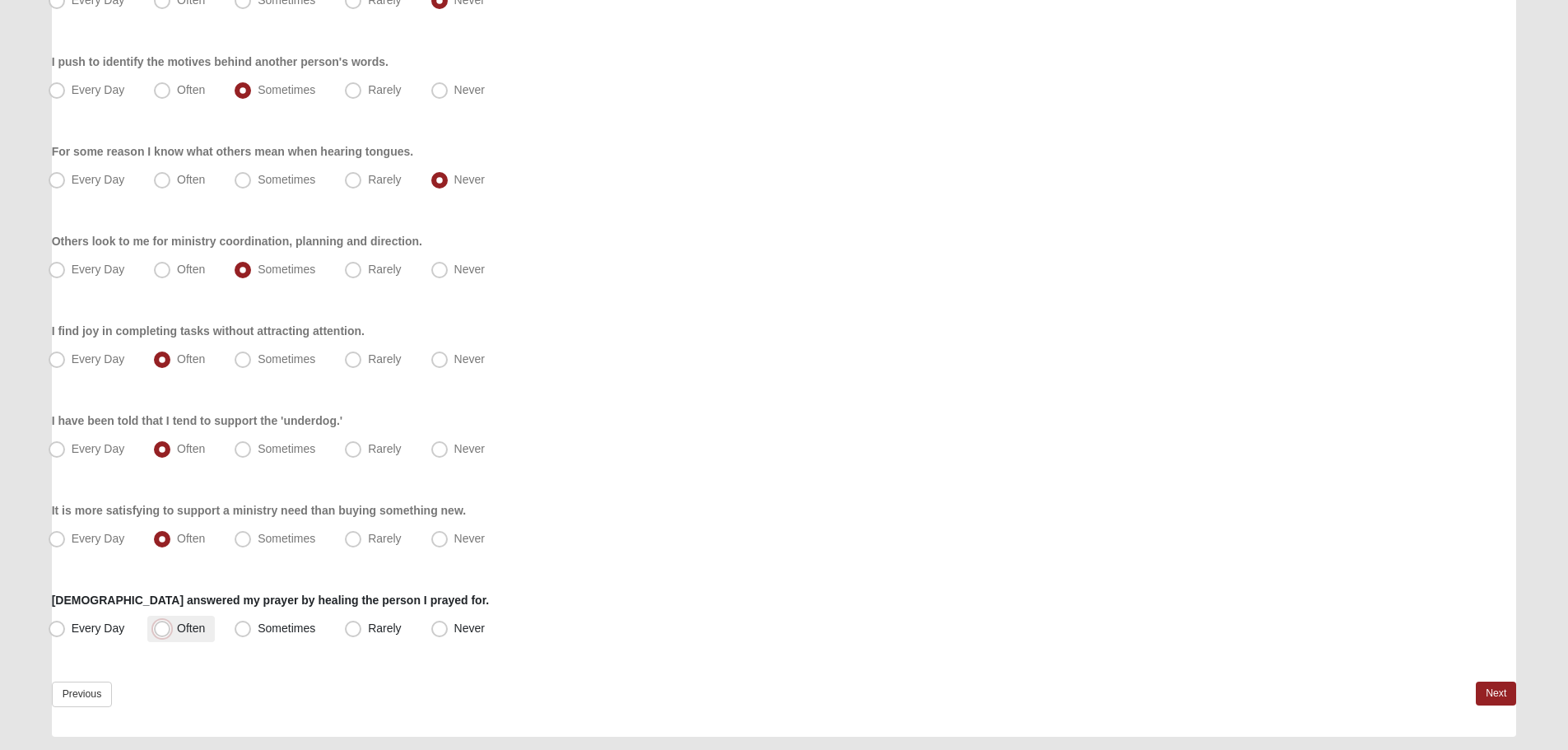
radio input "true"
click at [1511, 703] on link "Next" at bounding box center [1496, 693] width 40 height 23
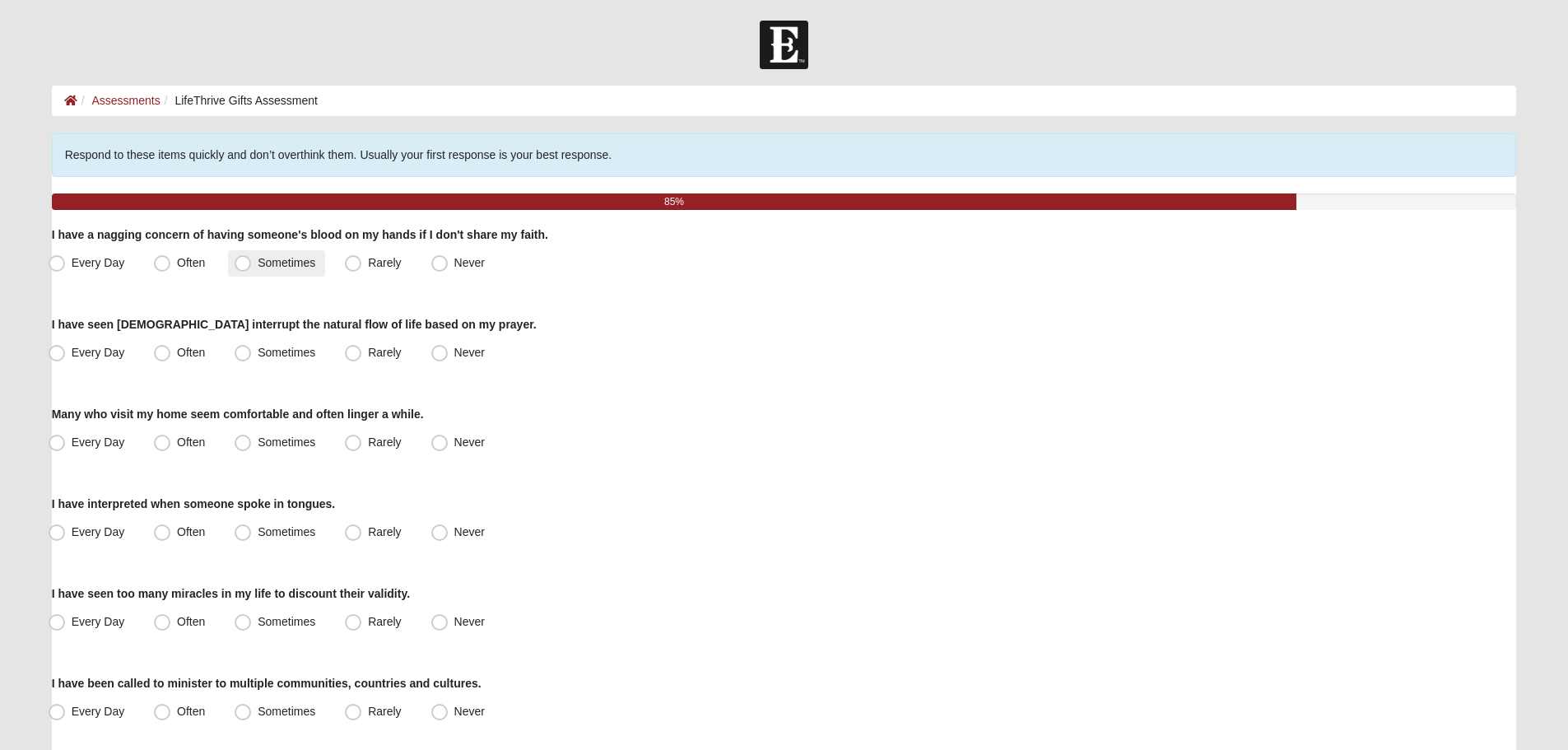
click at [277, 267] on span "Sometimes" at bounding box center [286, 262] width 57 height 13
click at [252, 267] on input "Sometimes" at bounding box center [246, 262] width 10 height 10
radio input "true"
click at [177, 350] on span "Often" at bounding box center [191, 352] width 28 height 13
click at [165, 350] on input "Often" at bounding box center [165, 352] width 10 height 10
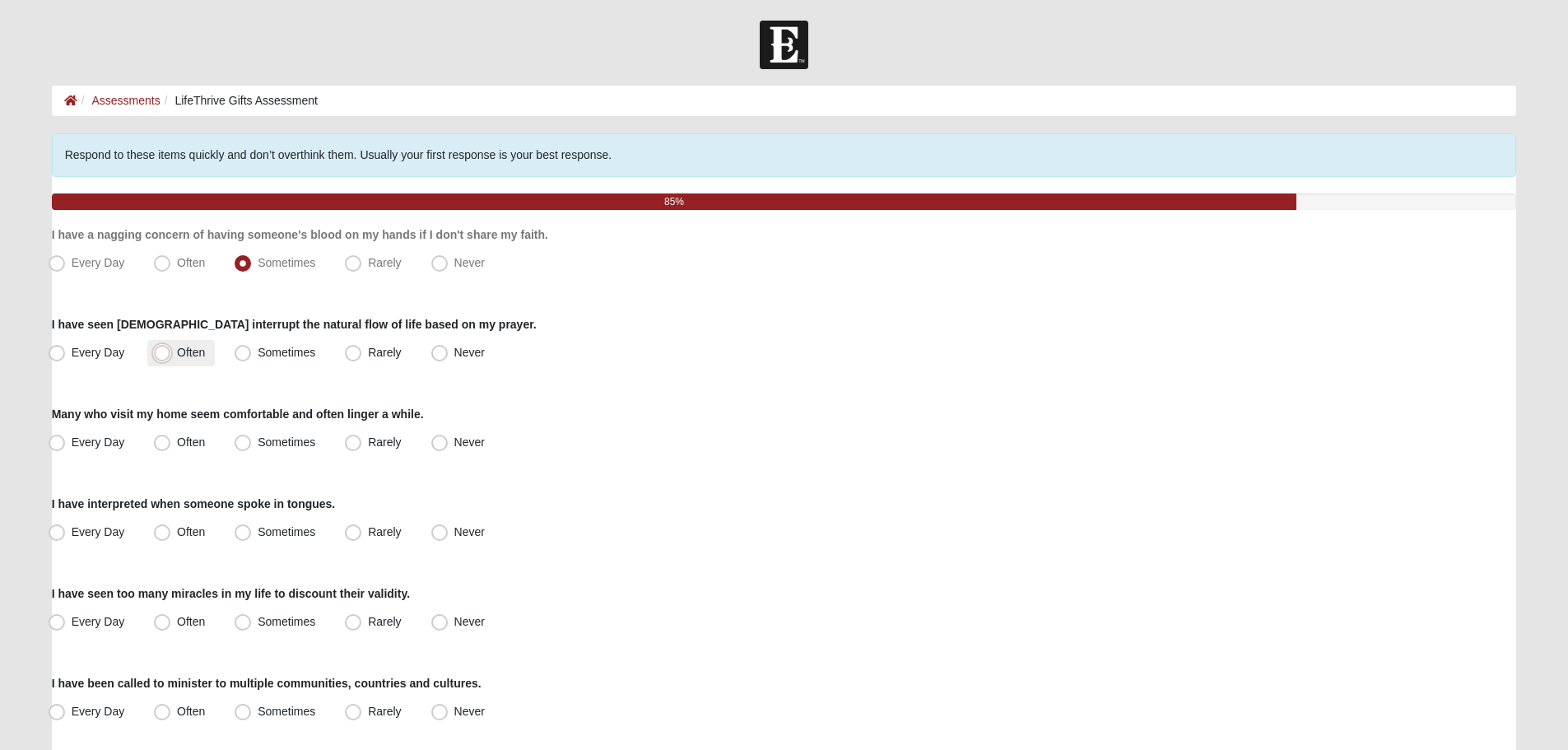
radio input "true"
click at [177, 434] on label "Often" at bounding box center [181, 443] width 68 height 26
click at [171, 437] on input "Often" at bounding box center [165, 442] width 10 height 10
radio input "true"
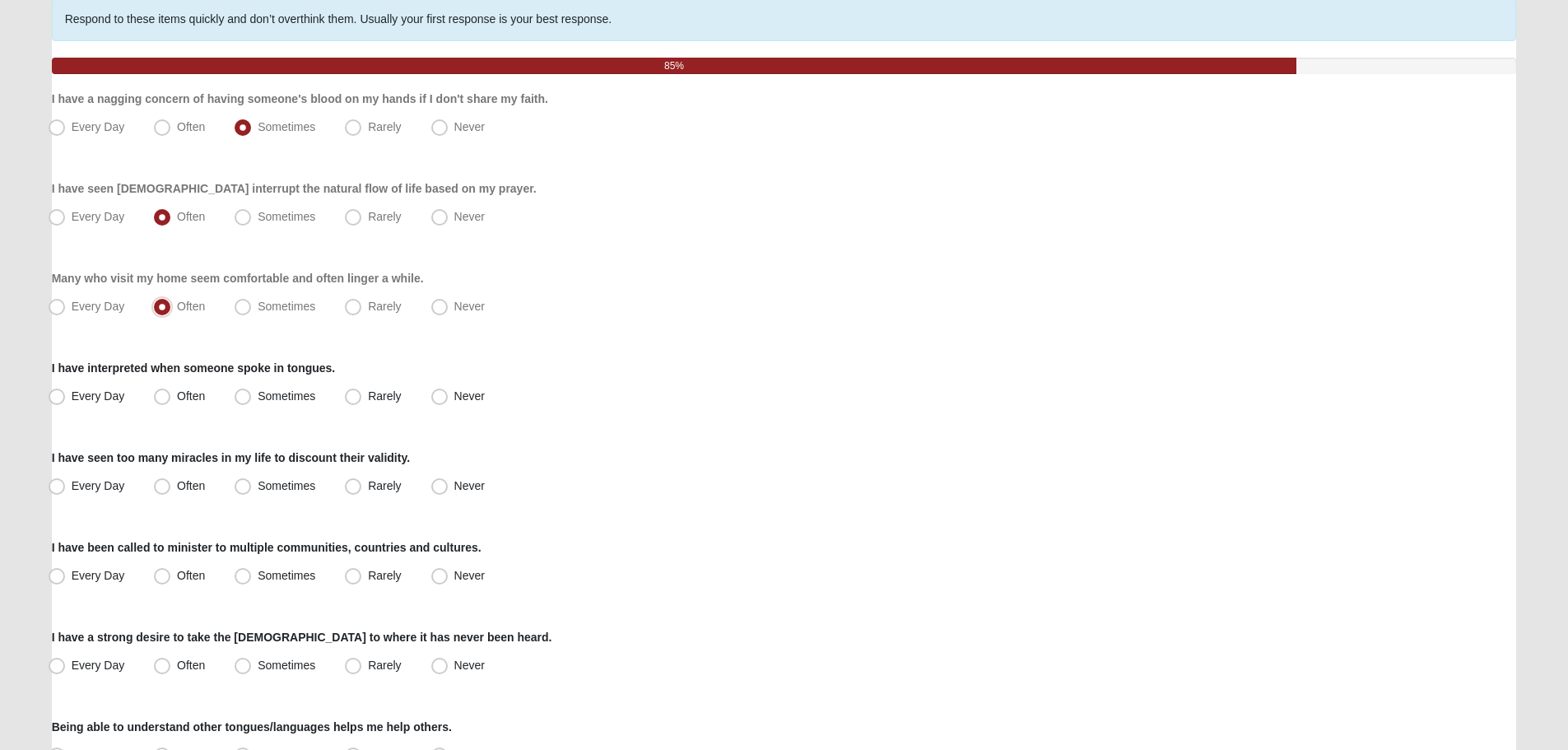
scroll to position [164, 0]
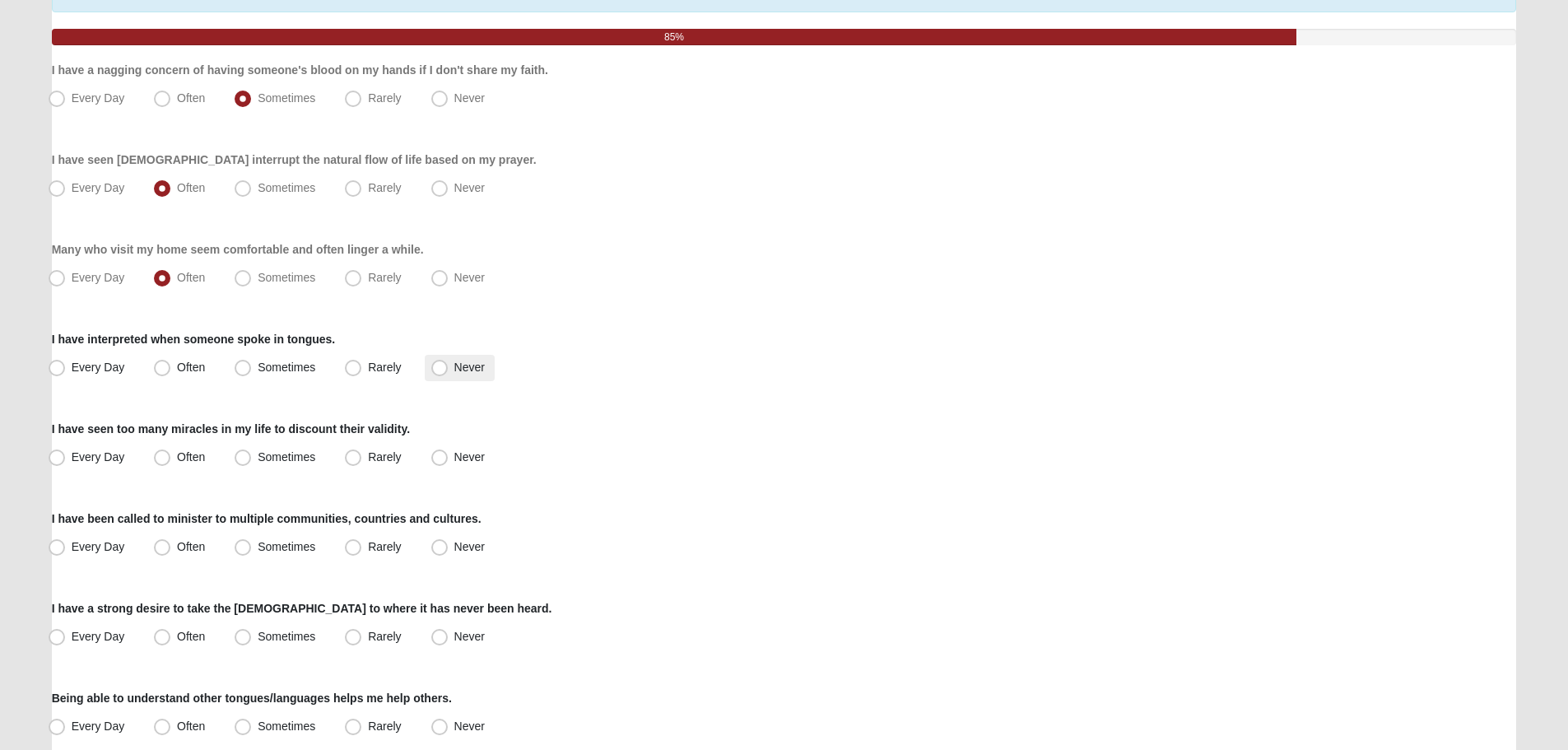
click at [463, 371] on span "Never" at bounding box center [469, 367] width 30 height 13
click at [448, 371] on input "Never" at bounding box center [443, 367] width 10 height 10
radio input "true"
click at [376, 451] on span "Rarely" at bounding box center [384, 457] width 33 height 13
click at [362, 452] on input "Rarely" at bounding box center [356, 457] width 10 height 10
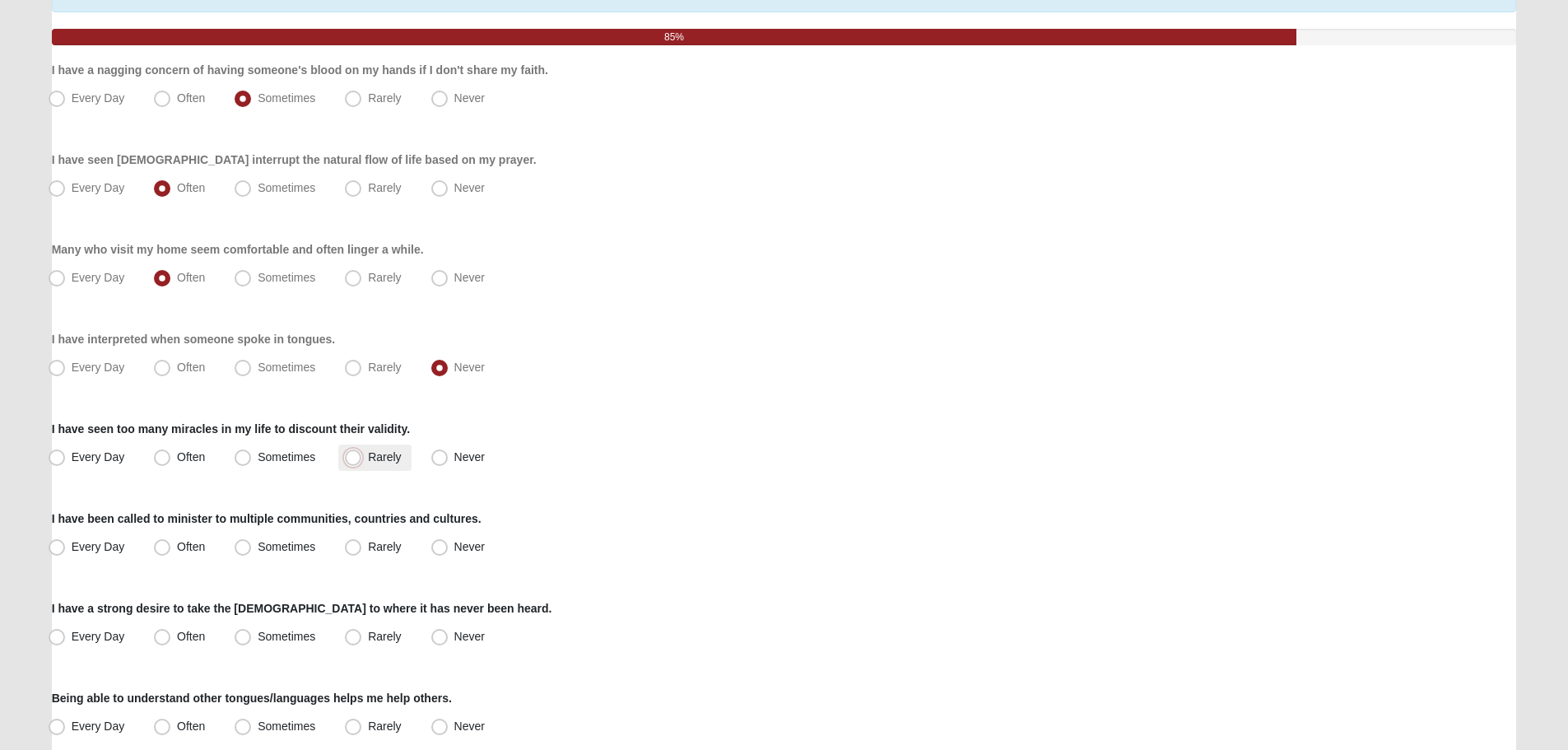
radio input "true"
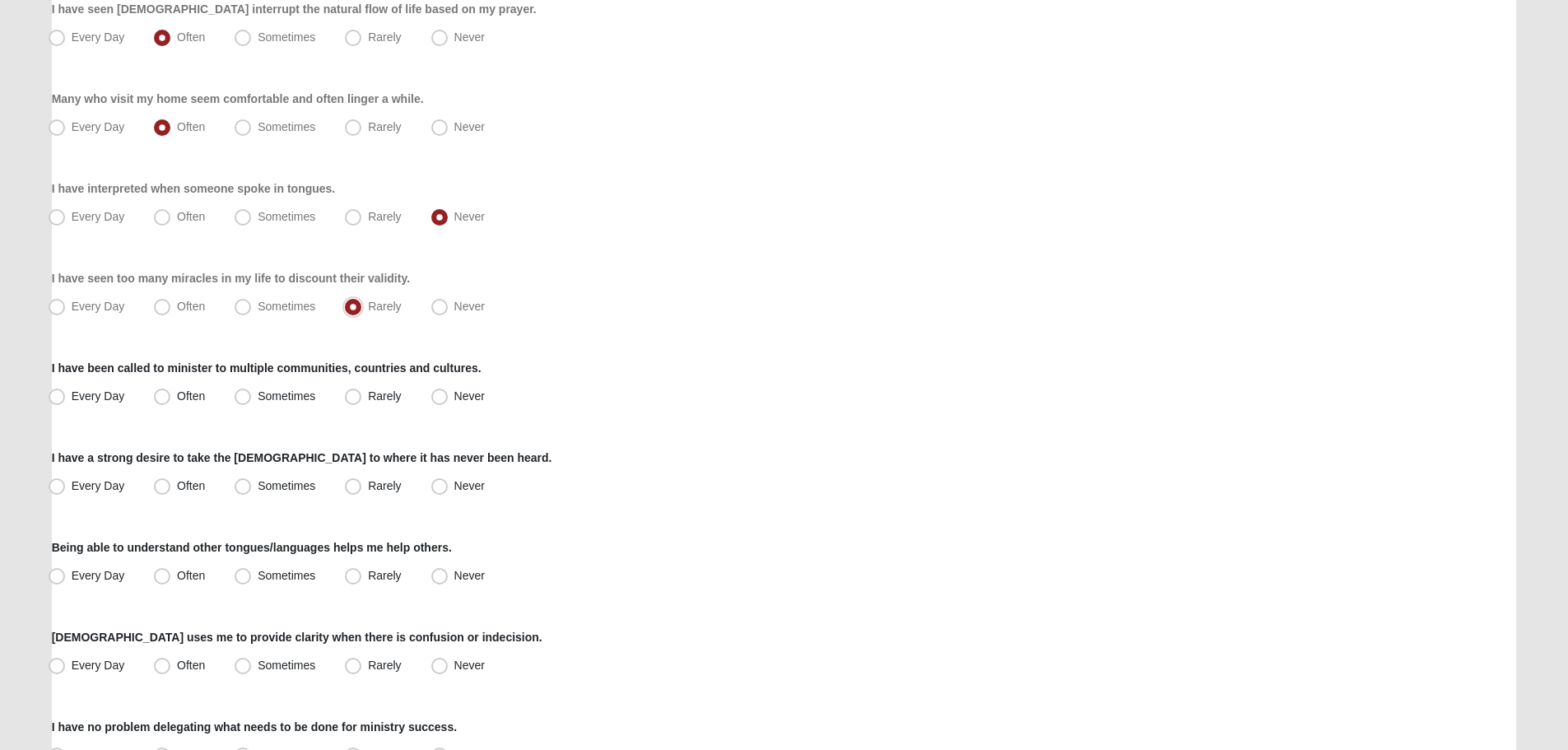
scroll to position [329, 0]
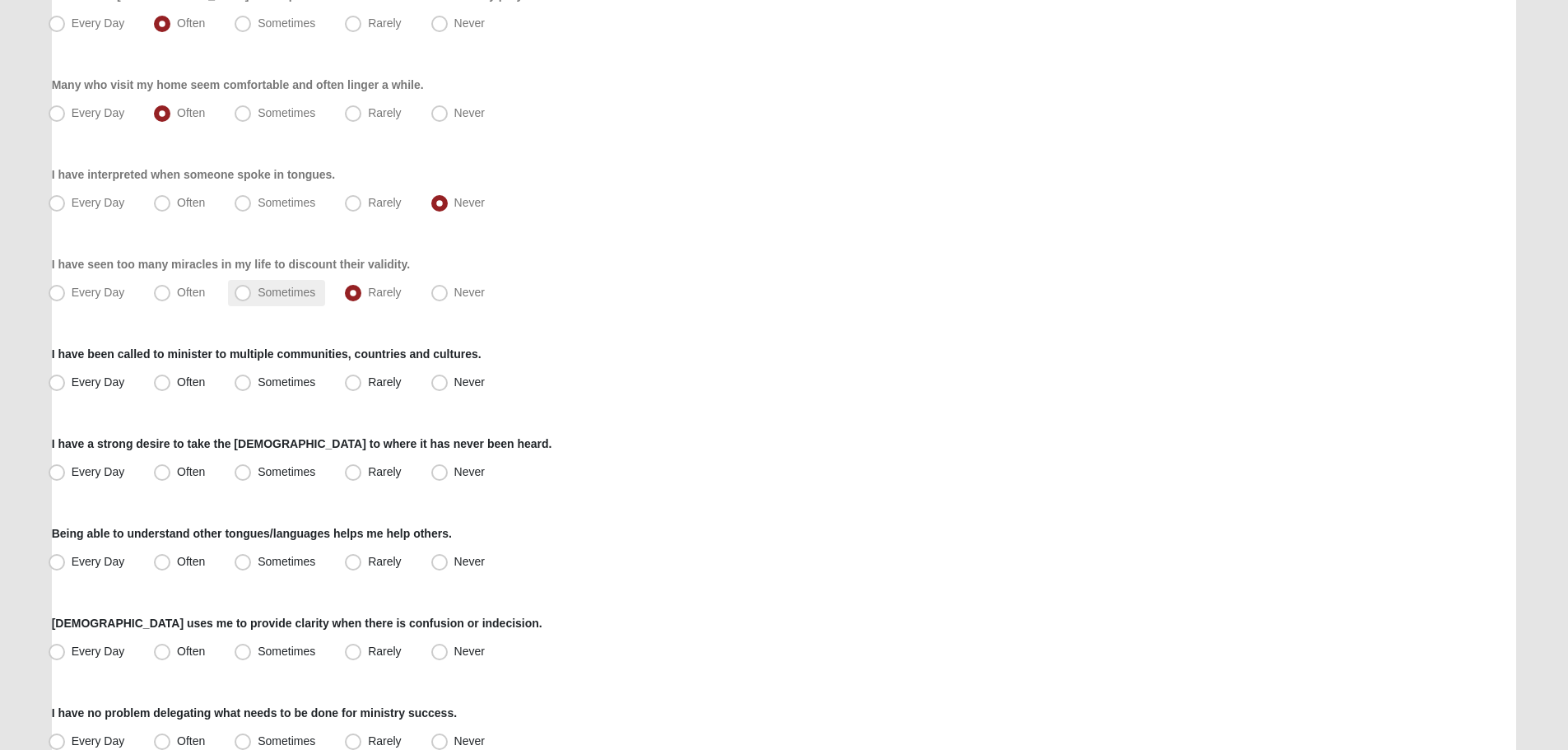
click at [269, 293] on span "Sometimes" at bounding box center [286, 292] width 57 height 13
click at [252, 293] on input "Sometimes" at bounding box center [246, 292] width 10 height 10
radio input "true"
click at [366, 373] on label "Rarely" at bounding box center [374, 383] width 72 height 26
click at [362, 377] on input "Rarely" at bounding box center [356, 382] width 10 height 10
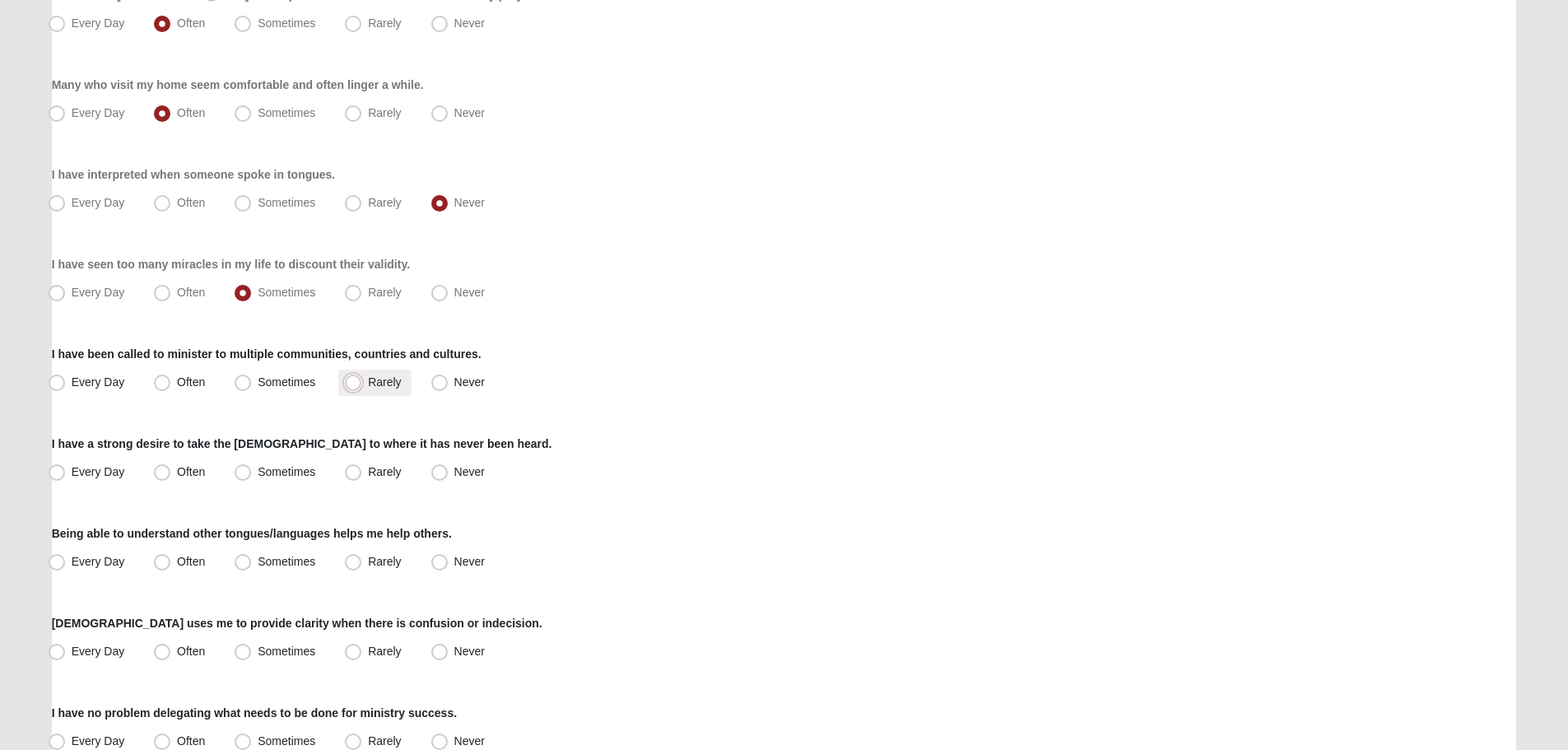
radio input "true"
click at [362, 467] on label "Rarely" at bounding box center [374, 473] width 72 height 26
click at [362, 467] on input "Rarely" at bounding box center [356, 472] width 10 height 10
radio input "true"
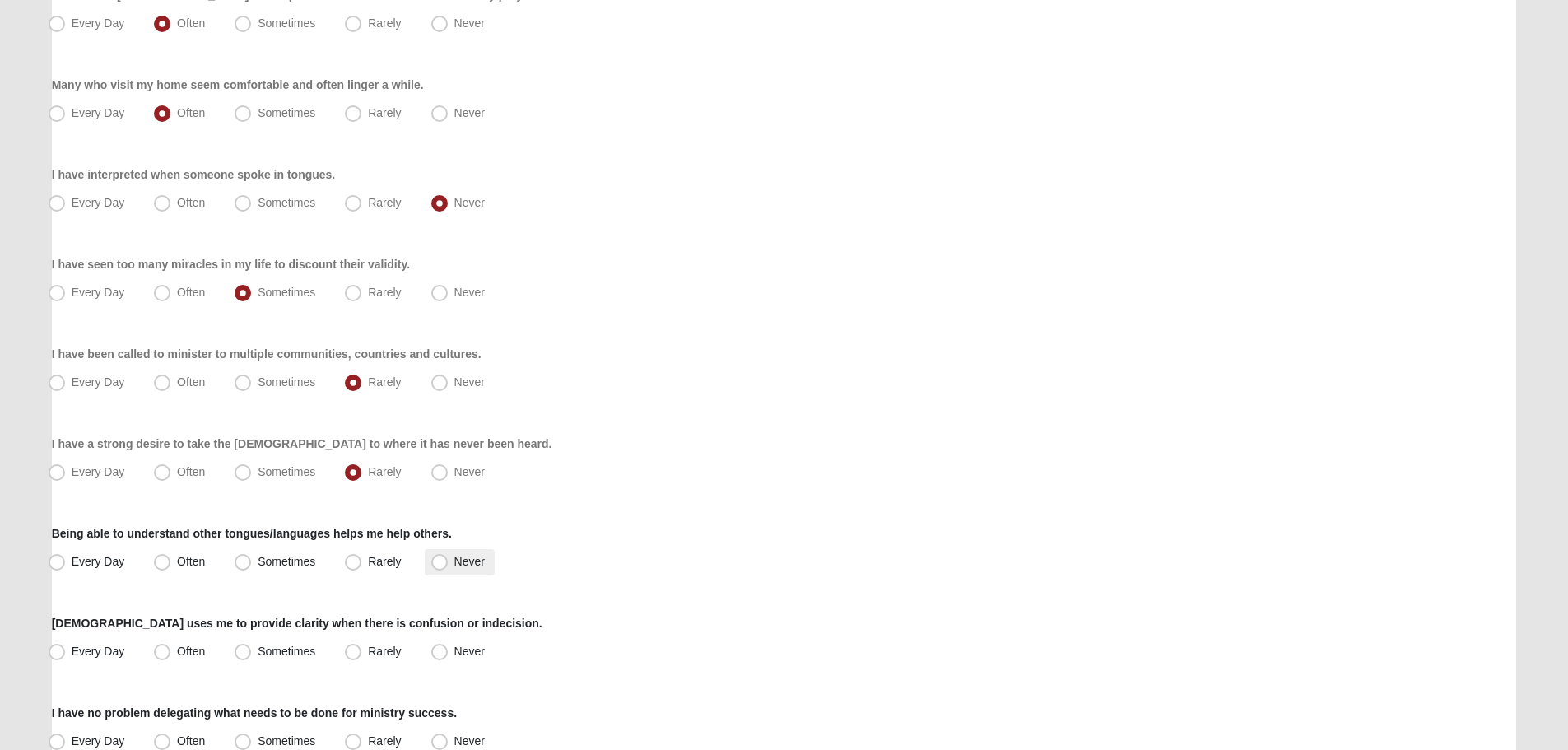
click at [457, 570] on label "Never" at bounding box center [460, 562] width 70 height 26
click at [448, 567] on input "Never" at bounding box center [443, 561] width 10 height 10
radio input "true"
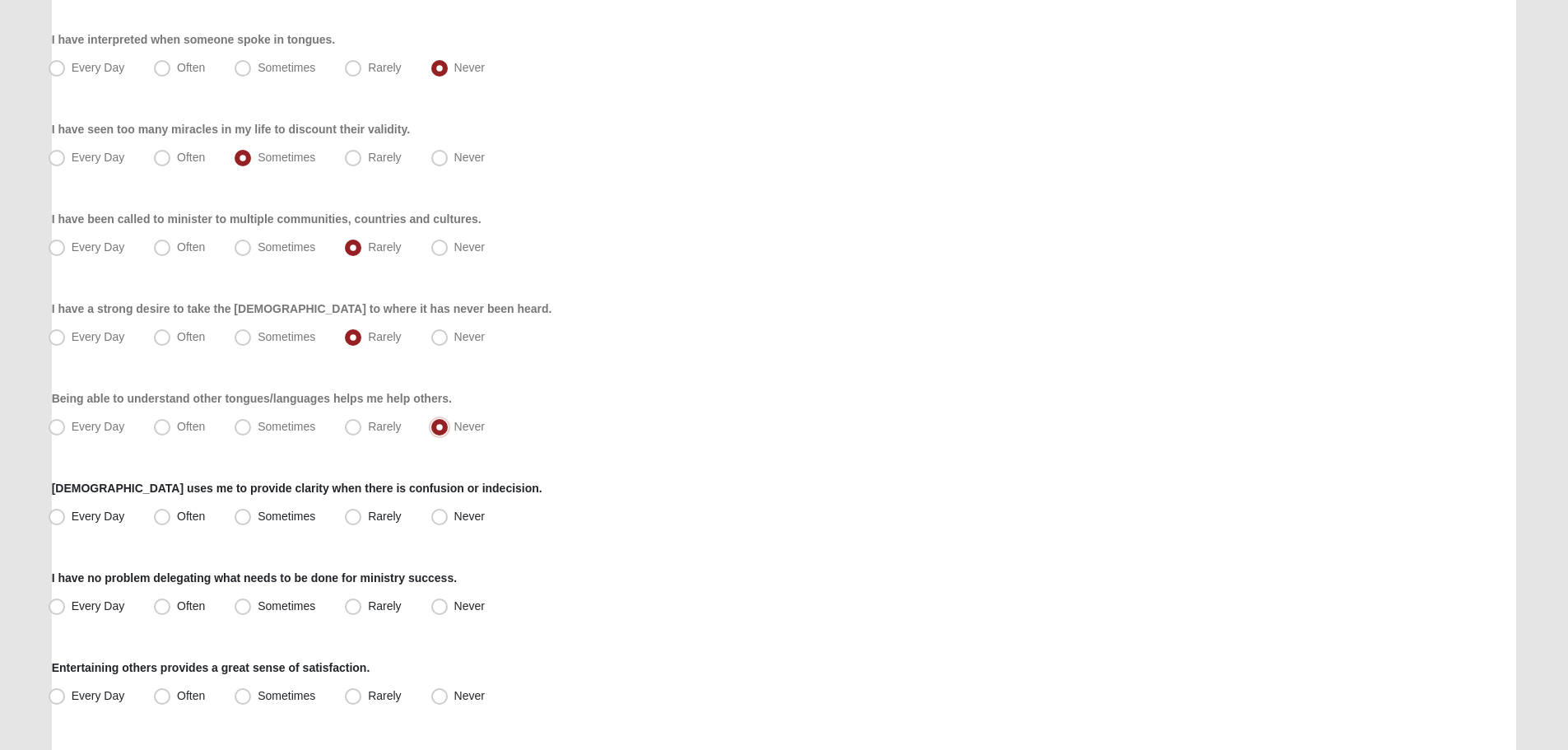
scroll to position [493, 0]
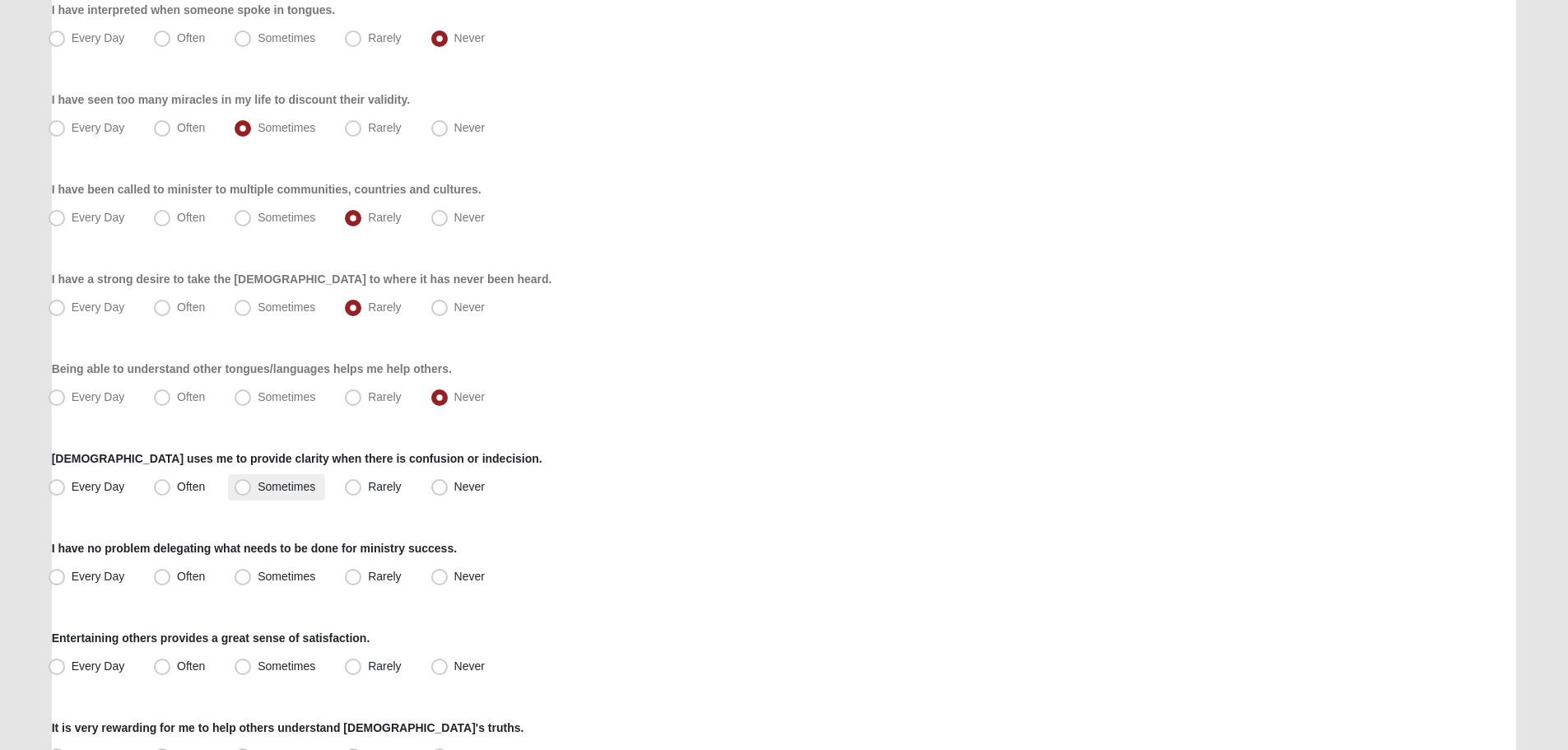
click at [321, 479] on label "Sometimes" at bounding box center [276, 487] width 97 height 26
click at [252, 481] on input "Sometimes" at bounding box center [246, 486] width 10 height 10
radio input "true"
click at [194, 574] on span "Often" at bounding box center [191, 576] width 28 height 13
click at [171, 574] on input "Often" at bounding box center [165, 576] width 10 height 10
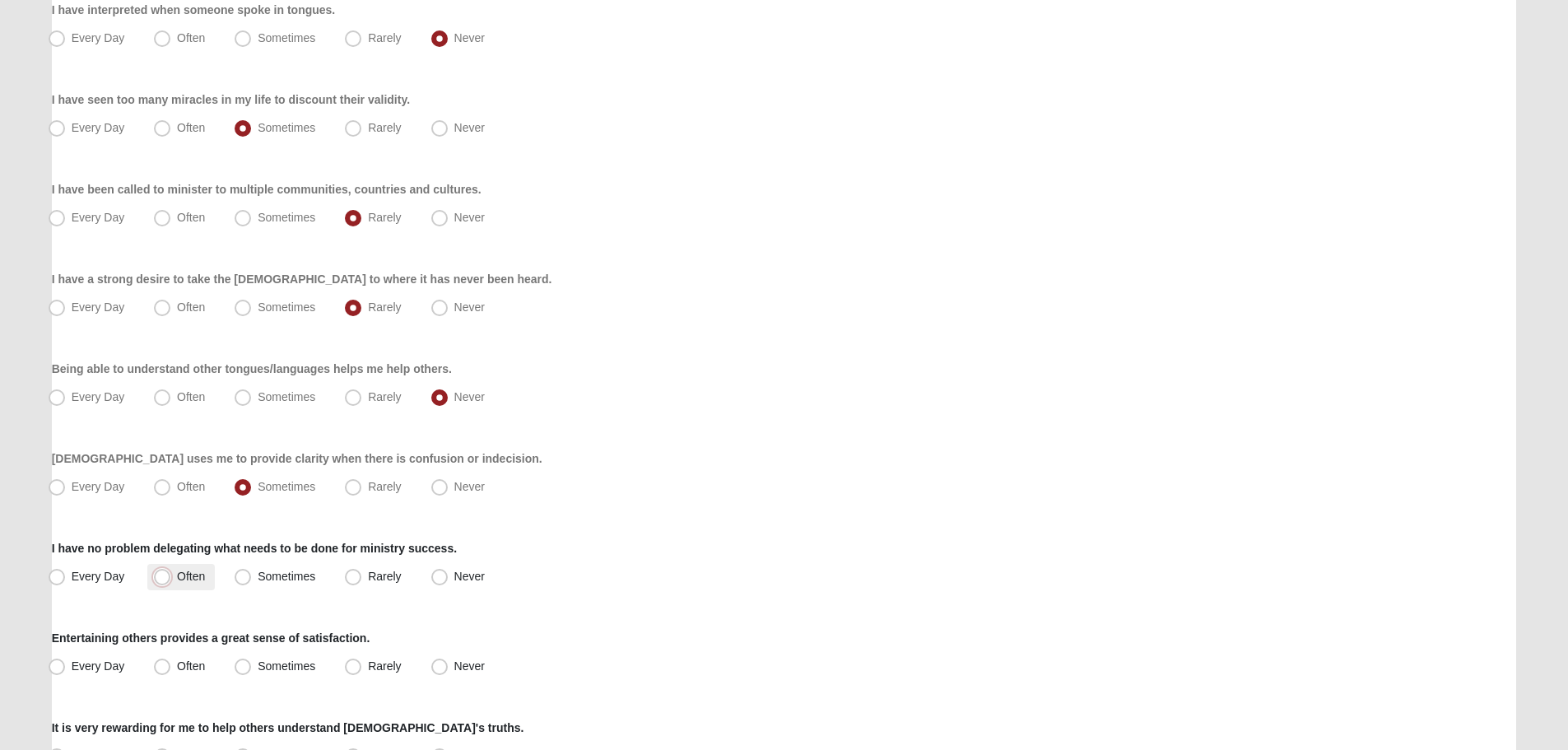
radio input "true"
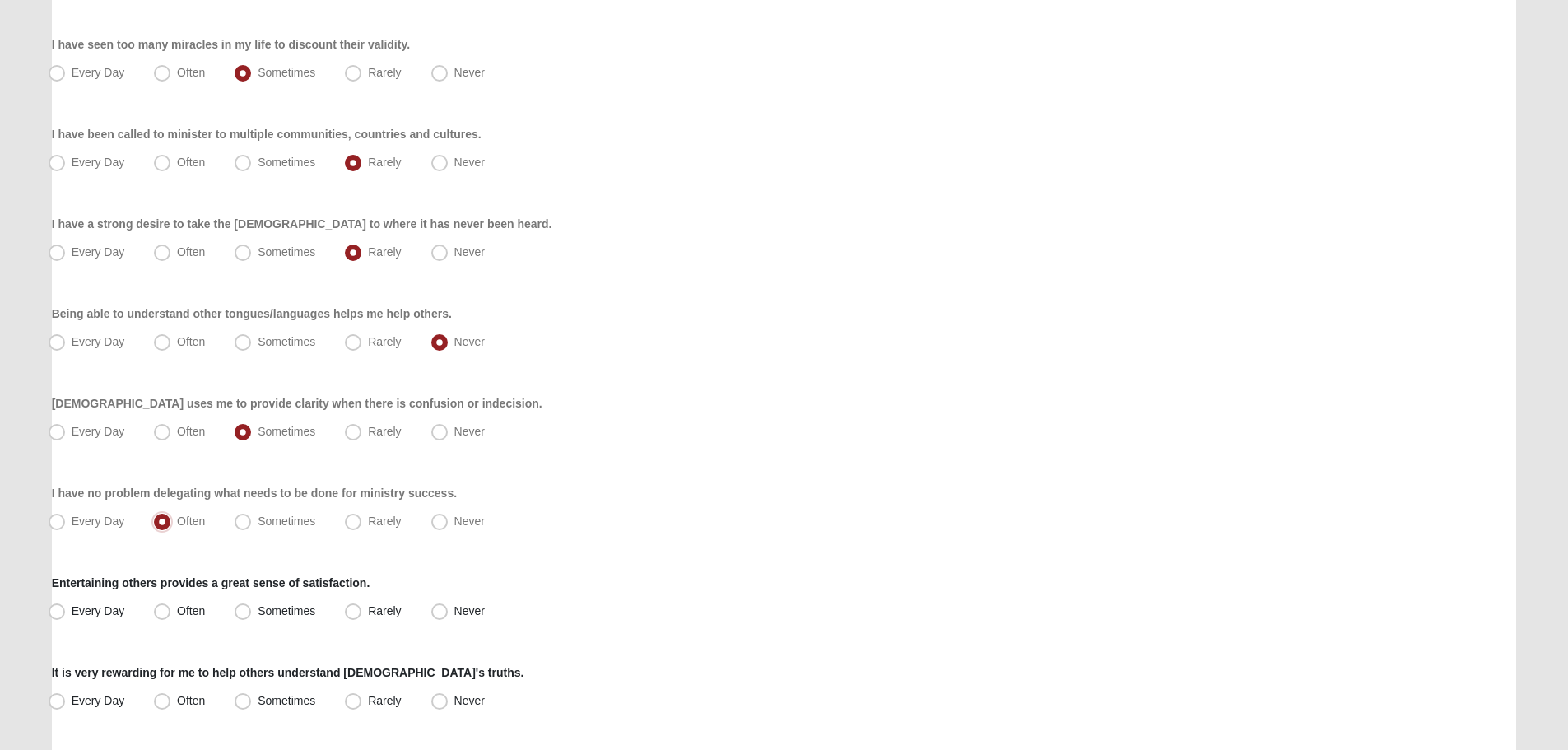
scroll to position [576, 0]
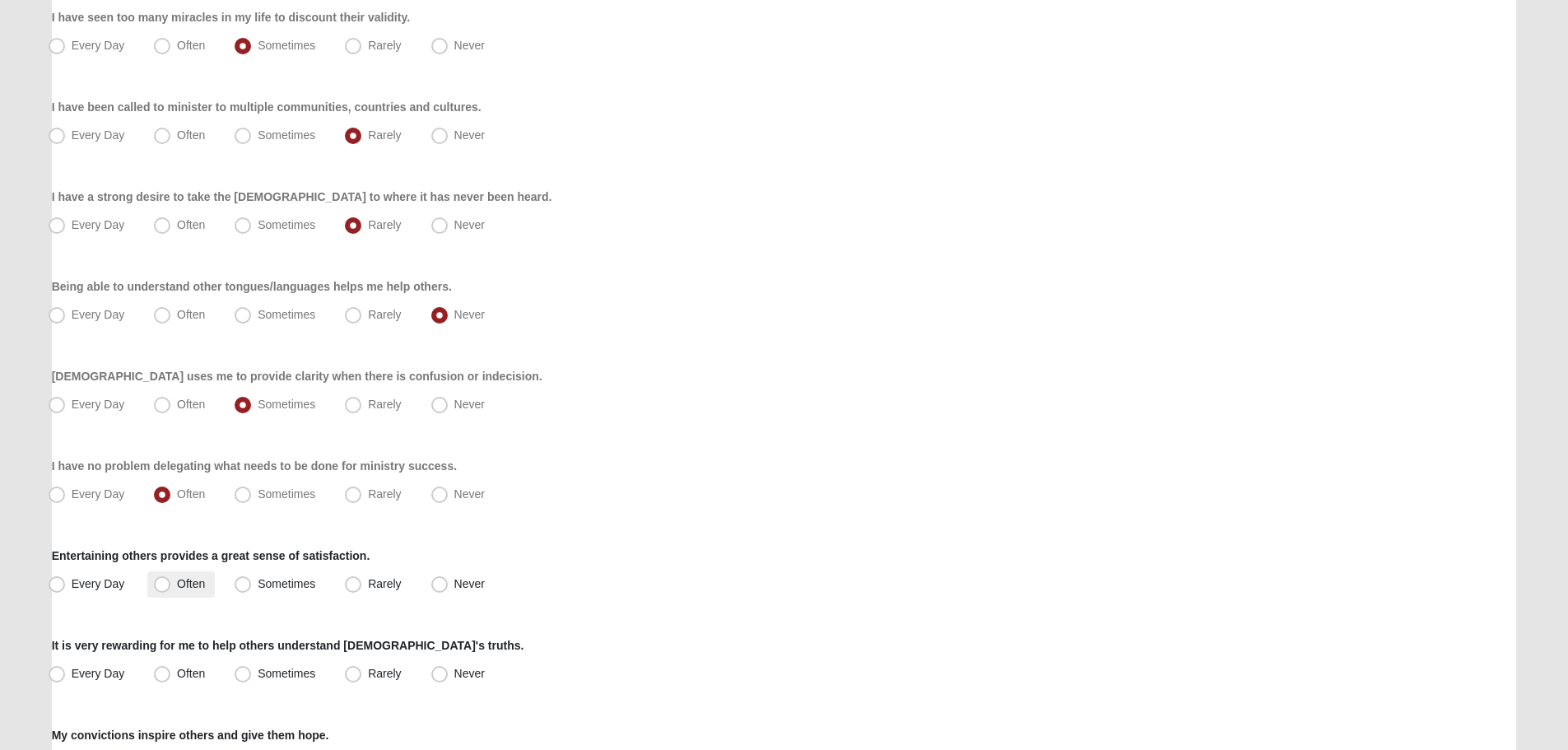
click at [190, 585] on span "Often" at bounding box center [191, 584] width 28 height 13
click at [171, 585] on input "Often" at bounding box center [165, 584] width 10 height 10
radio input "true"
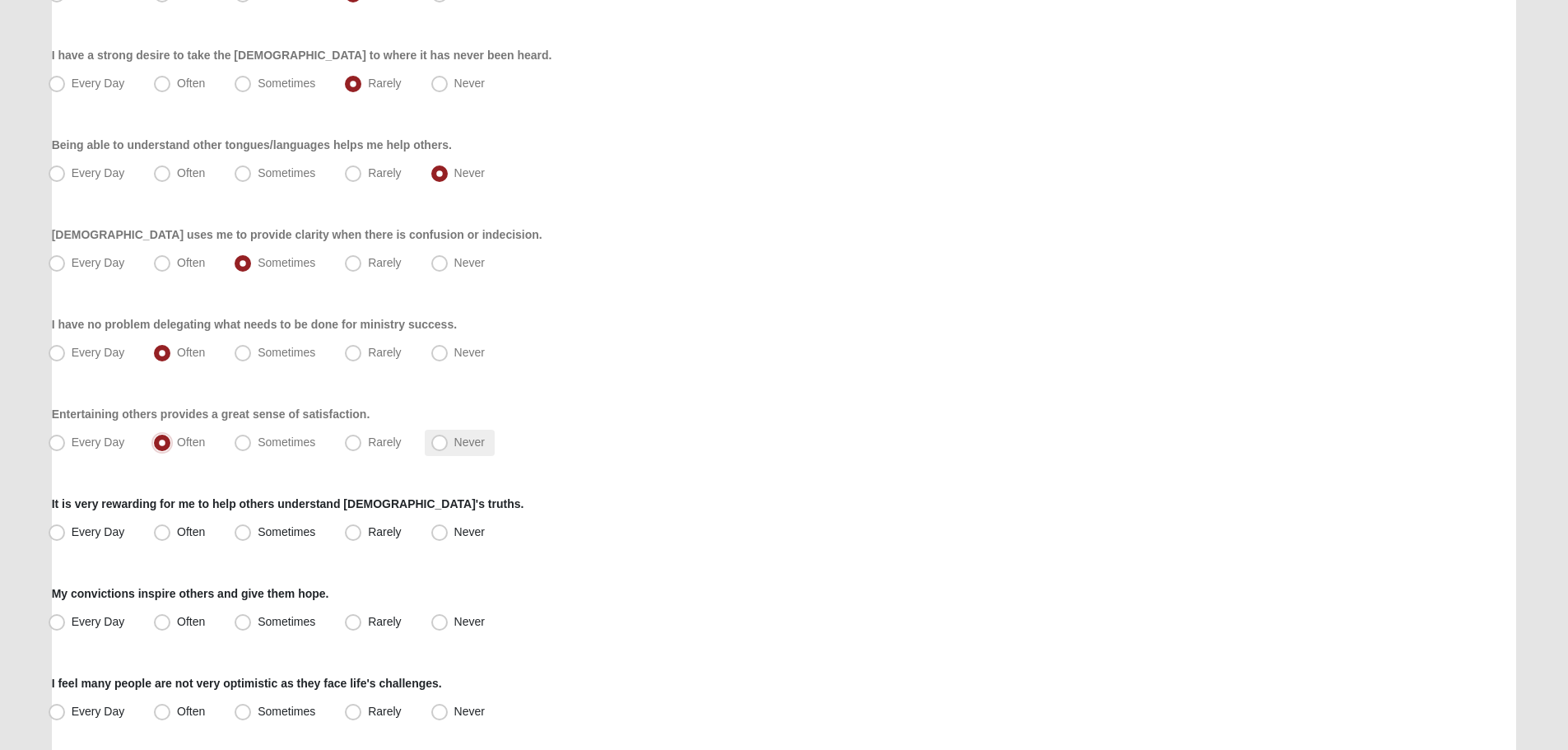
scroll to position [823, 0]
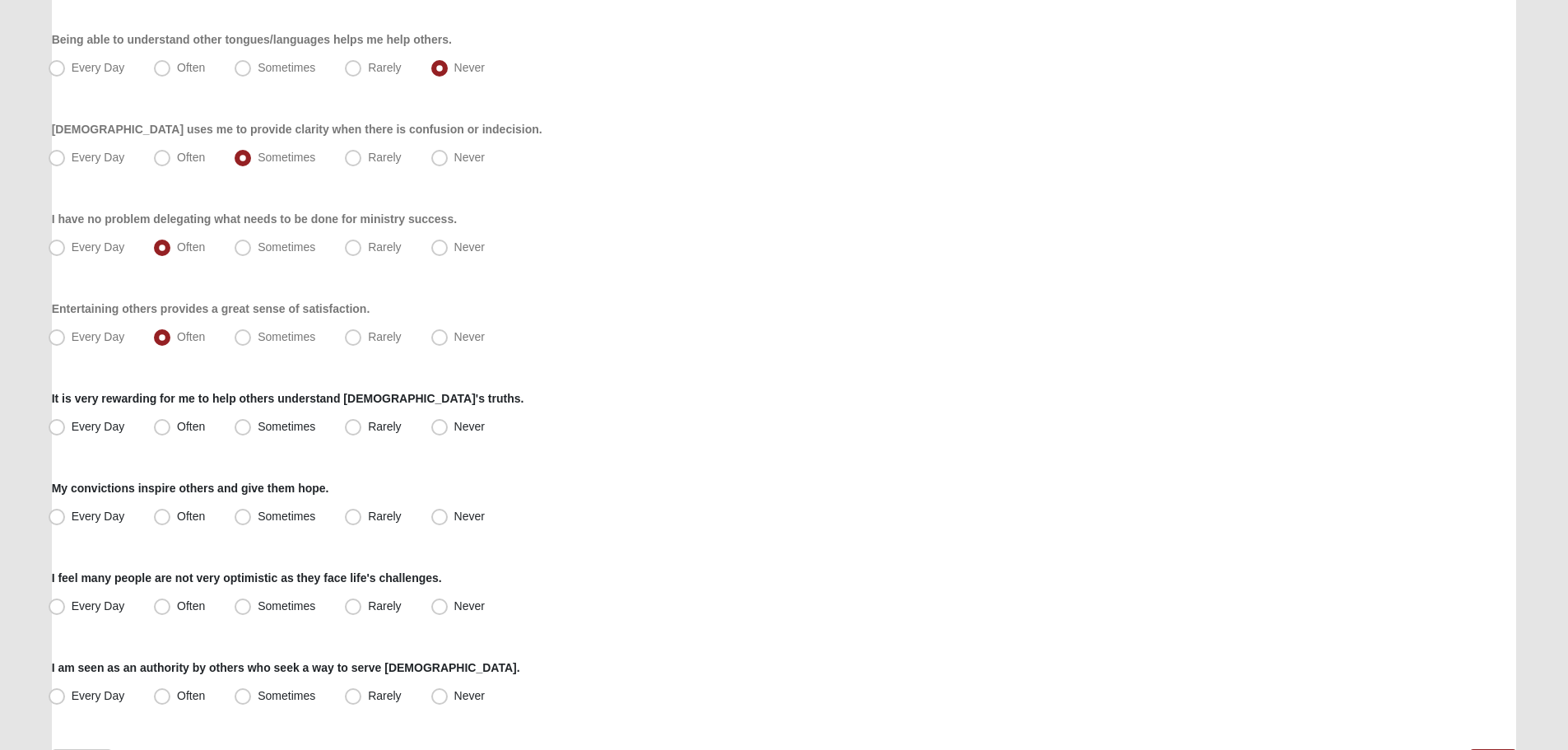
click at [273, 408] on div "It is very rewarding for me to help others understand God's truths. Every Day O…" at bounding box center [784, 414] width 1466 height 50
click at [277, 426] on span "Sometimes" at bounding box center [286, 427] width 57 height 13
click at [252, 426] on input "Sometimes" at bounding box center [246, 426] width 10 height 10
radio input "true"
click at [179, 424] on span "Often" at bounding box center [191, 427] width 28 height 13
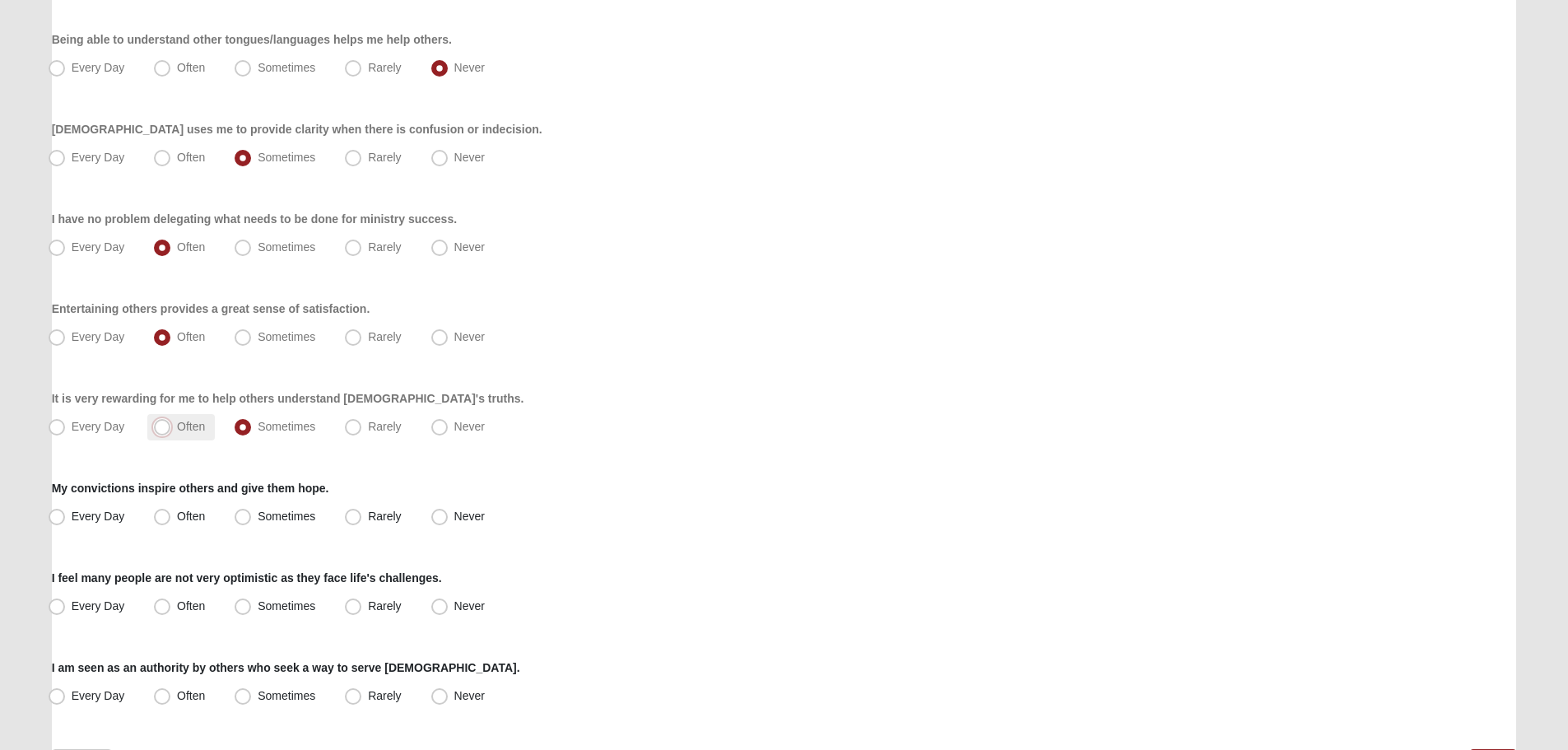
click at [171, 424] on input "Often" at bounding box center [165, 426] width 10 height 10
radio input "true"
click at [195, 512] on span "Often" at bounding box center [191, 516] width 28 height 13
click at [171, 512] on input "Often" at bounding box center [165, 516] width 10 height 10
radio input "true"
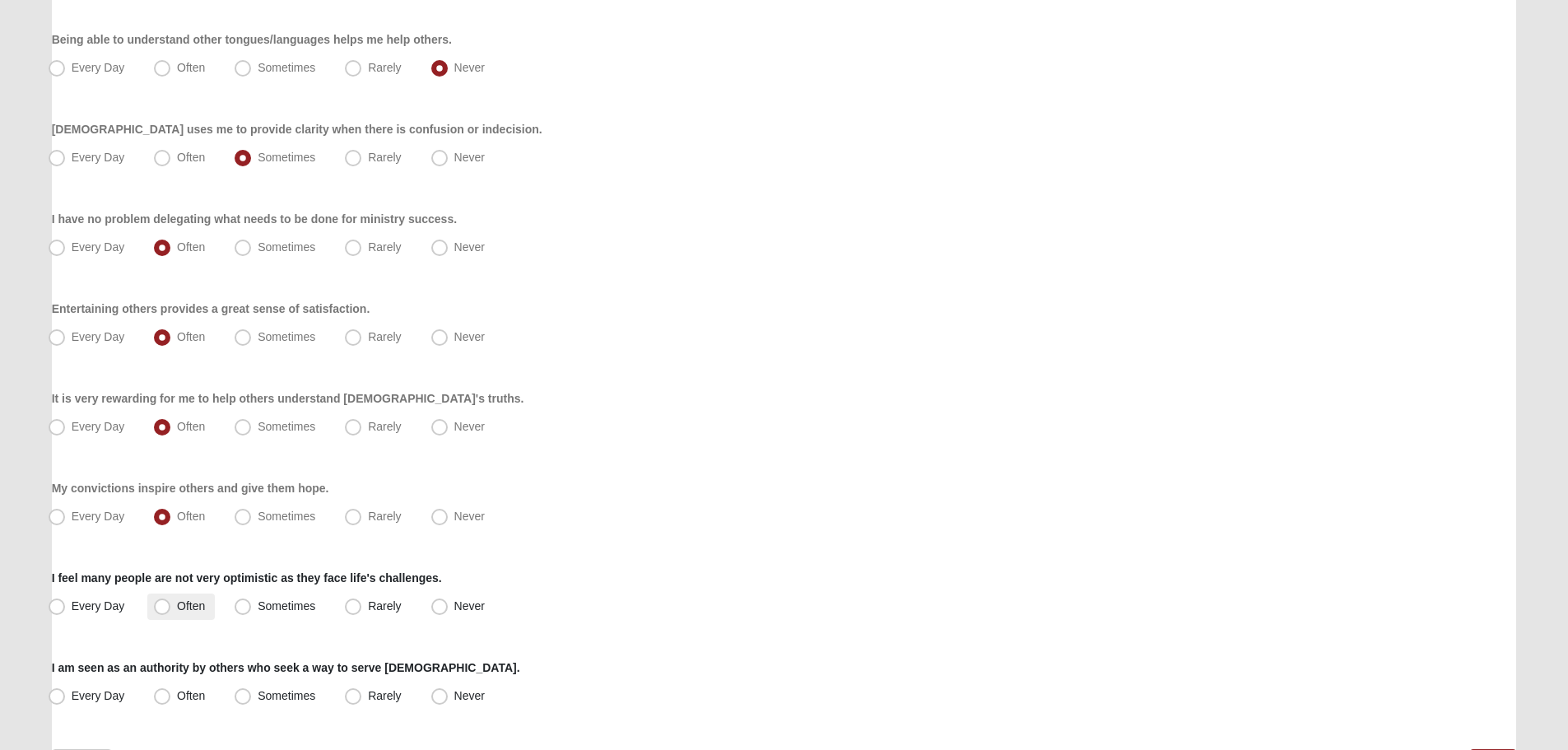
click at [202, 614] on label "Often" at bounding box center [181, 606] width 68 height 26
click at [171, 612] on input "Often" at bounding box center [165, 605] width 10 height 10
radio input "true"
click at [368, 696] on span "Rarely" at bounding box center [384, 695] width 33 height 13
click at [354, 696] on input "Rarely" at bounding box center [356, 695] width 10 height 10
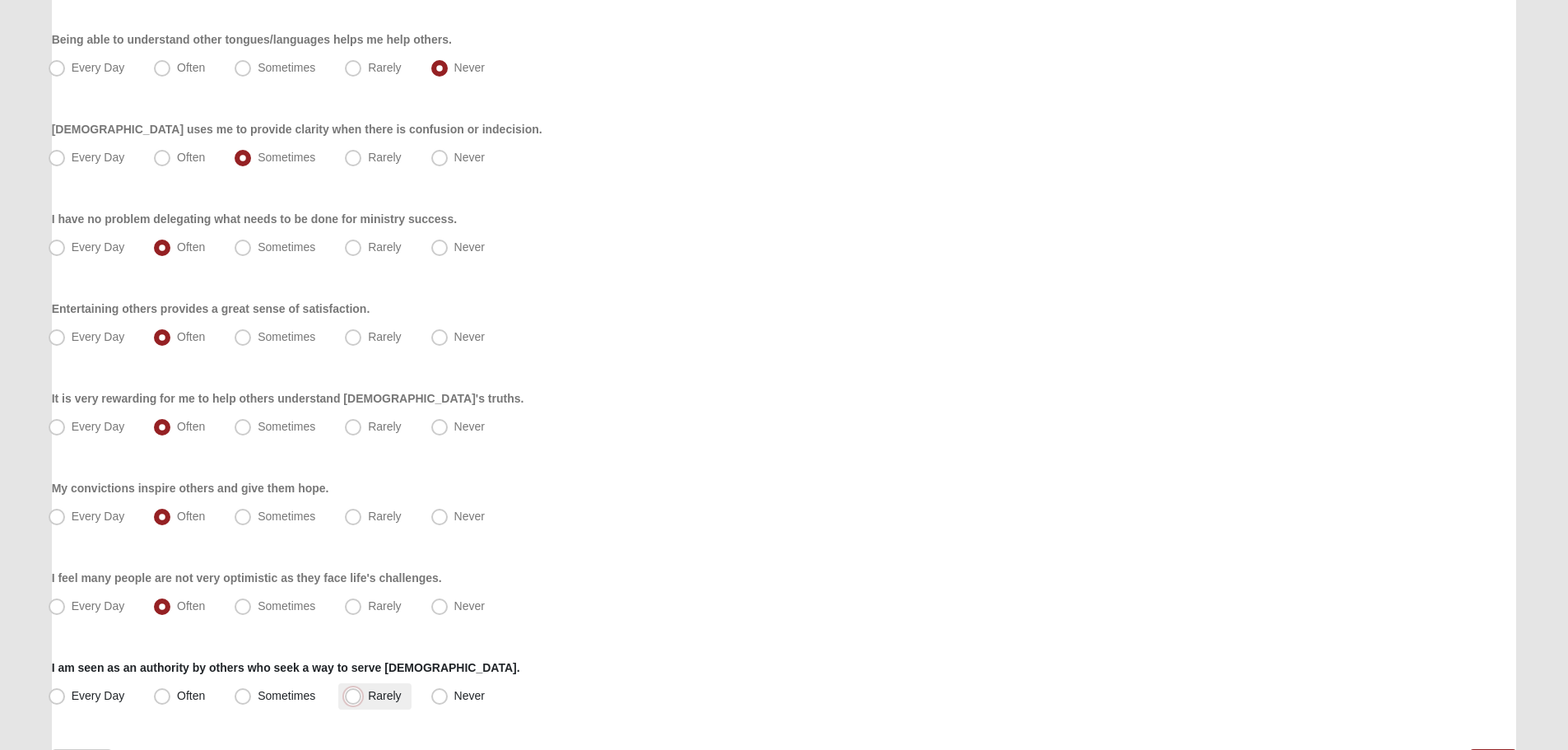
radio input "true"
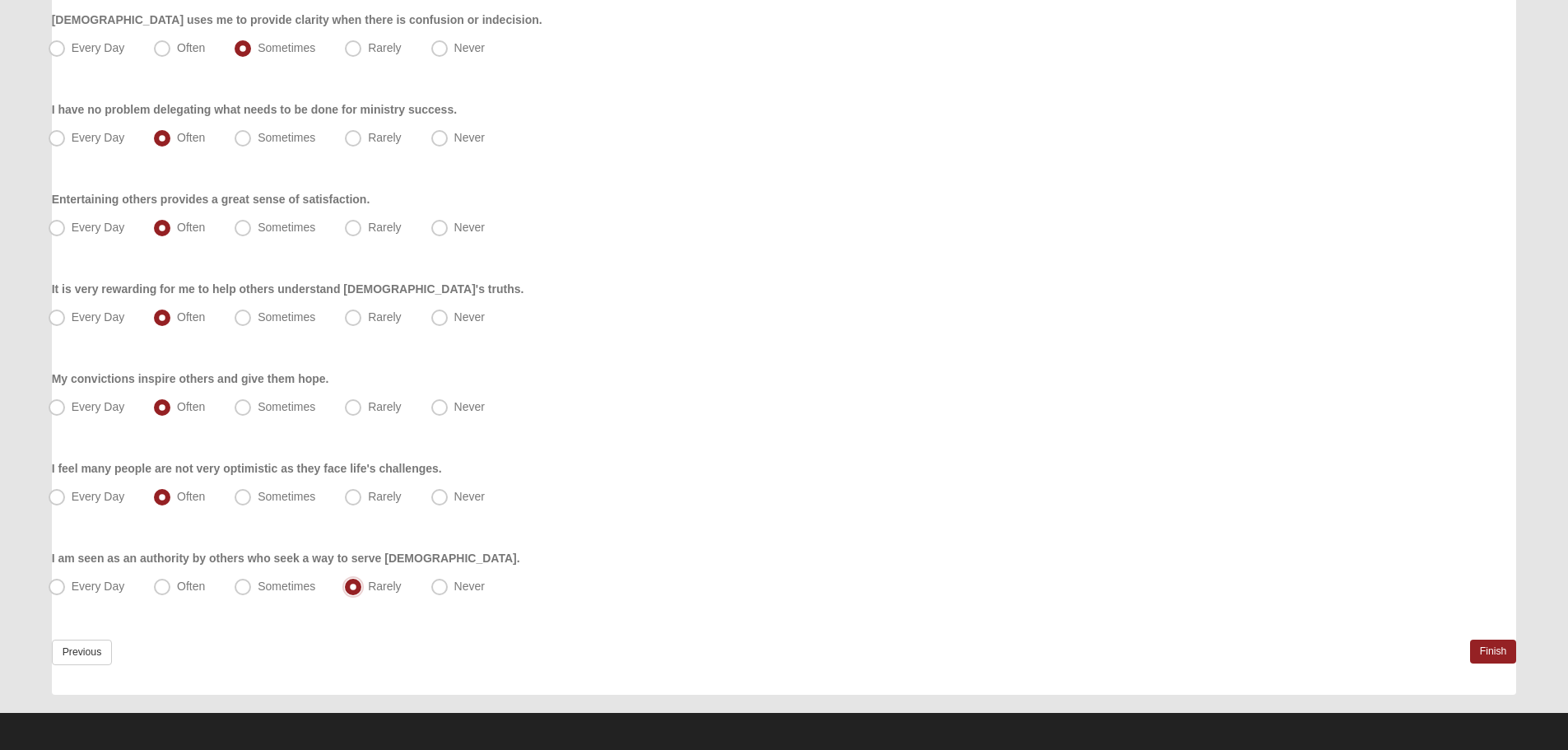
scroll to position [938, 0]
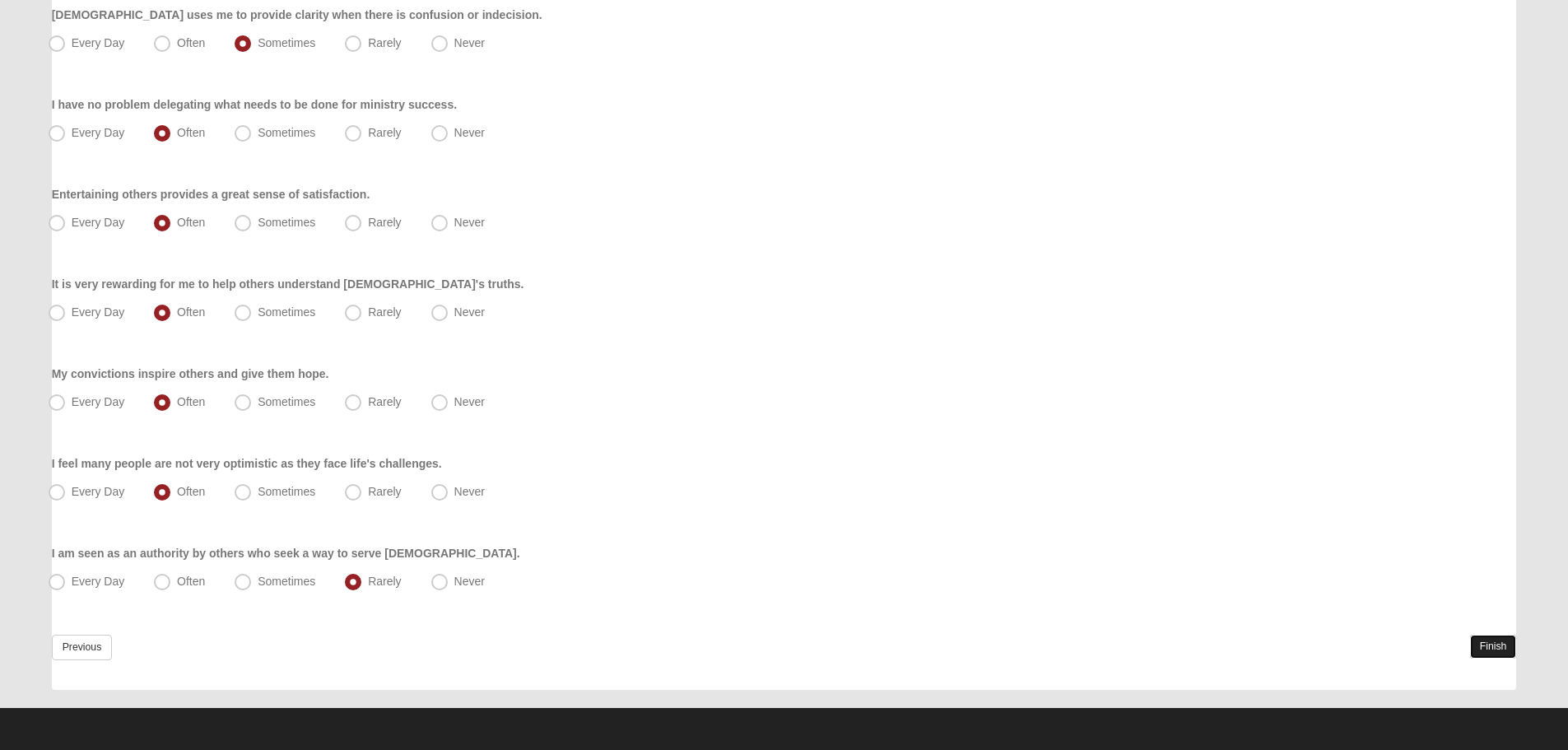
click at [1488, 653] on link "Finish" at bounding box center [1494, 646] width 47 height 23
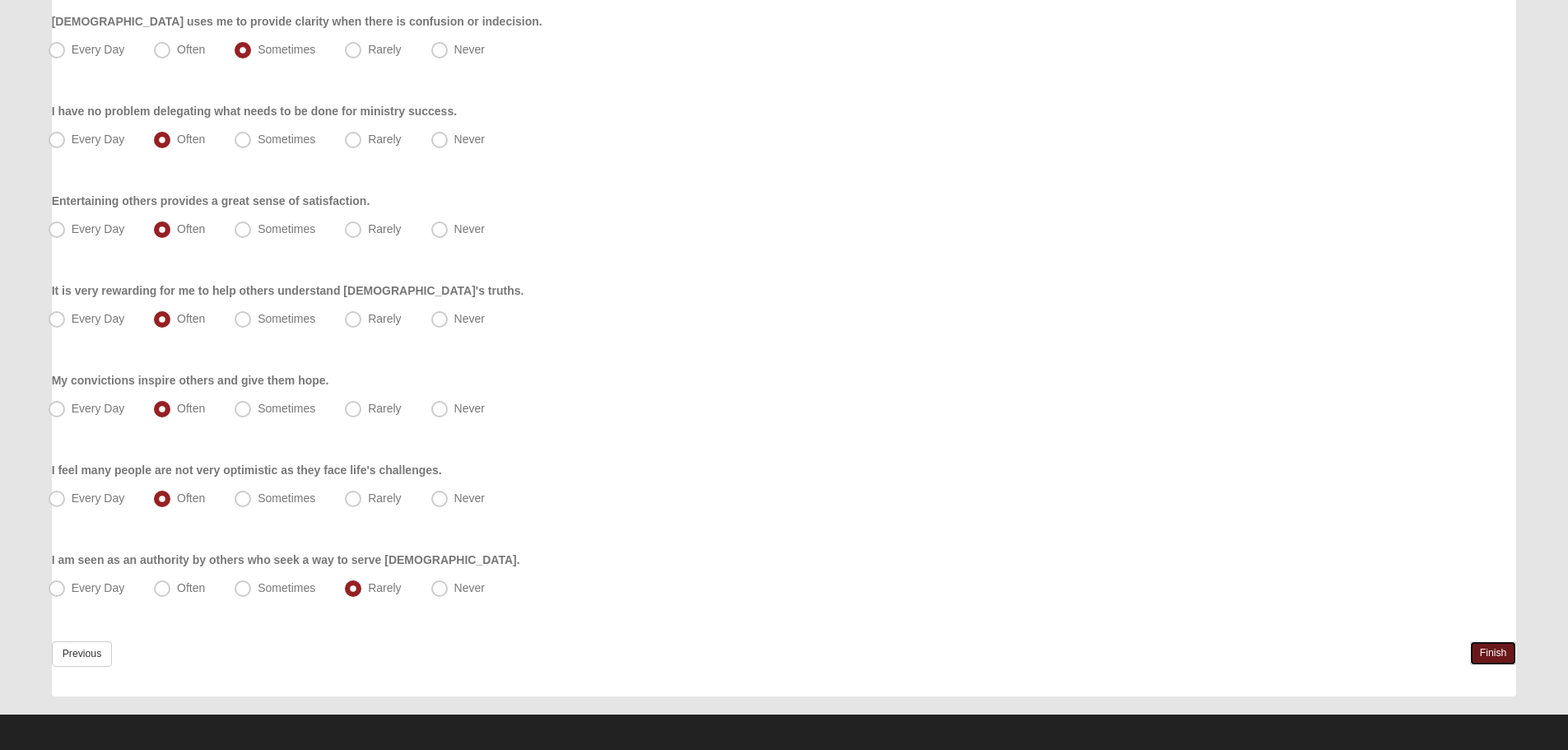
scroll to position [1015, 0]
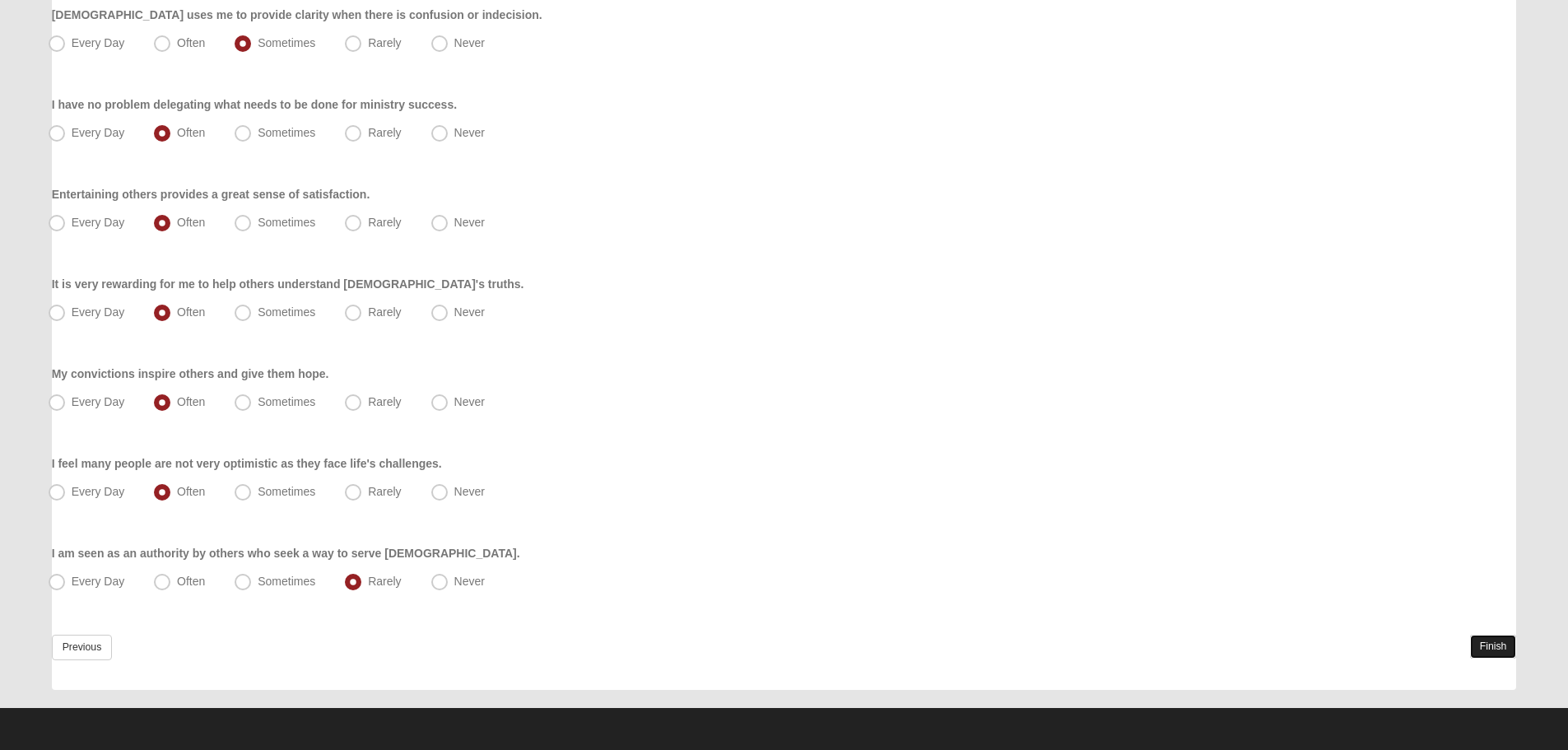
click at [1499, 645] on link "Finish" at bounding box center [1494, 646] width 47 height 23
click at [69, 645] on link "Previous" at bounding box center [82, 647] width 61 height 25
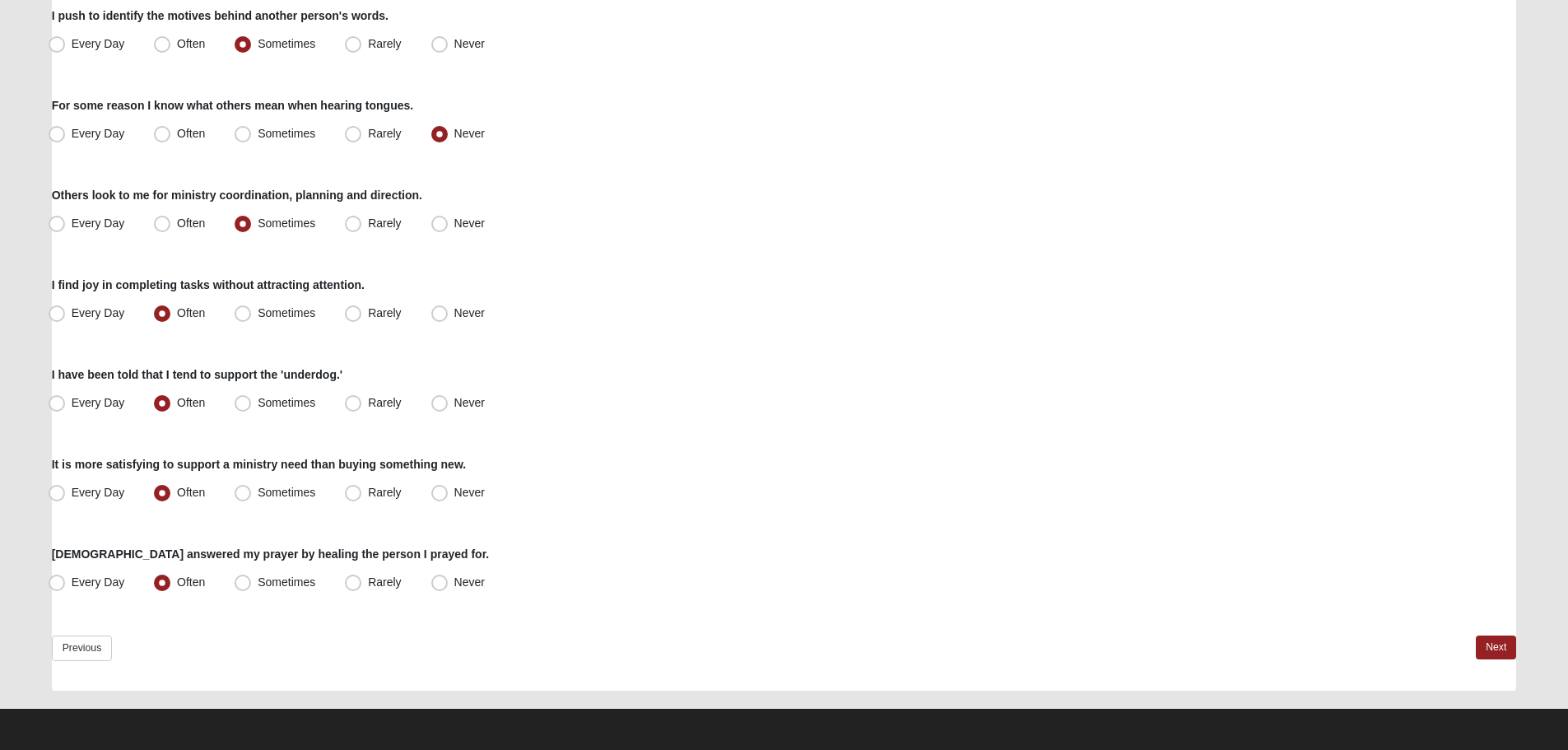
scroll to position [1117, 0]
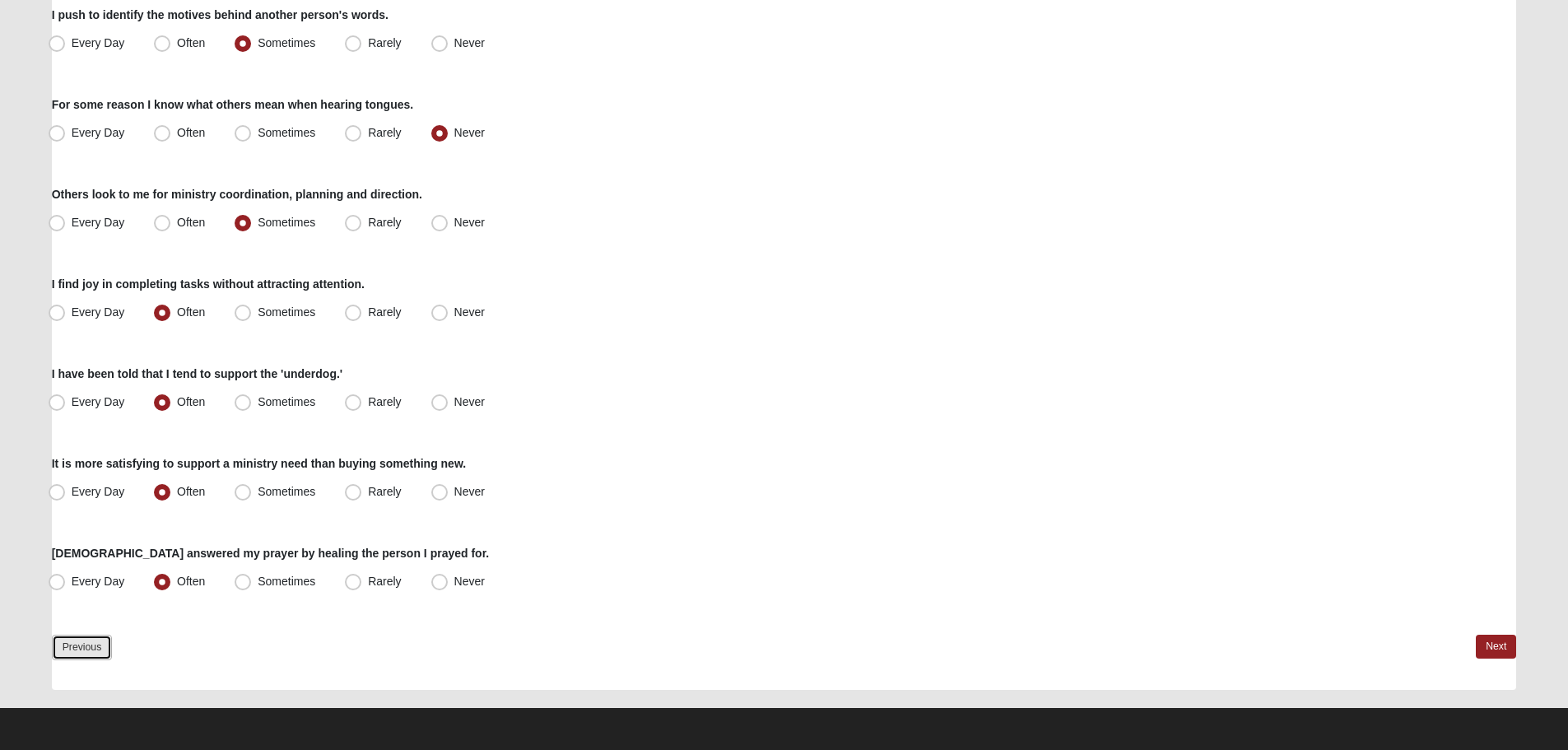
click at [70, 643] on link "Previous" at bounding box center [82, 647] width 61 height 25
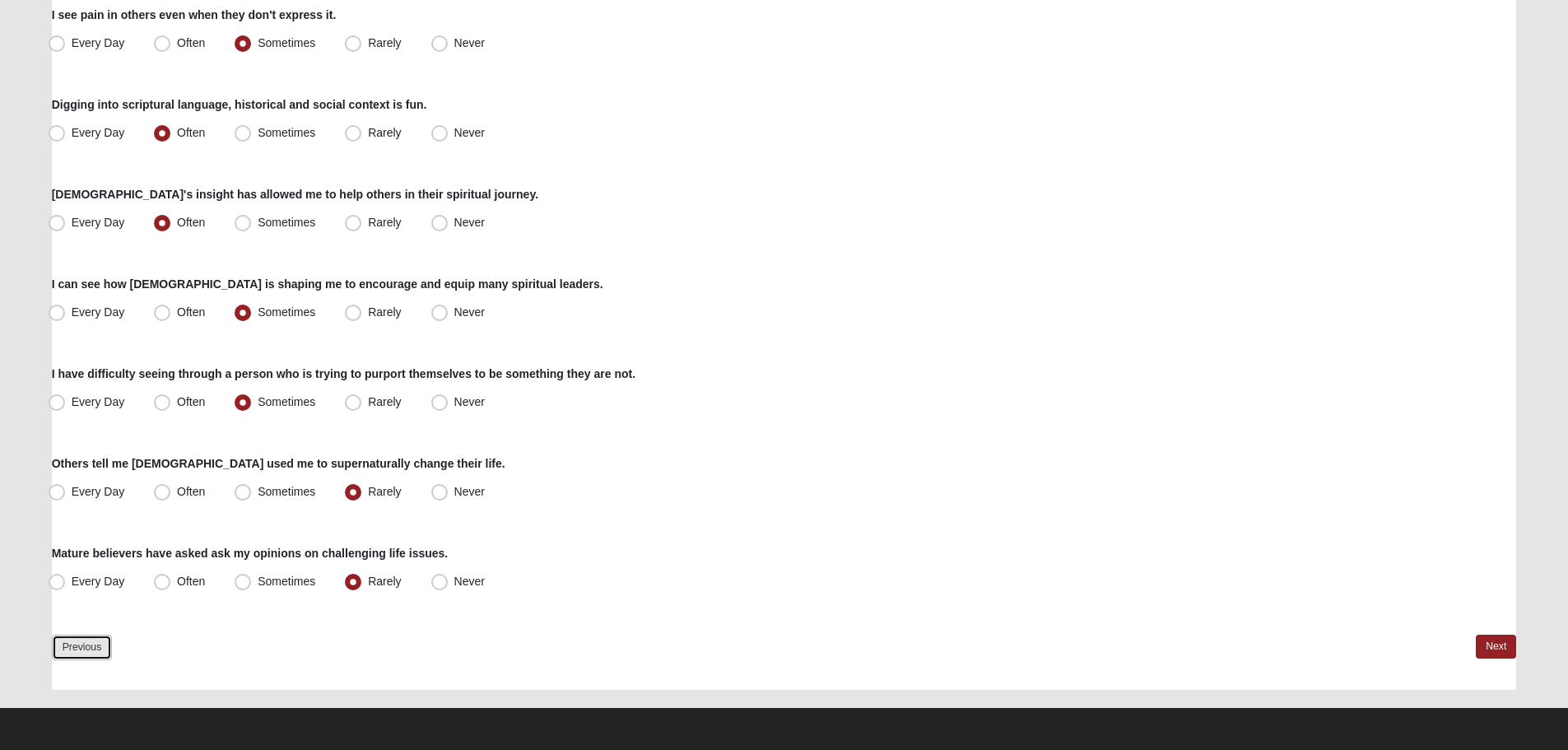
click at [85, 644] on link "Previous" at bounding box center [82, 647] width 61 height 25
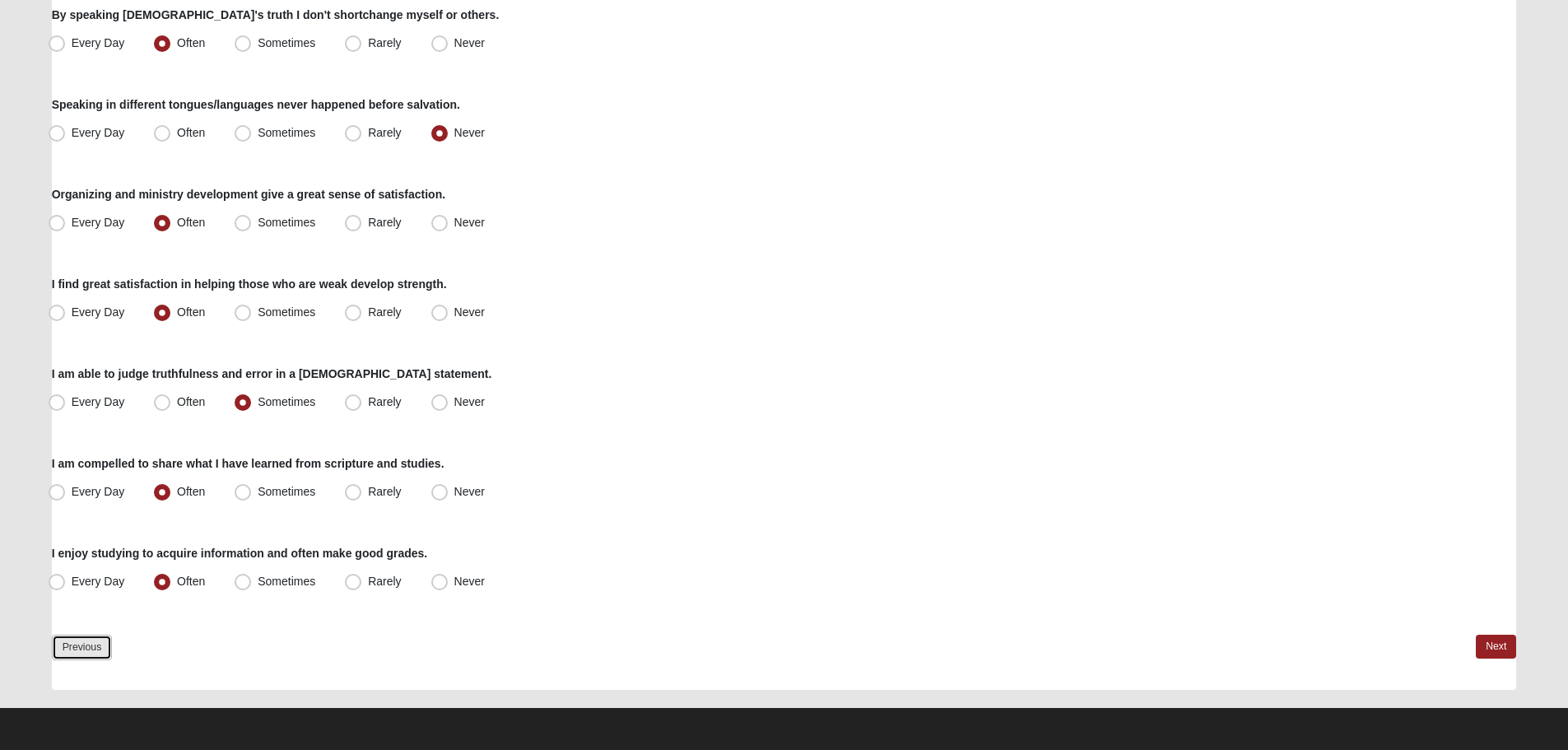
click at [84, 648] on link "Previous" at bounding box center [82, 647] width 61 height 25
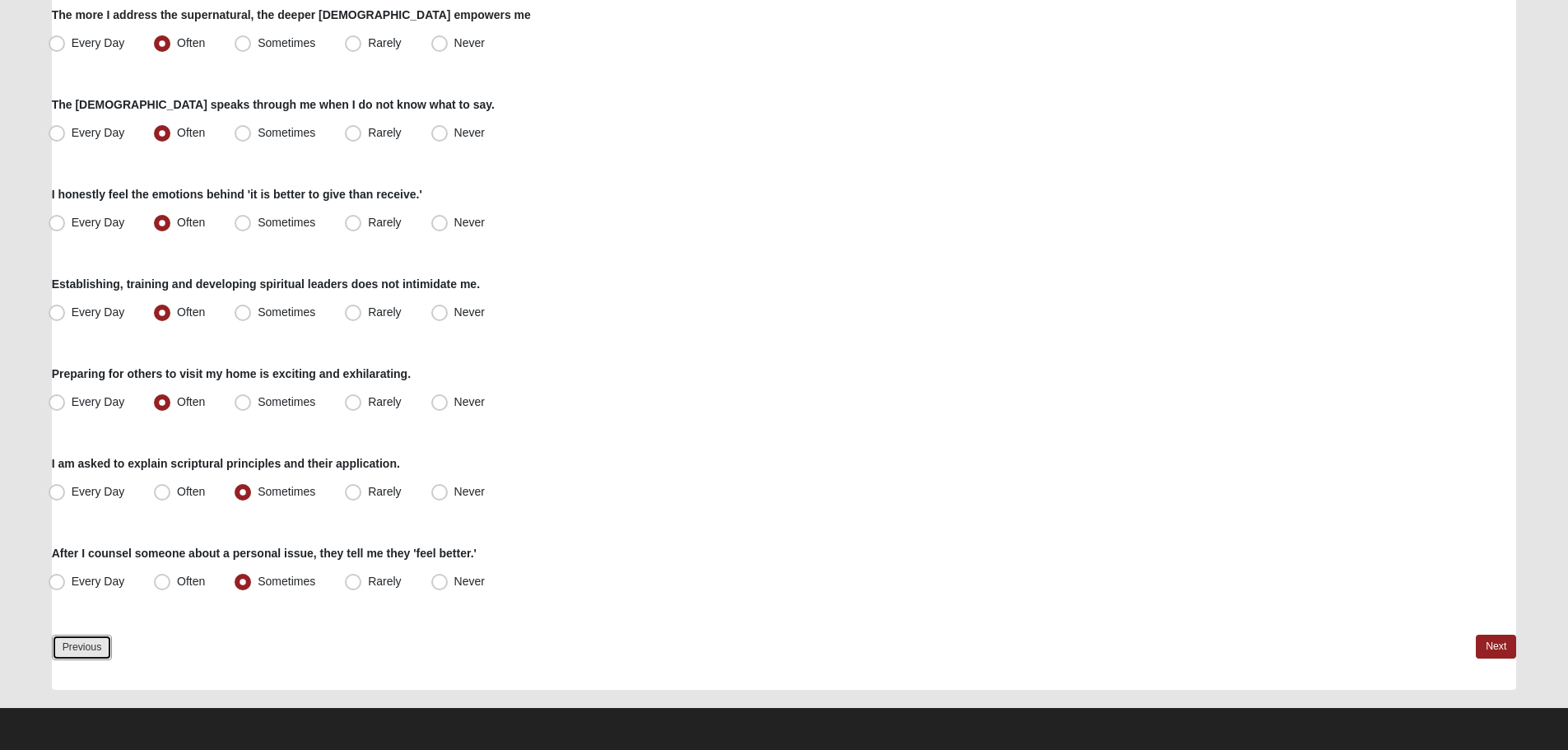
click at [57, 656] on link "Previous" at bounding box center [82, 647] width 61 height 25
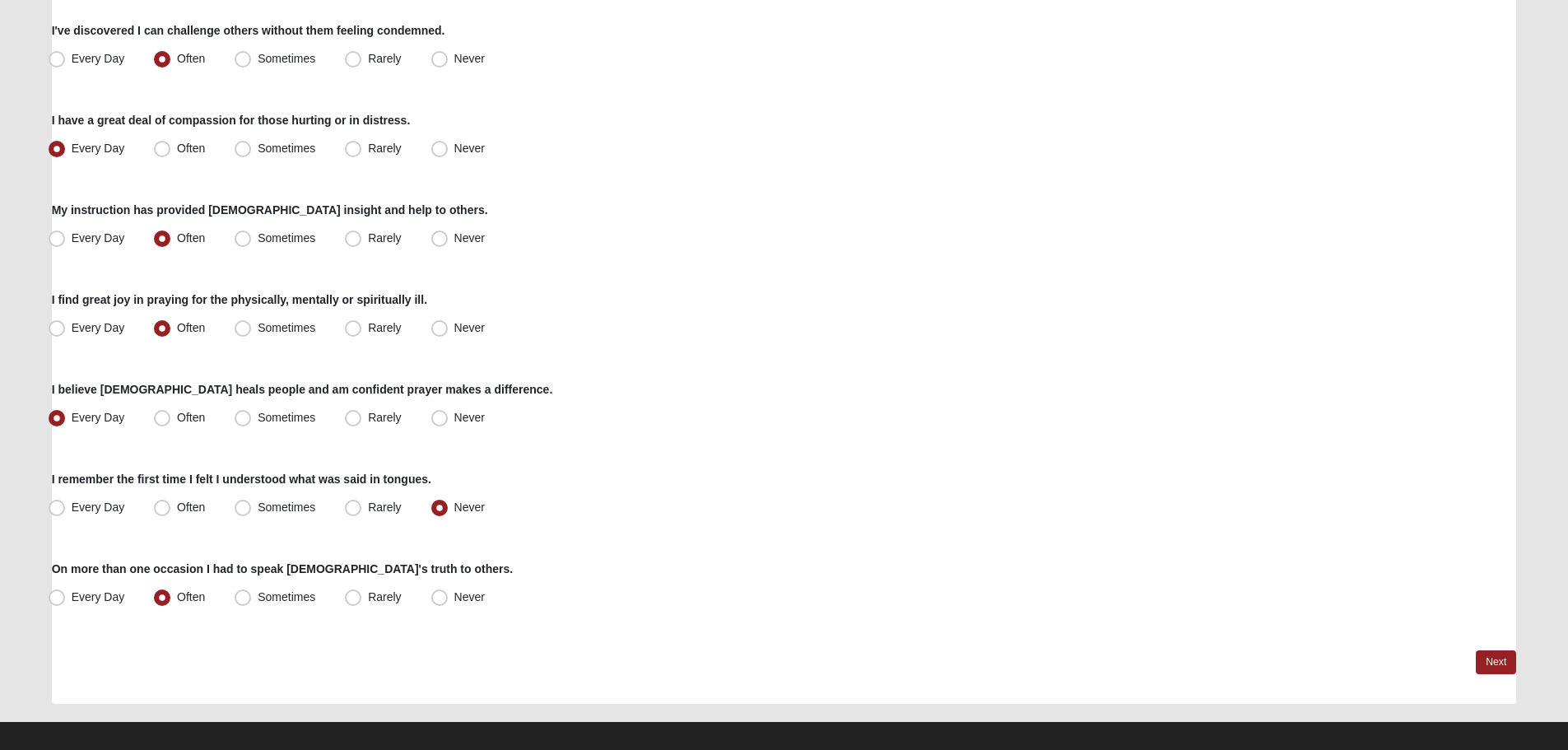
scroll to position [1116, 0]
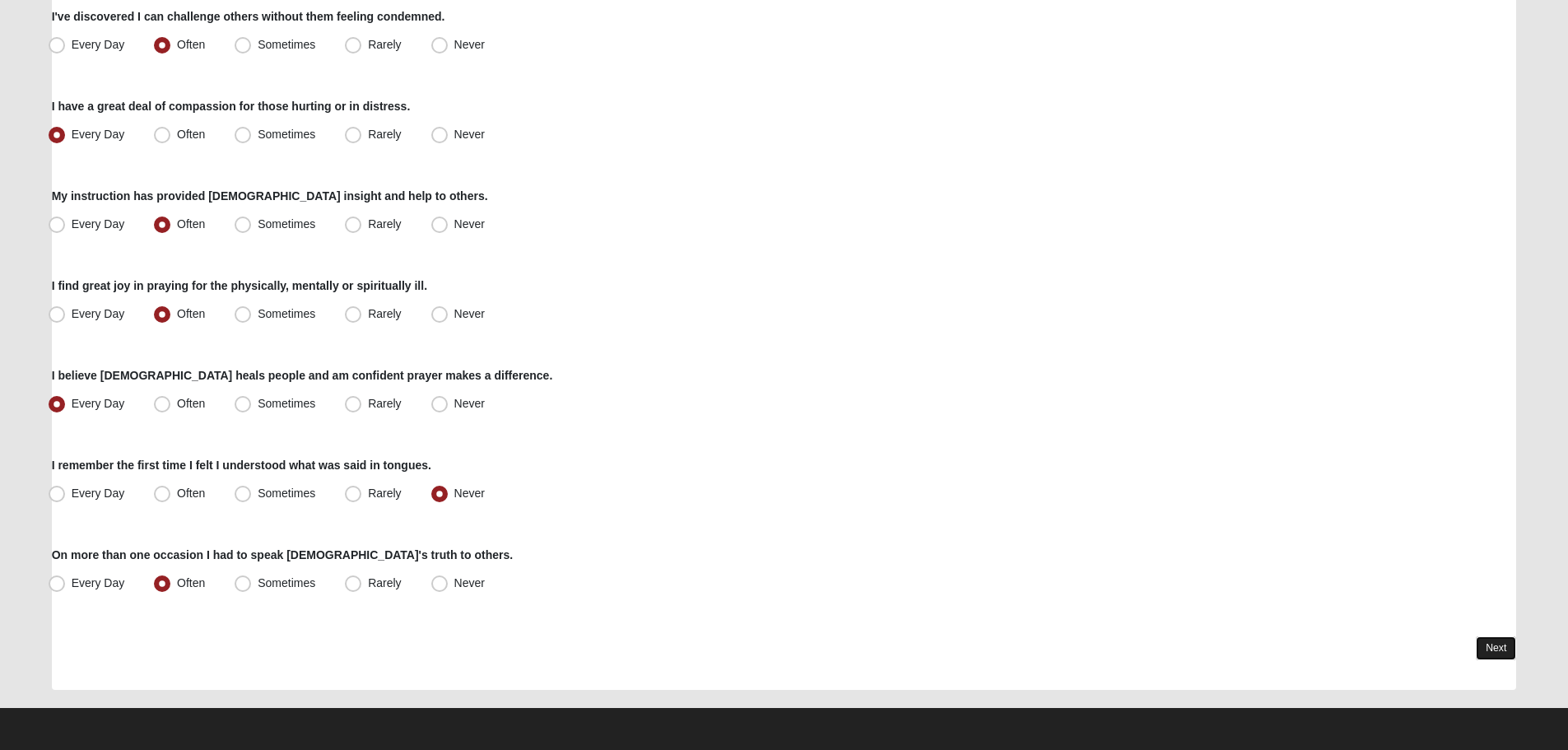
click at [1487, 647] on link "Next" at bounding box center [1496, 648] width 40 height 23
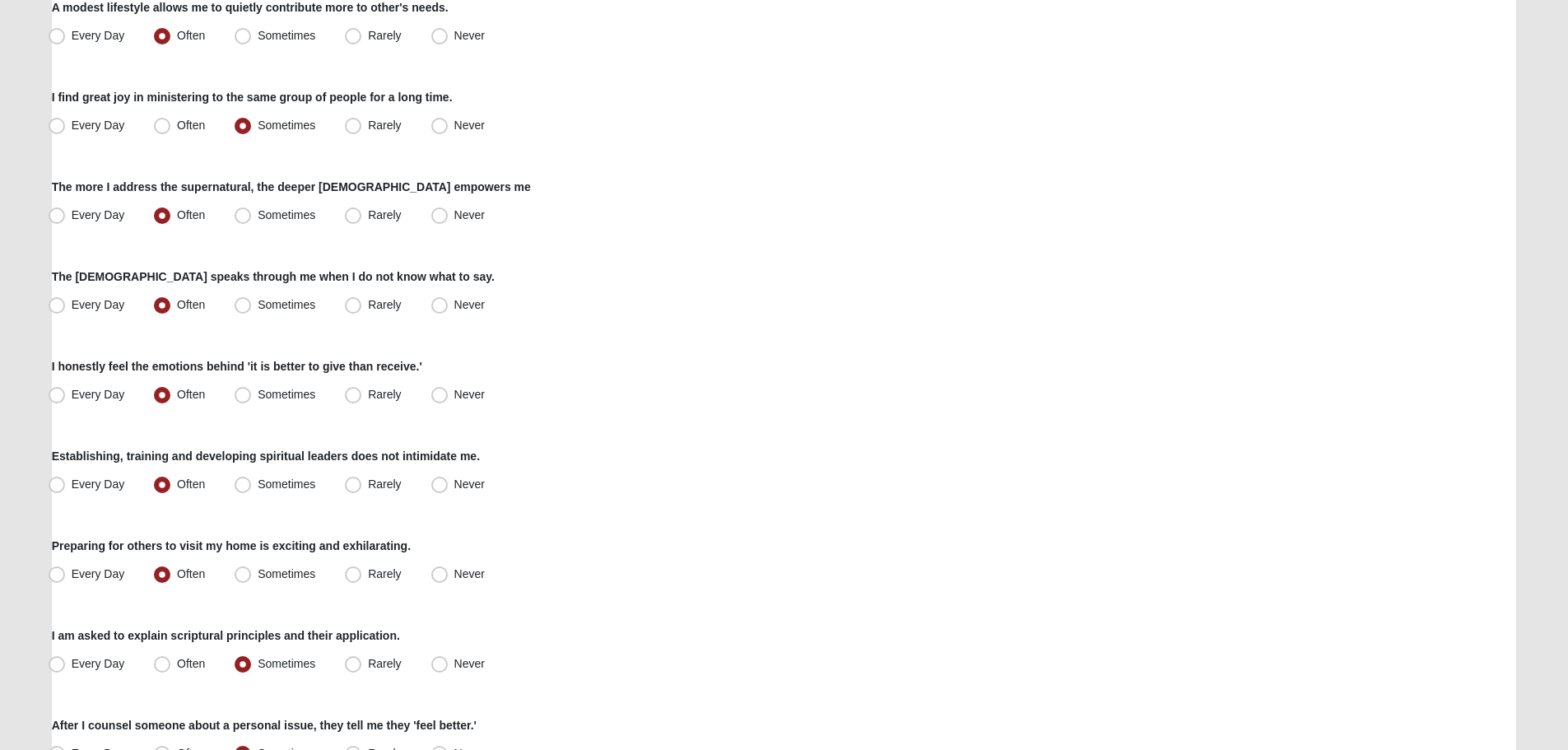
scroll to position [1117, 0]
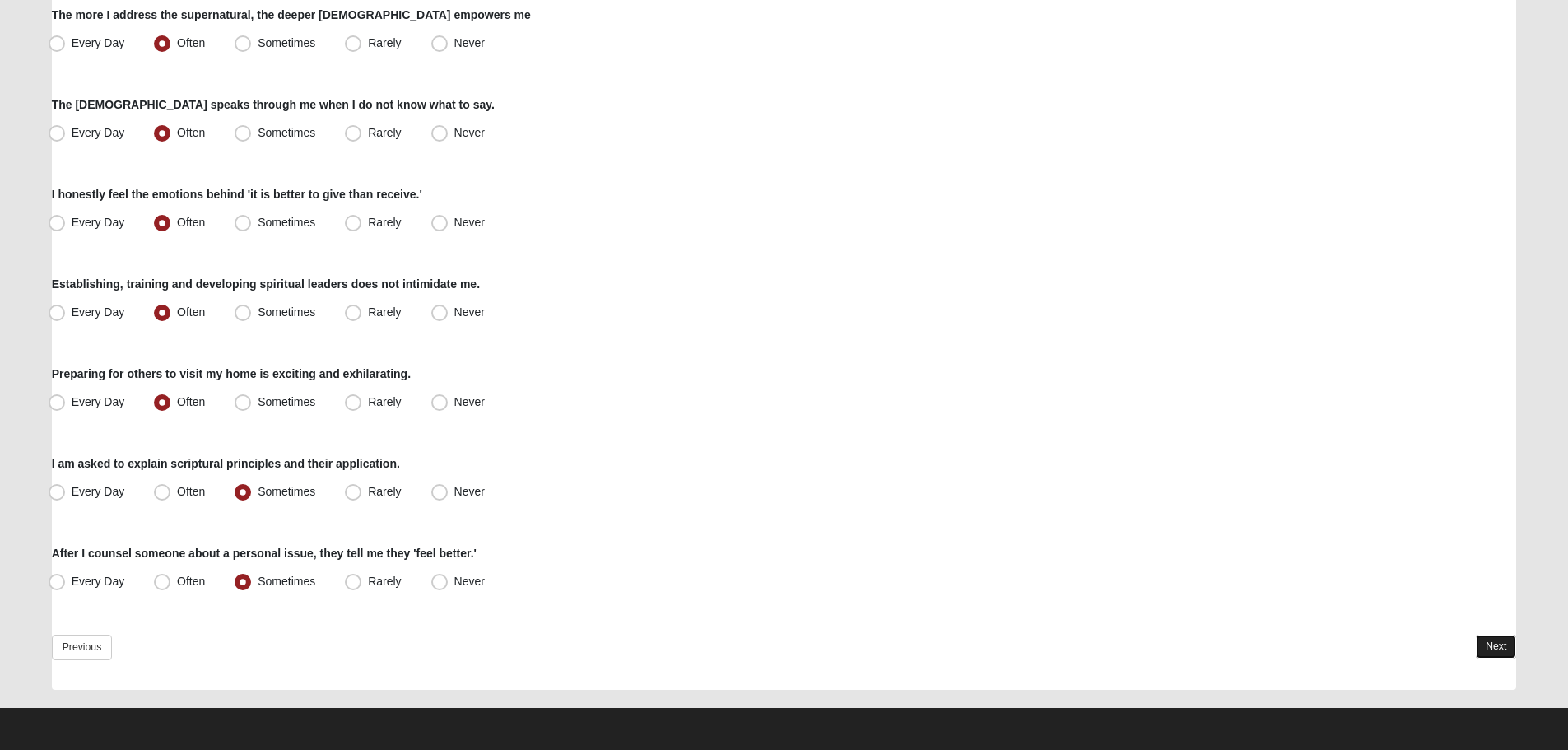
click at [1492, 647] on link "Next" at bounding box center [1496, 646] width 40 height 23
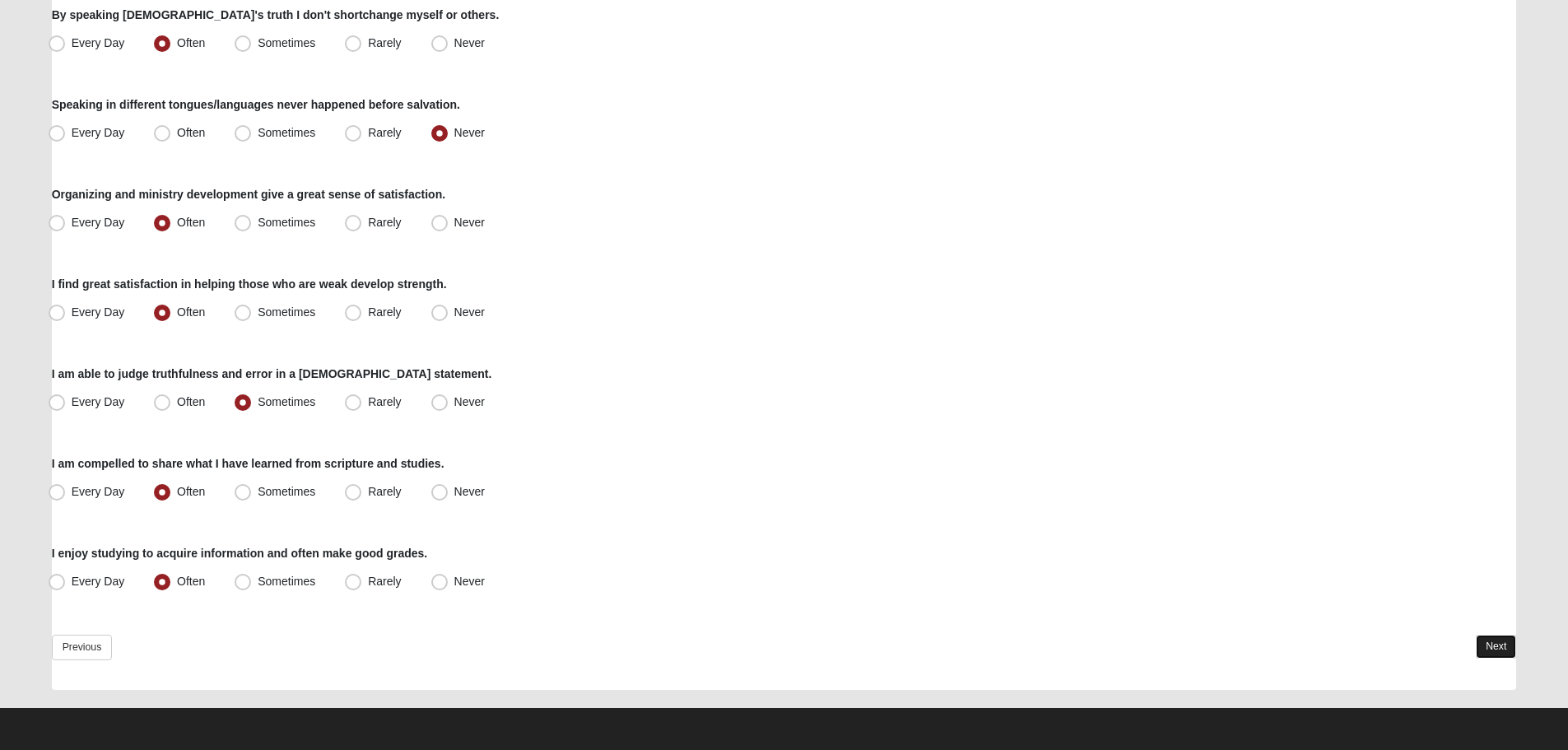
click at [1503, 642] on link "Next" at bounding box center [1496, 646] width 40 height 23
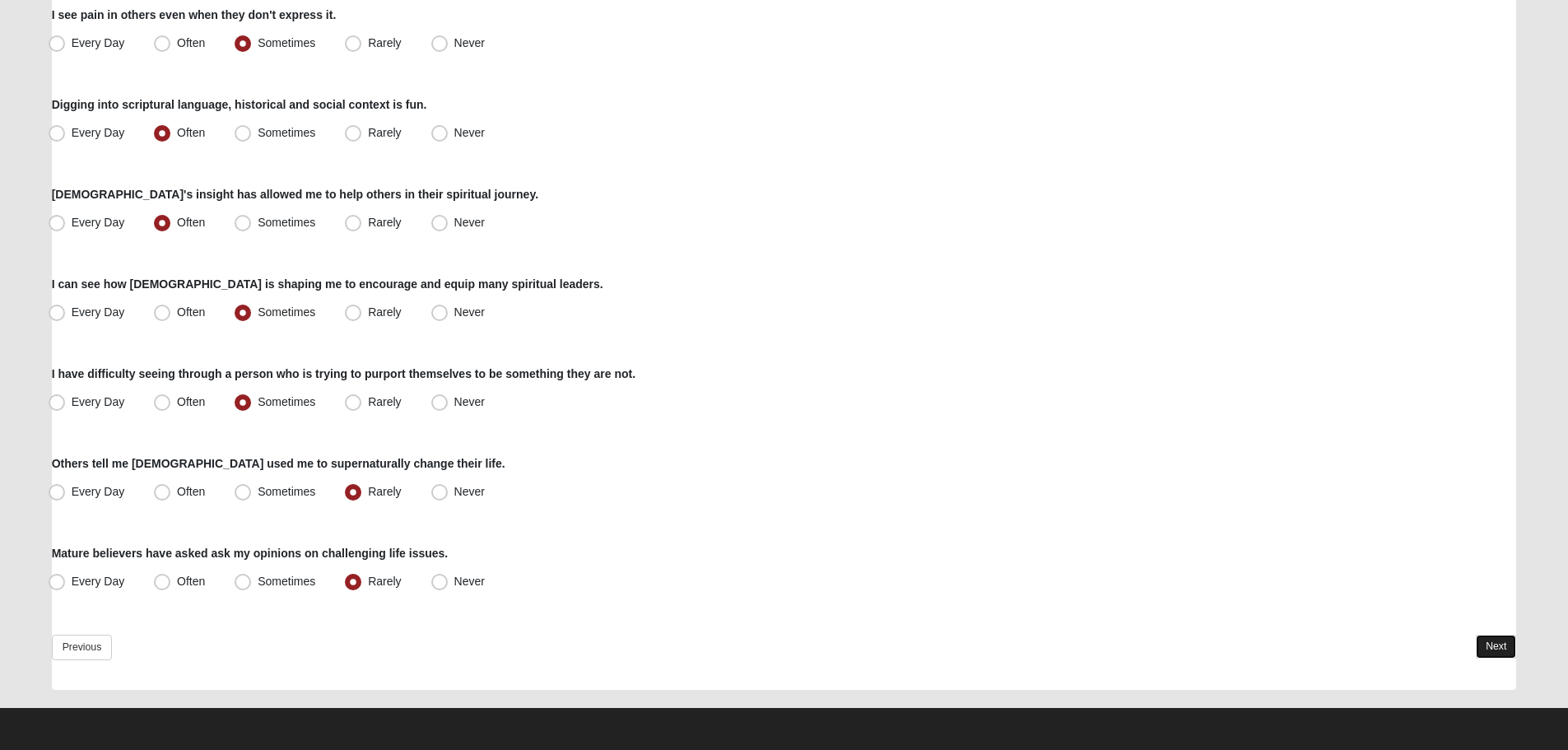
click at [1491, 641] on link "Next" at bounding box center [1496, 646] width 40 height 23
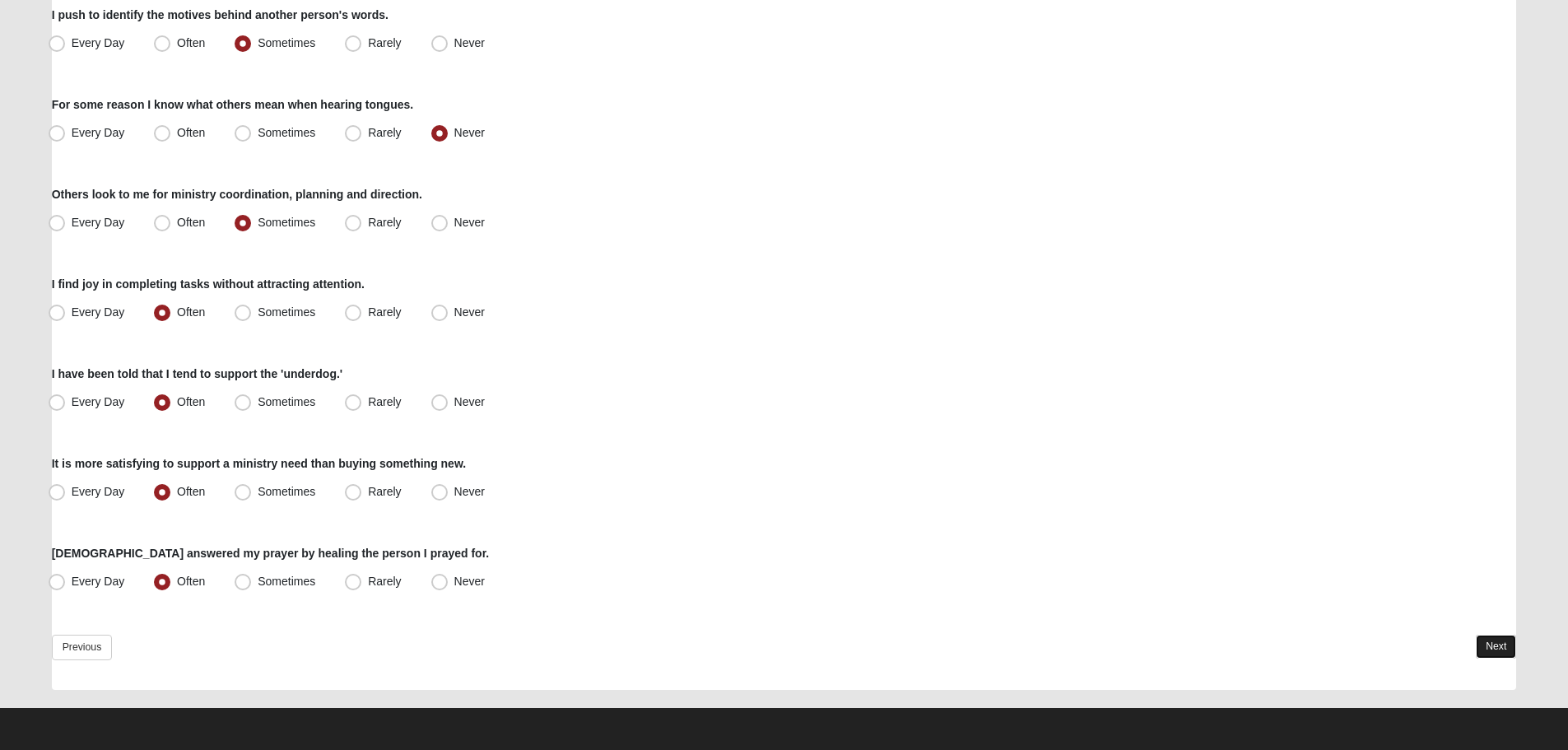
click at [1492, 652] on link "Next" at bounding box center [1496, 646] width 40 height 23
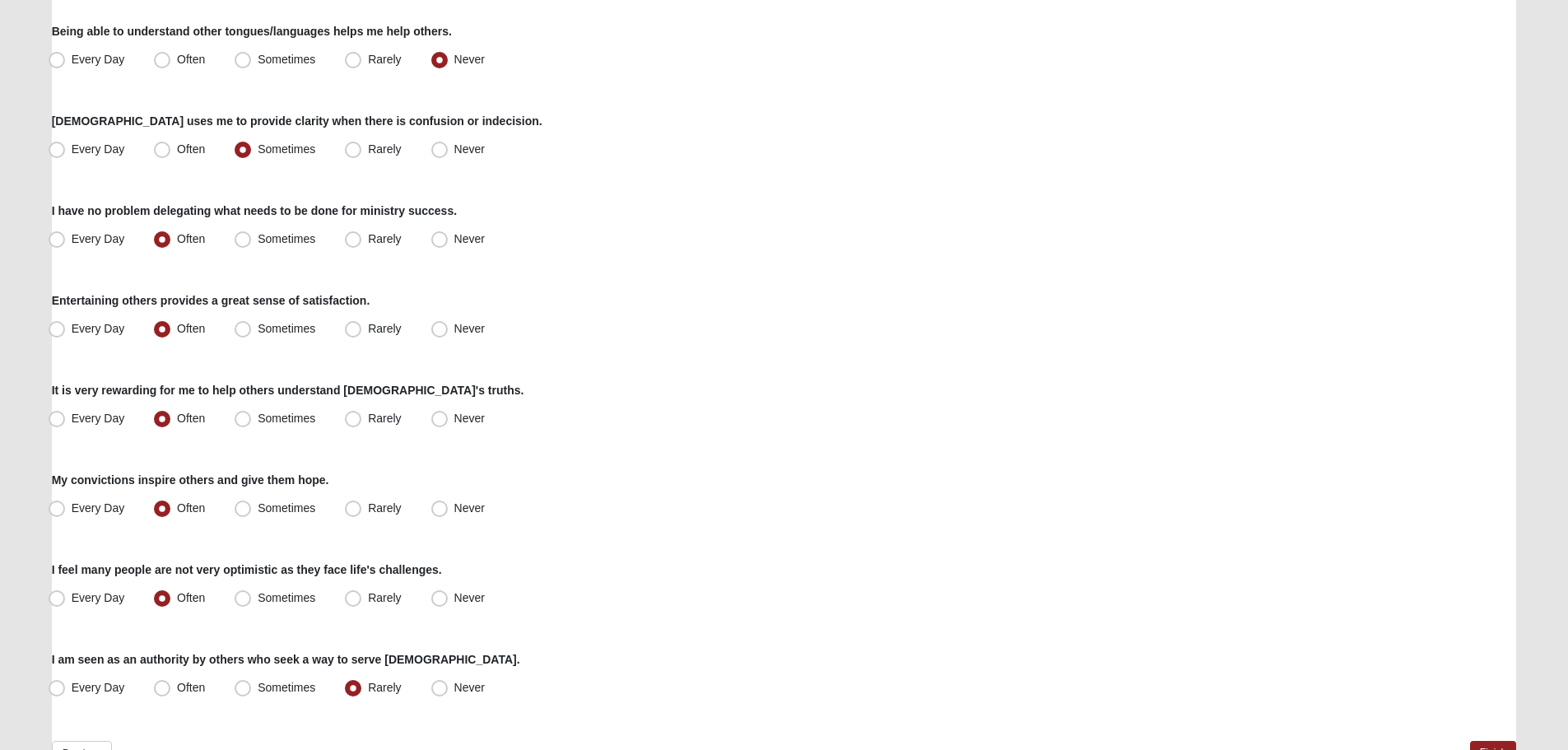
scroll to position [938, 0]
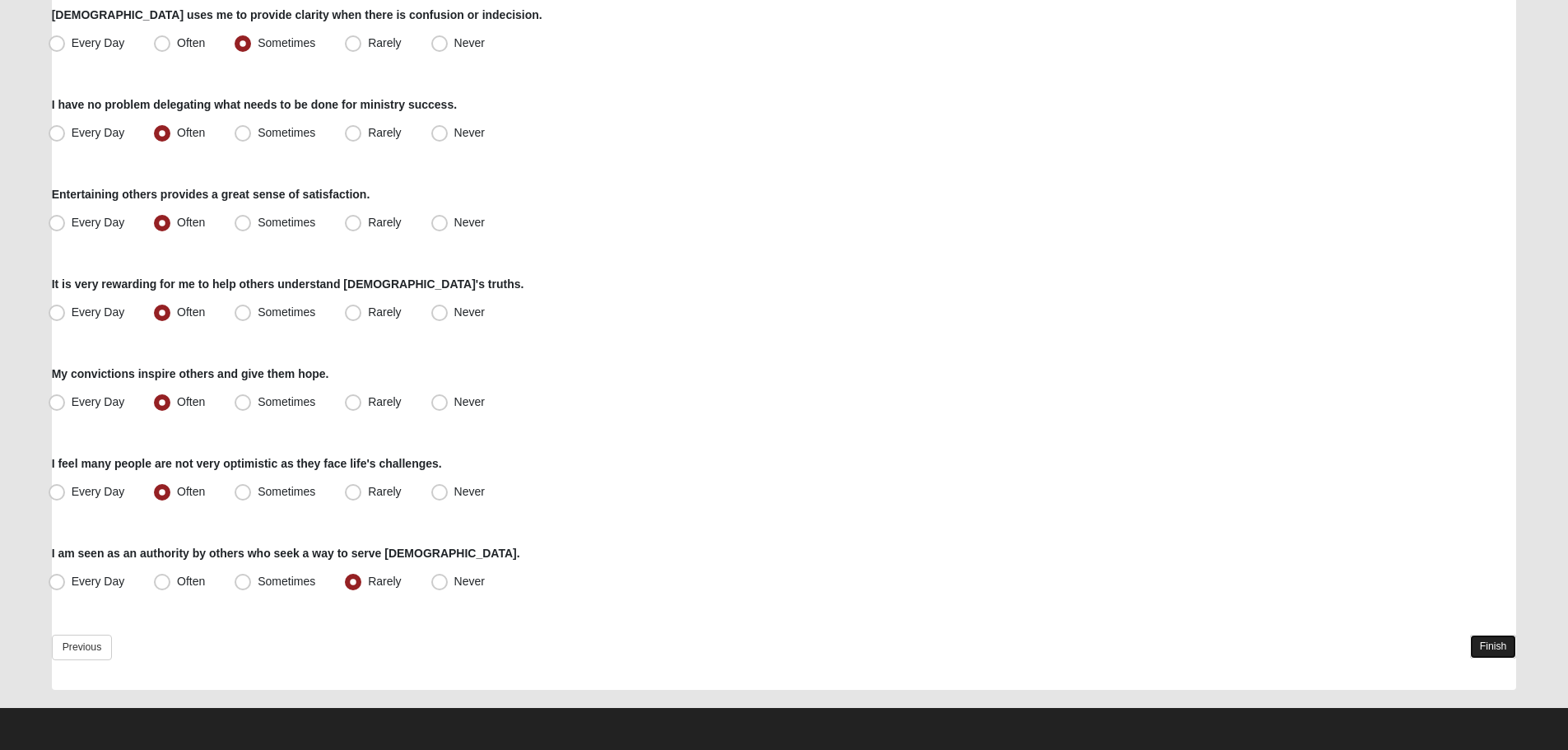
click at [1486, 648] on link "Finish" at bounding box center [1494, 646] width 47 height 23
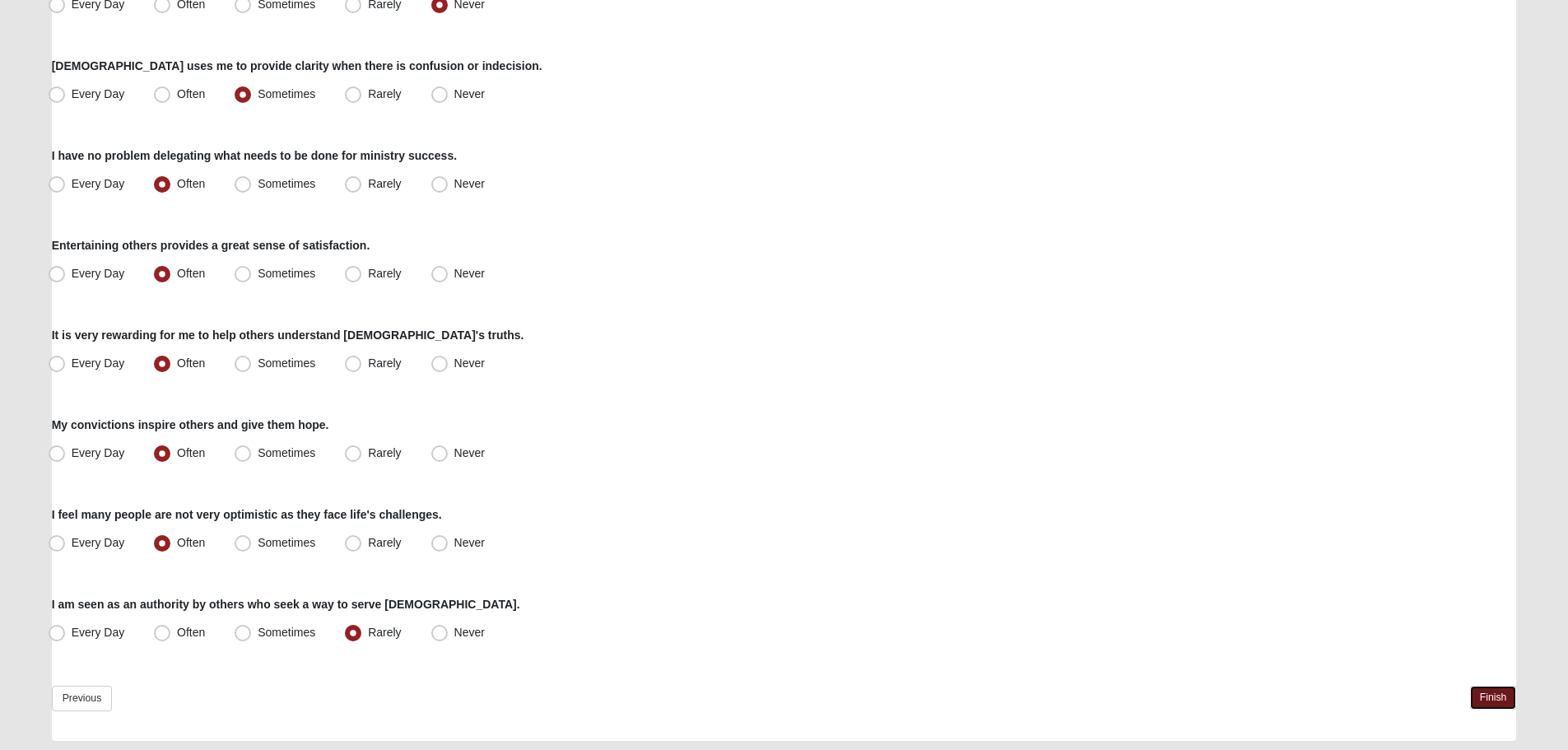
scroll to position [1015, 0]
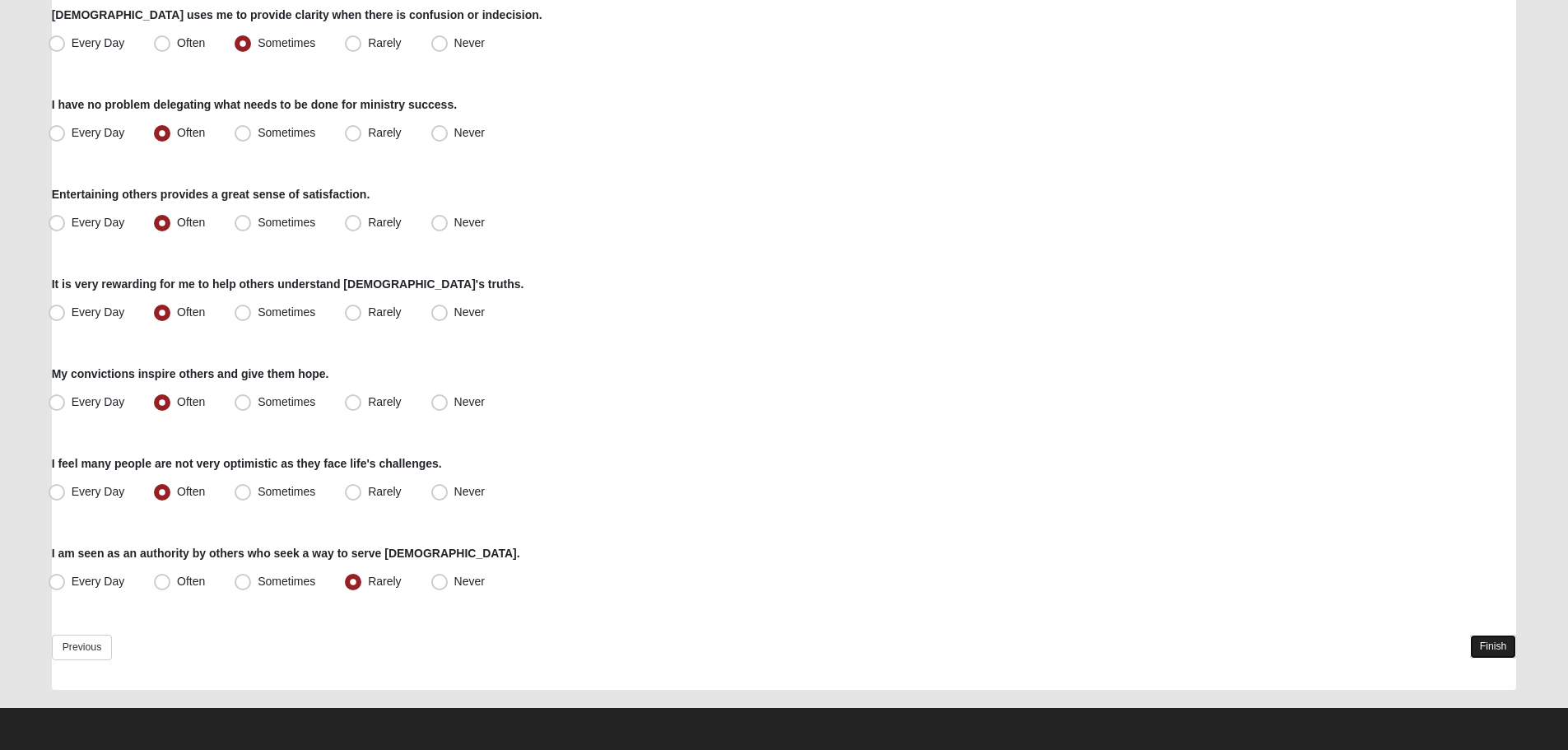
click at [1487, 648] on link "Finish" at bounding box center [1494, 646] width 47 height 23
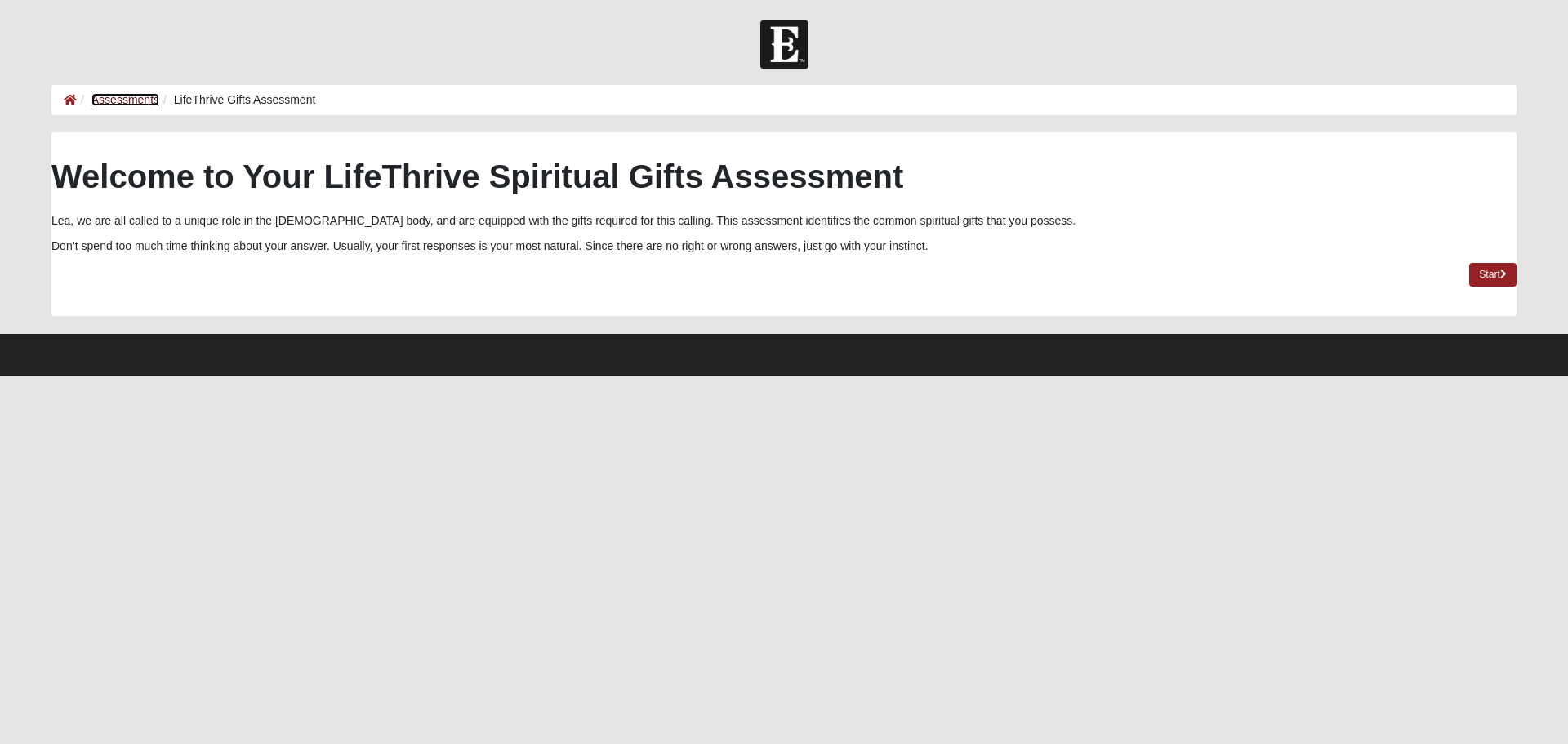
click at [111, 105] on link "Assessments" at bounding box center [125, 100] width 68 height 13
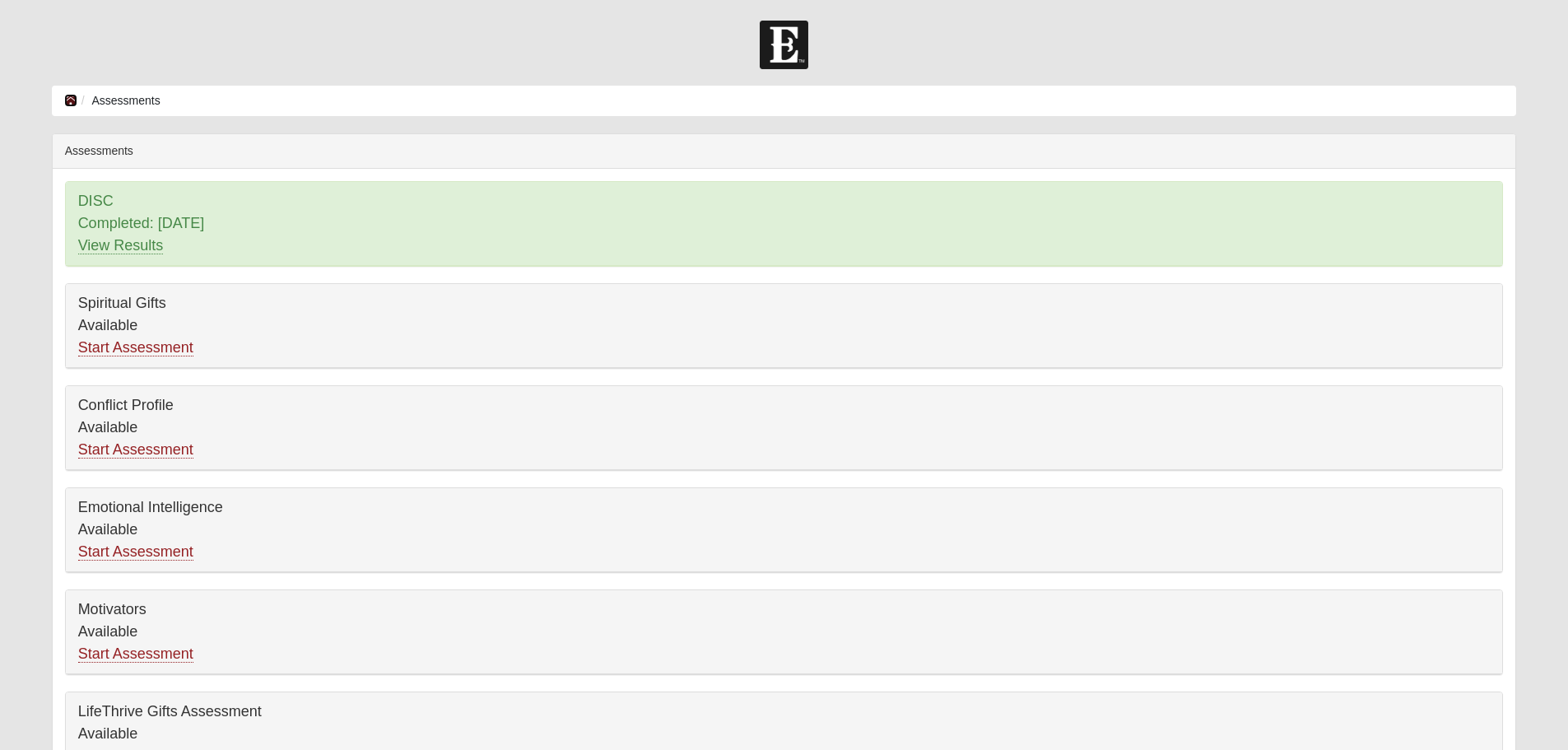
click at [70, 103] on icon at bounding box center [71, 101] width 13 height 11
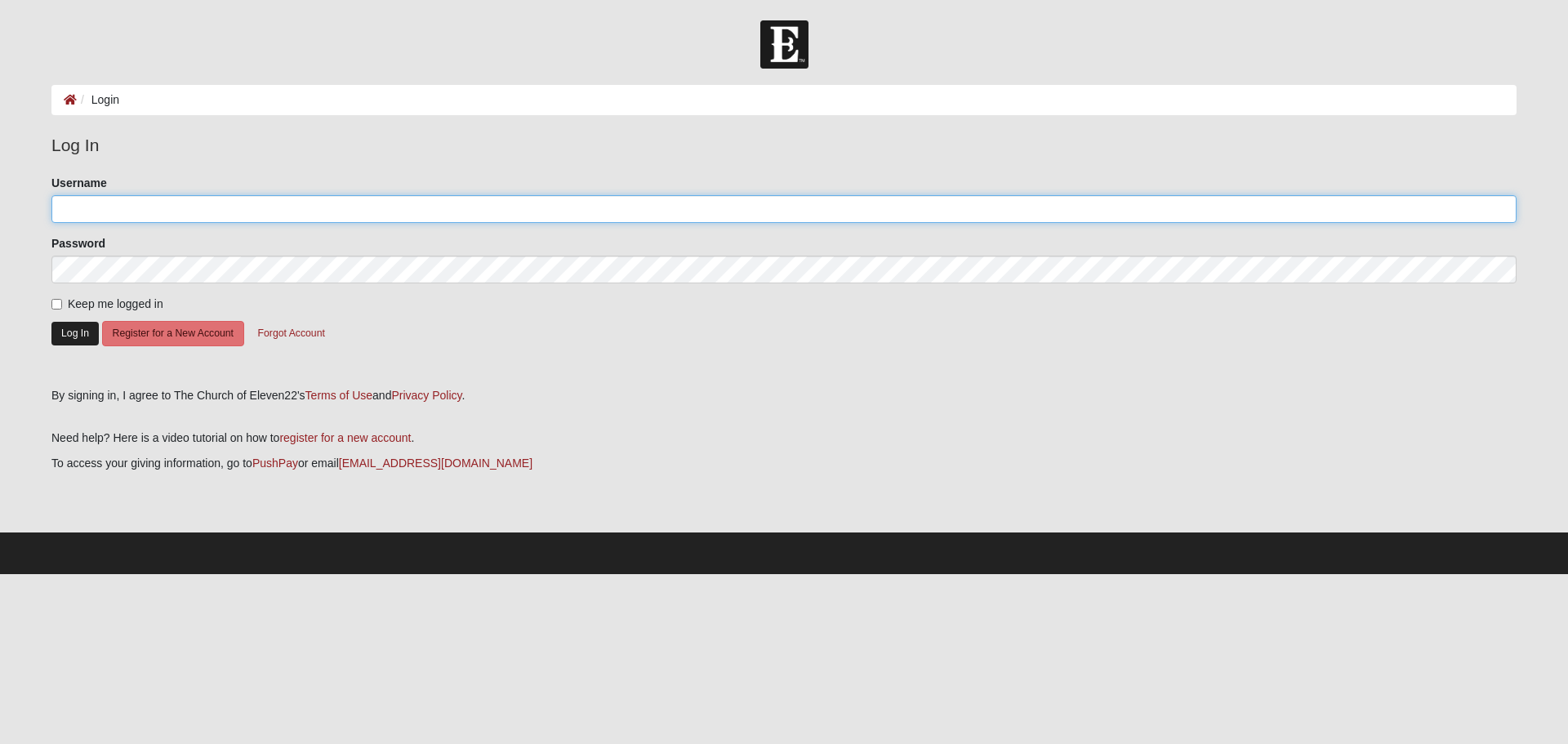
type input "jenale0610"
click at [65, 327] on button "Log In" at bounding box center [75, 333] width 48 height 23
